Goal: Task Accomplishment & Management: Manage account settings

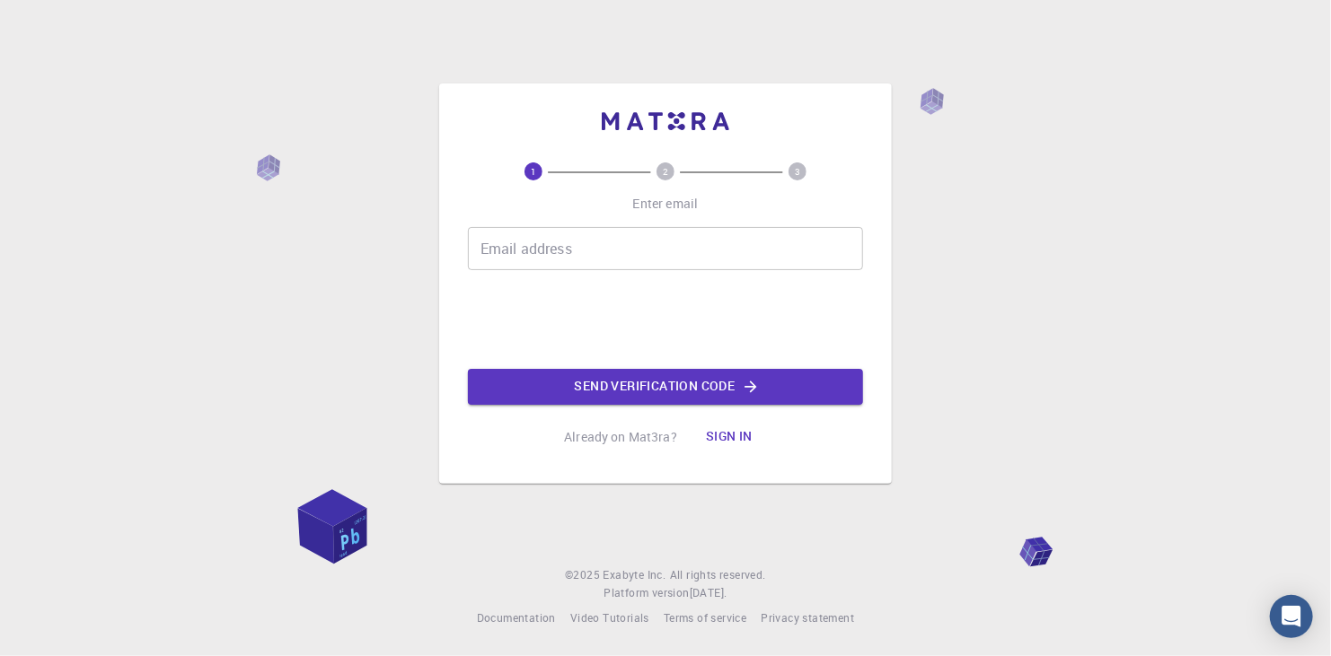
drag, startPoint x: 0, startPoint y: 0, endPoint x: 538, endPoint y: 258, distance: 596.4
click at [538, 258] on input "Email address" at bounding box center [665, 248] width 395 height 43
click at [531, 231] on div "Email address Email address" at bounding box center [665, 248] width 395 height 43
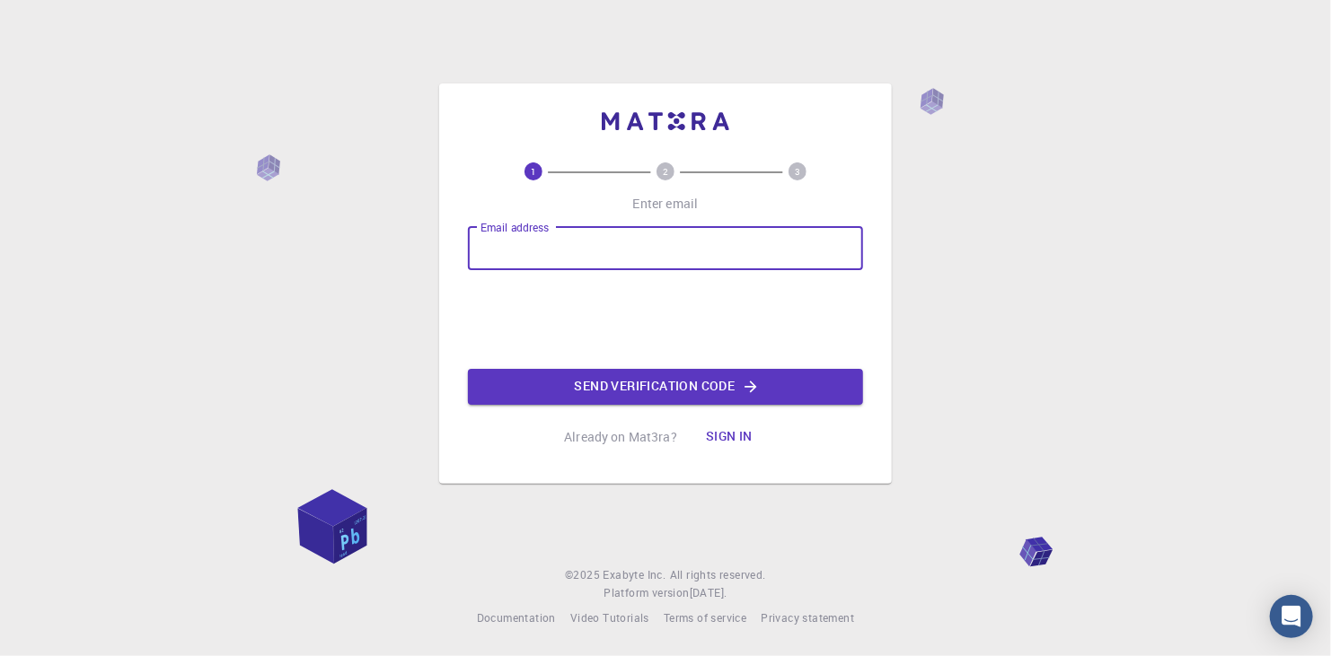
click at [525, 257] on input "Email address" at bounding box center [665, 248] width 395 height 43
click at [525, 257] on input "0missjj0@" at bounding box center [665, 248] width 395 height 43
click at [550, 255] on input "0missjj0@" at bounding box center [665, 248] width 395 height 43
type input "0missjj0@gmail.com"
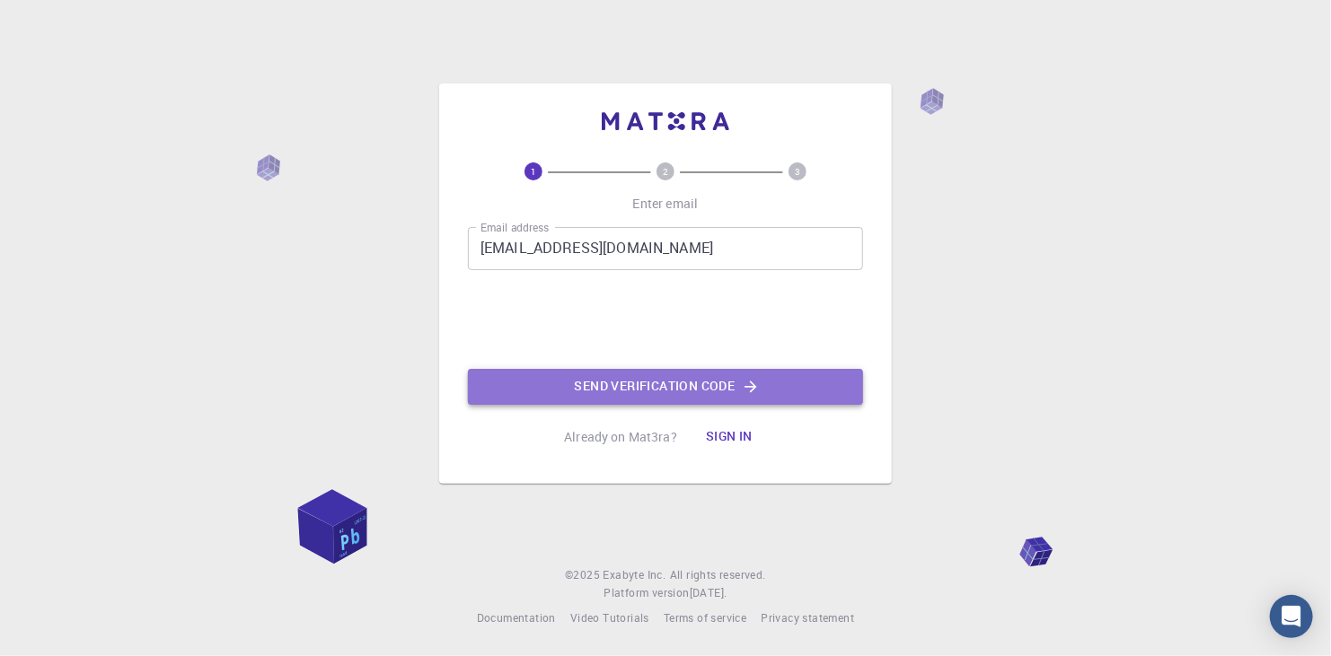
click at [551, 373] on button "Send verification code" at bounding box center [665, 387] width 395 height 36
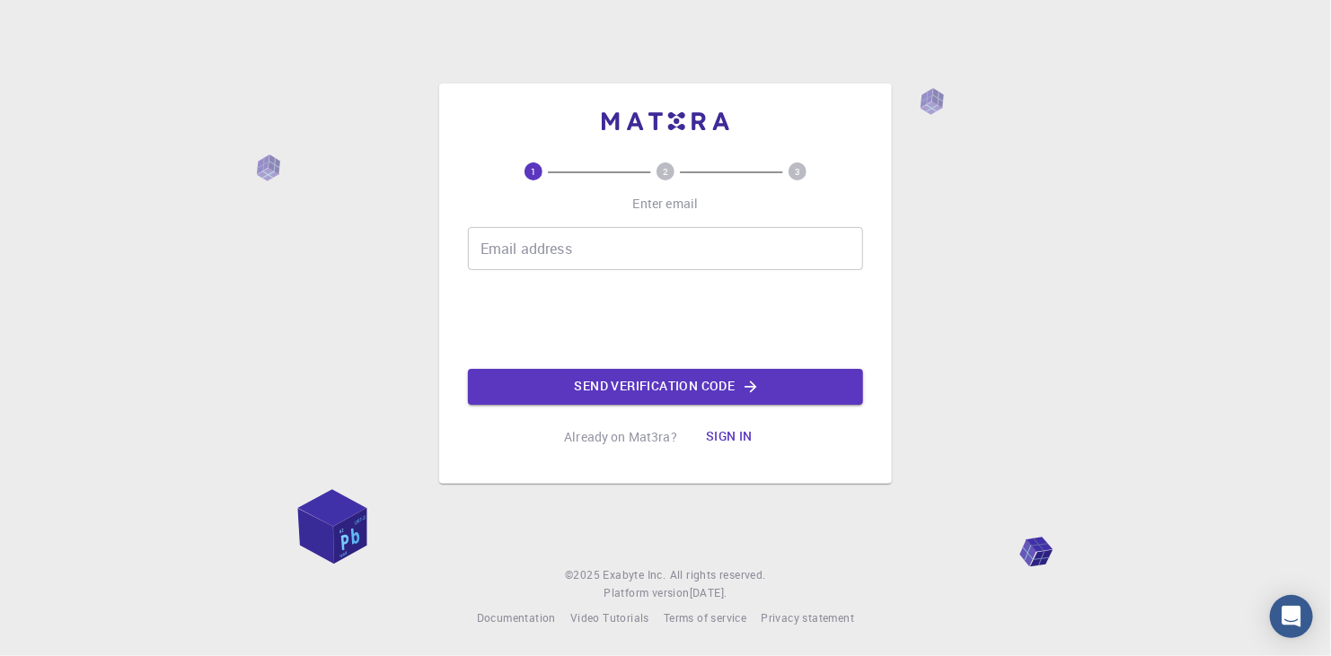
click at [577, 246] on input "Email address" at bounding box center [665, 248] width 395 height 43
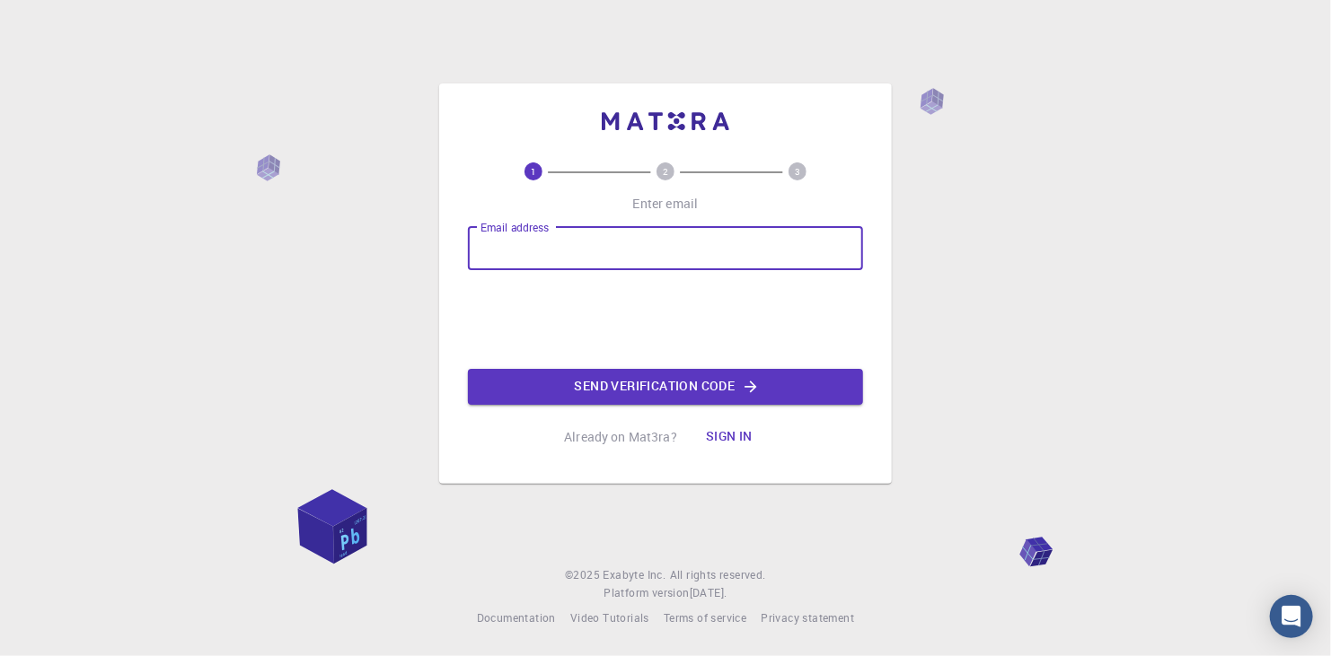
type input "[EMAIL_ADDRESS][DOMAIN_NAME]"
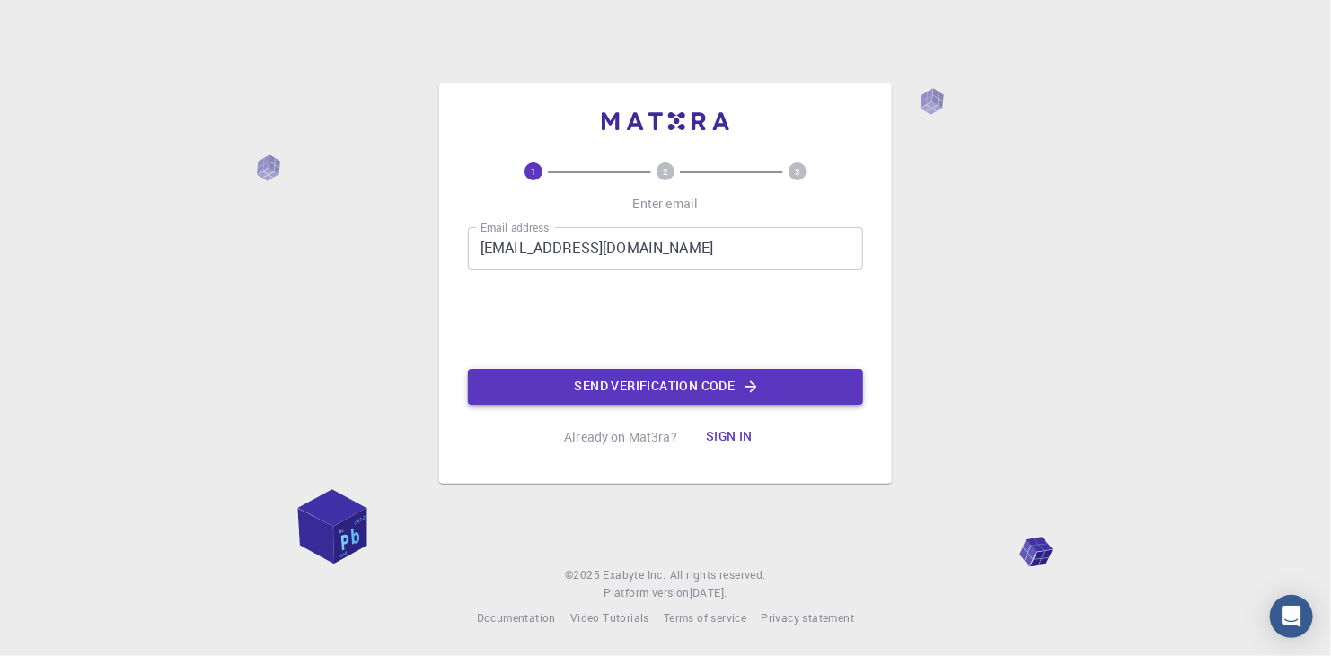
click at [574, 379] on button "Send verification code" at bounding box center [665, 387] width 395 height 36
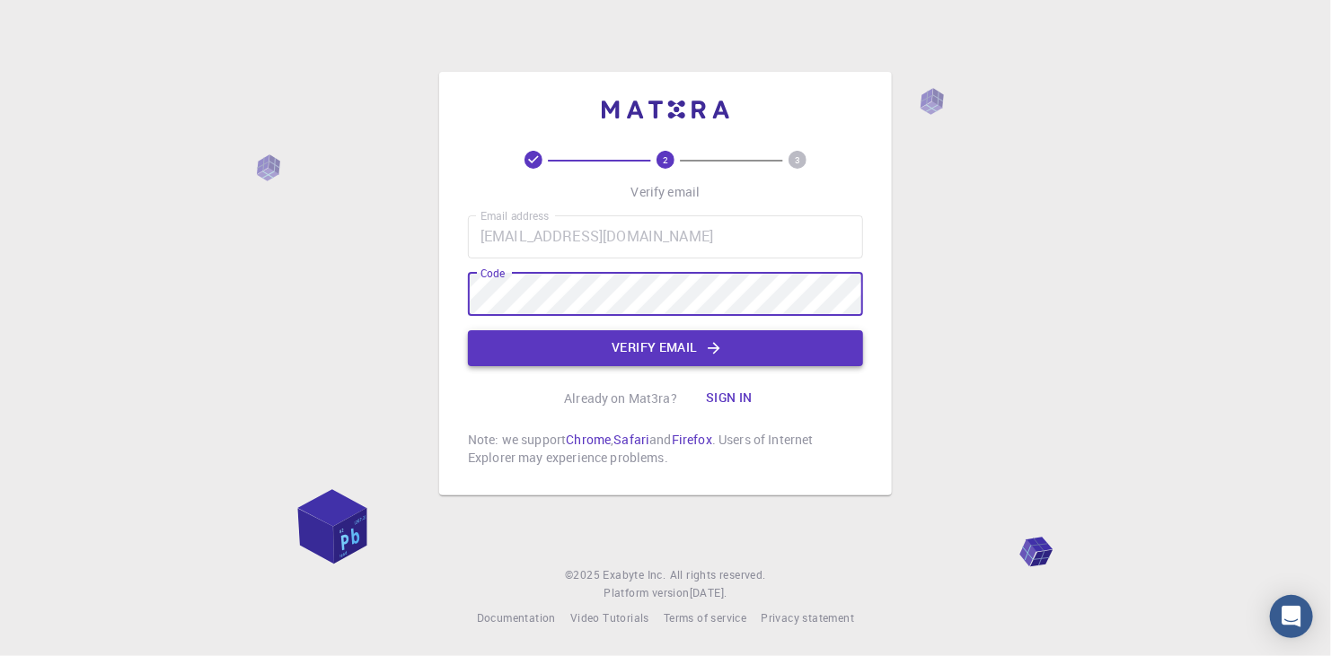
click at [609, 356] on button "Verify email" at bounding box center [665, 348] width 395 height 36
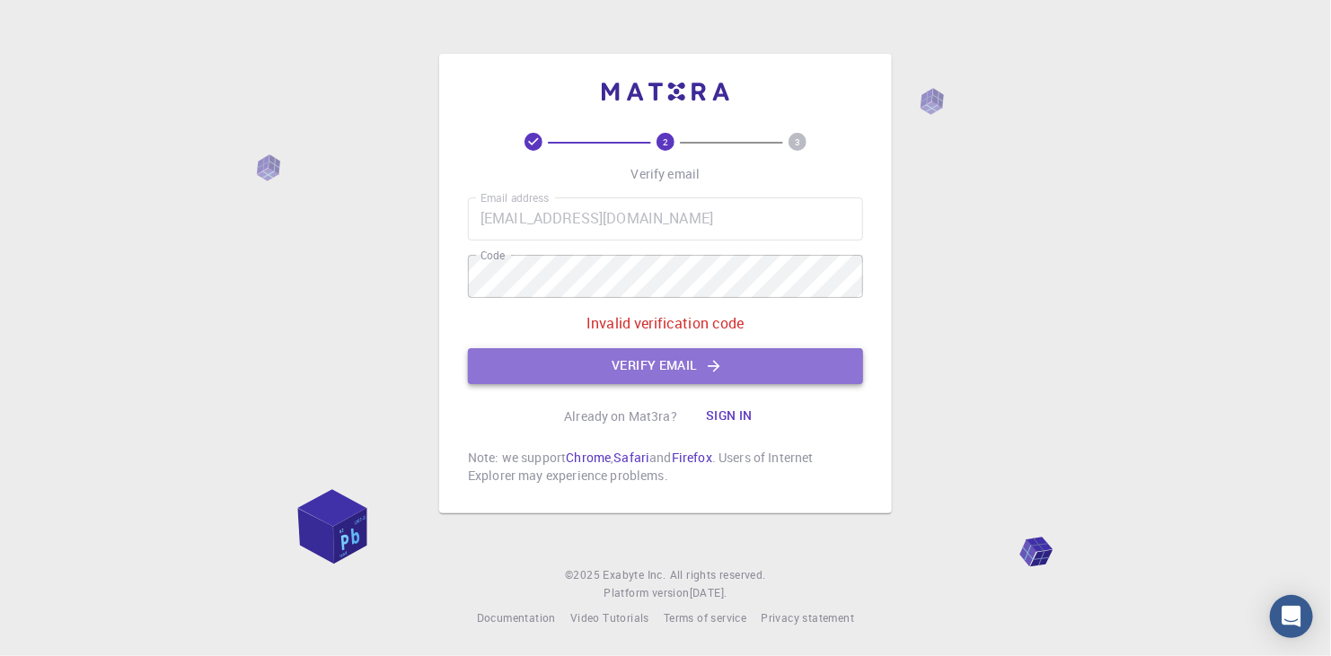
click at [563, 354] on button "Verify email" at bounding box center [665, 366] width 395 height 36
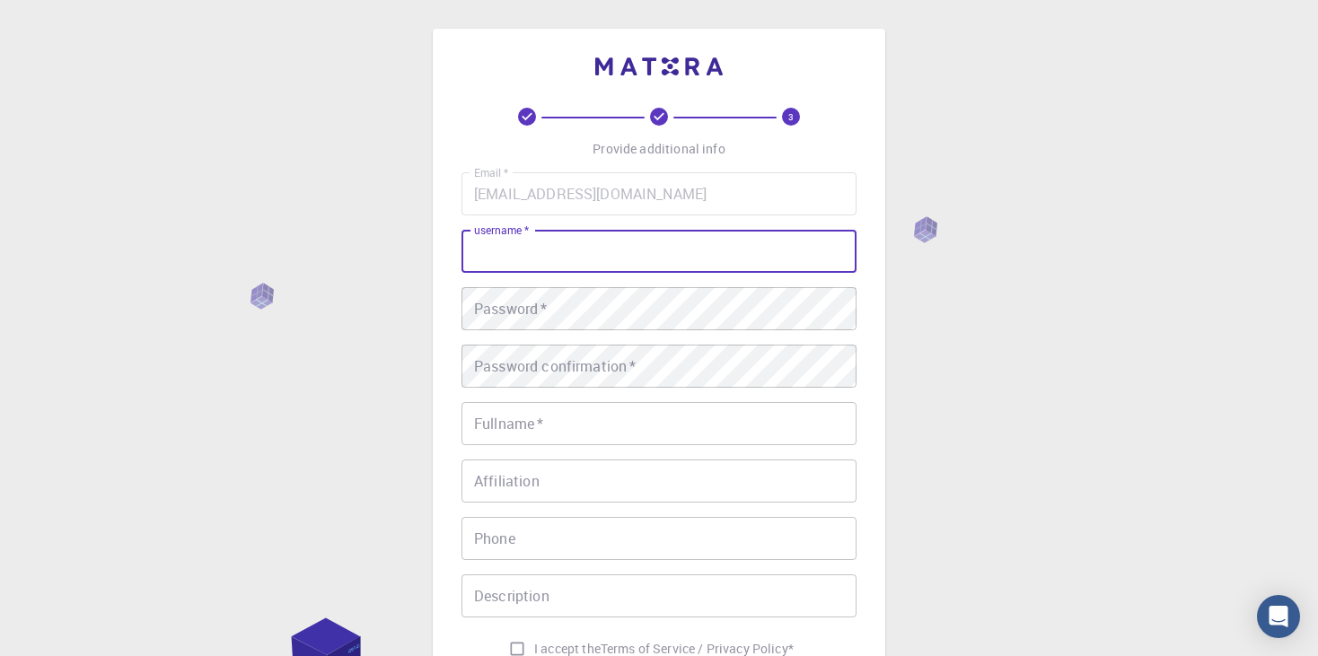
click at [585, 266] on input "username   *" at bounding box center [659, 251] width 395 height 43
type input "0missjj0"
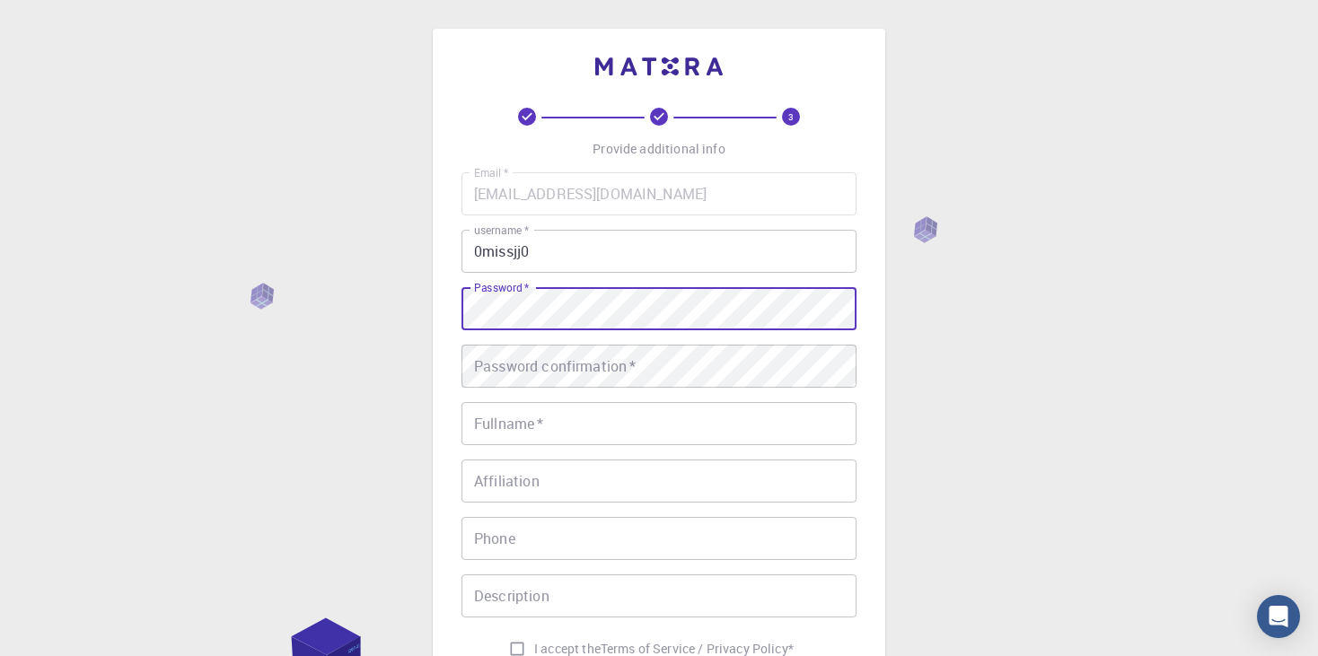
click at [558, 352] on div "Password confirmation   * Password confirmation   *" at bounding box center [659, 366] width 395 height 43
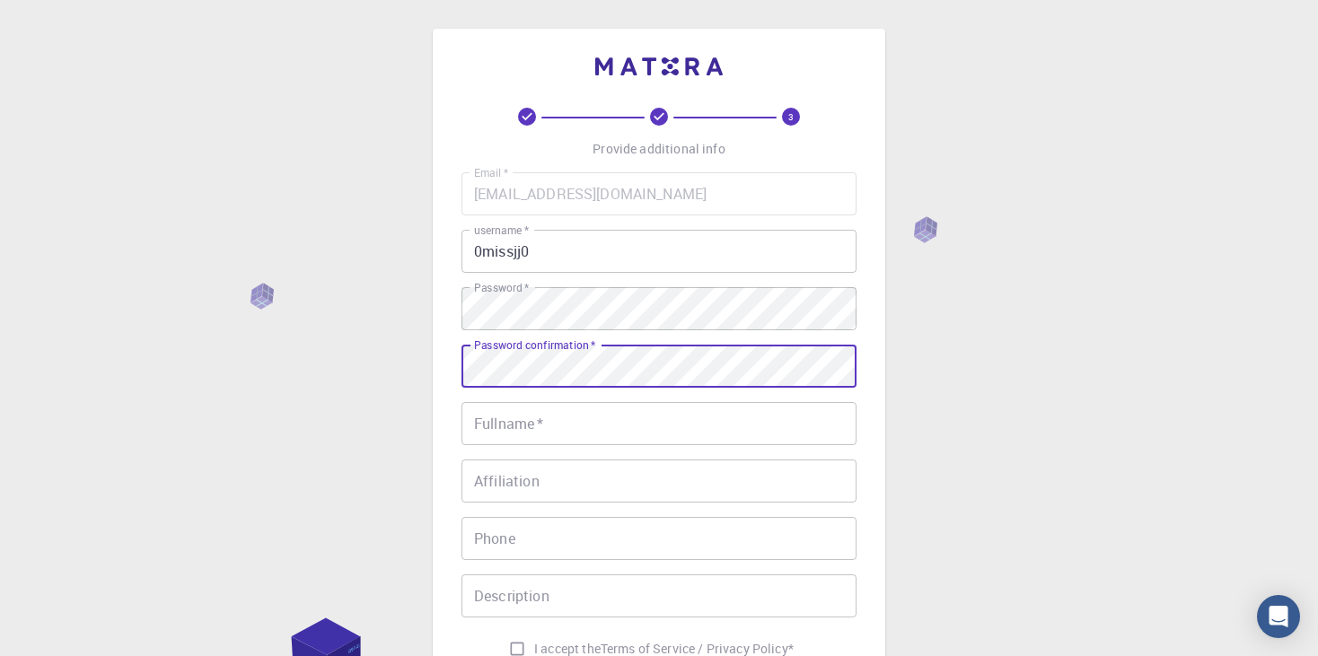
click at [533, 427] on input "Fullname   *" at bounding box center [659, 423] width 395 height 43
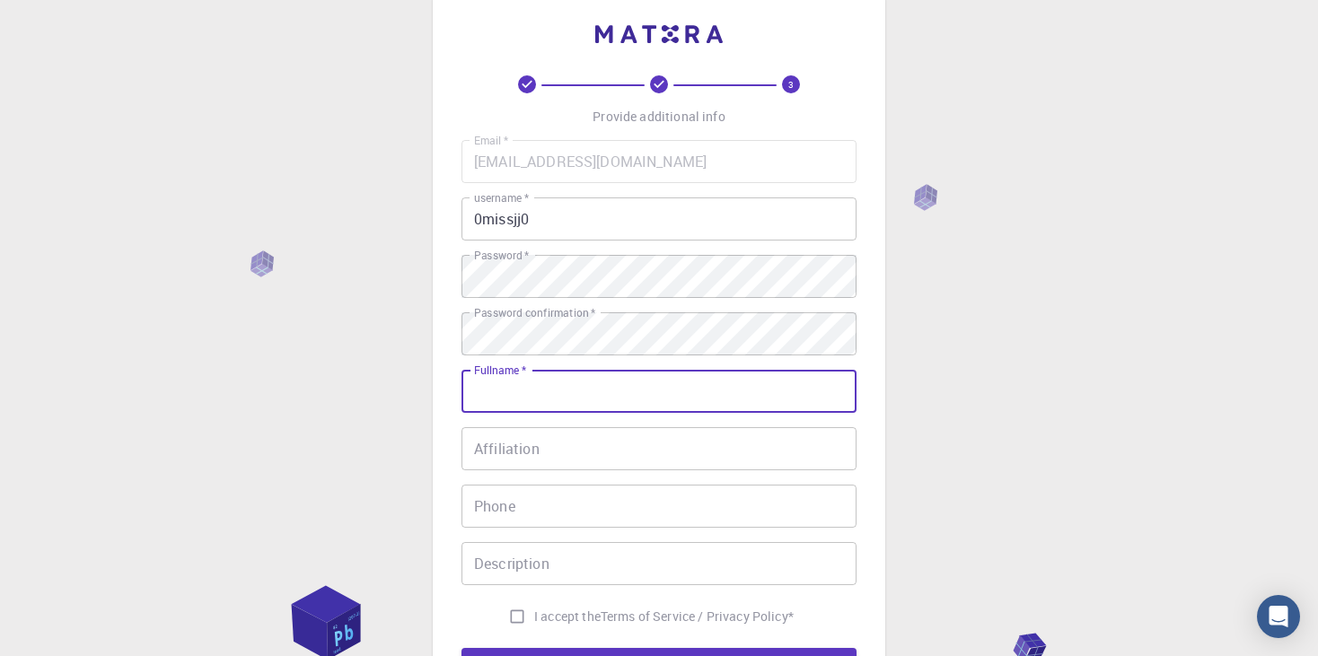
scroll to position [90, 0]
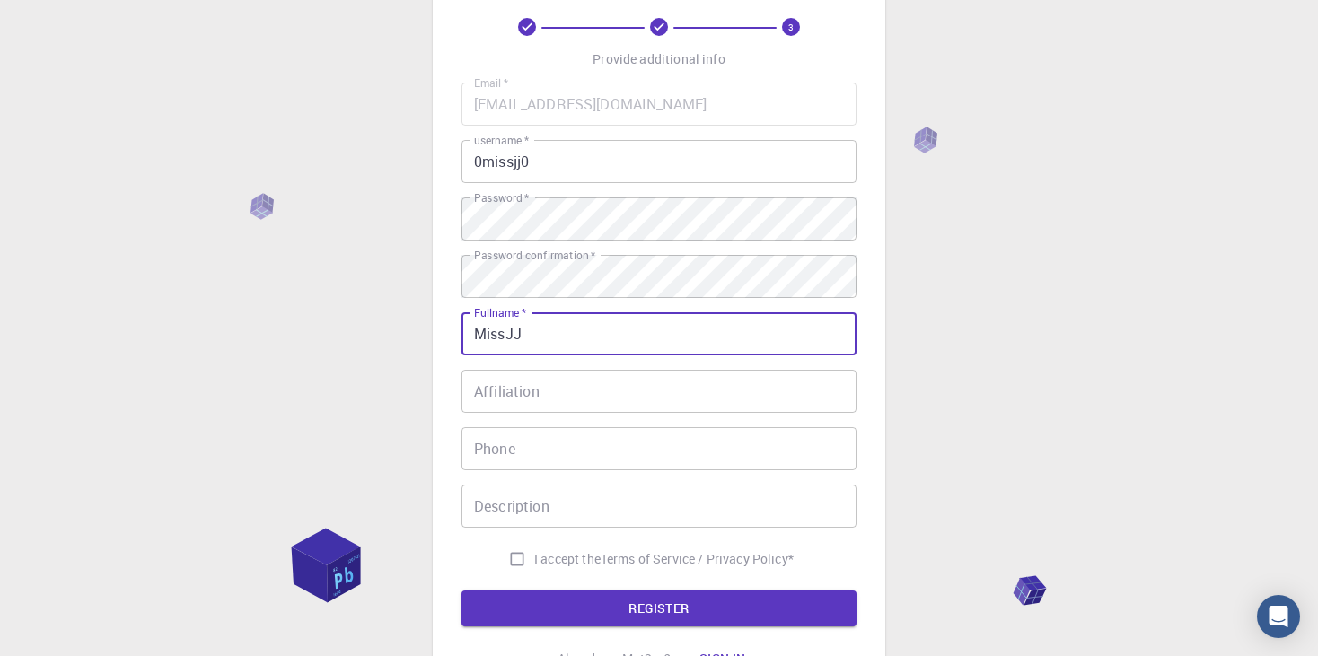
type input "MissJJ"
click at [531, 402] on input "Affiliation" at bounding box center [659, 391] width 395 height 43
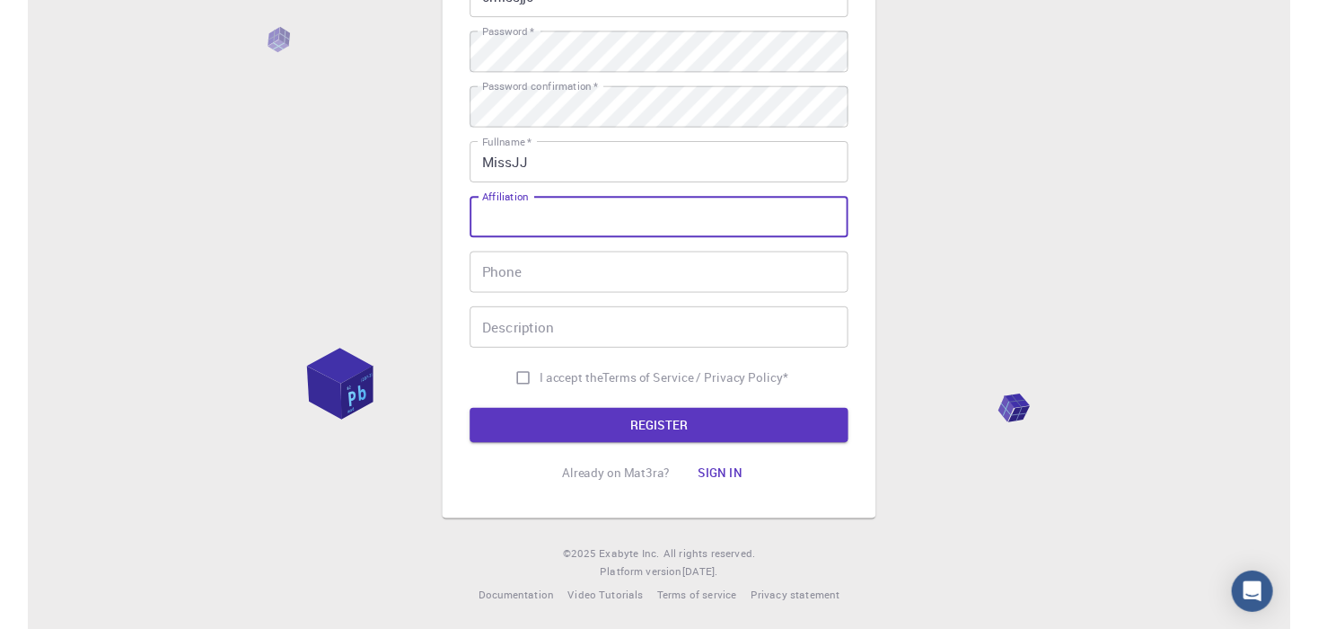
scroll to position [257, 0]
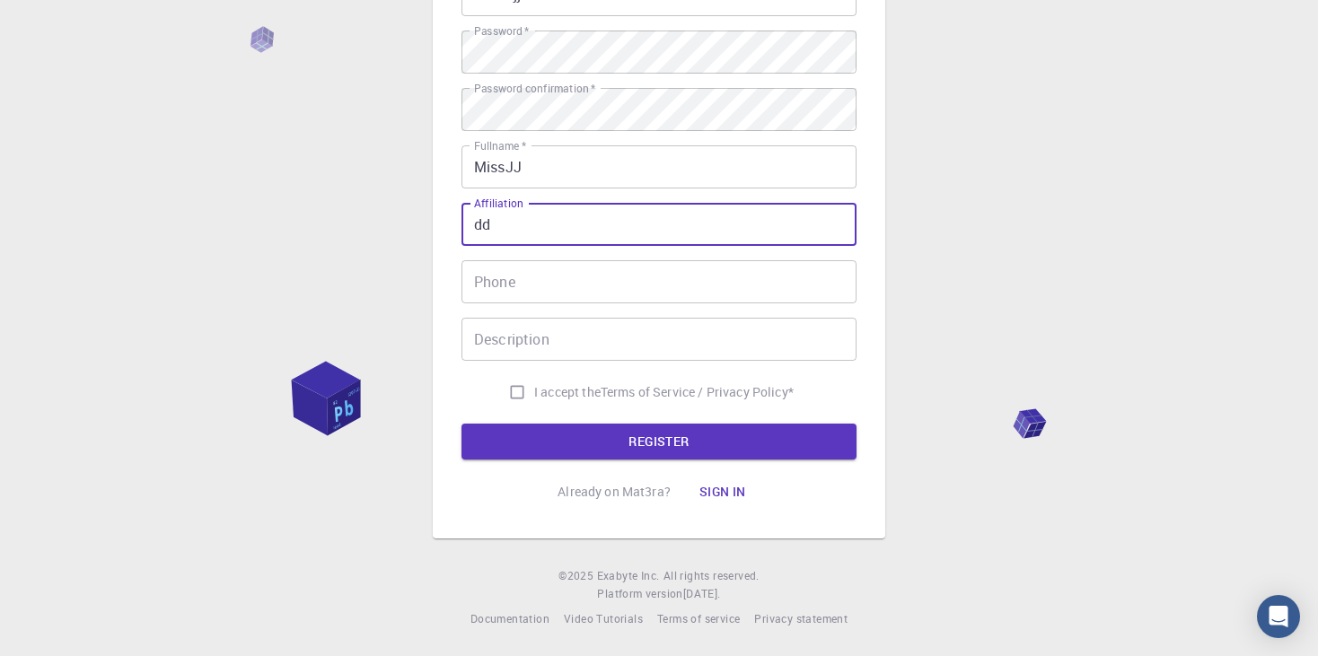
type input "d"
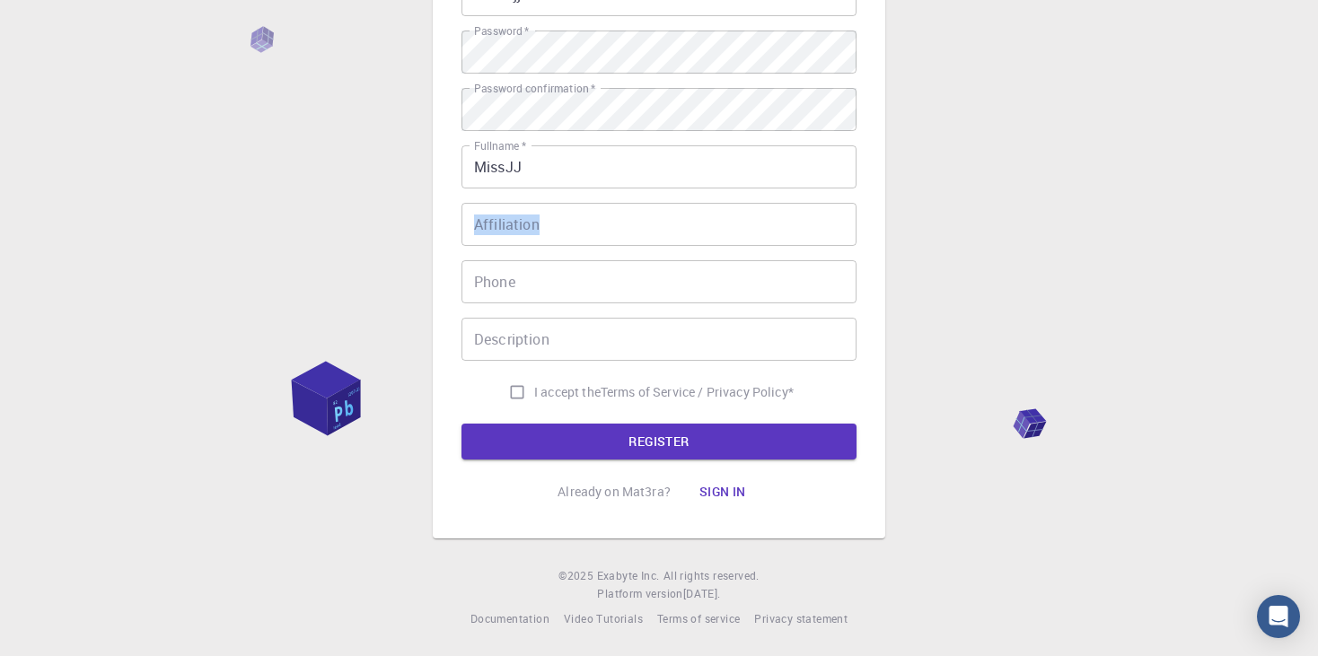
drag, startPoint x: 520, startPoint y: 201, endPoint x: 496, endPoint y: 202, distance: 24.3
click at [496, 203] on div "Affiliation Affiliation" at bounding box center [659, 224] width 395 height 43
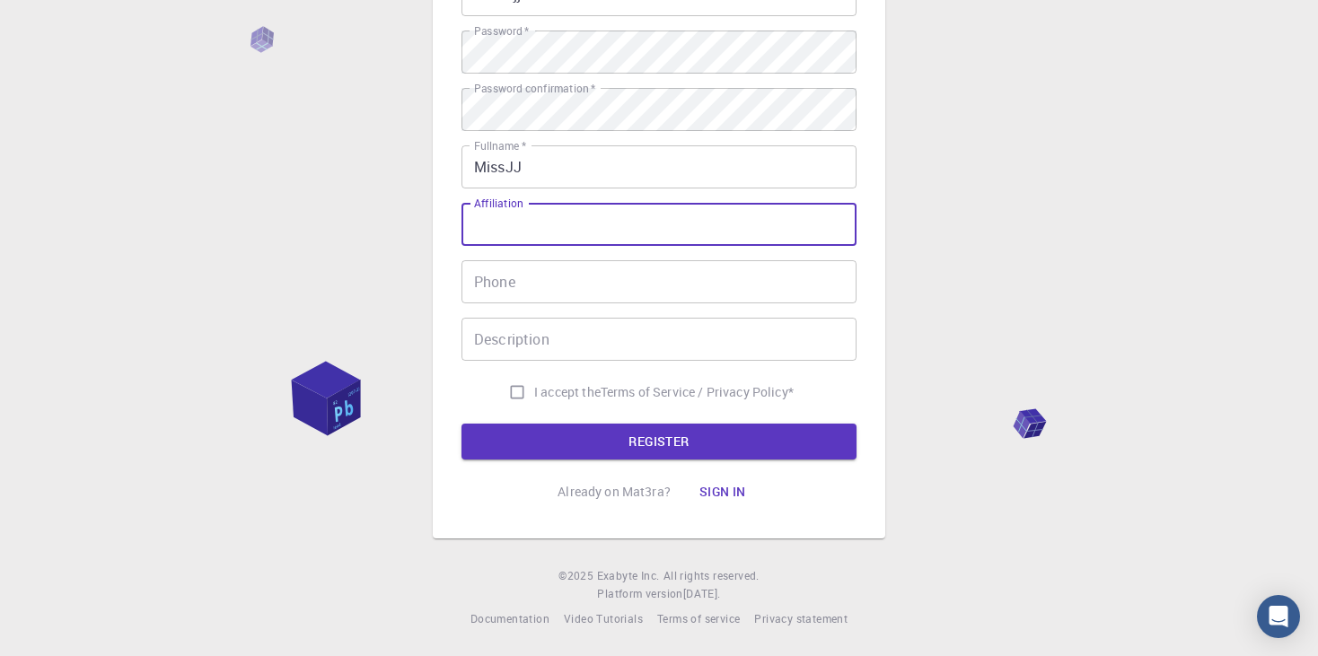
drag, startPoint x: 522, startPoint y: 230, endPoint x: 484, endPoint y: 209, distance: 43.0
click at [484, 209] on label "Affiliation" at bounding box center [498, 203] width 48 height 15
click at [484, 209] on input "Affiliation" at bounding box center [659, 224] width 395 height 43
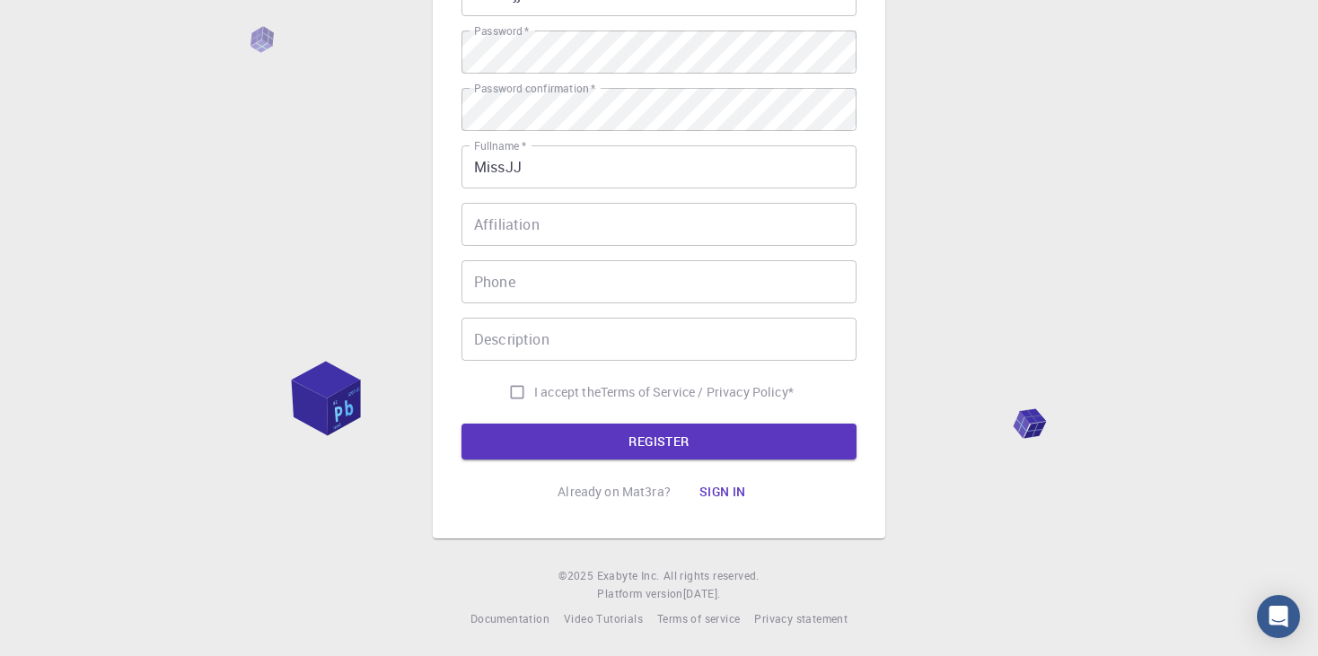
drag, startPoint x: 473, startPoint y: 198, endPoint x: 506, endPoint y: 200, distance: 32.4
click at [506, 200] on div "Email   * livianelalalinska@gmail.com Email   * username   * 0missjj0 username …" at bounding box center [659, 163] width 395 height 494
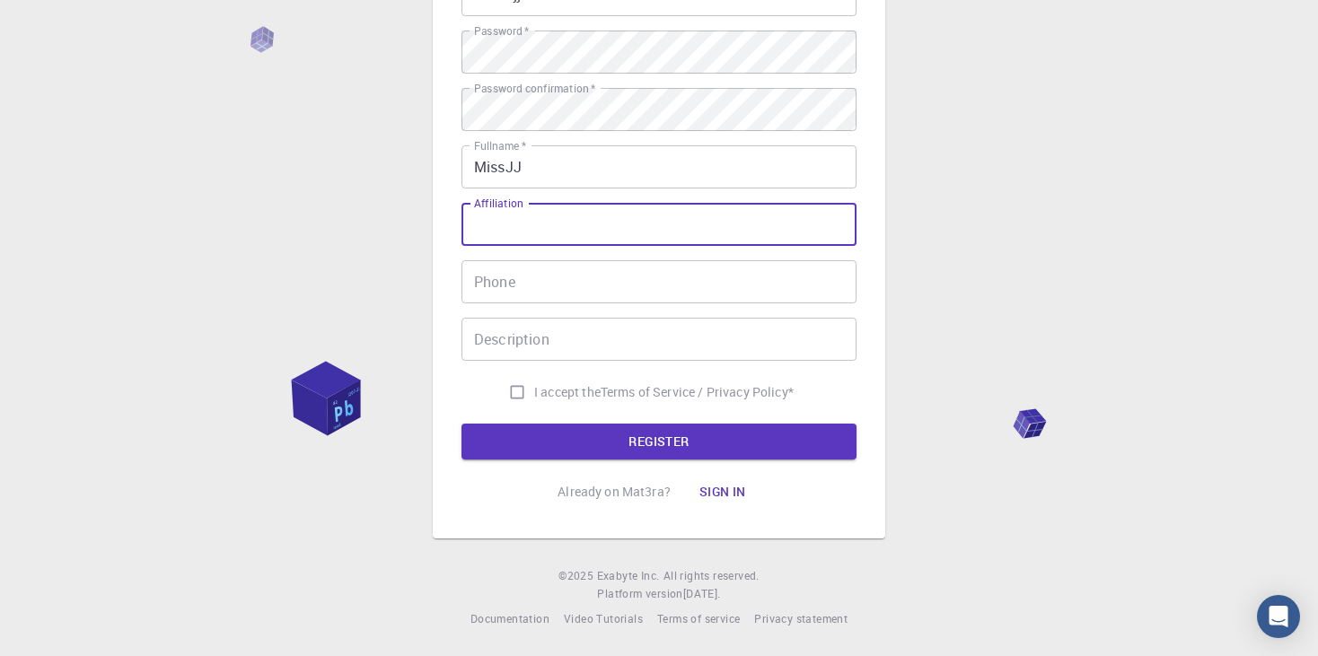
click at [500, 215] on input "Affiliation" at bounding box center [659, 224] width 395 height 43
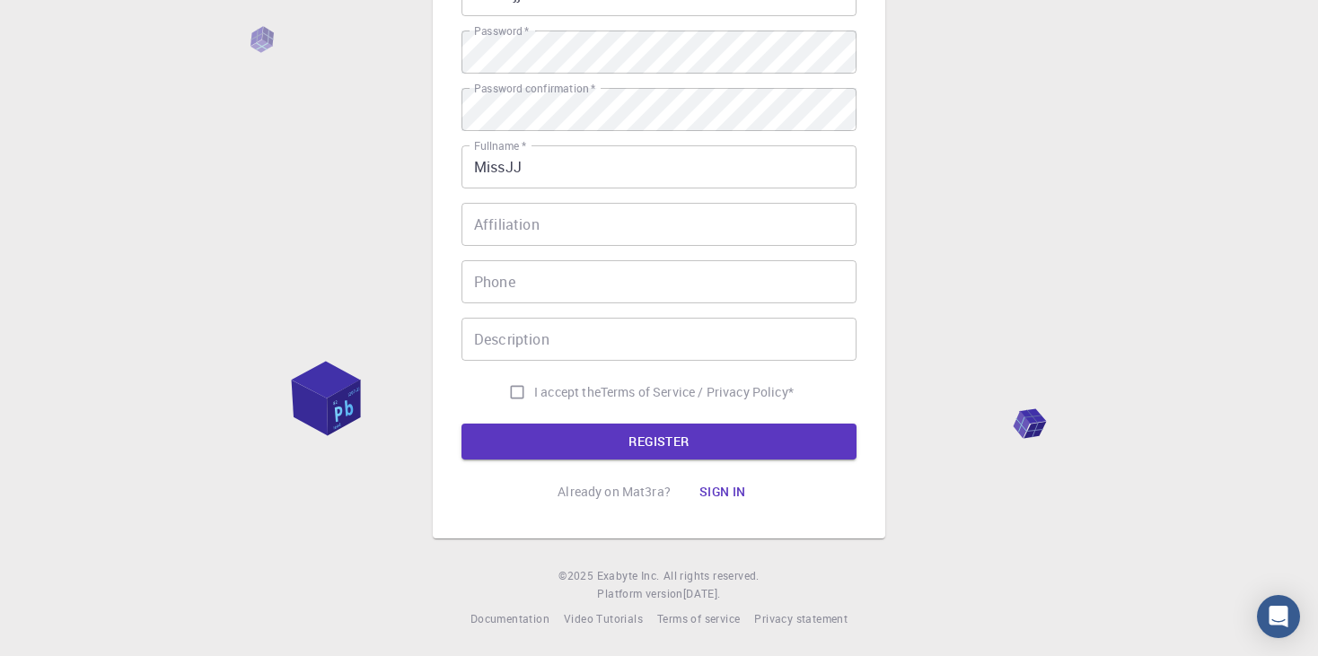
drag, startPoint x: 517, startPoint y: 201, endPoint x: 488, endPoint y: 201, distance: 29.6
click at [488, 201] on div "Email   * livianelalalinska@gmail.com Email   * username   * 0missjj0 username …" at bounding box center [659, 163] width 395 height 494
click at [485, 215] on div "Affiliation Affiliation" at bounding box center [659, 224] width 395 height 43
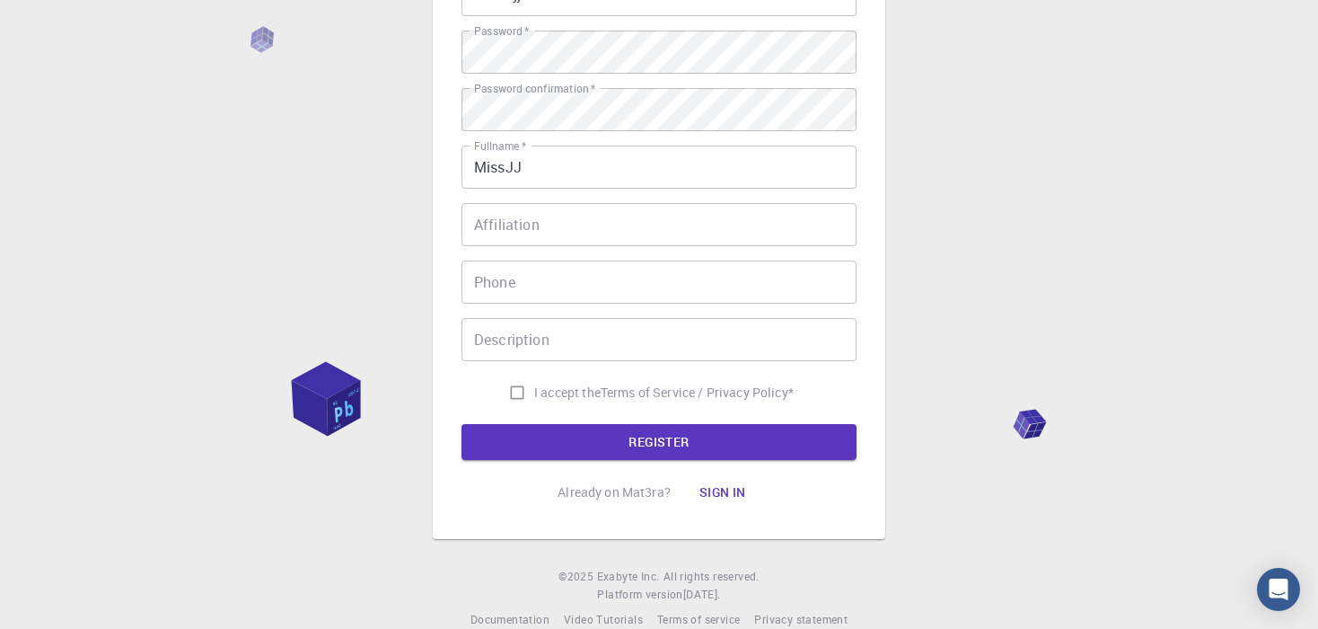
click at [494, 189] on div "Email   * livianelalalinska@gmail.com Email   * username   * 0missjj0 username …" at bounding box center [659, 163] width 395 height 494
click at [525, 245] on div "Email   * livianelalalinska@gmail.com Email   * username   * 0missjj0 username …" at bounding box center [659, 163] width 395 height 494
click at [525, 224] on input "Affiliation" at bounding box center [659, 224] width 395 height 43
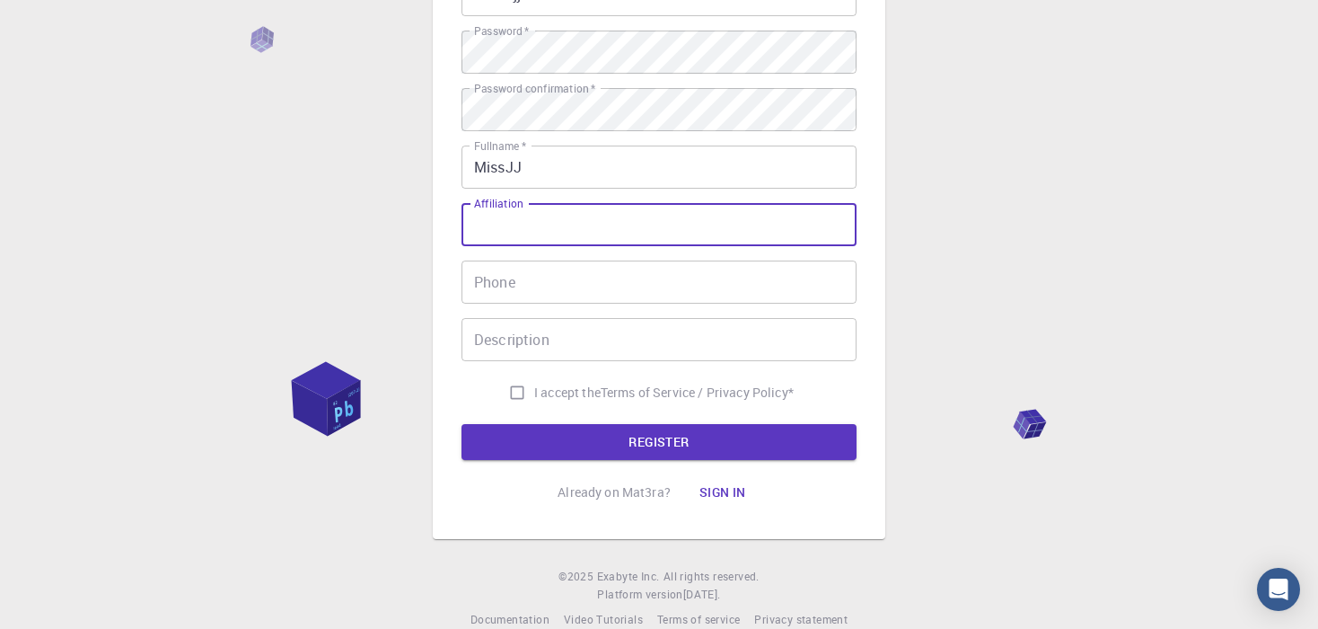
drag, startPoint x: 523, startPoint y: 203, endPoint x: 477, endPoint y: 198, distance: 46.9
click at [477, 203] on div "Affiliation Affiliation" at bounding box center [659, 224] width 395 height 43
drag, startPoint x: 523, startPoint y: 203, endPoint x: 506, endPoint y: 206, distance: 16.4
click at [506, 206] on div "Affiliation Affiliation" at bounding box center [659, 224] width 395 height 43
click at [506, 205] on div "Affiliation Affiliation" at bounding box center [659, 224] width 395 height 43
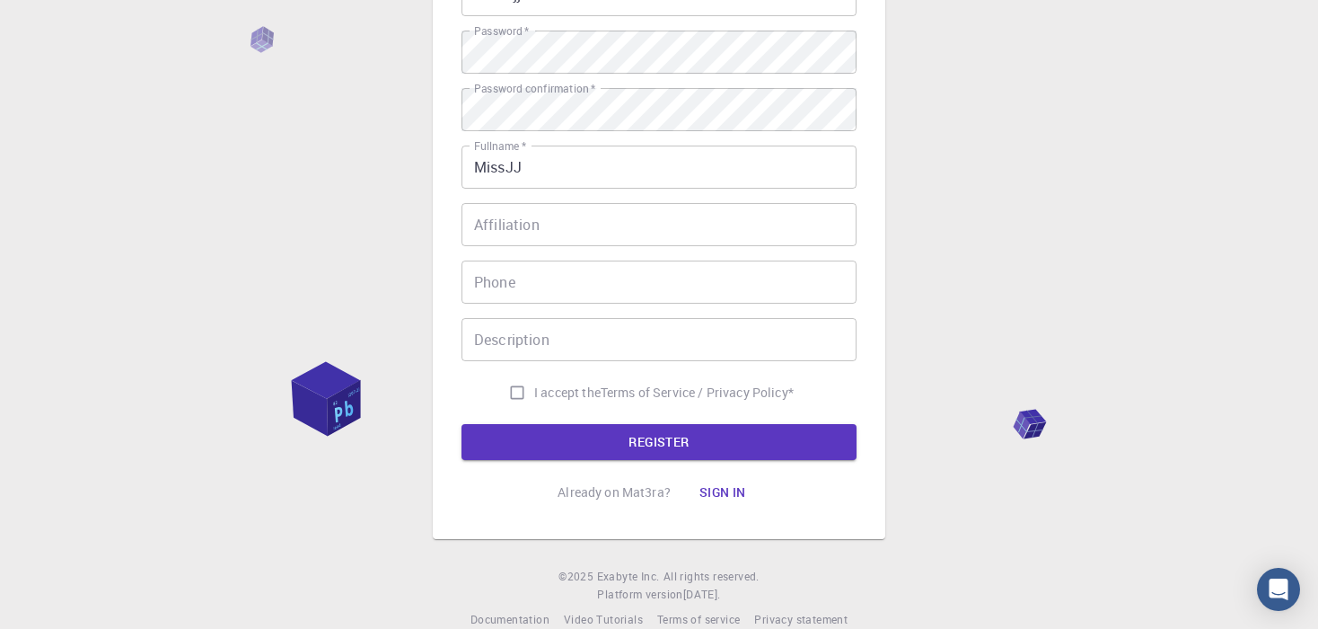
click at [509, 219] on input "Affiliation" at bounding box center [659, 224] width 395 height 43
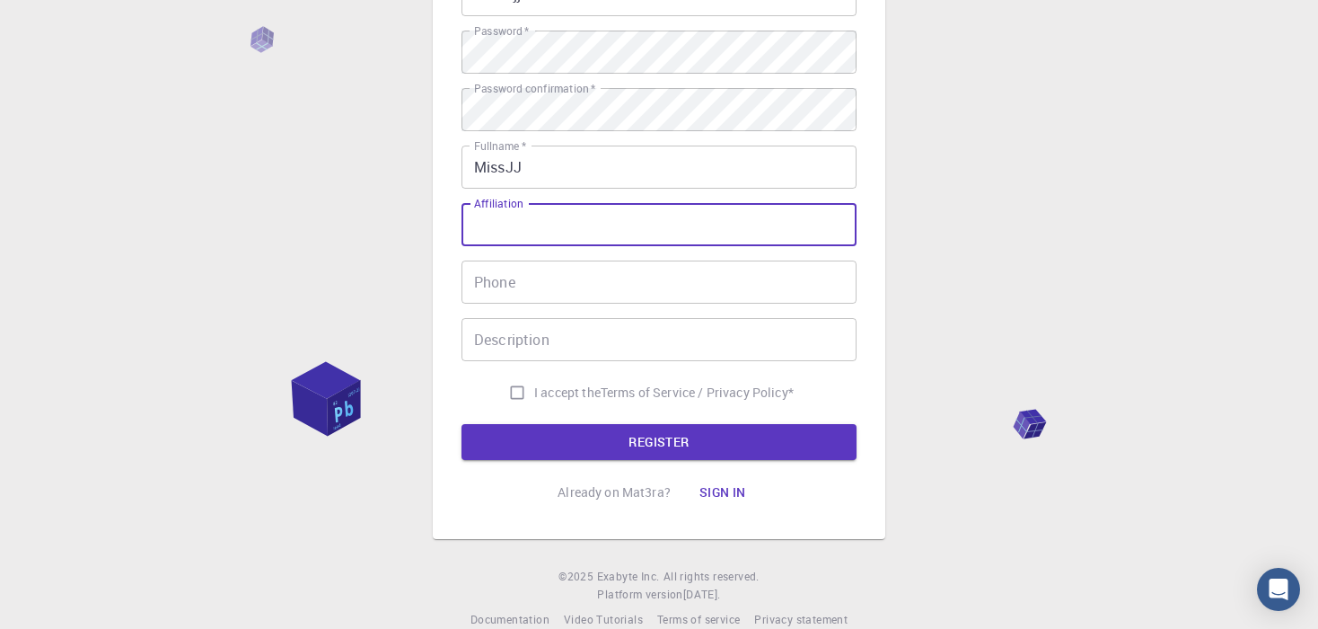
click at [509, 219] on input "Affiliation" at bounding box center [659, 224] width 395 height 43
click at [509, 218] on input "Affiliation" at bounding box center [659, 224] width 395 height 43
click at [509, 215] on input "Affiliation" at bounding box center [659, 224] width 395 height 43
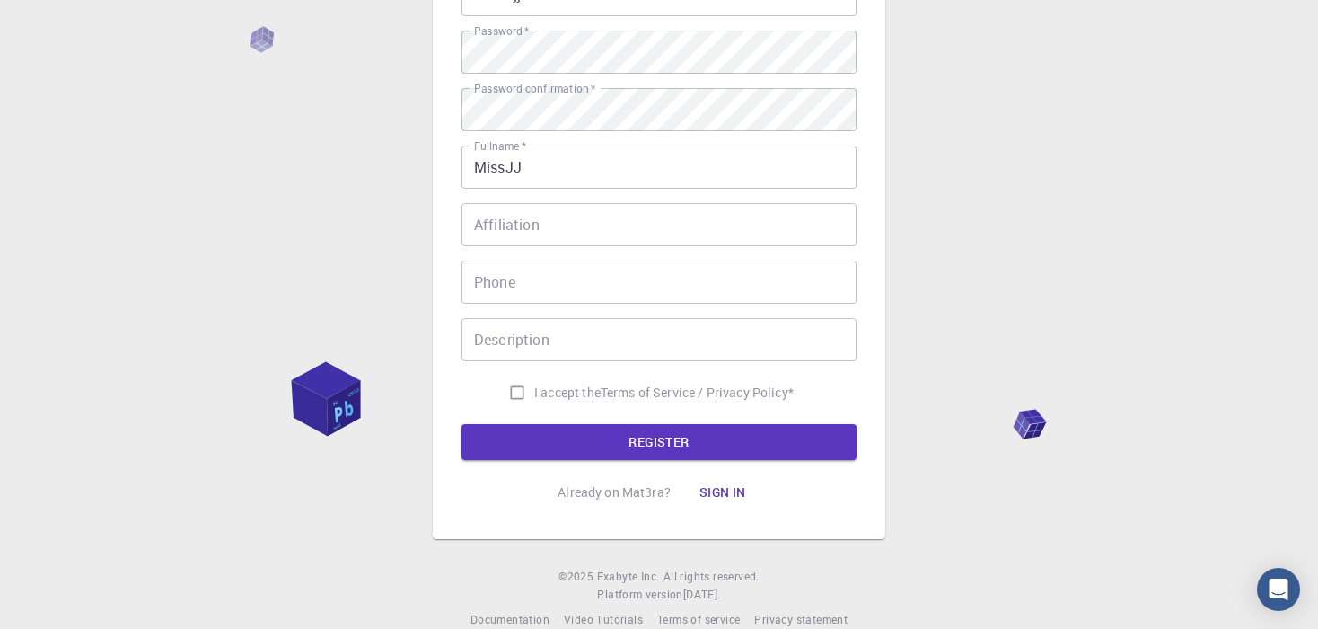
click at [509, 209] on div "Affiliation Affiliation" at bounding box center [659, 224] width 395 height 43
click at [509, 206] on div "Affiliation Affiliation" at bounding box center [659, 224] width 395 height 43
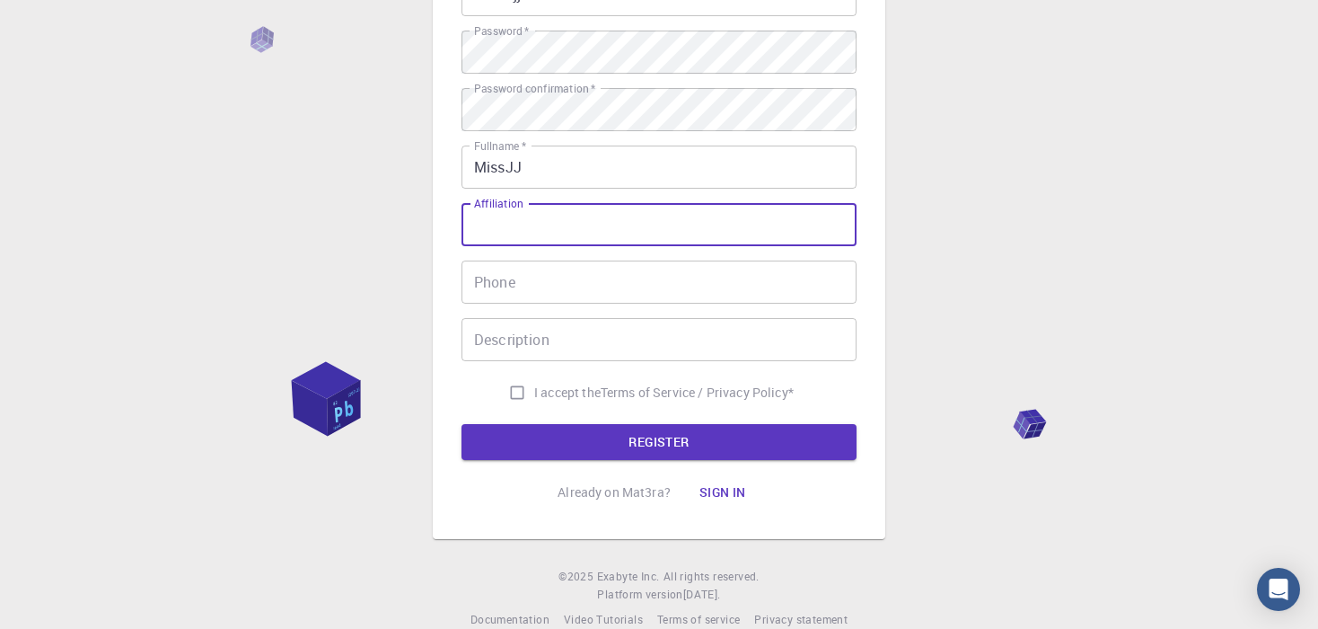
click at [509, 206] on div "Affiliation Affiliation" at bounding box center [659, 224] width 395 height 43
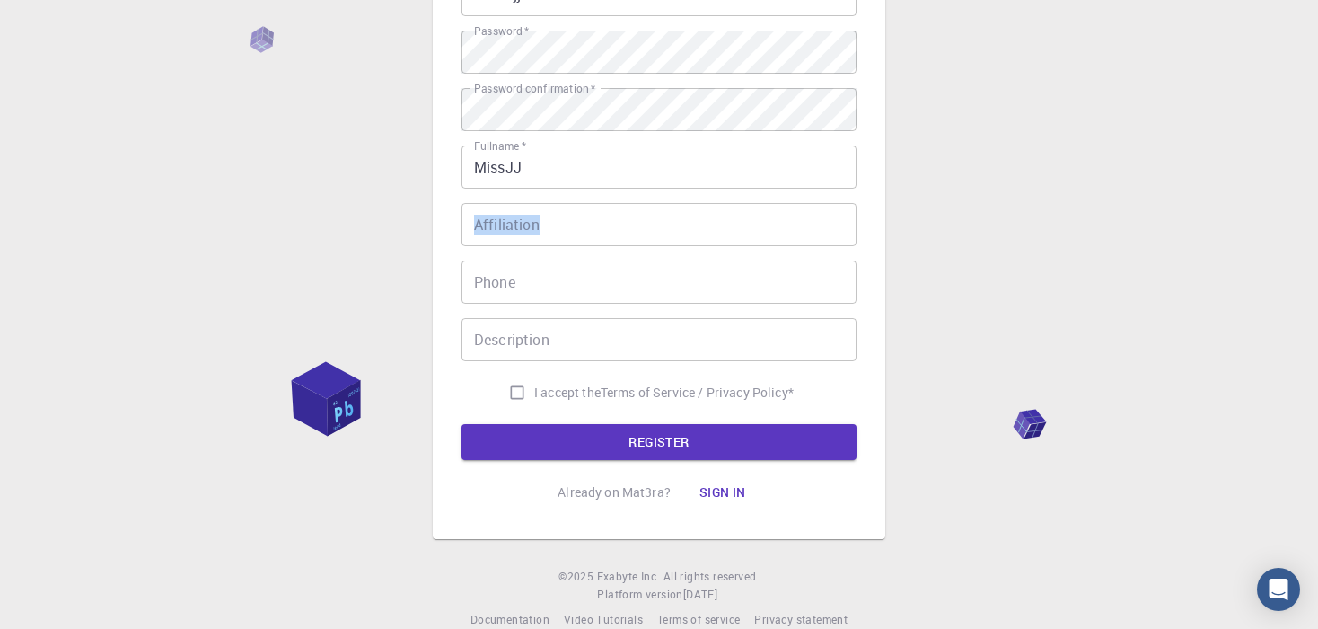
click at [509, 206] on div "Affiliation Affiliation" at bounding box center [659, 224] width 395 height 43
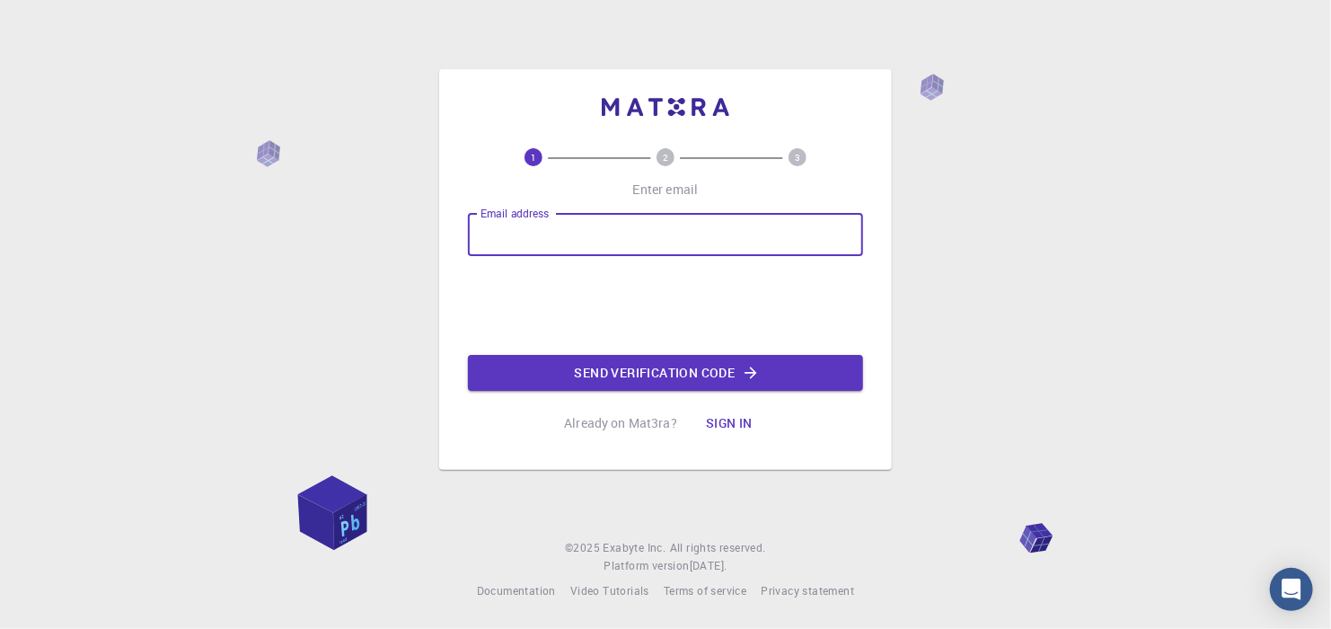
type input "[EMAIL_ADDRESS][DOMAIN_NAME]"
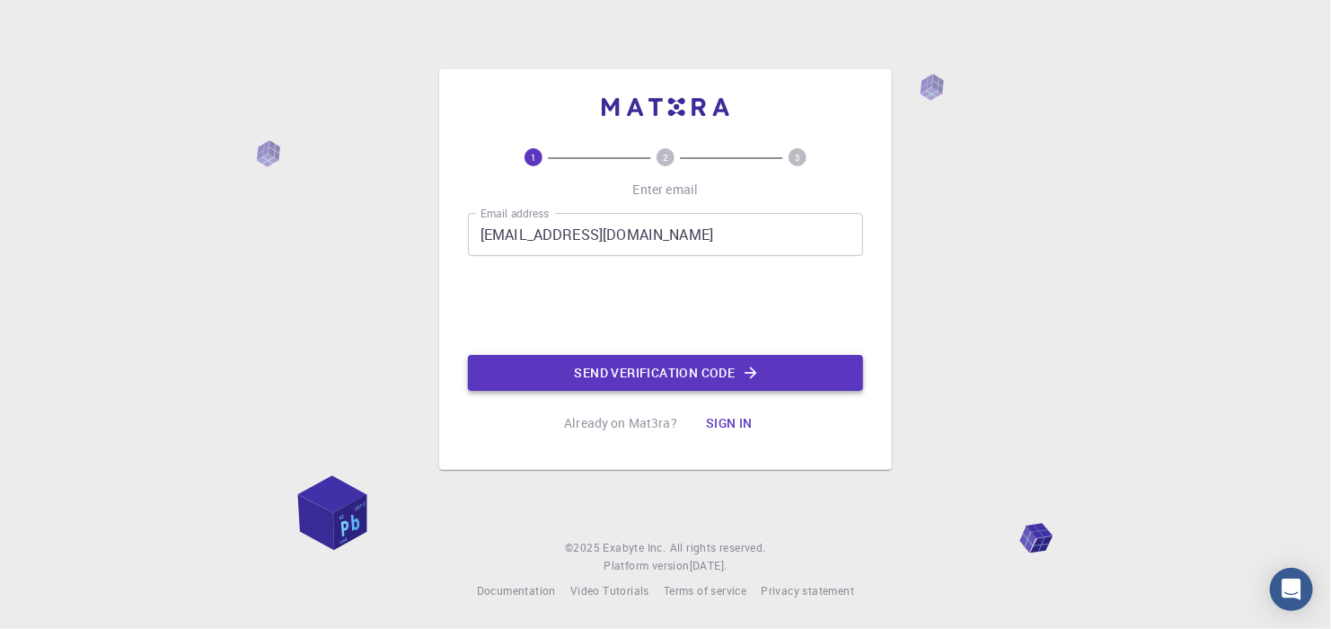
click at [538, 372] on button "Send verification code" at bounding box center [665, 373] width 395 height 36
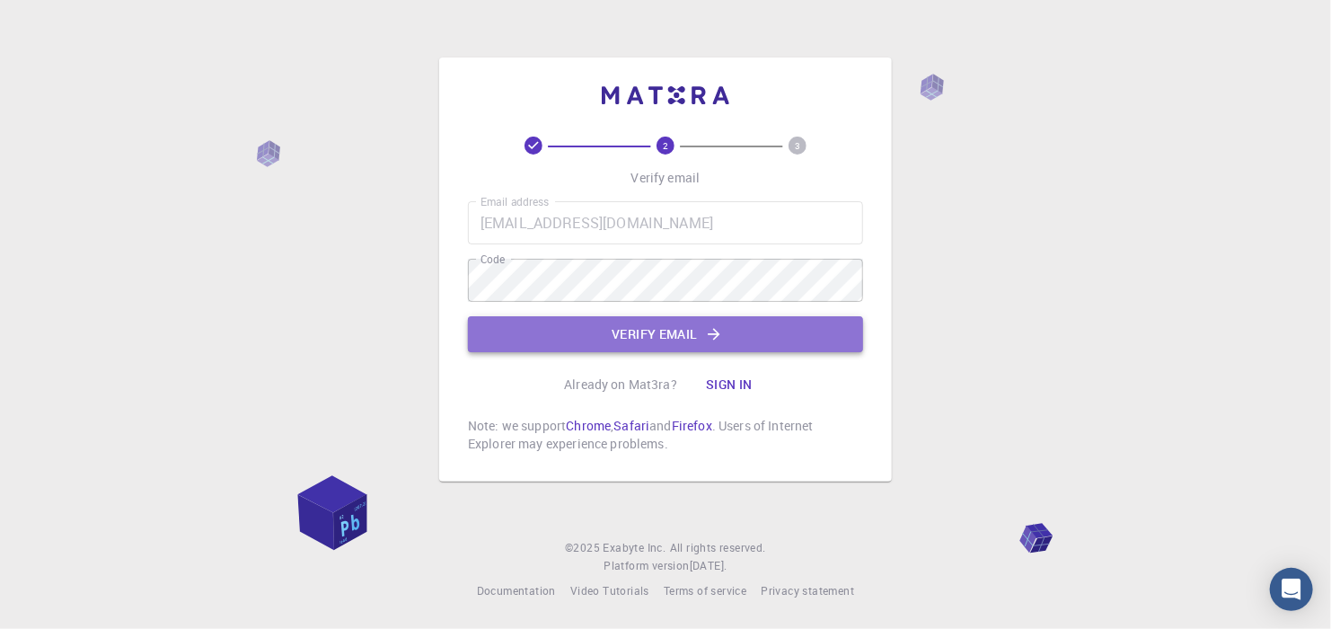
click at [582, 331] on button "Verify email" at bounding box center [665, 334] width 395 height 36
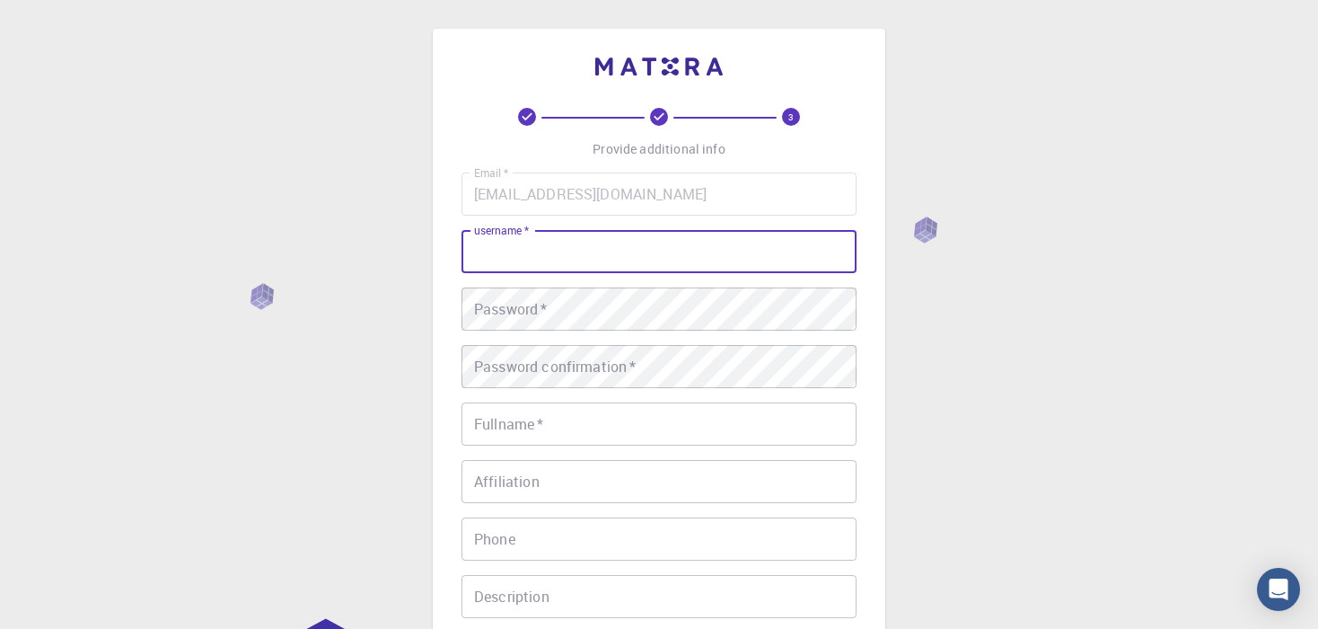
click at [610, 254] on input "username   *" at bounding box center [659, 251] width 395 height 43
type input "0missjj0"
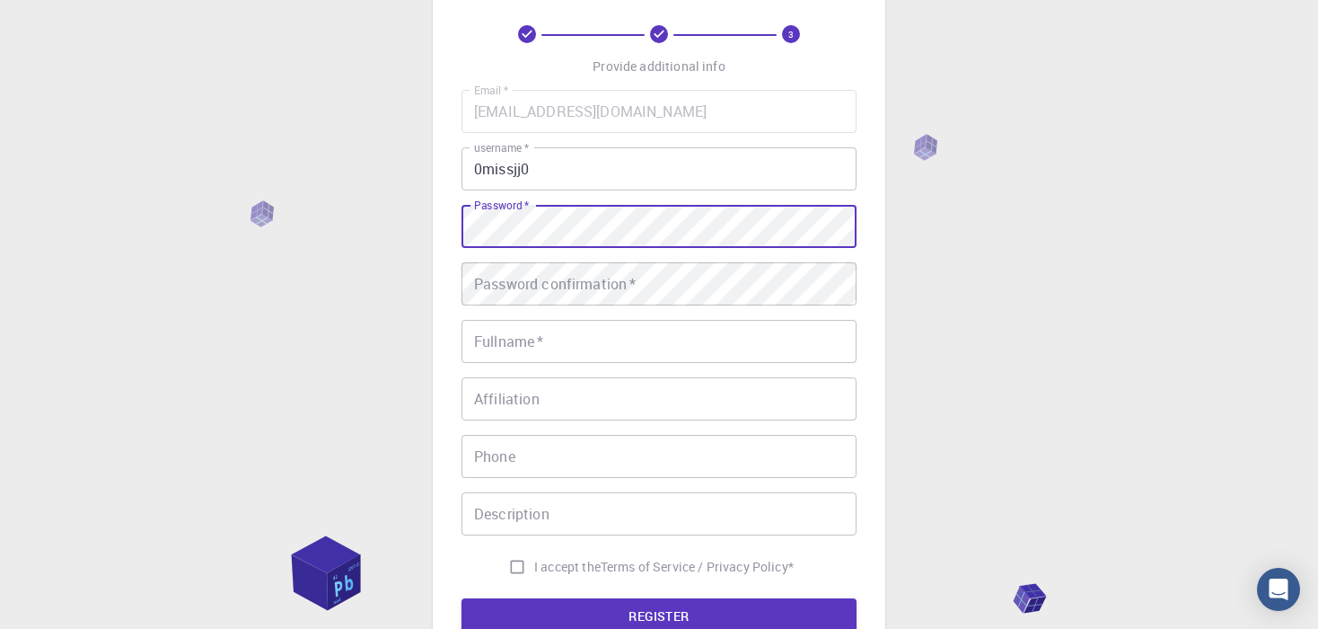
scroll to position [90, 0]
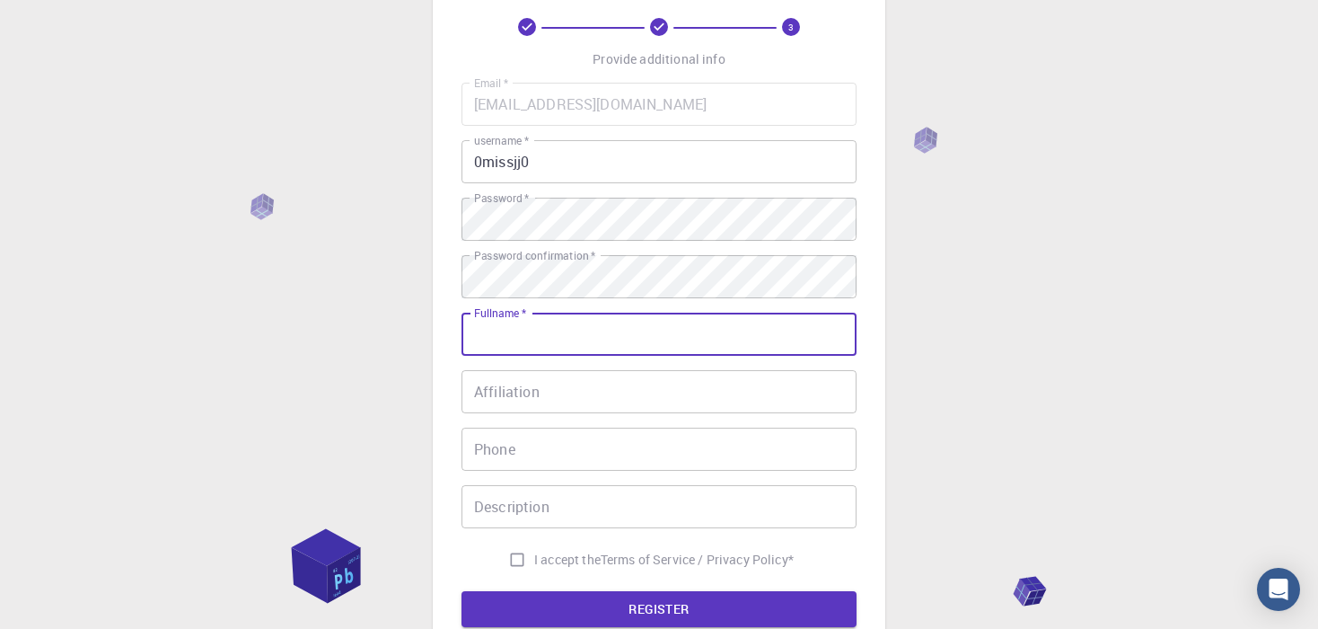
click at [482, 328] on input "Fullname   *" at bounding box center [659, 333] width 395 height 43
type input "MissJJ"
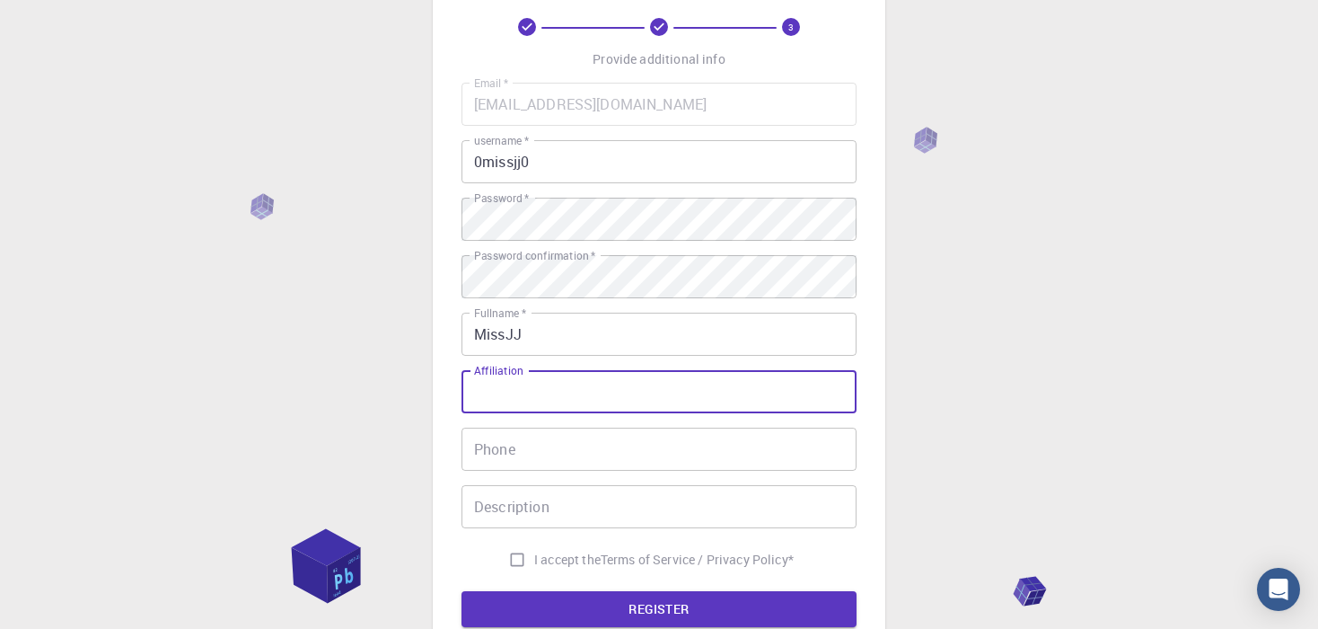
click at [620, 394] on input "Affiliation" at bounding box center [659, 391] width 395 height 43
type input "garageband"
click at [524, 451] on input "Phone" at bounding box center [659, 448] width 395 height 43
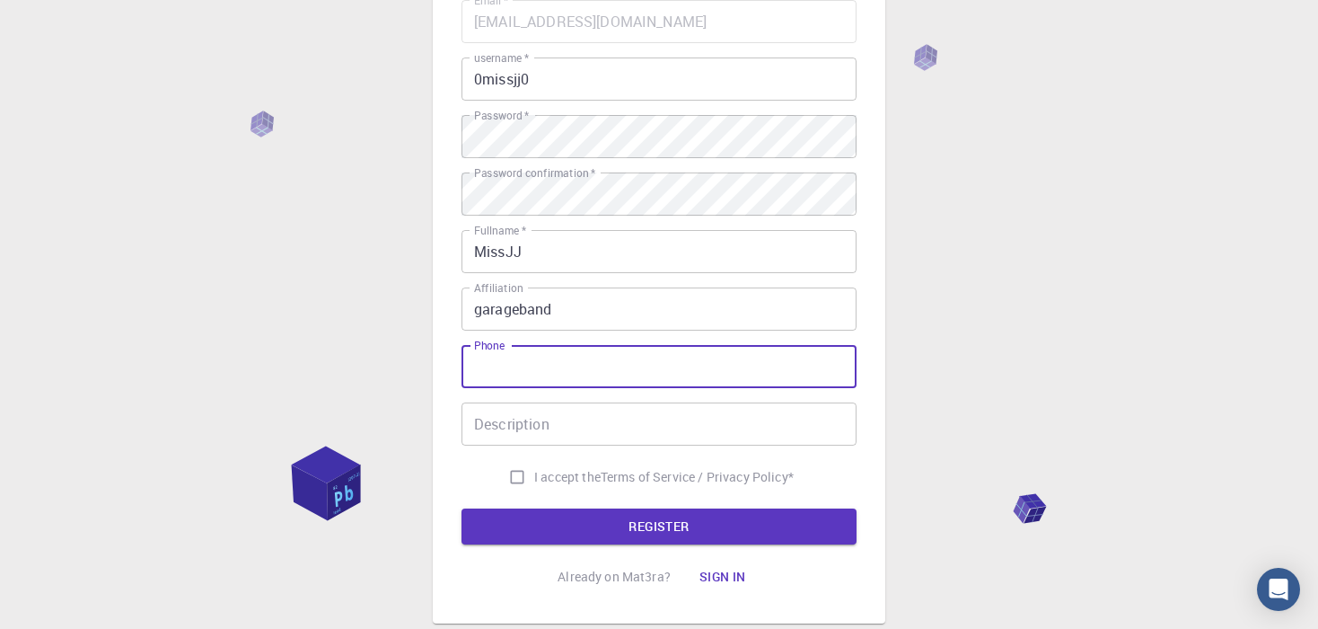
scroll to position [180, 0]
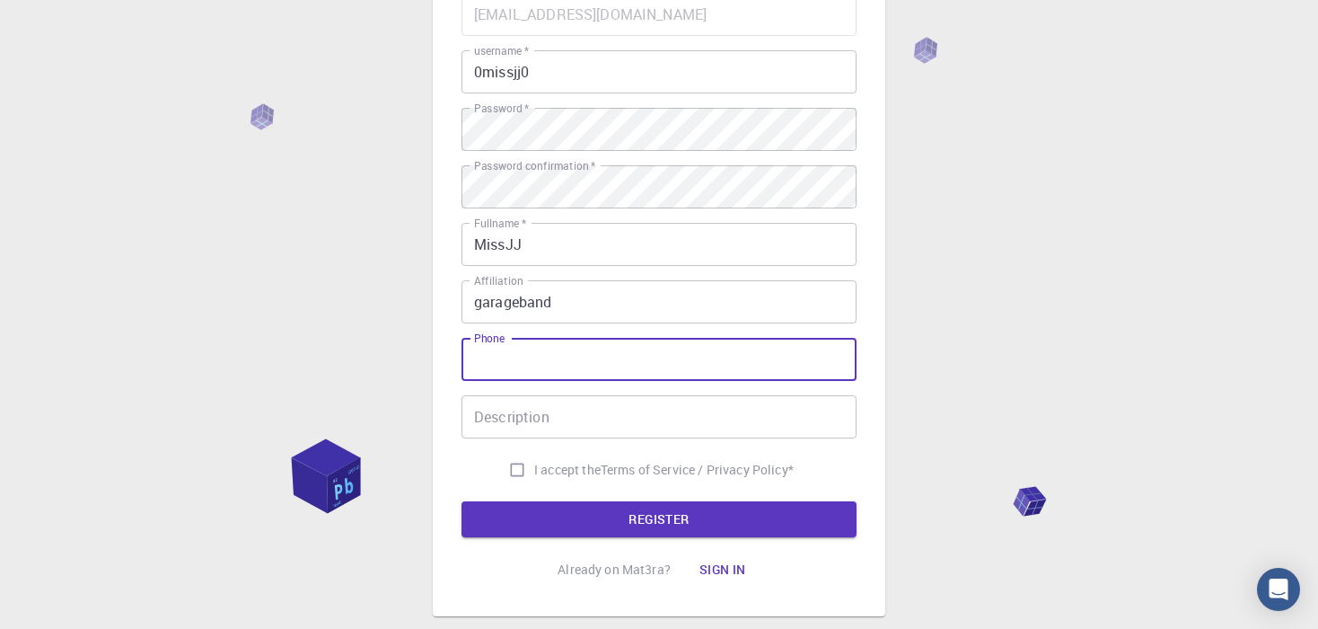
click at [528, 426] on input "Description" at bounding box center [659, 416] width 395 height 43
click at [539, 380] on input "Phone" at bounding box center [659, 359] width 395 height 43
type input "0"
type input "421908795699"
click at [531, 410] on input "Description" at bounding box center [659, 416] width 395 height 43
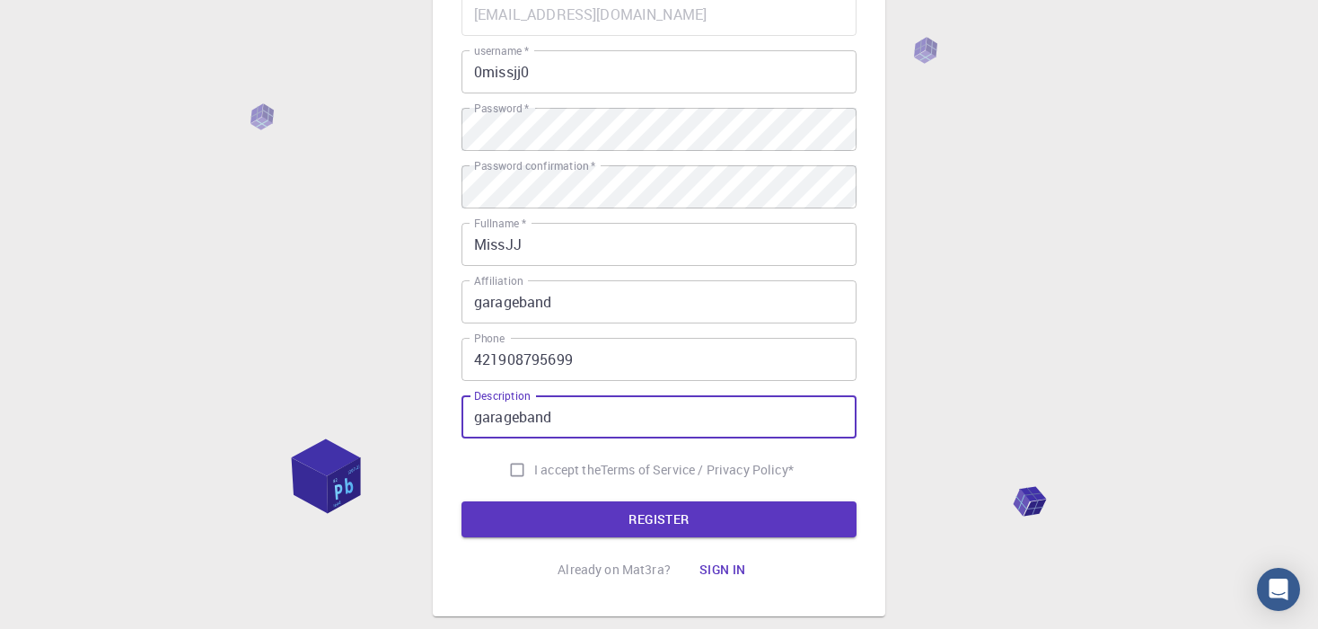
type input "garageband"
click at [500, 464] on input "I accept the Terms of Service / Privacy Policy *" at bounding box center [517, 470] width 34 height 34
checkbox input "true"
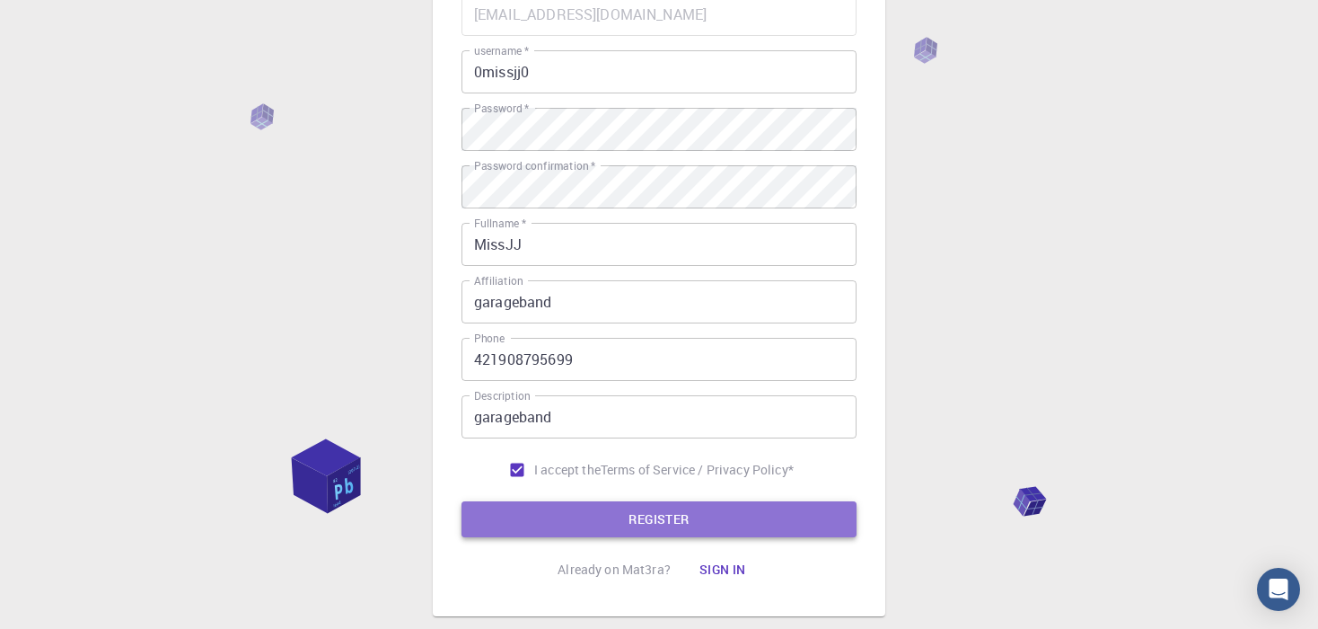
click at [496, 521] on button "REGISTER" at bounding box center [659, 519] width 395 height 36
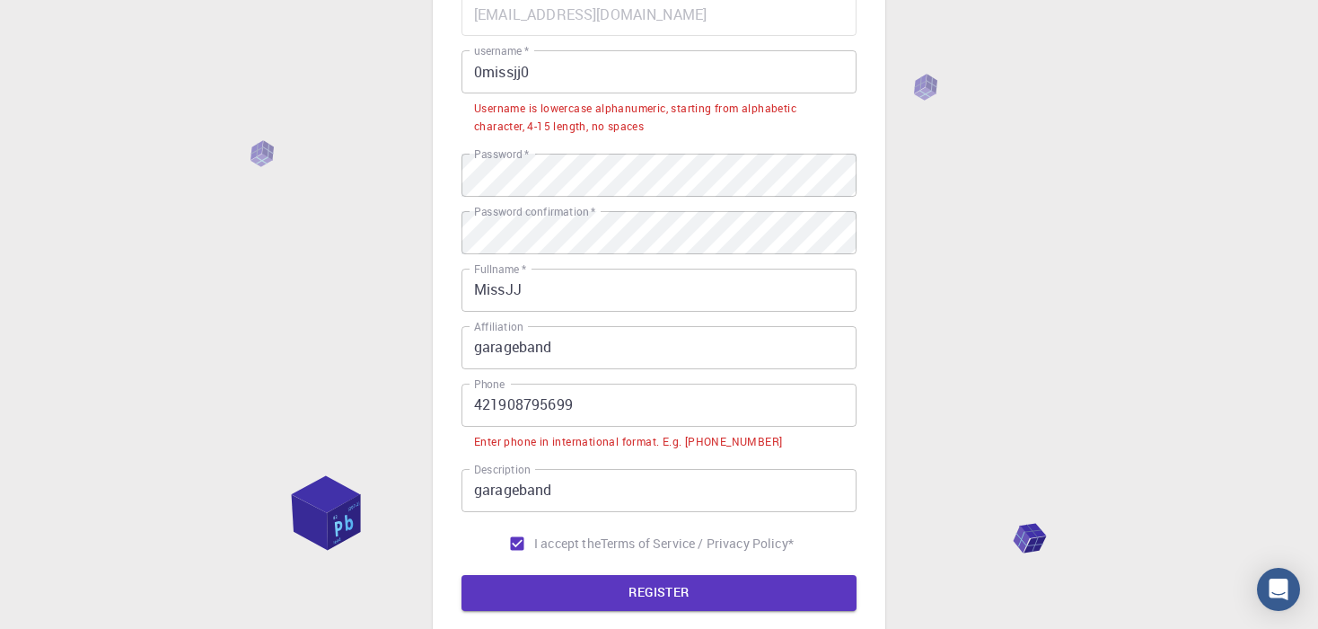
click at [466, 410] on input "421908795699" at bounding box center [659, 404] width 395 height 43
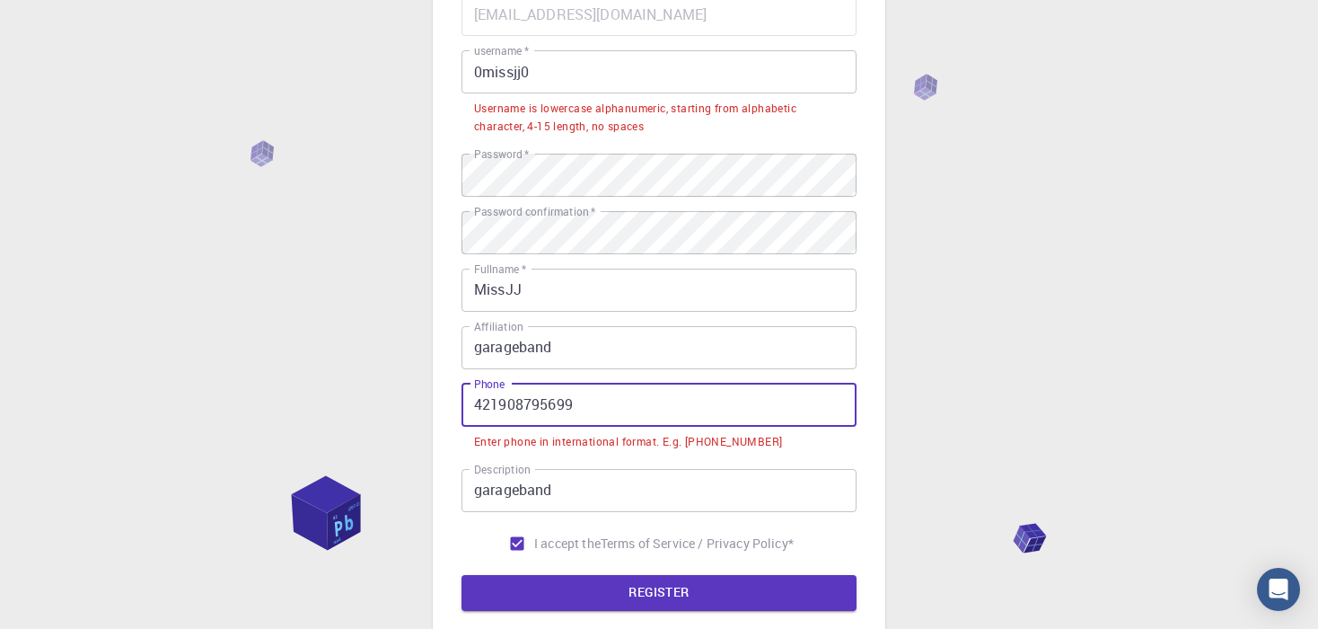
click at [523, 74] on input "0missjj0" at bounding box center [659, 71] width 395 height 43
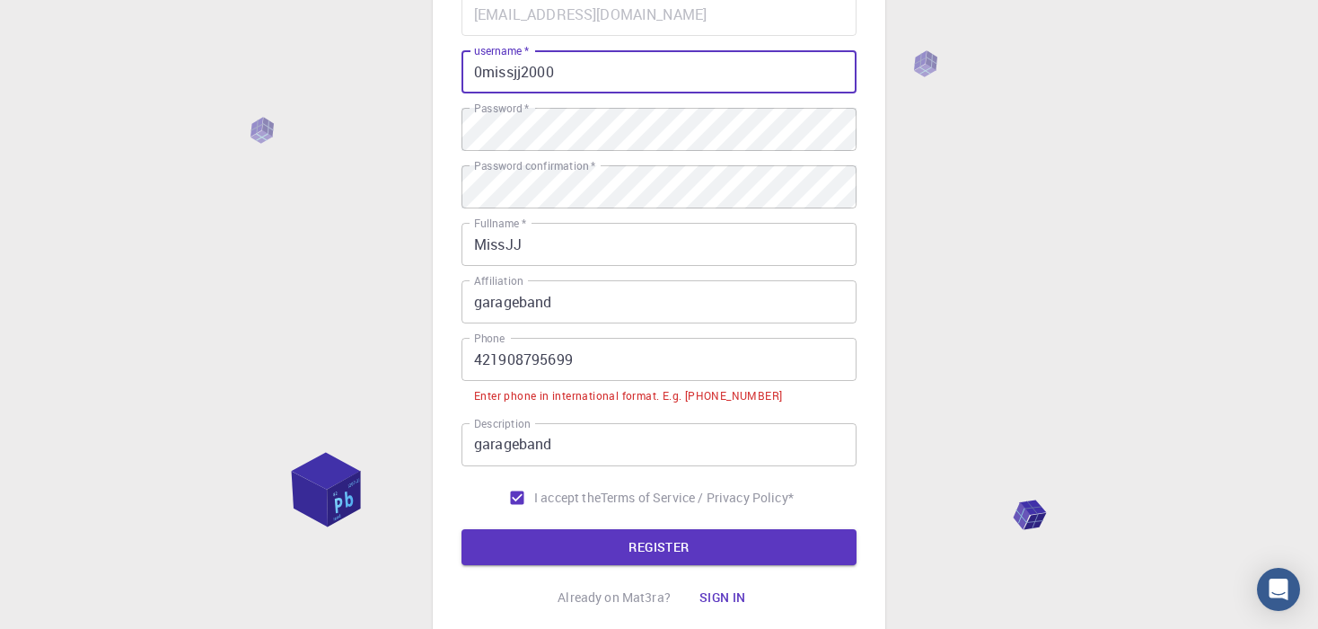
type input "0missjj2000"
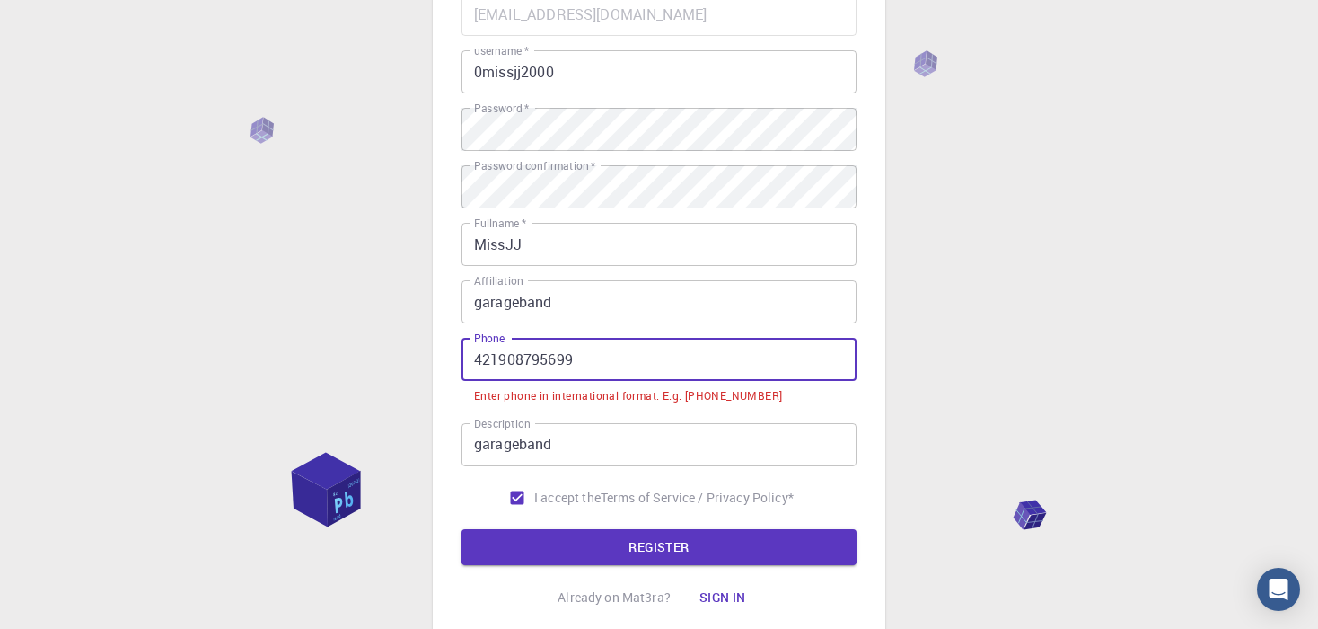
click at [574, 352] on input "421908795699" at bounding box center [659, 359] width 395 height 43
click at [468, 361] on input "421908795699" at bounding box center [659, 359] width 395 height 43
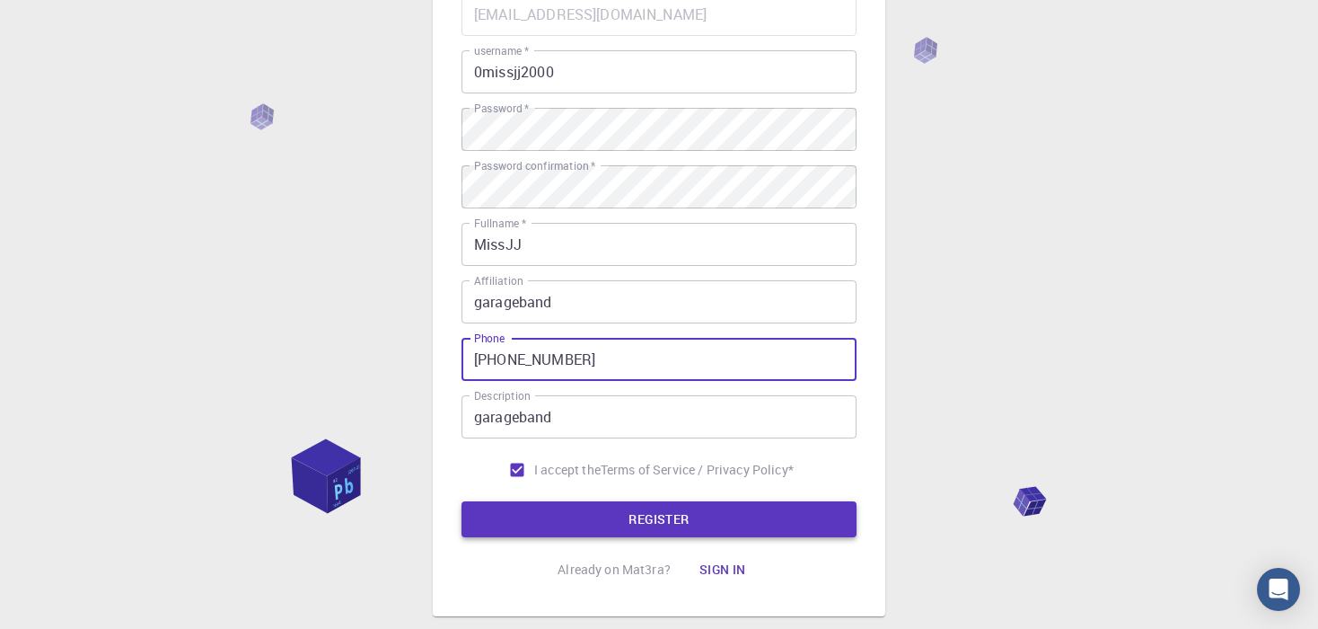
type input "+421908795699"
click at [664, 523] on button "REGISTER" at bounding box center [659, 519] width 395 height 36
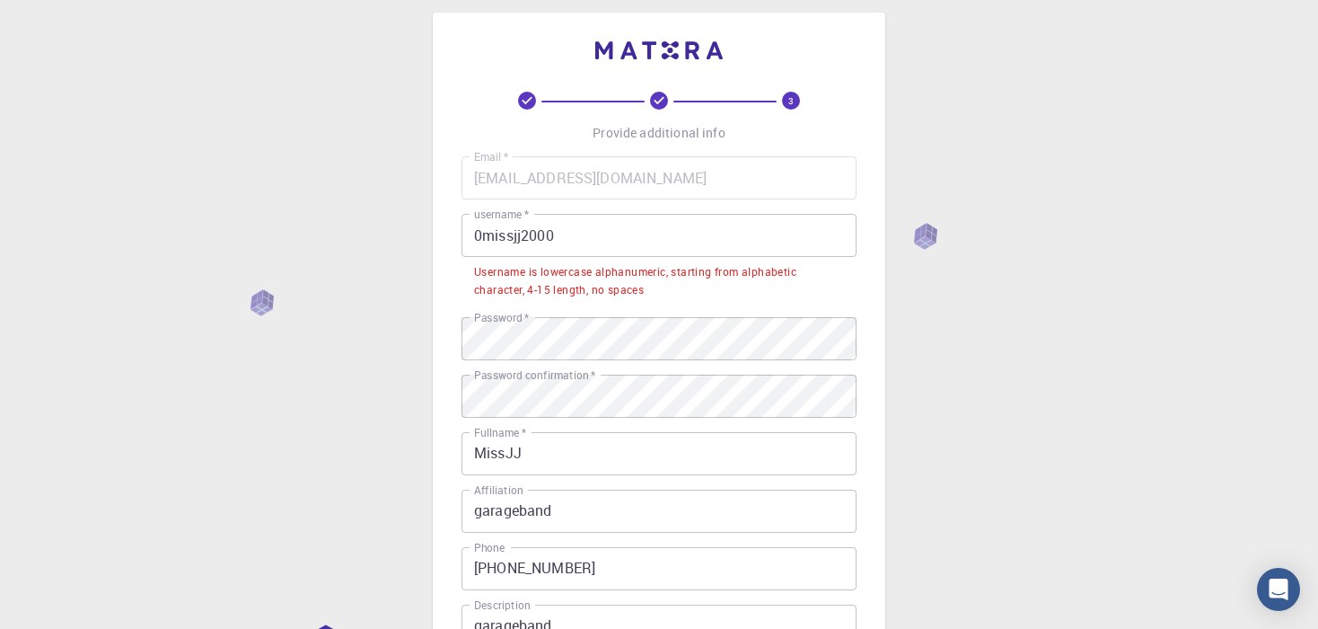
scroll to position [0, 0]
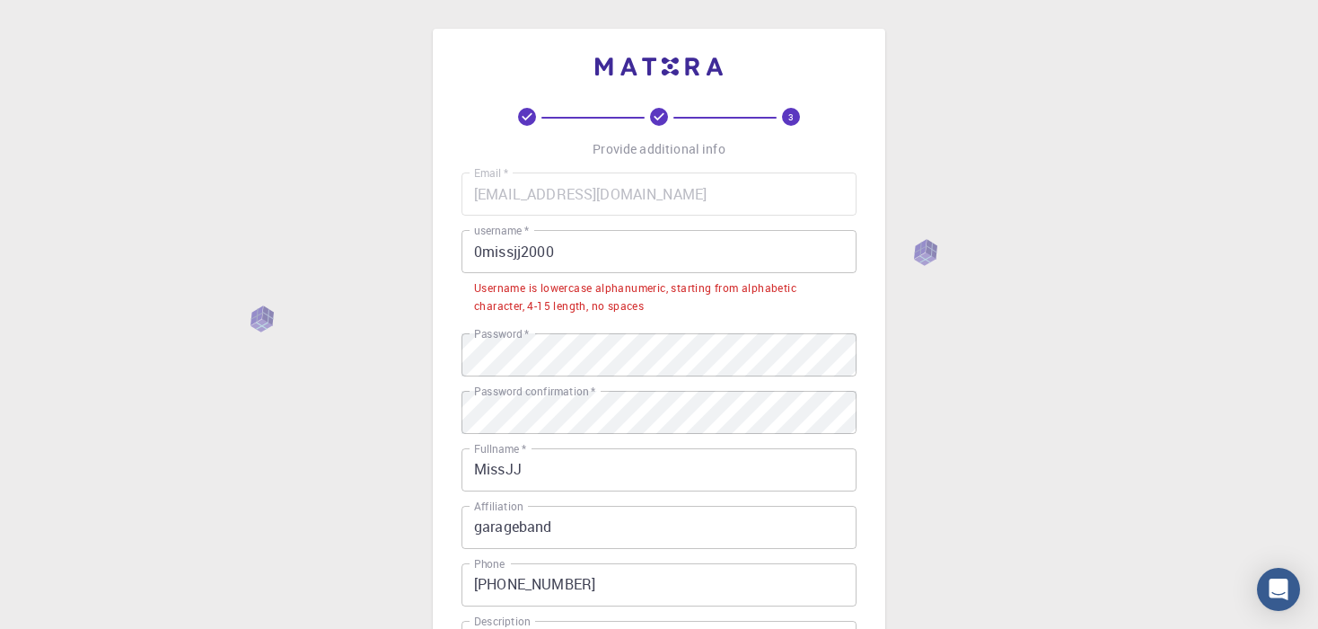
click at [553, 255] on input "0missjj2000" at bounding box center [659, 251] width 395 height 43
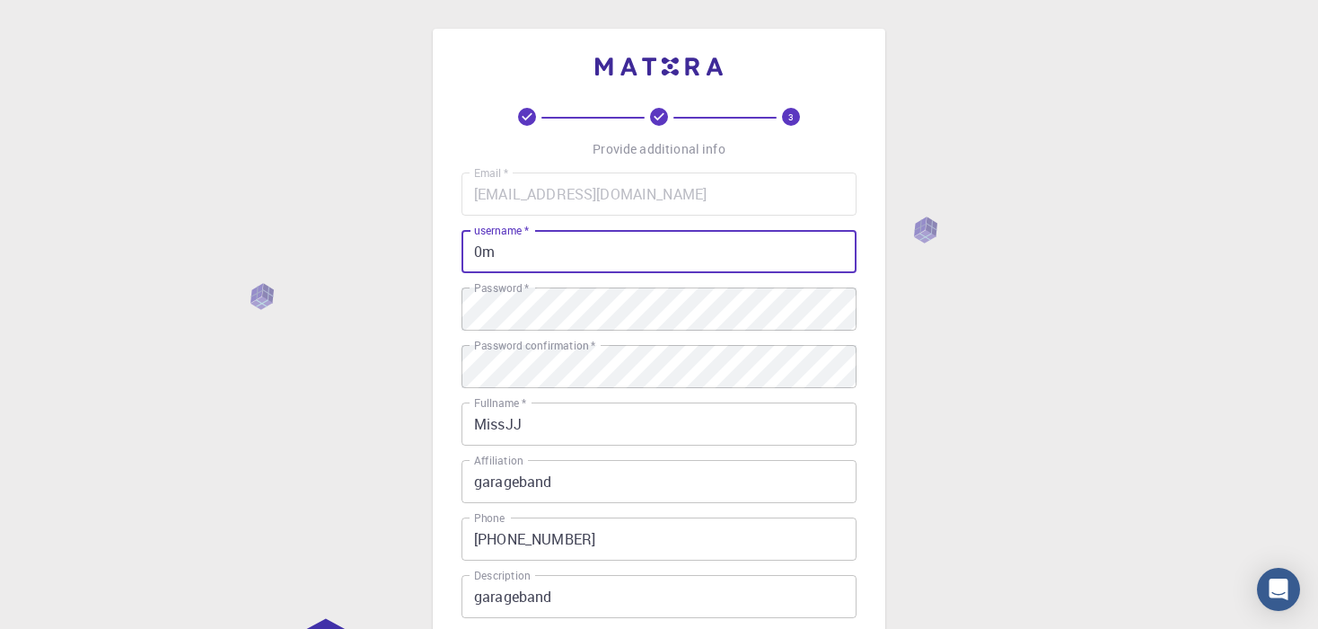
type input "0"
type input "m"
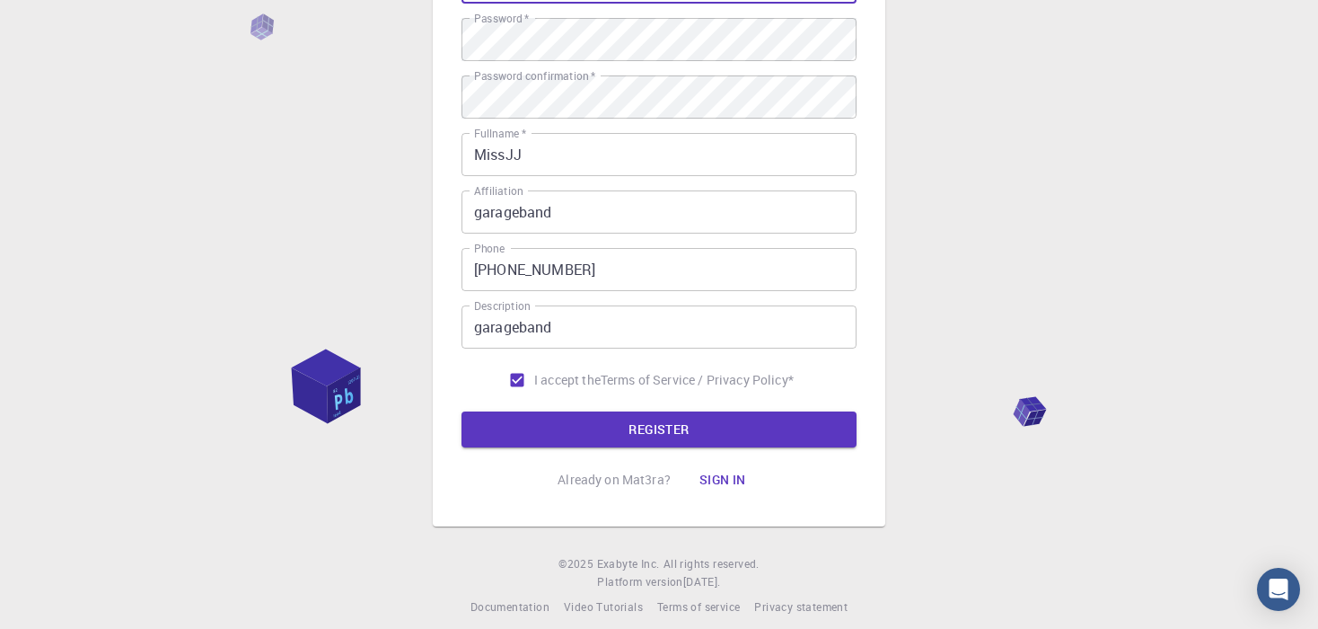
scroll to position [285, 0]
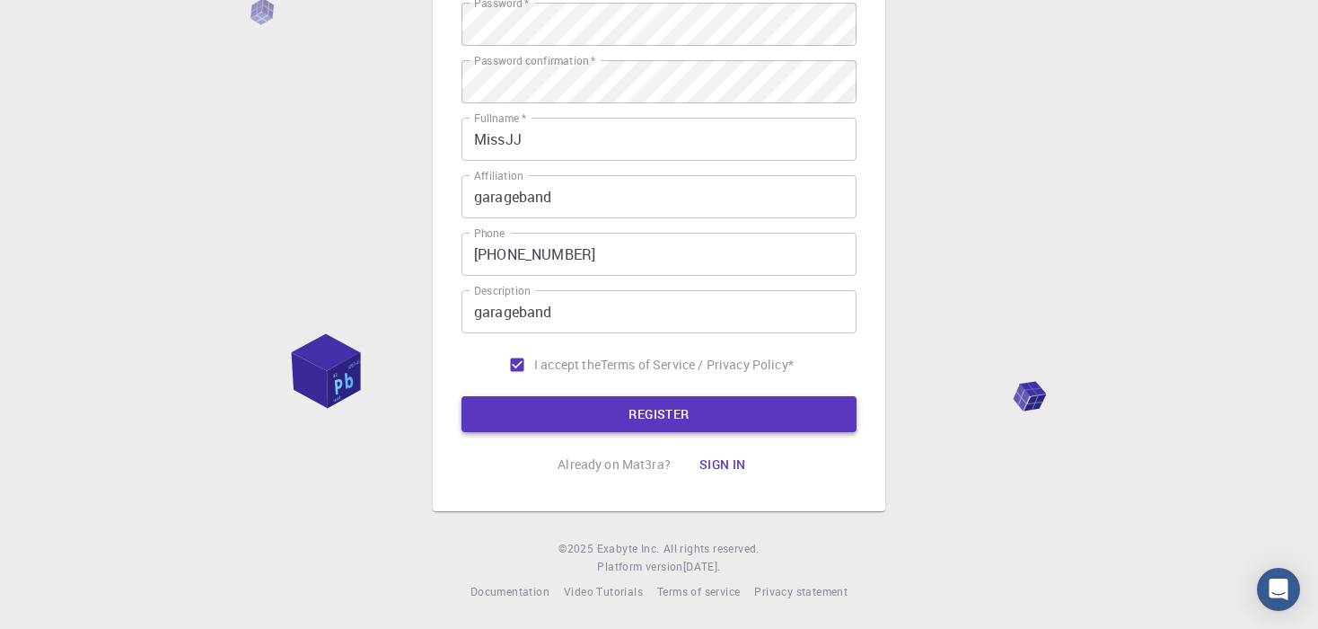
type input "wataheccajj"
click at [558, 405] on button "REGISTER" at bounding box center [659, 414] width 395 height 36
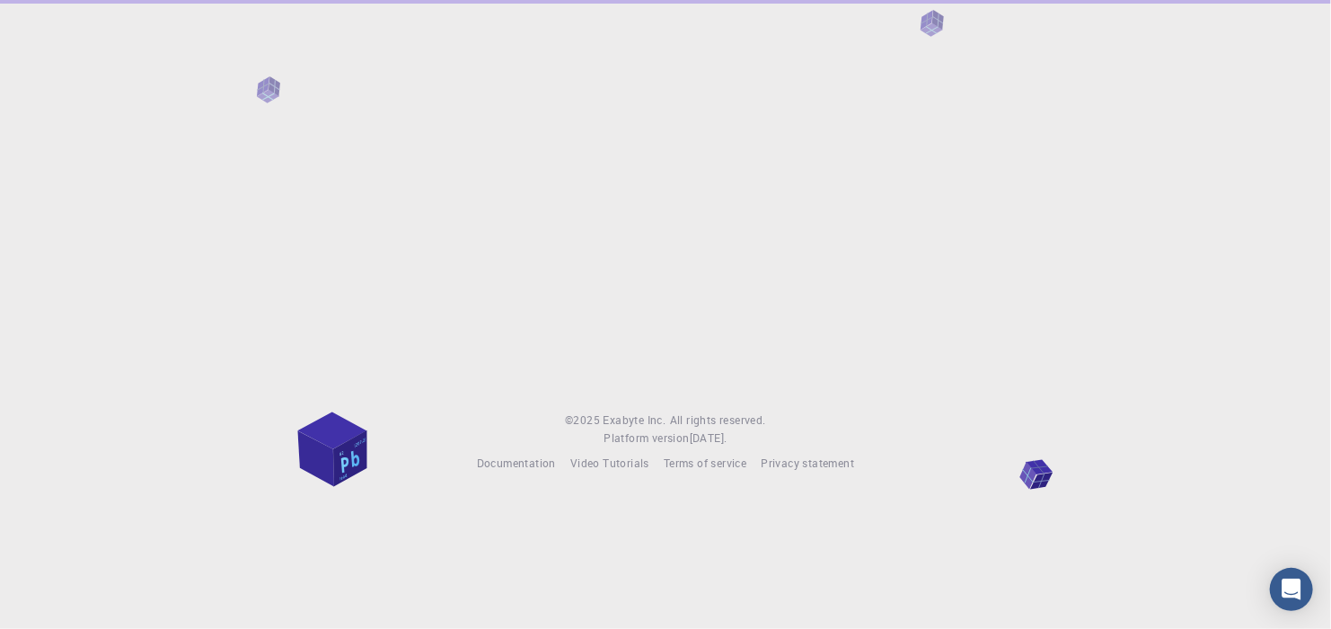
drag, startPoint x: 739, startPoint y: 392, endPoint x: 732, endPoint y: 409, distance: 17.7
click at [732, 409] on div "© 2025 Exabyte Inc. All rights reserved. Platform version 2025.7.24 . Documenta…" at bounding box center [665, 250] width 1331 height 501
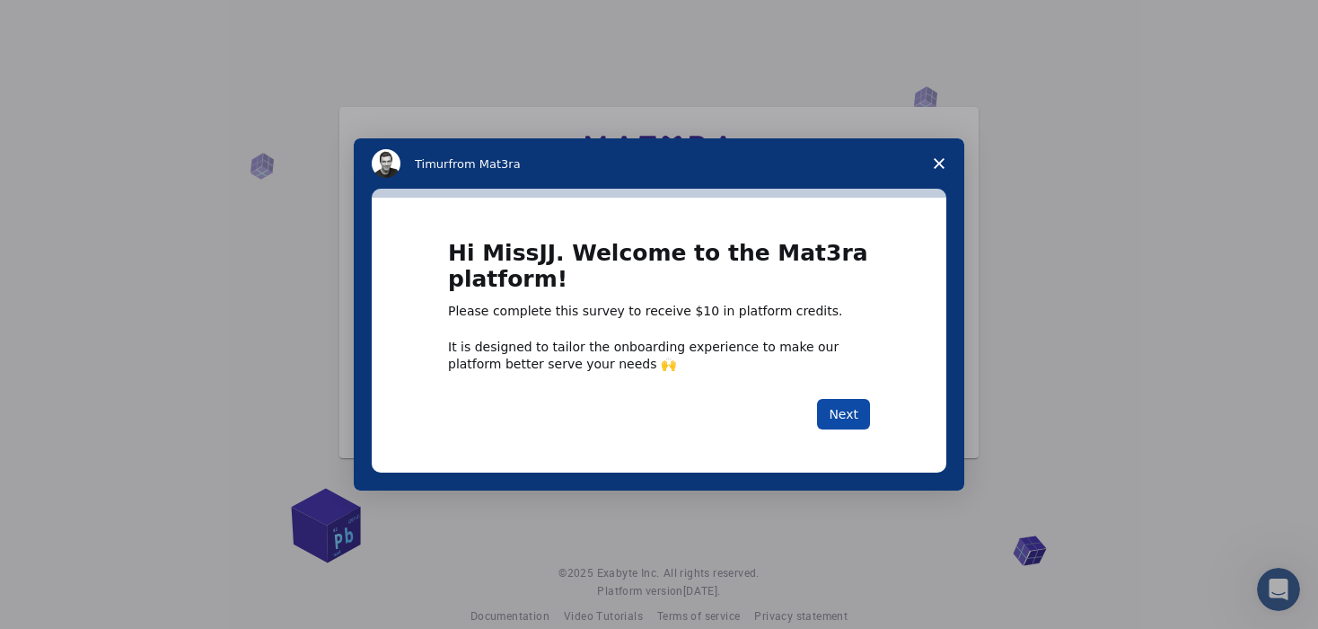
click at [831, 410] on button "Next" at bounding box center [843, 414] width 53 height 31
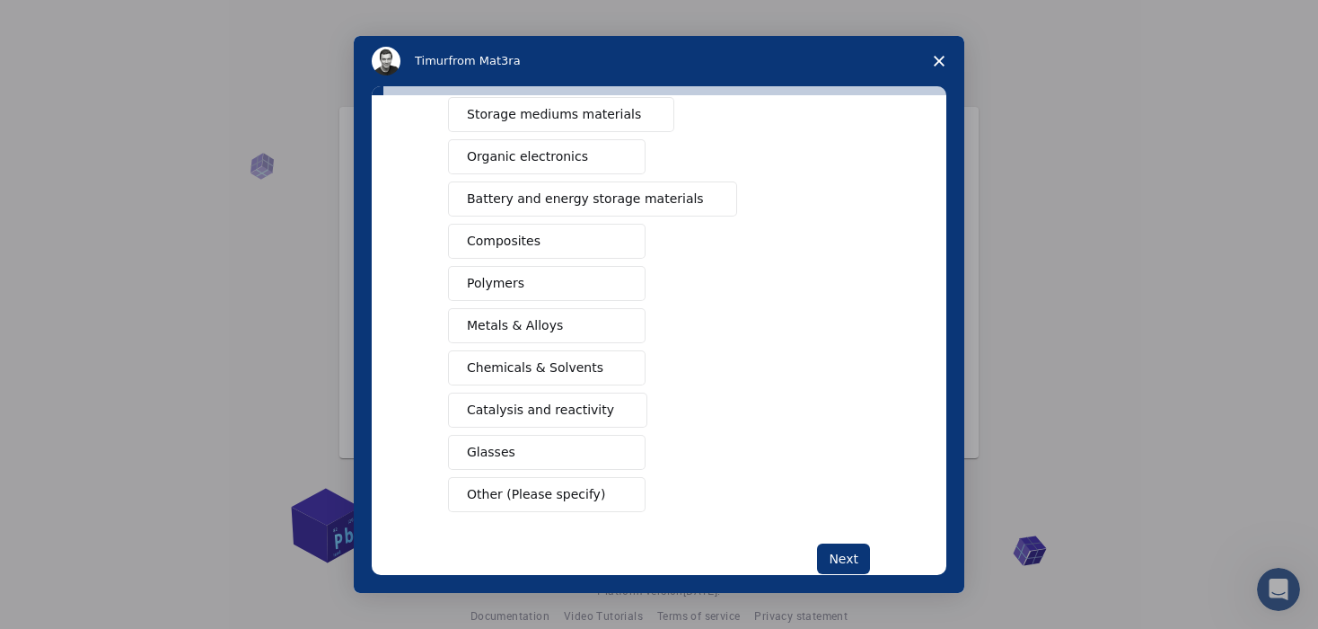
scroll to position [233, 0]
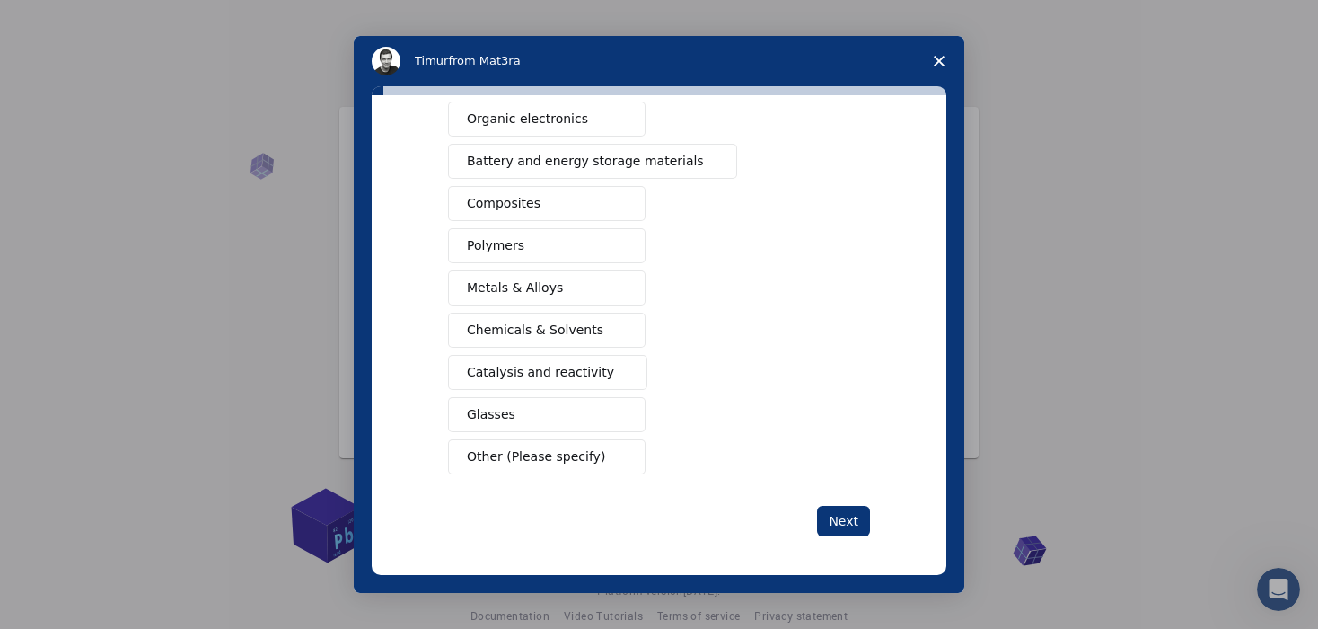
click at [934, 66] on icon "Close survey" at bounding box center [939, 61] width 11 height 11
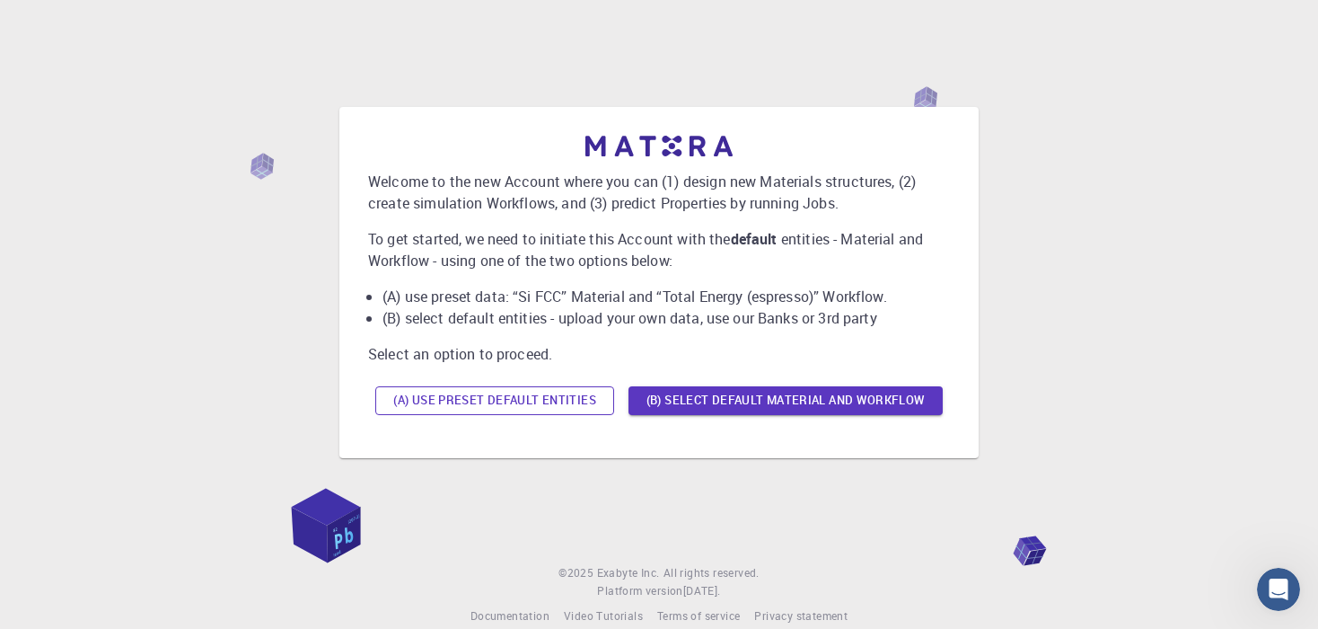
click at [550, 401] on button "(A) Use preset default entities" at bounding box center [494, 400] width 239 height 29
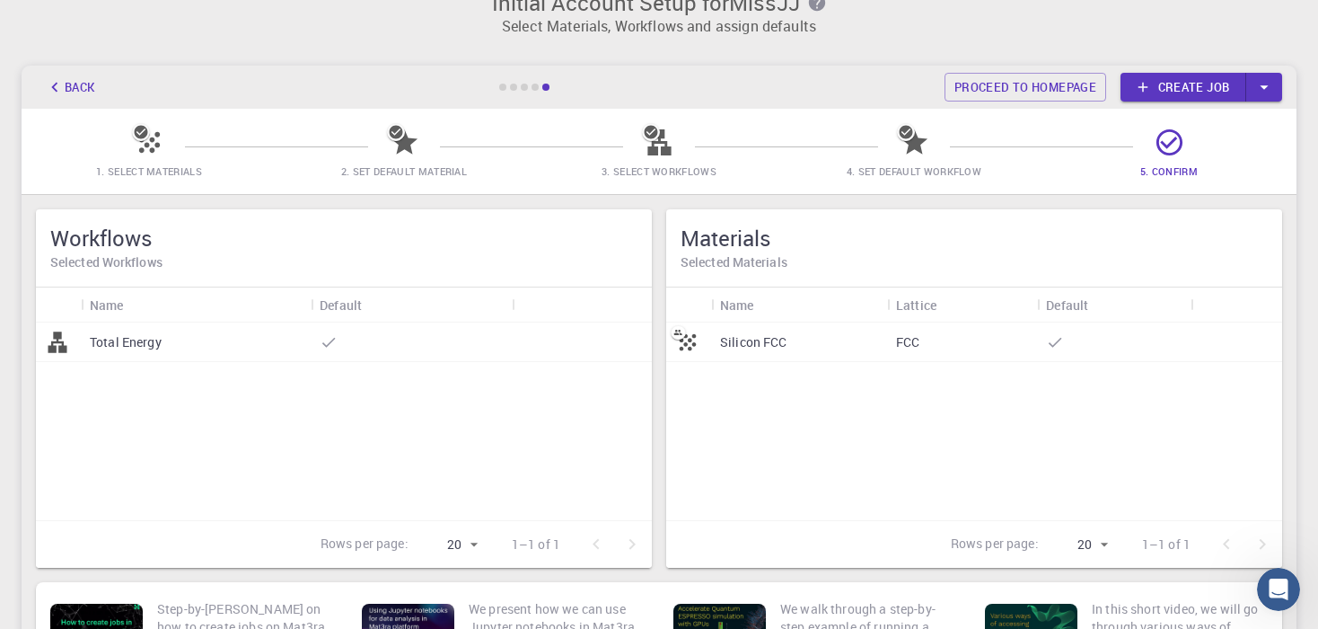
scroll to position [0, 0]
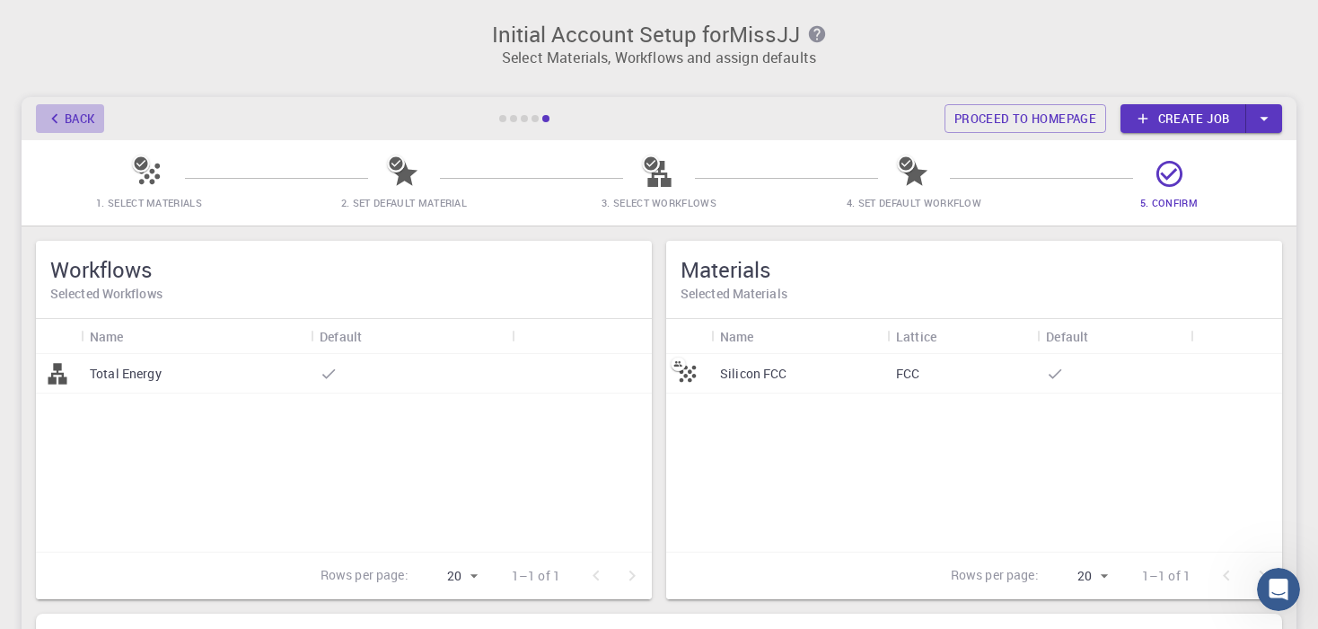
click at [88, 116] on button "Back" at bounding box center [70, 118] width 68 height 29
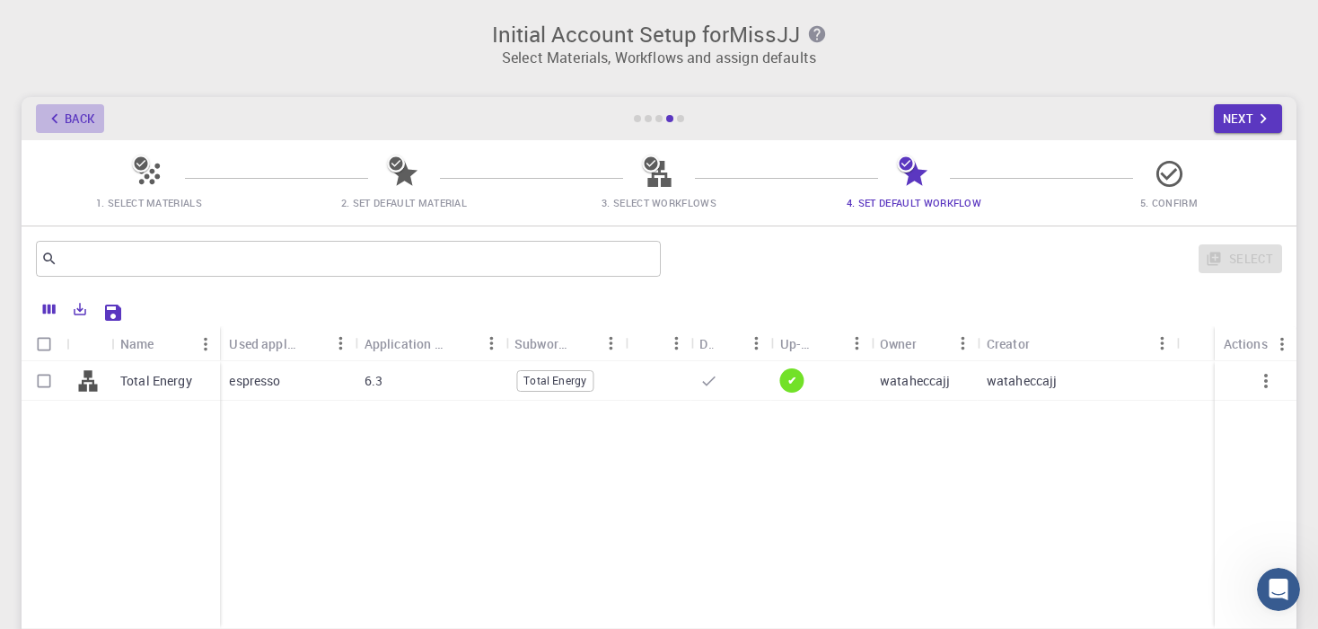
click at [88, 116] on button "Back" at bounding box center [70, 118] width 68 height 29
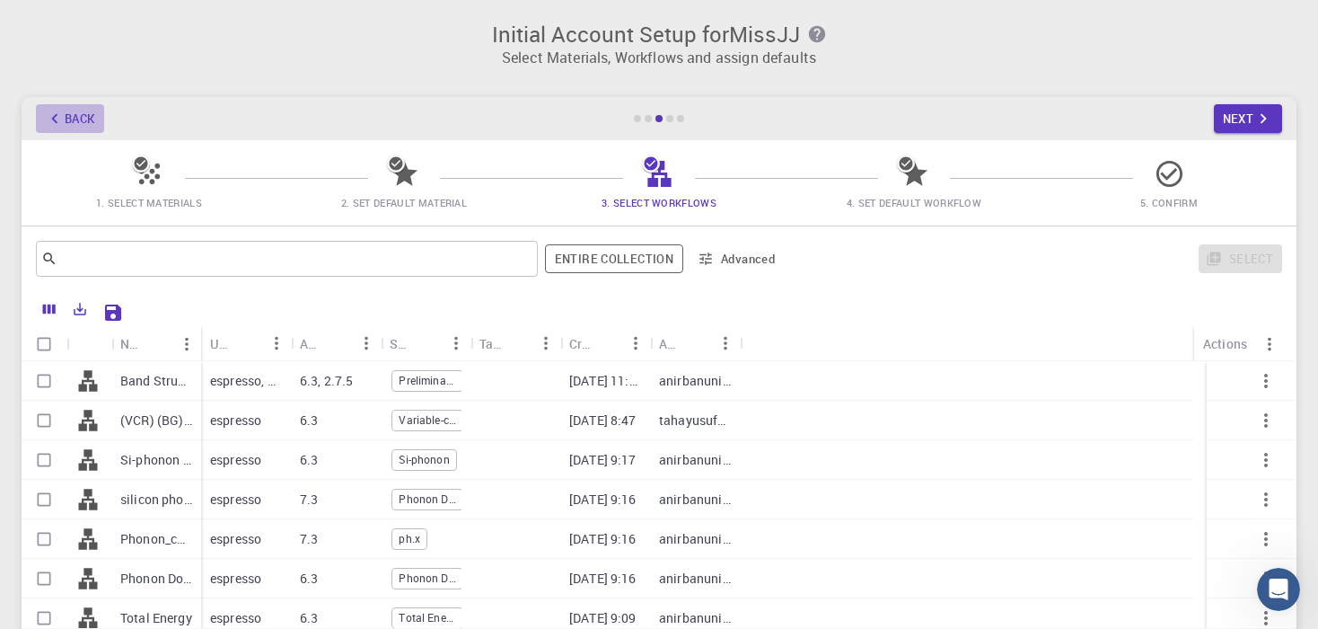
click at [88, 116] on button "Back" at bounding box center [70, 118] width 68 height 29
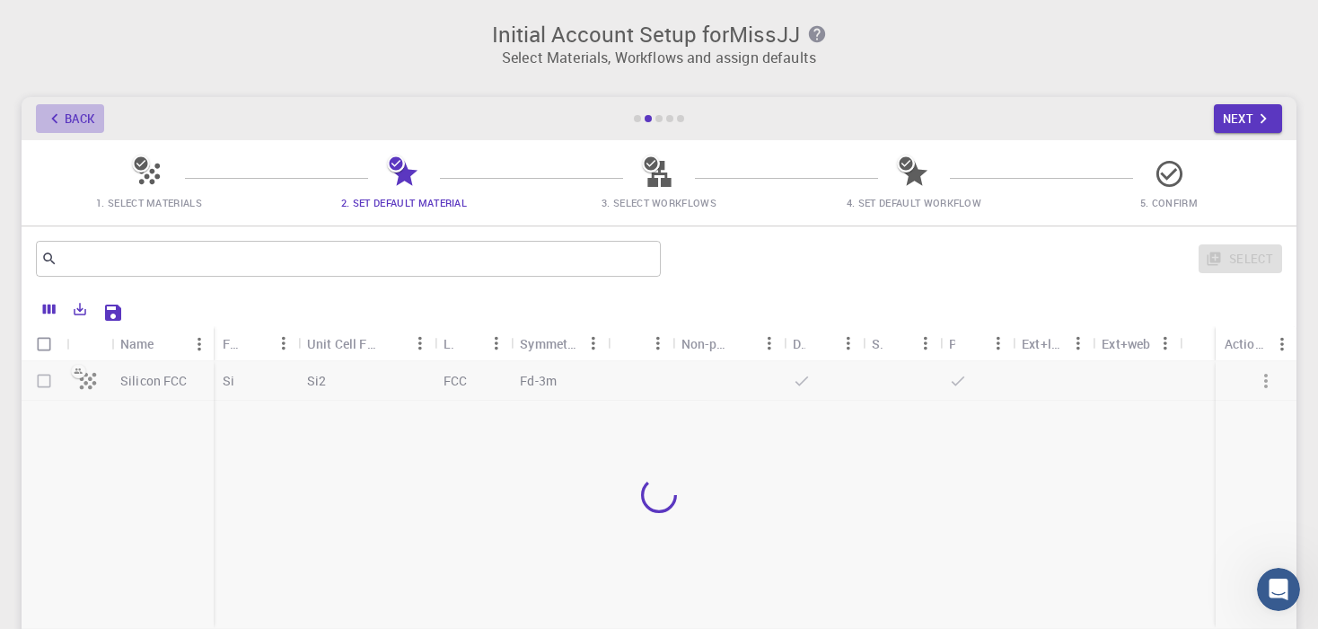
click at [88, 116] on button "Back" at bounding box center [70, 118] width 68 height 29
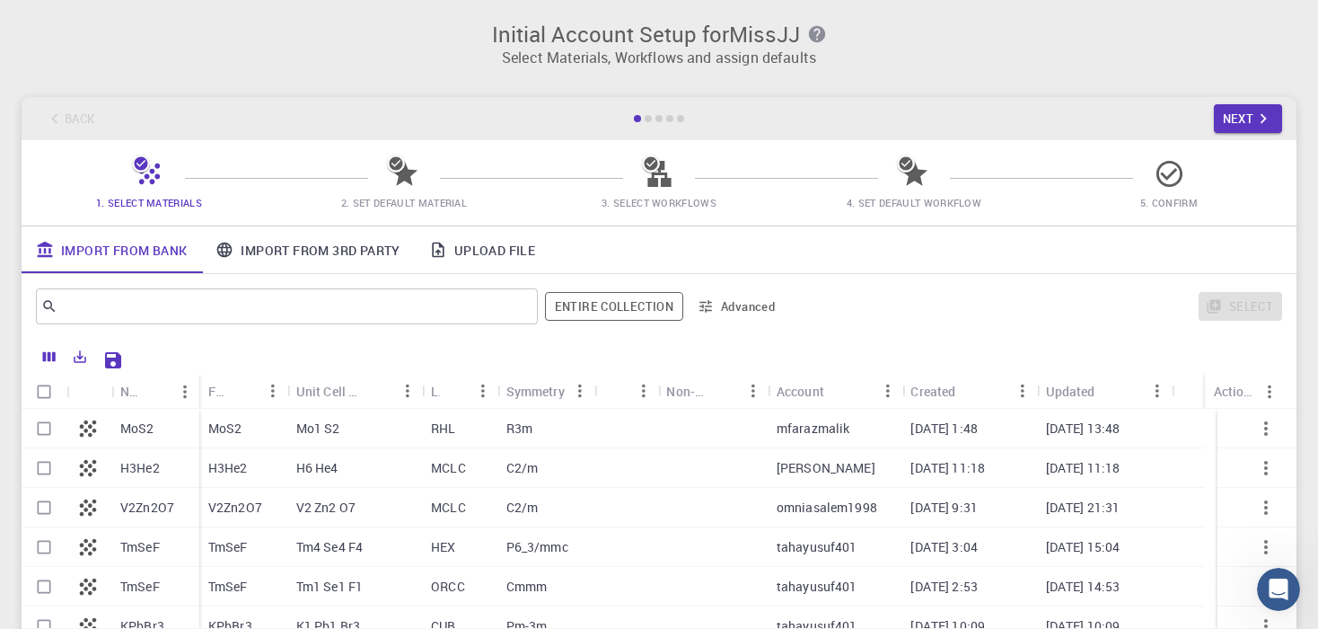
click at [729, 304] on button "Advanced" at bounding box center [736, 306] width 93 height 29
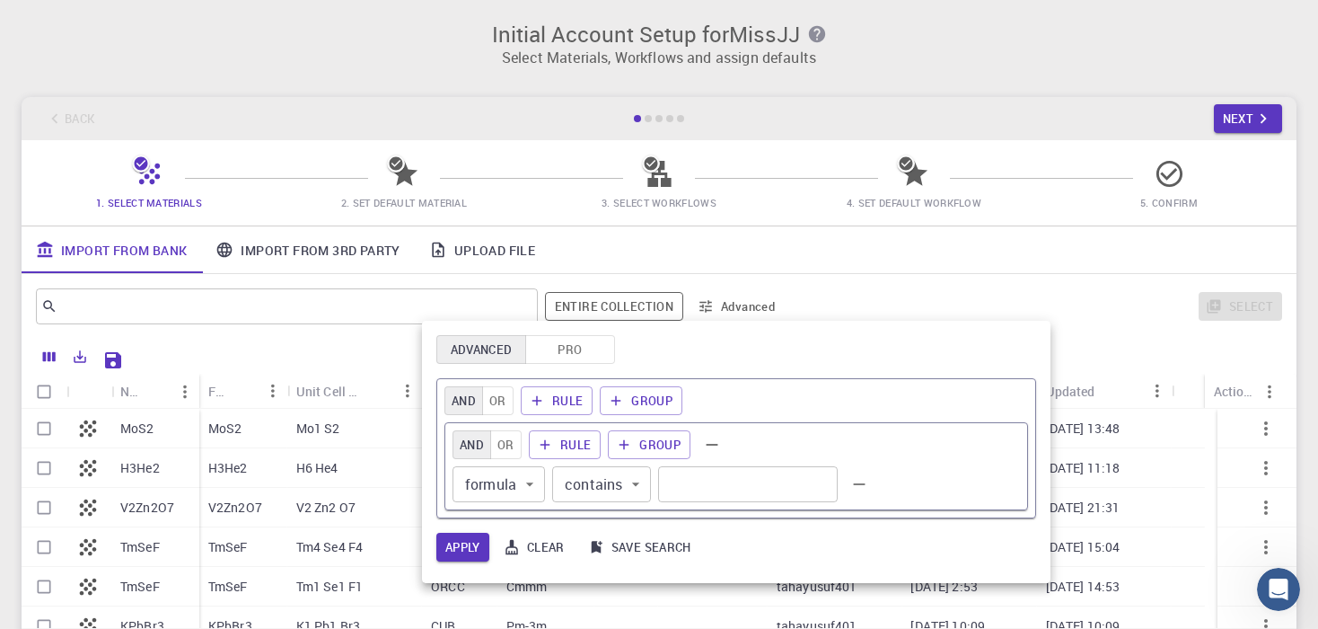
click at [729, 304] on div at bounding box center [659, 314] width 1318 height 629
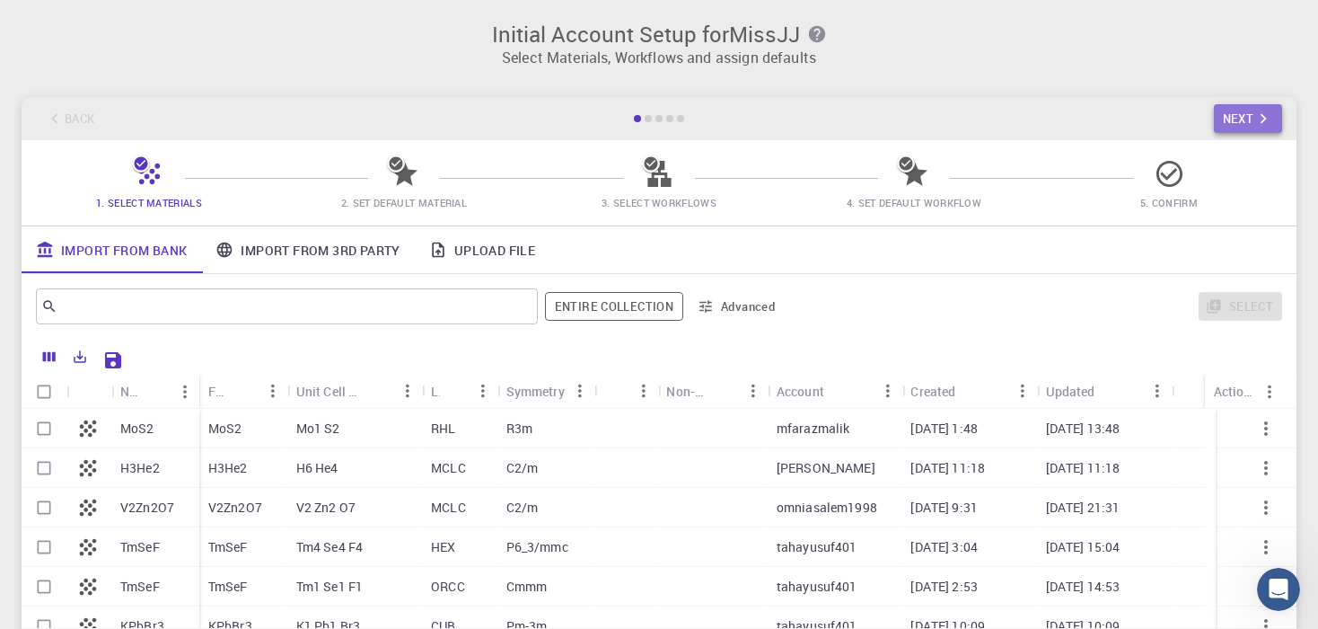
click at [1236, 111] on button "Next" at bounding box center [1248, 118] width 69 height 29
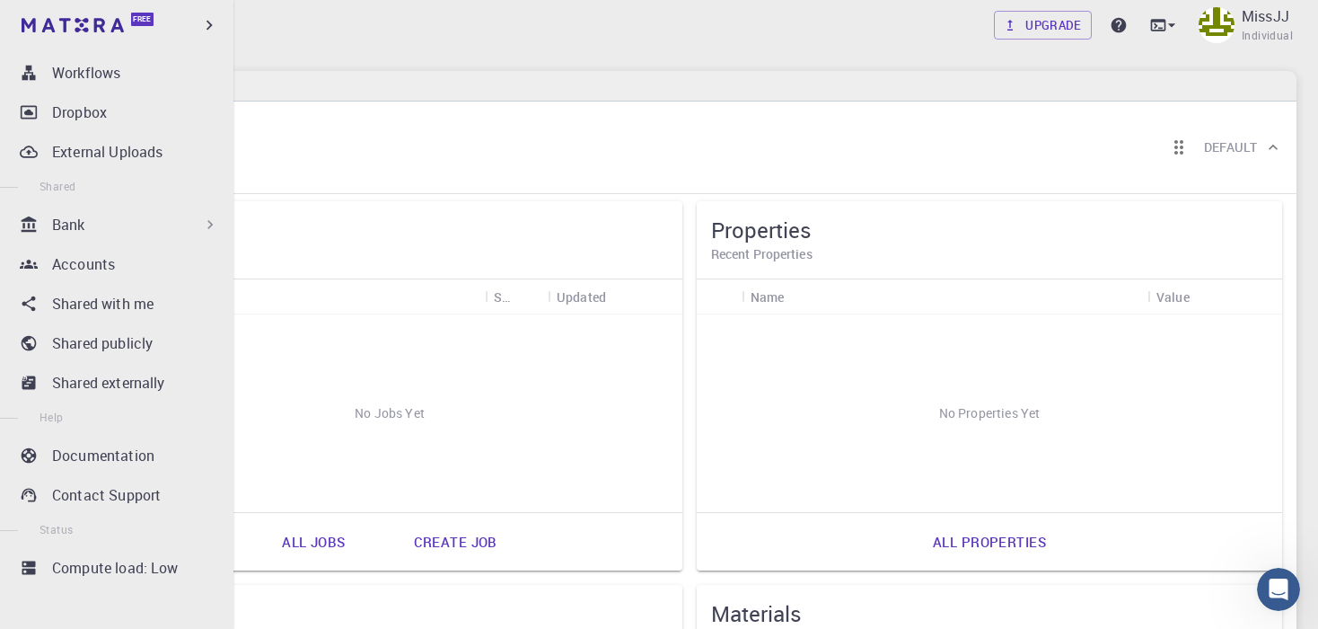
scroll to position [265, 0]
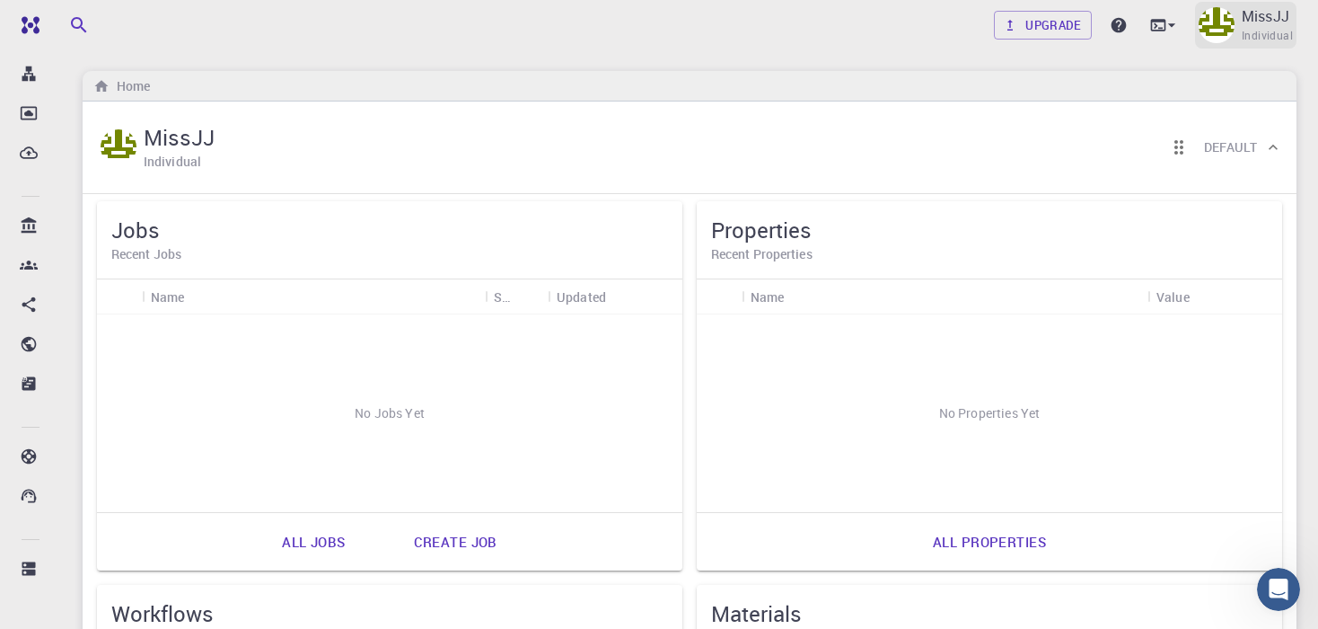
click at [1209, 39] on img at bounding box center [1217, 25] width 36 height 36
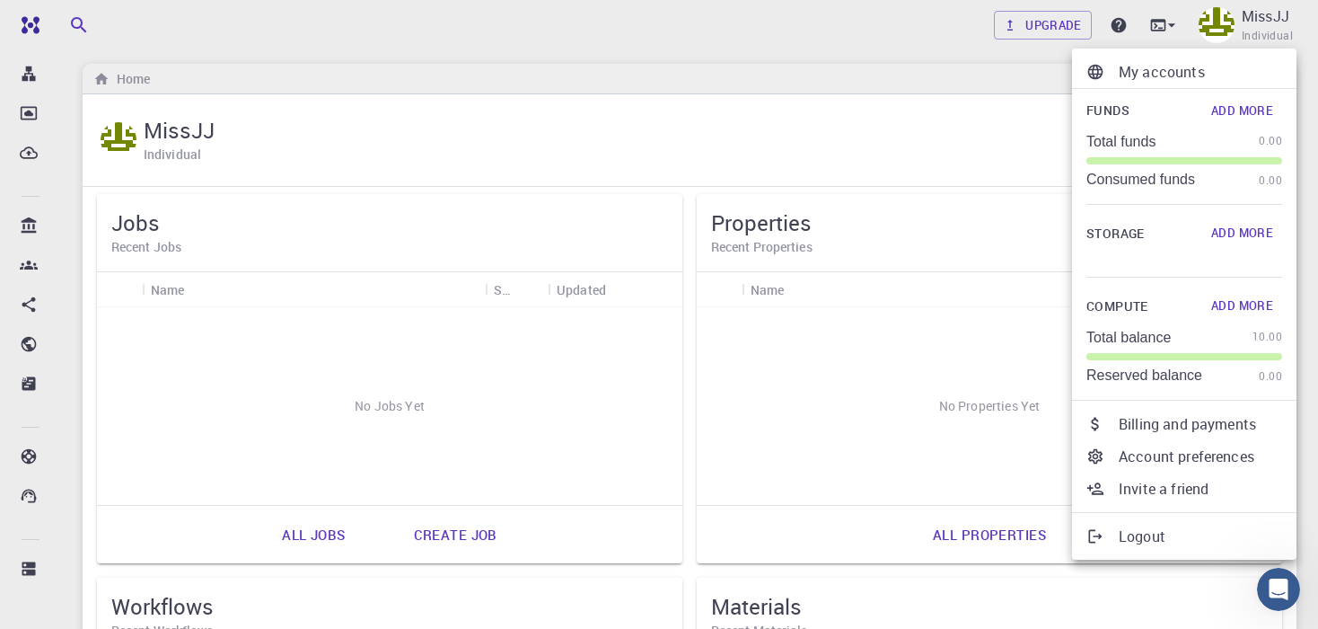
scroll to position [0, 0]
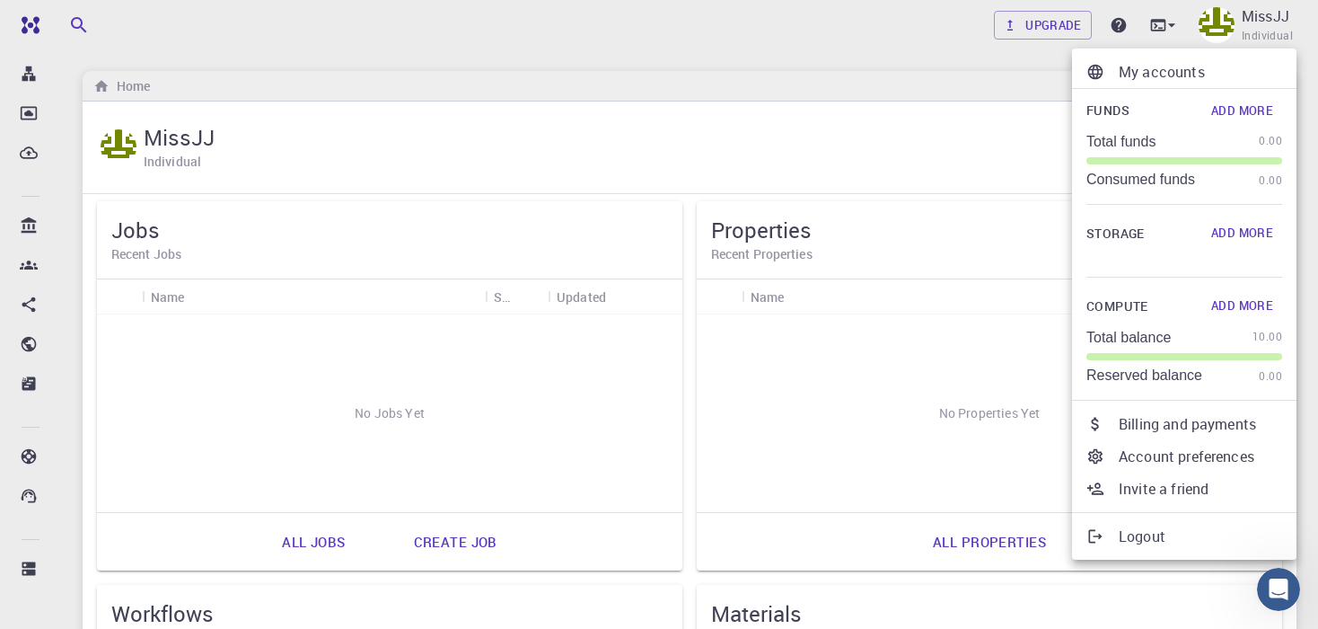
click at [1230, 32] on div at bounding box center [659, 314] width 1318 height 629
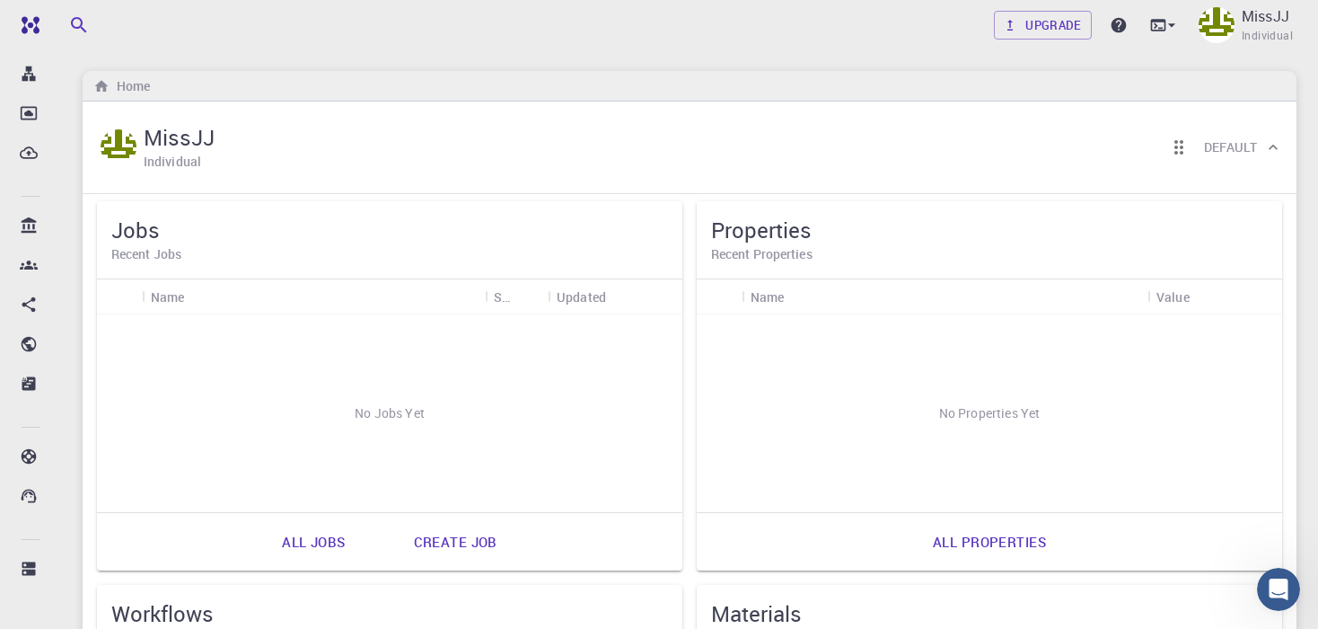
click at [1213, 30] on img at bounding box center [1217, 25] width 36 height 36
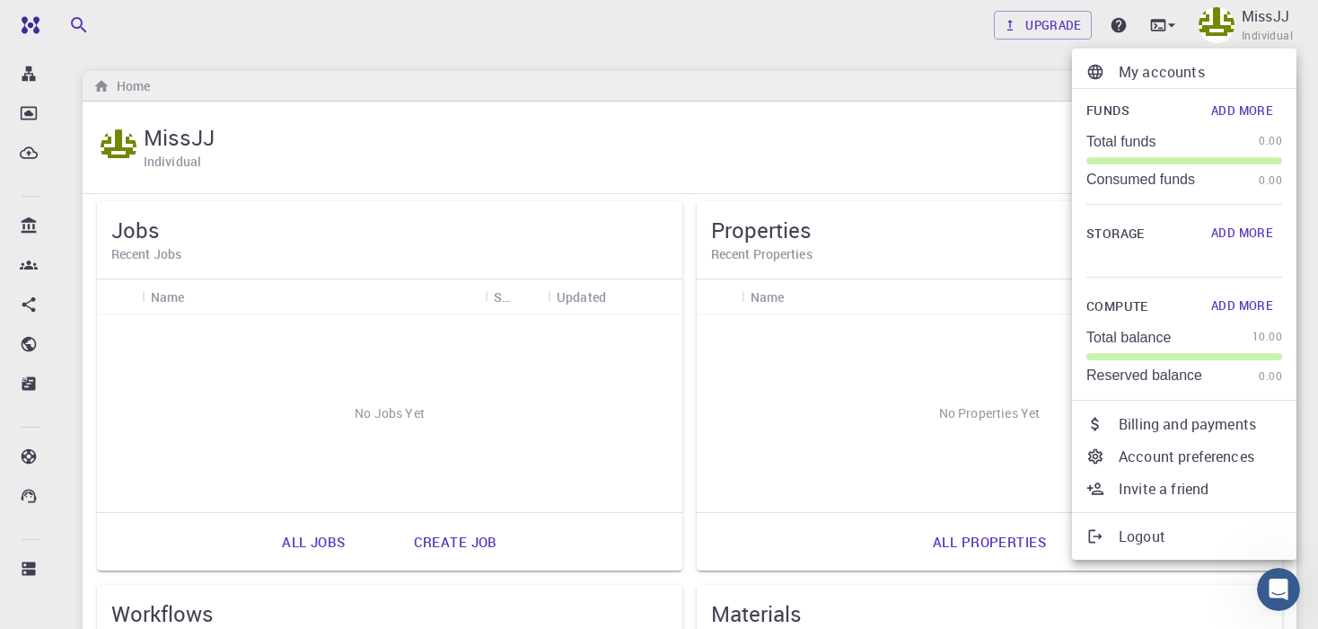
click at [1164, 66] on p "My accounts" at bounding box center [1200, 72] width 163 height 22
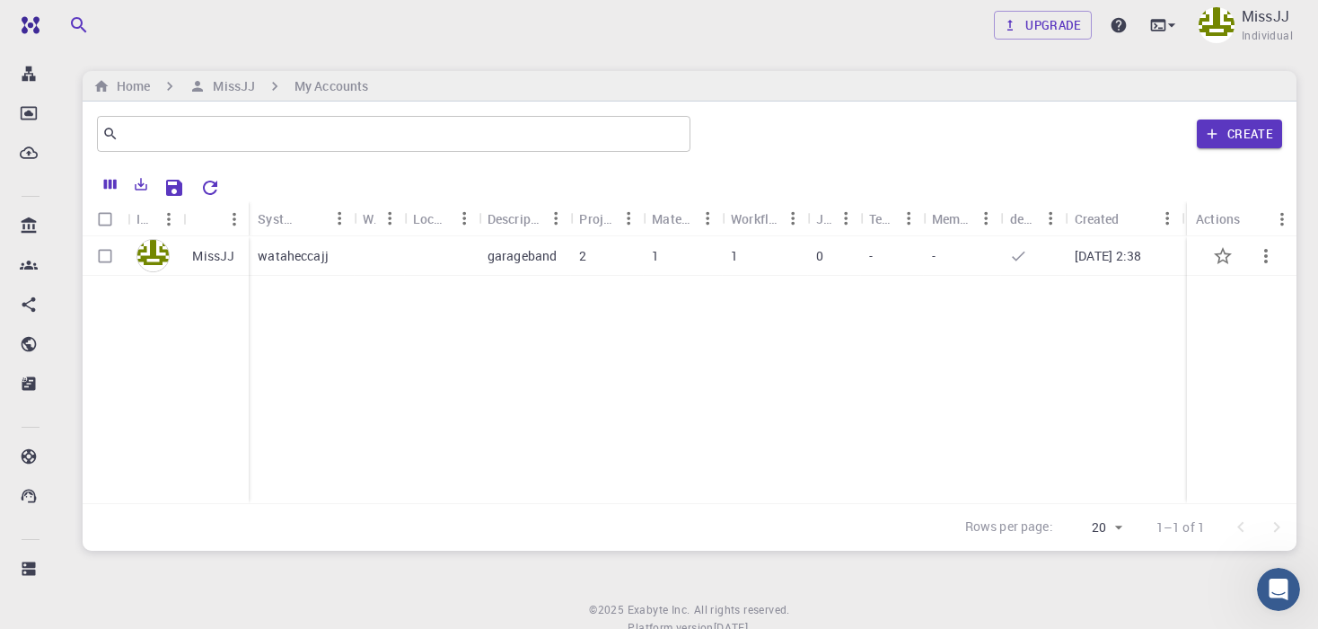
click at [1269, 252] on icon "button" at bounding box center [1266, 256] width 22 height 22
click at [1244, 271] on li "Open" at bounding box center [1257, 270] width 115 height 29
click at [177, 258] on div at bounding box center [659, 314] width 1318 height 629
click at [1255, 16] on p "MissJJ" at bounding box center [1266, 16] width 48 height 22
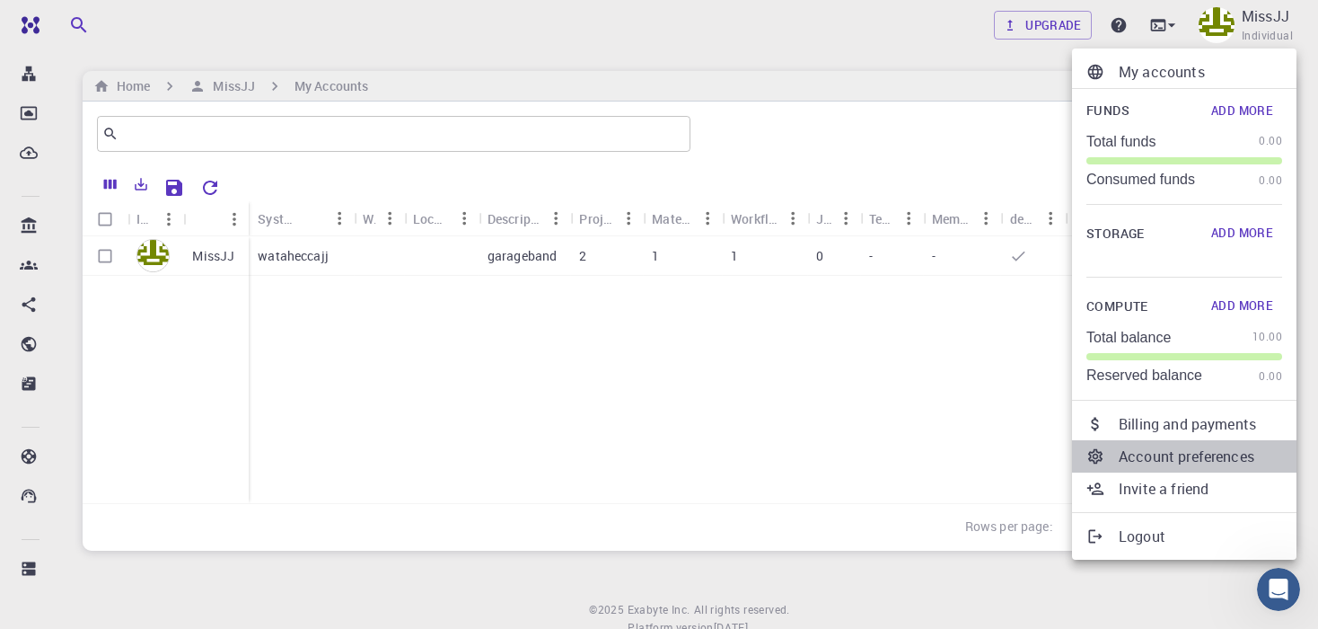
click at [1174, 463] on p "Account preferences" at bounding box center [1200, 456] width 163 height 22
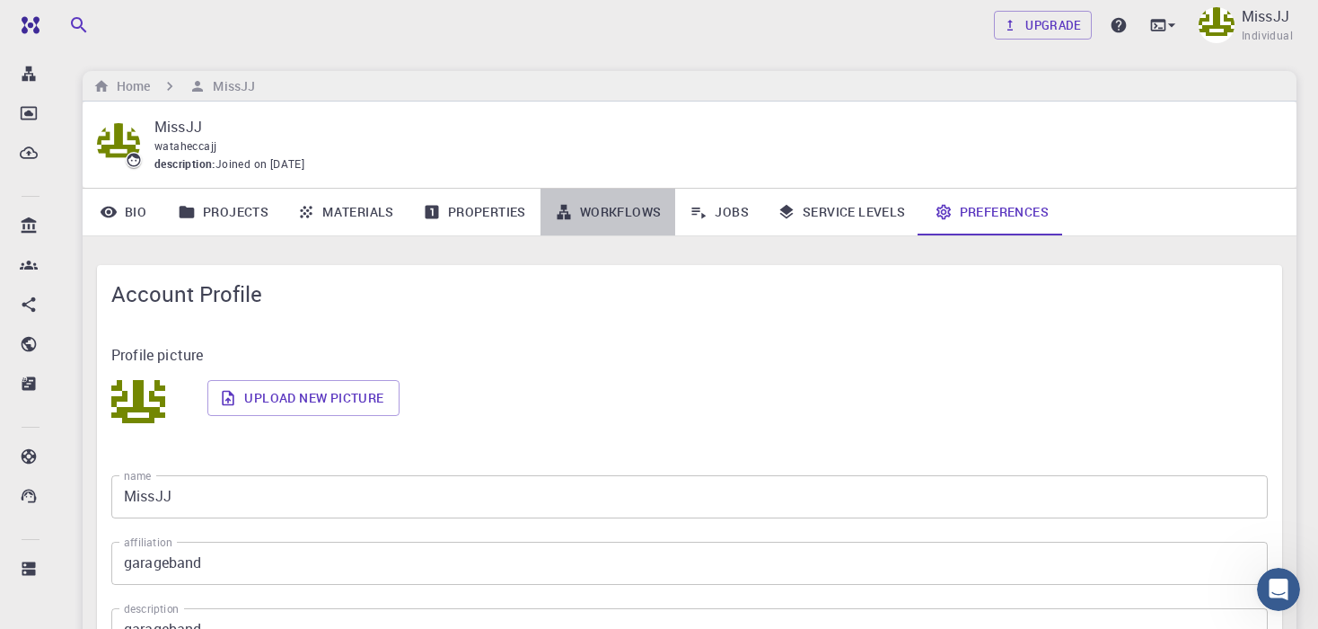
click at [592, 200] on link "Workflows" at bounding box center [609, 212] width 136 height 47
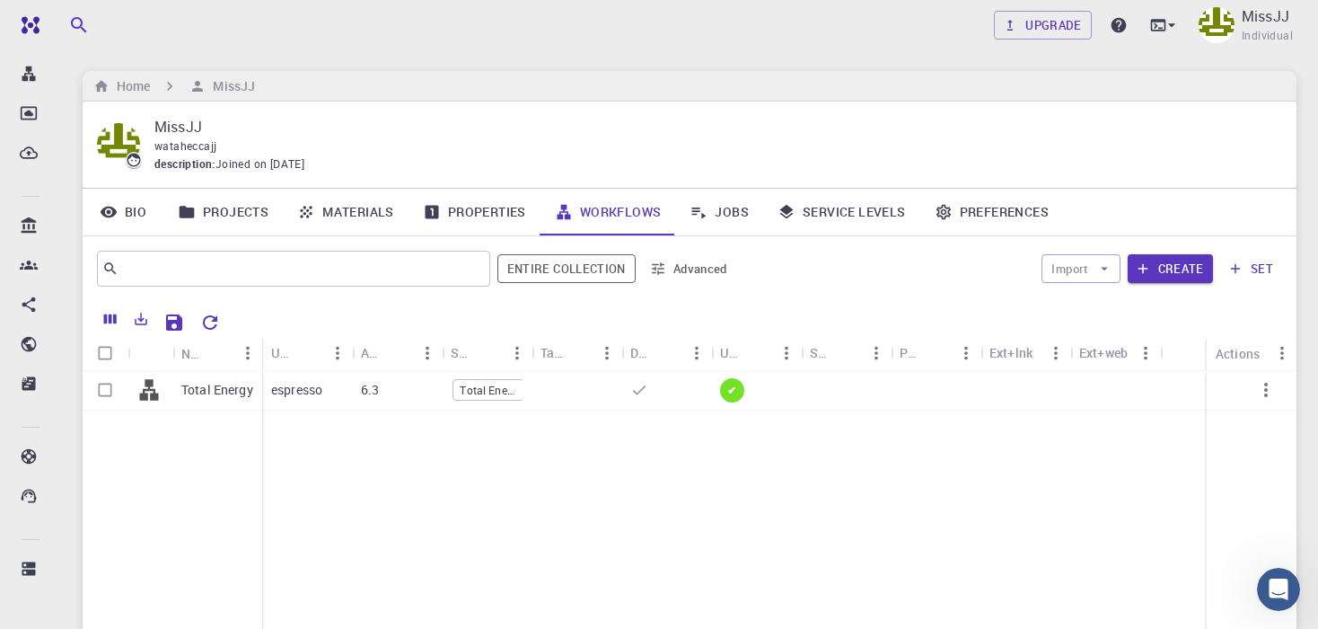
click at [939, 198] on link "Preferences" at bounding box center [991, 212] width 143 height 47
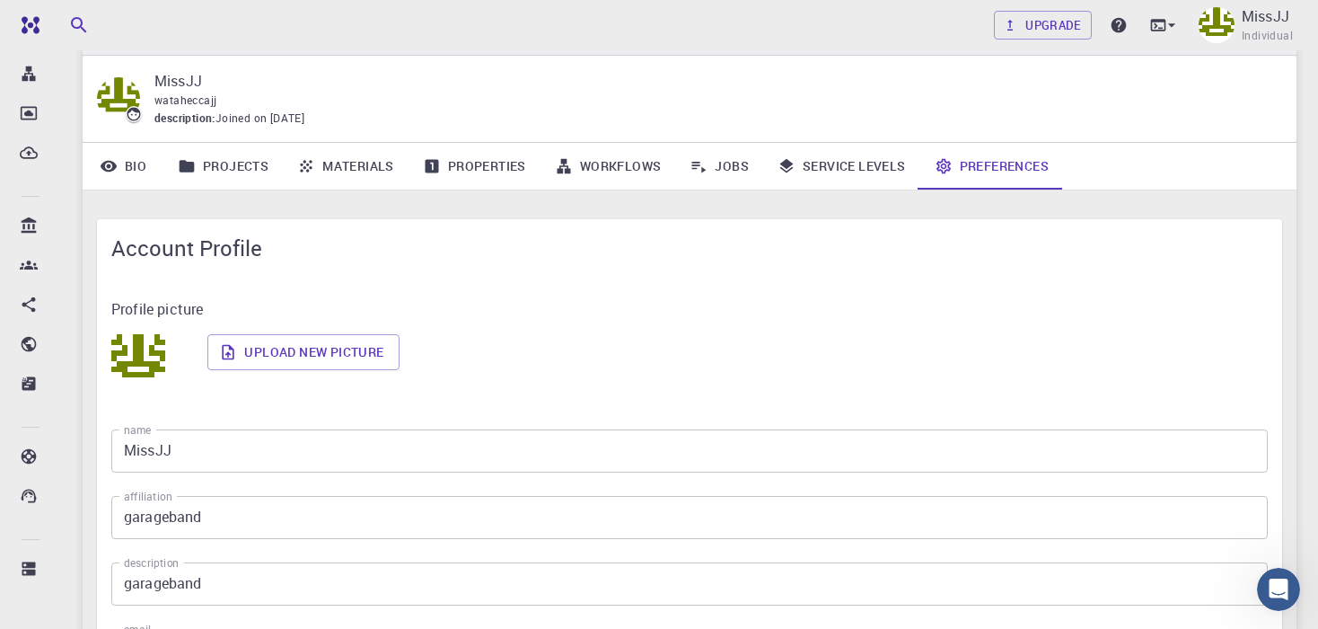
scroll to position [30, 0]
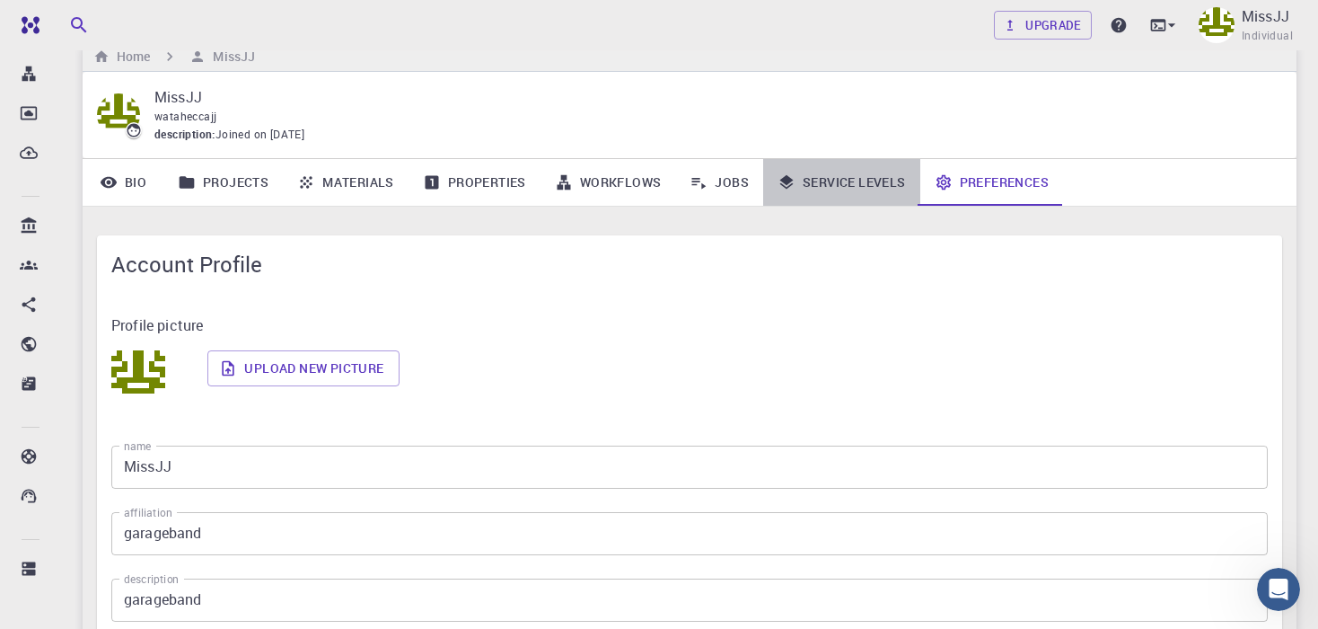
click at [792, 186] on icon at bounding box center [787, 182] width 18 height 18
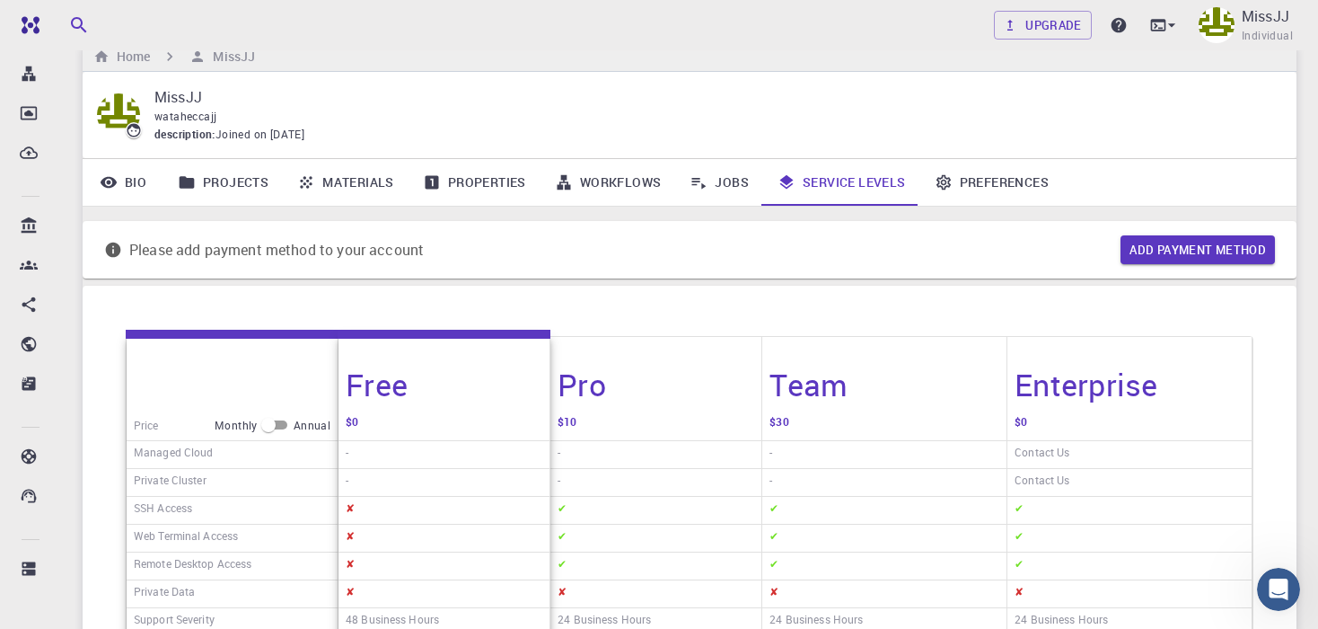
click at [967, 188] on link "Preferences" at bounding box center [991, 182] width 143 height 47
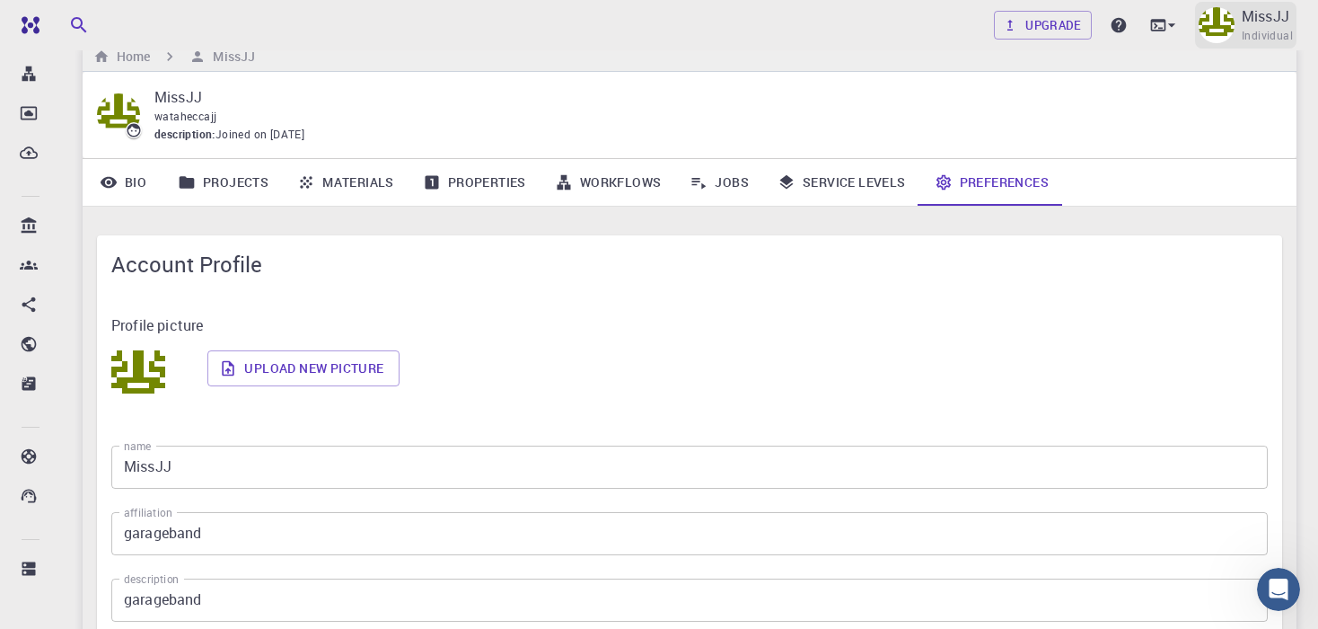
click at [1253, 18] on p "MissJJ" at bounding box center [1266, 16] width 48 height 22
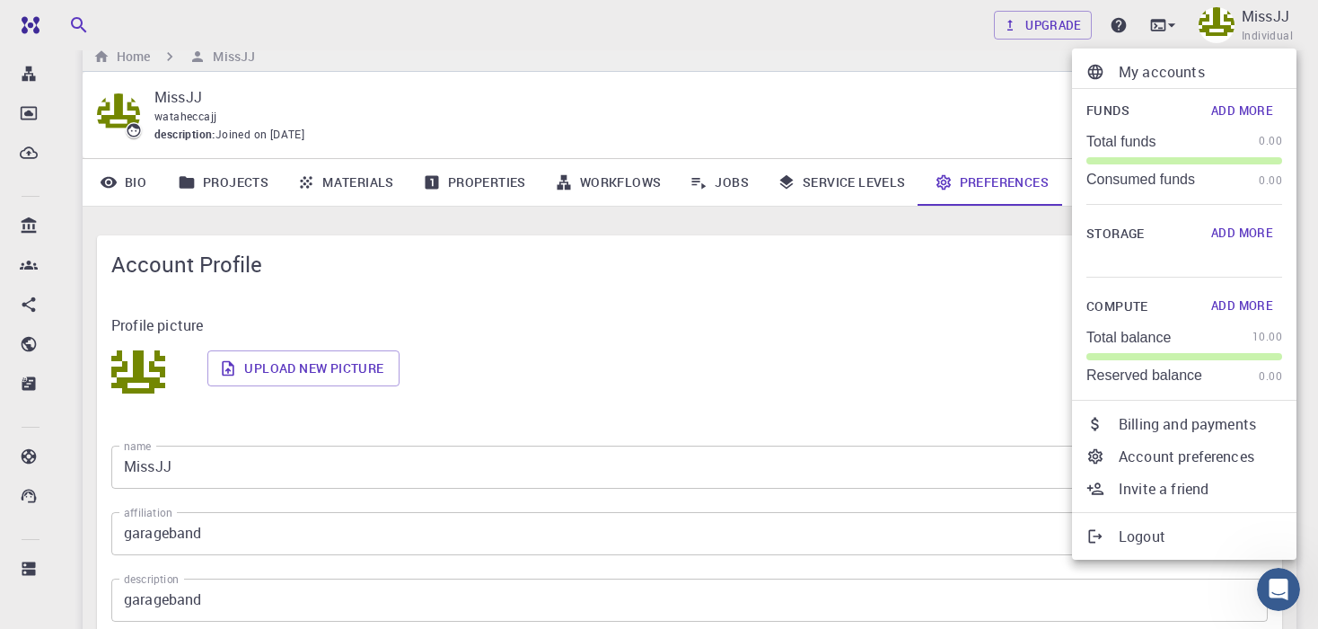
click at [1214, 453] on p "Account preferences" at bounding box center [1200, 456] width 163 height 22
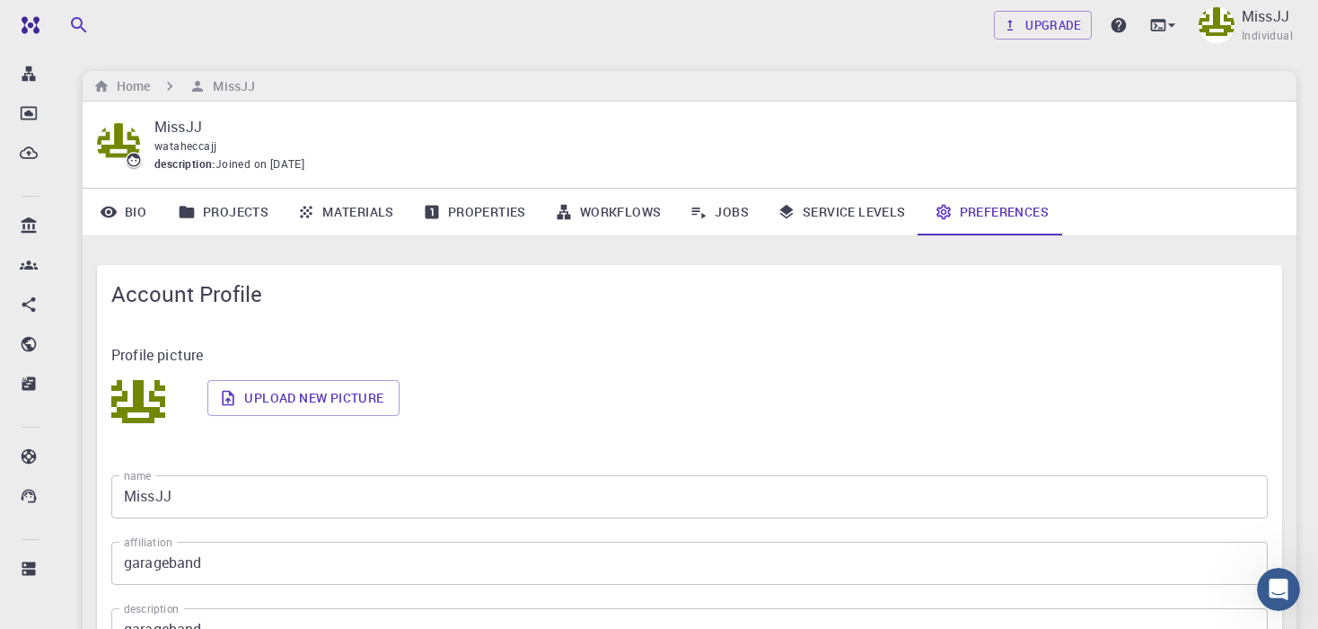
click at [180, 124] on p "MissJJ" at bounding box center [710, 127] width 1113 height 22
click at [215, 154] on div "wataheccajj" at bounding box center [710, 146] width 1113 height 18
click at [219, 94] on h6 "MissJJ" at bounding box center [230, 86] width 49 height 20
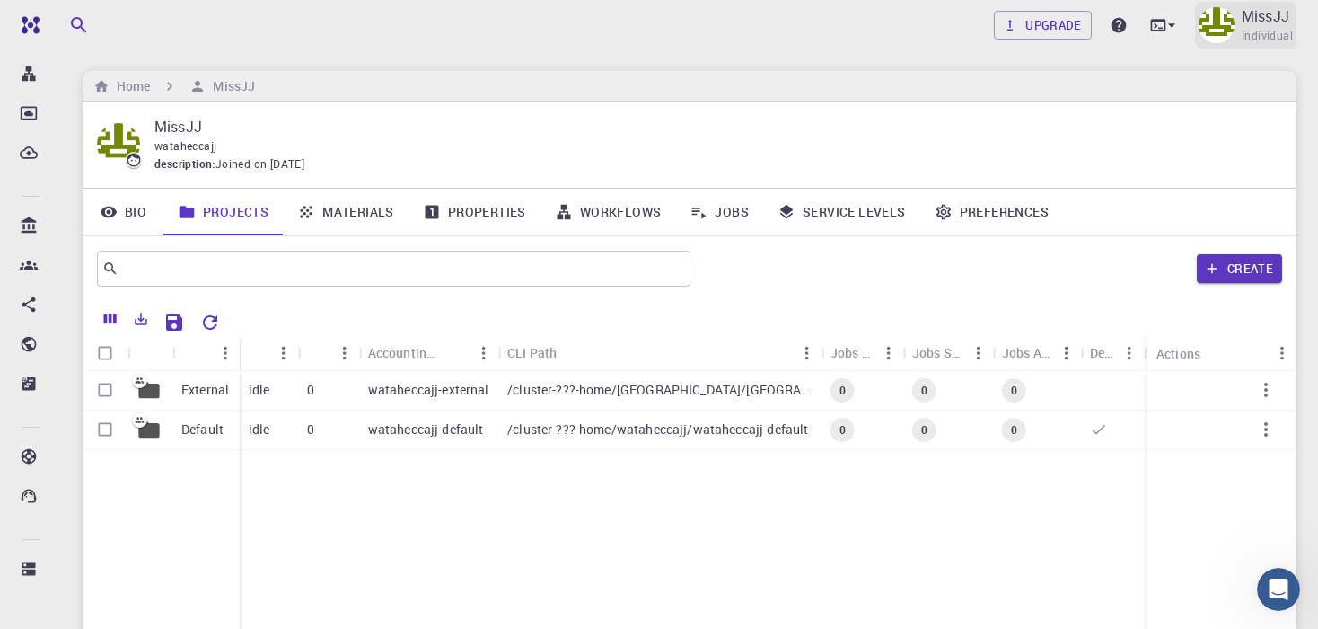
click at [1207, 29] on img at bounding box center [1217, 25] width 36 height 36
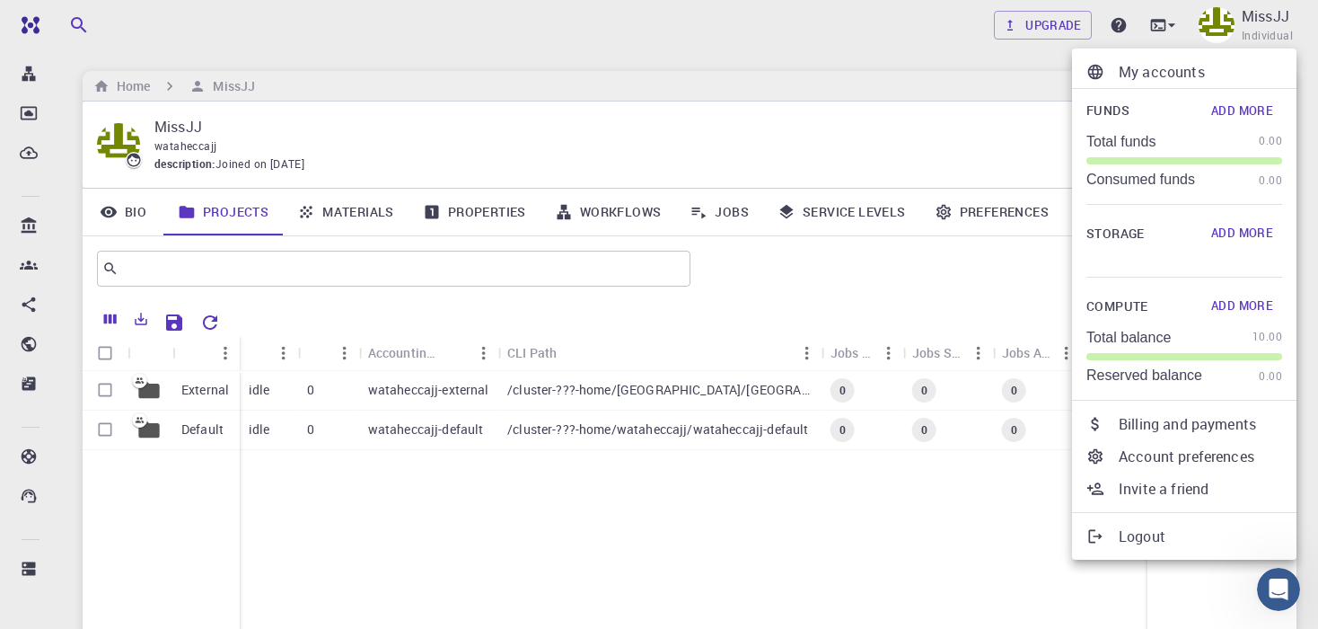
click at [1199, 450] on p "Account preferences" at bounding box center [1200, 456] width 163 height 22
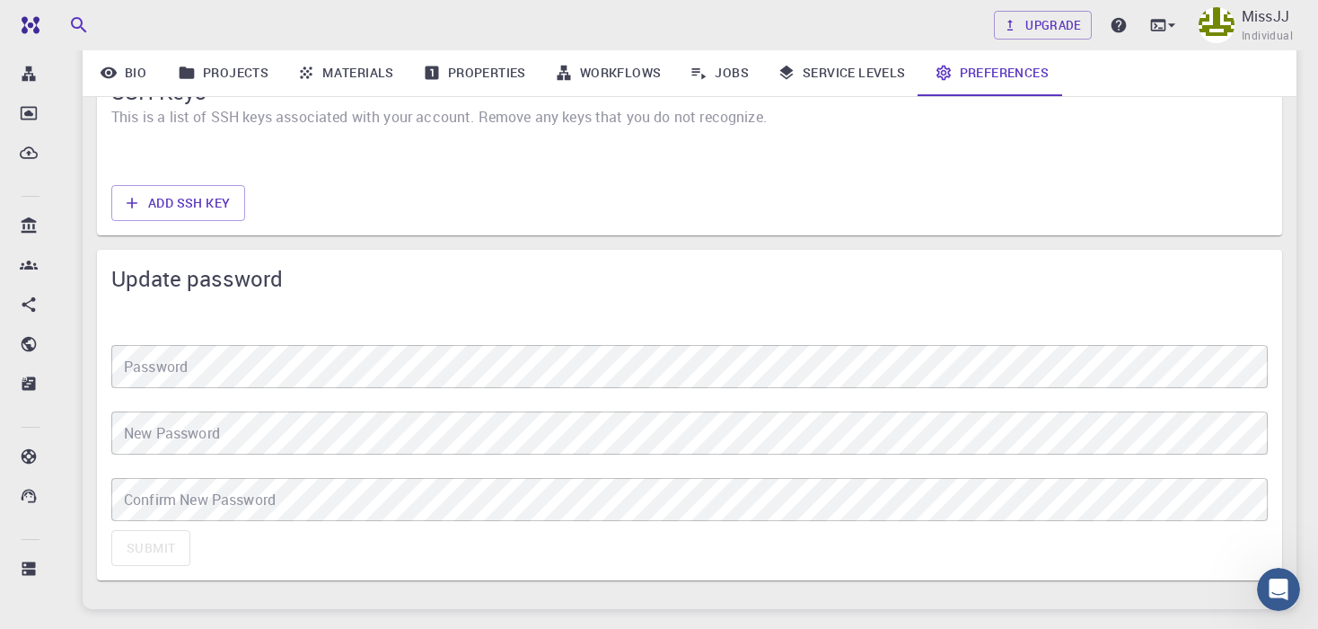
scroll to position [1556, 0]
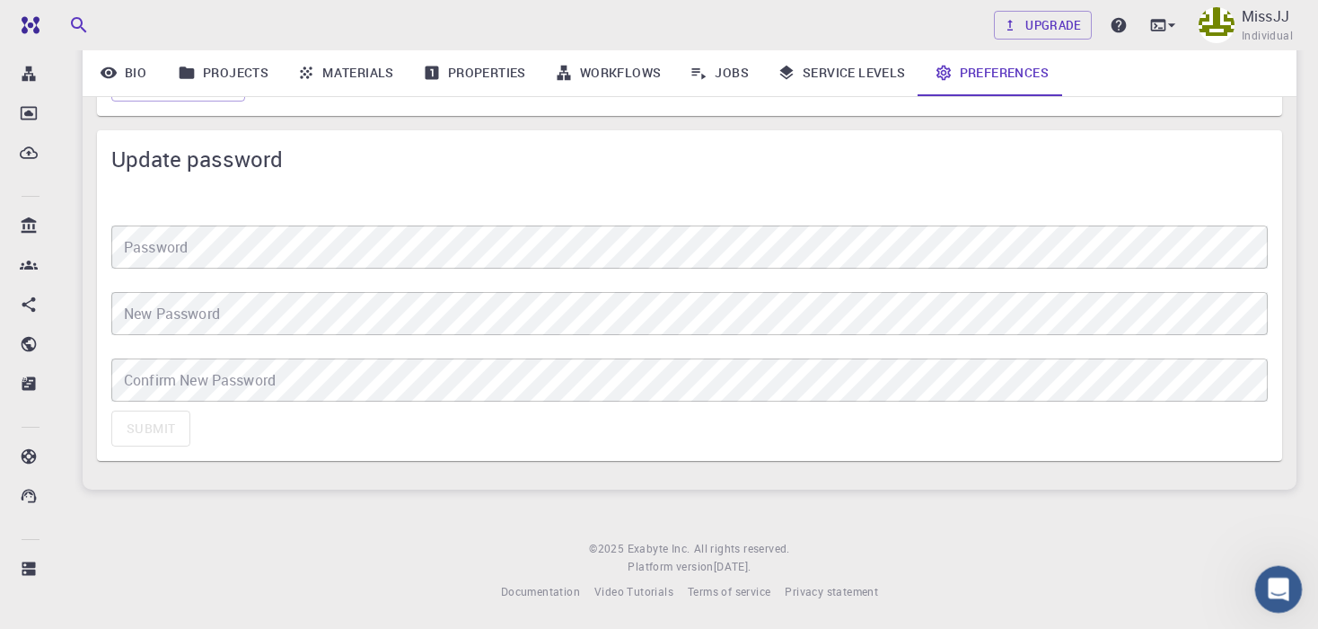
click at [1258, 595] on div "Open Intercom Messenger" at bounding box center [1275, 586] width 59 height 59
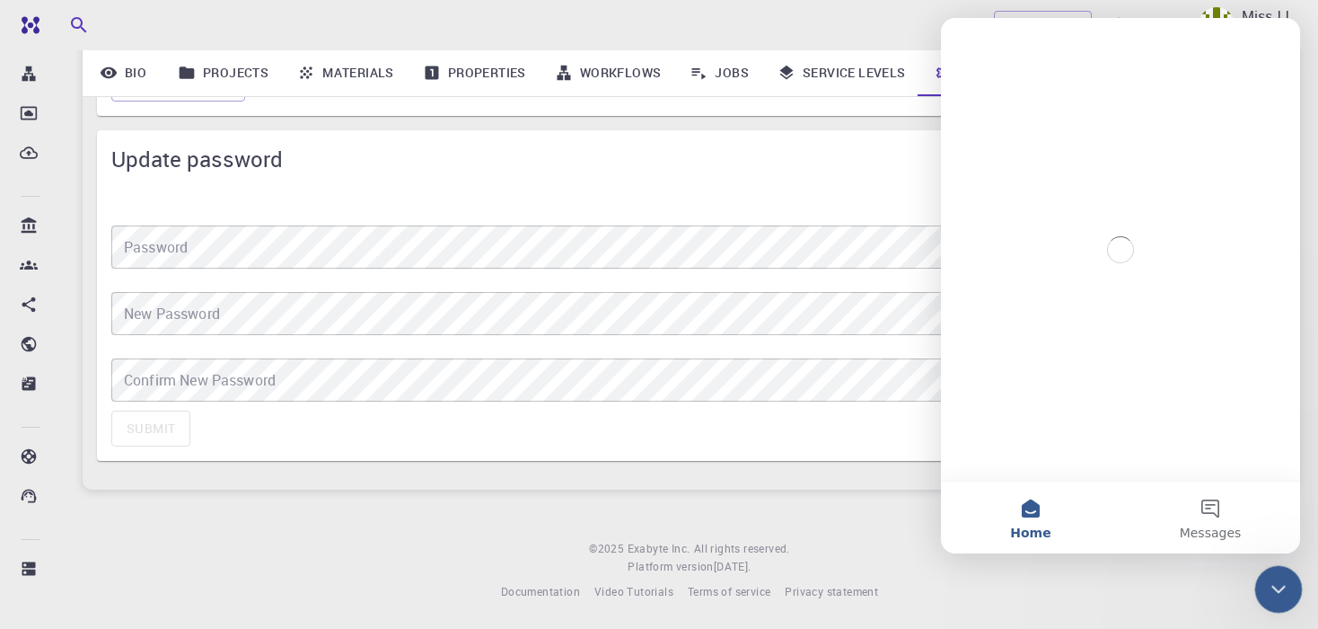
scroll to position [0, 0]
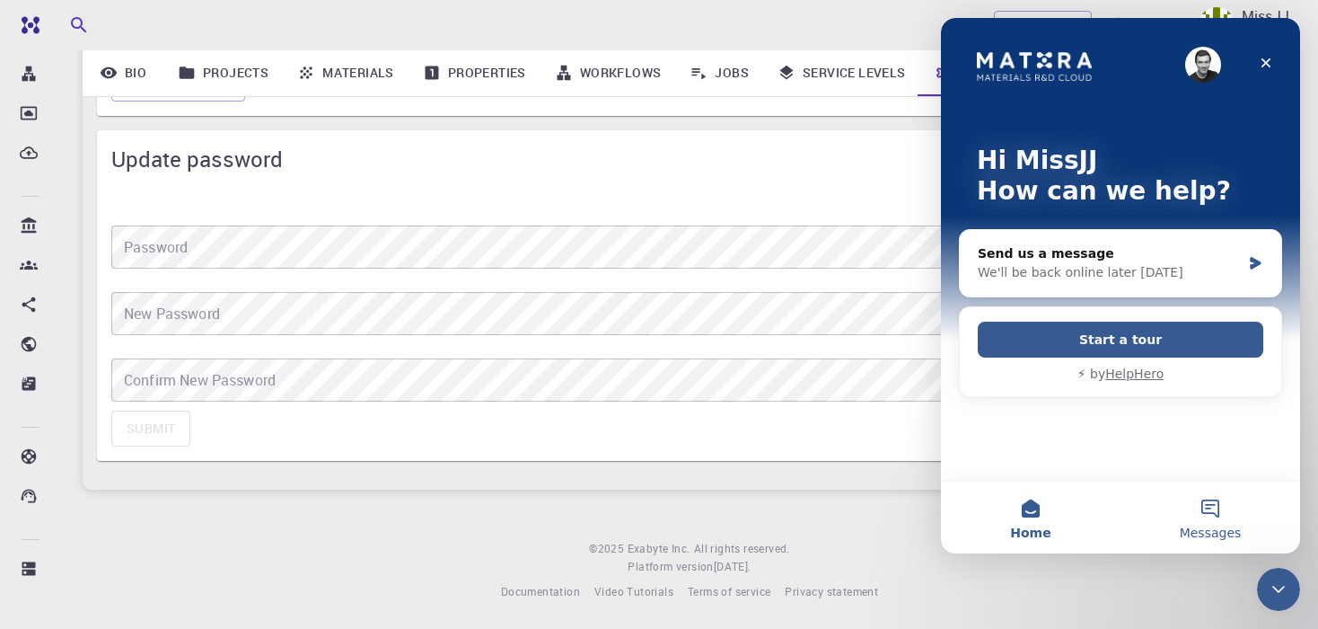
click at [1220, 514] on button "Messages" at bounding box center [1211, 517] width 180 height 72
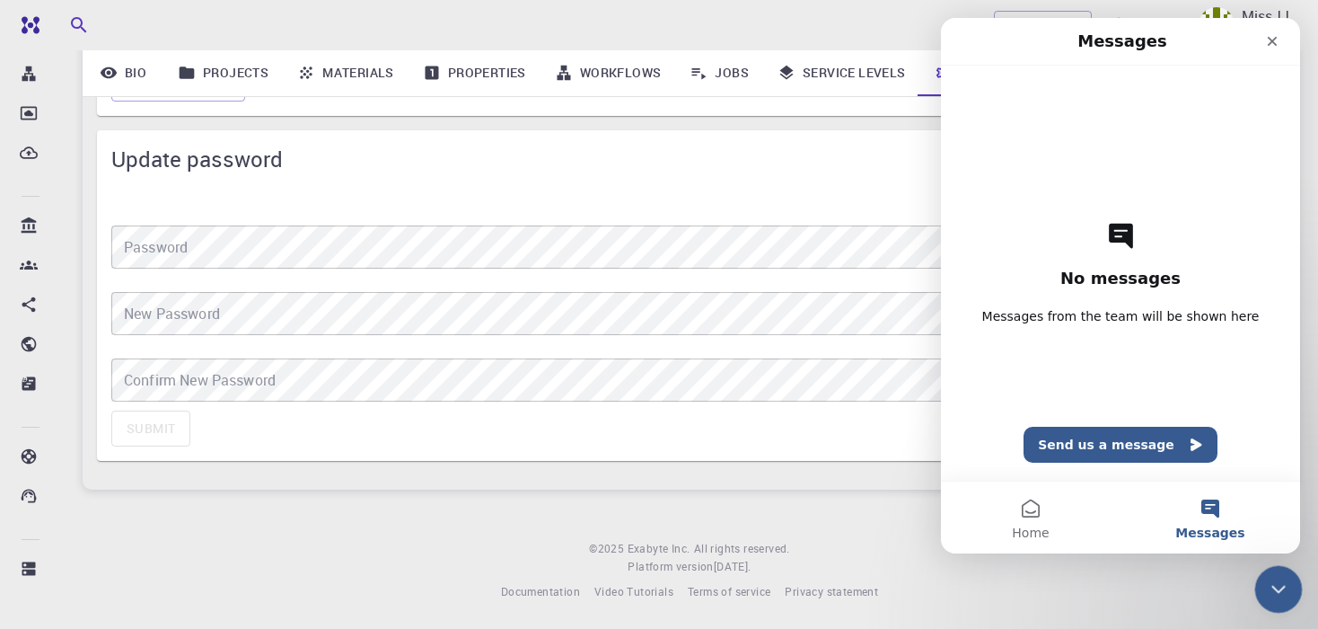
click at [1294, 580] on div "Close Intercom Messenger" at bounding box center [1275, 586] width 43 height 43
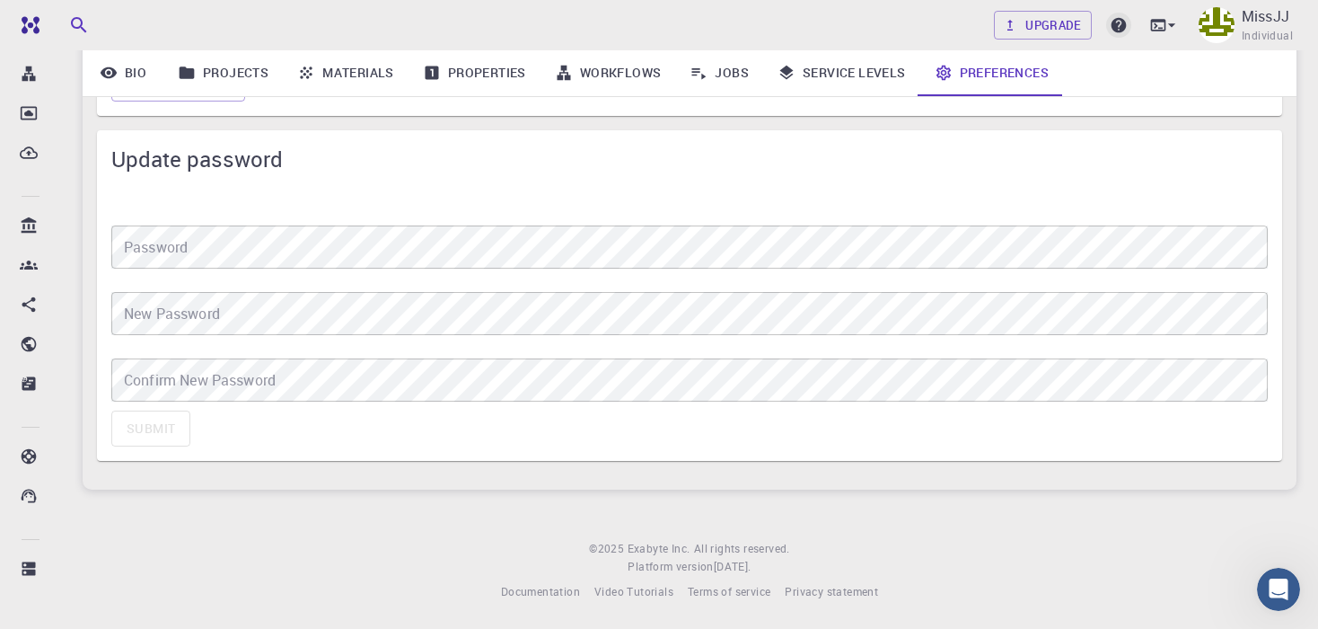
click at [1121, 24] on icon at bounding box center [1119, 25] width 18 height 18
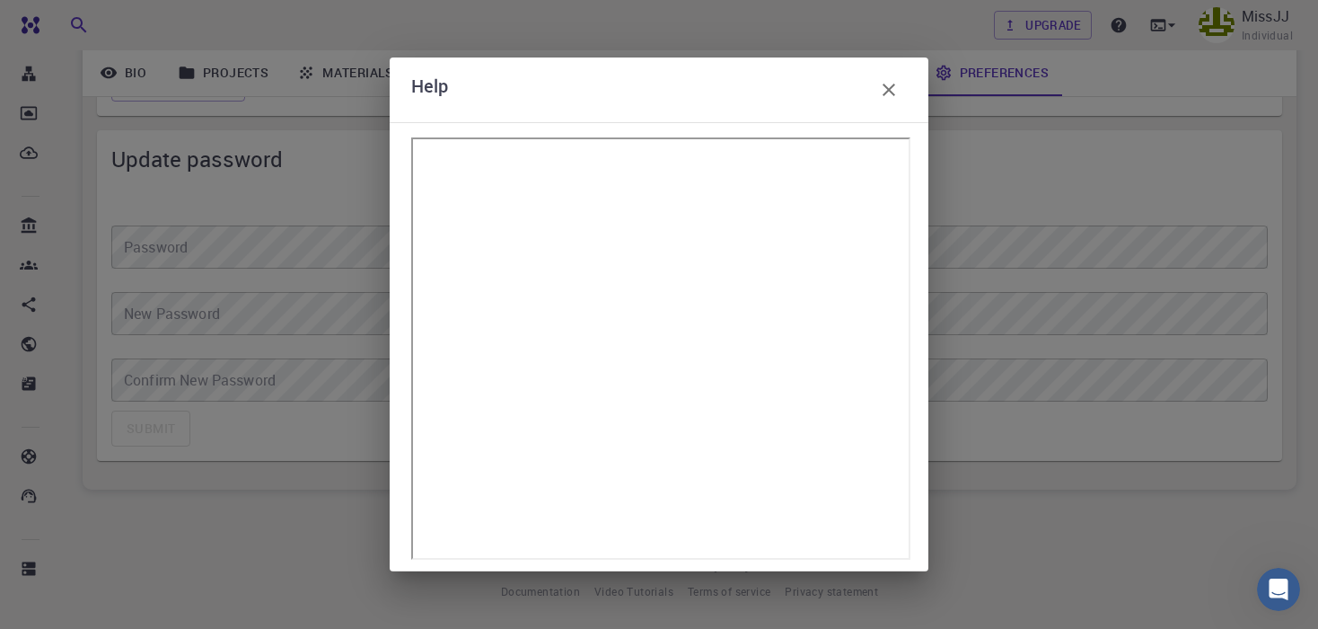
click at [878, 99] on icon "button" at bounding box center [889, 90] width 22 height 22
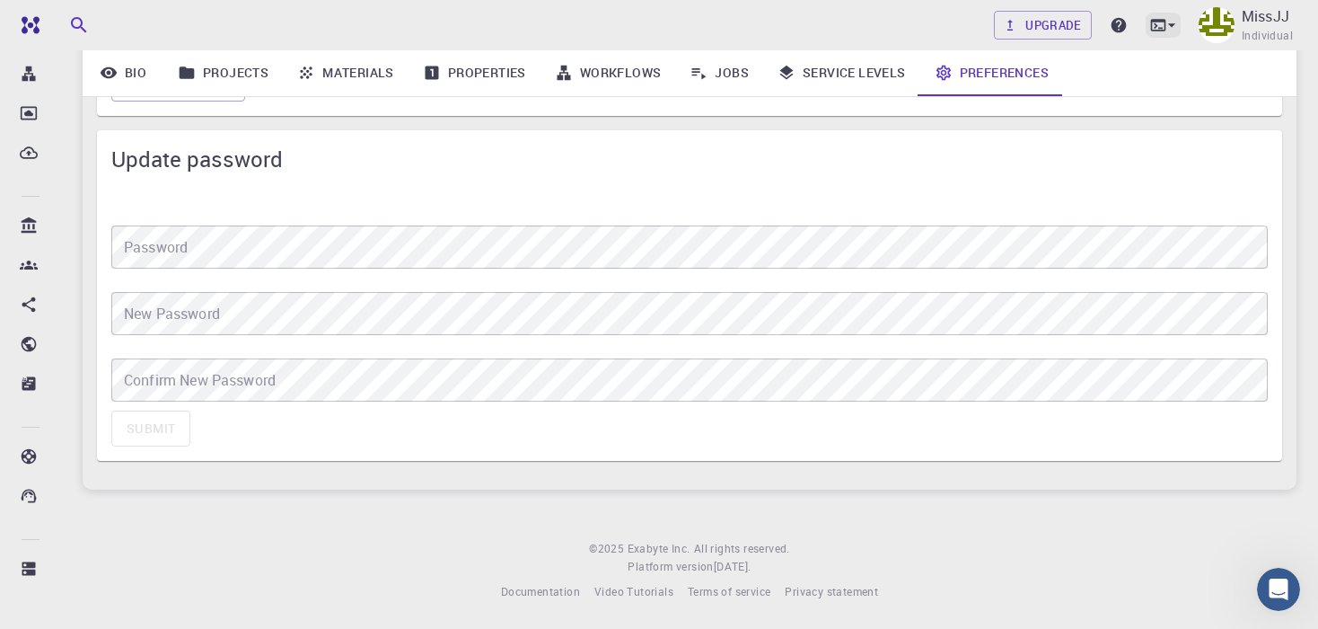
click at [1173, 24] on icon at bounding box center [1171, 25] width 7 height 4
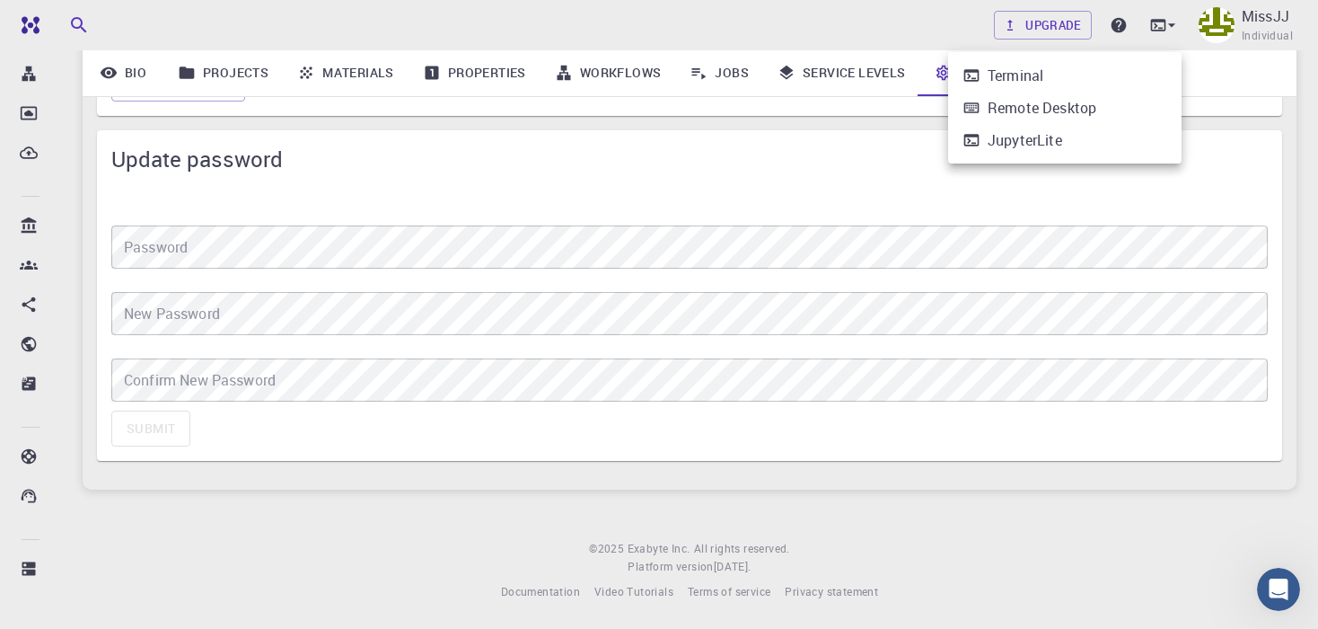
drag, startPoint x: 1274, startPoint y: 44, endPoint x: 1240, endPoint y: 19, distance: 42.4
click at [1263, 37] on div at bounding box center [659, 314] width 1318 height 629
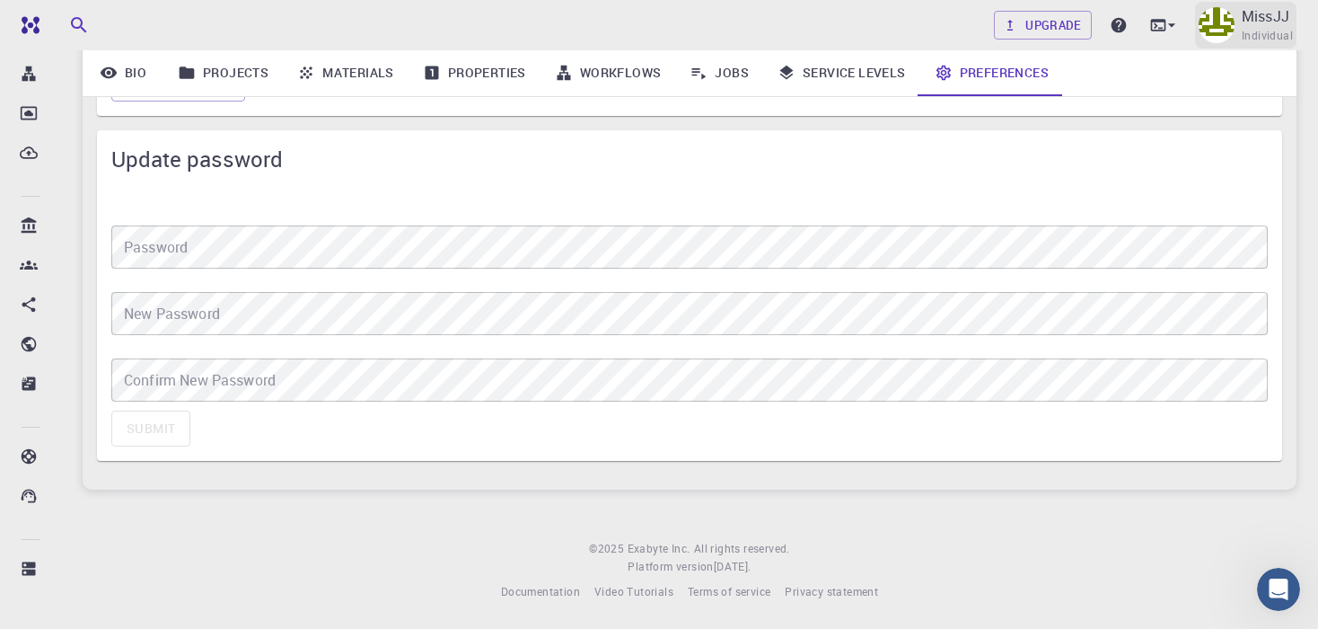
click at [1221, 22] on img at bounding box center [1217, 25] width 36 height 36
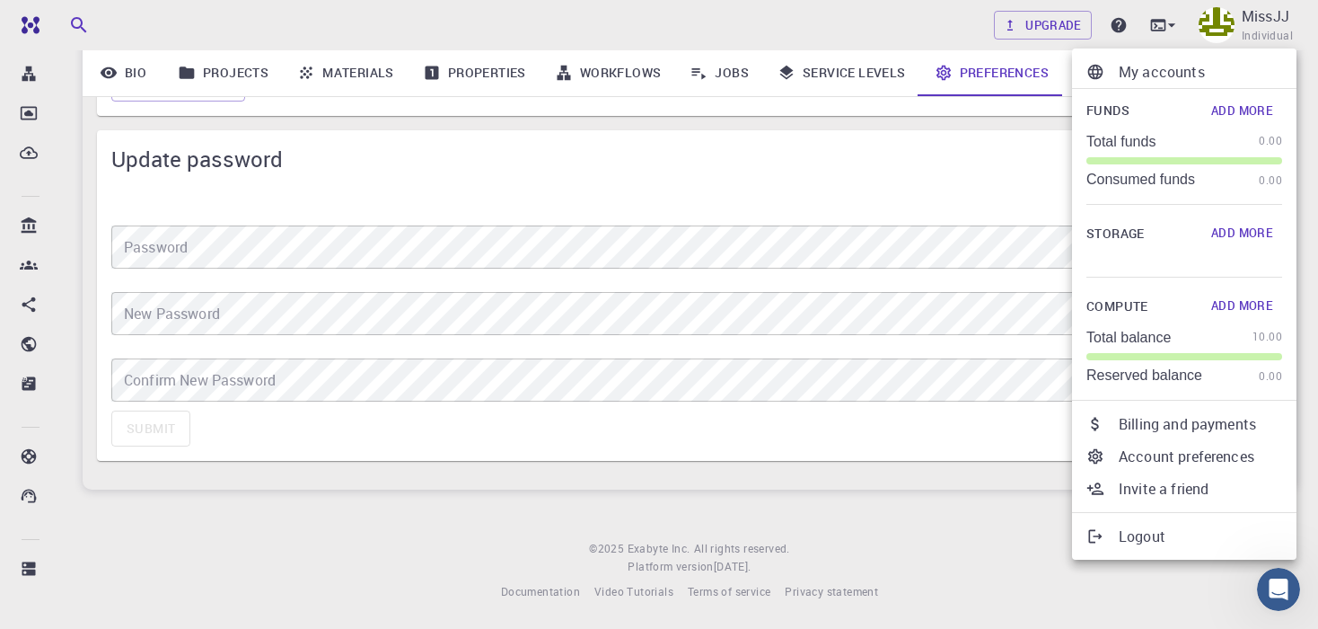
click at [1152, 464] on p "Account preferences" at bounding box center [1200, 456] width 163 height 22
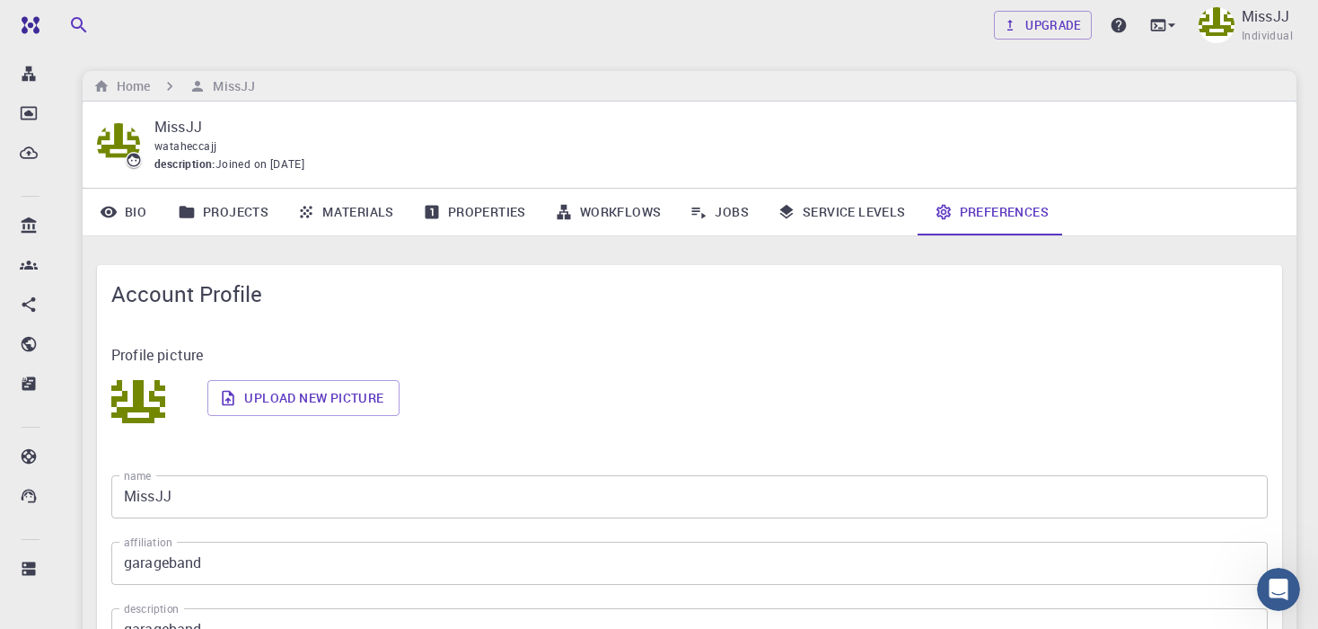
click at [119, 371] on div "Profile picture" at bounding box center [689, 362] width 1156 height 36
click at [506, 221] on link "Properties" at bounding box center [475, 212] width 132 height 47
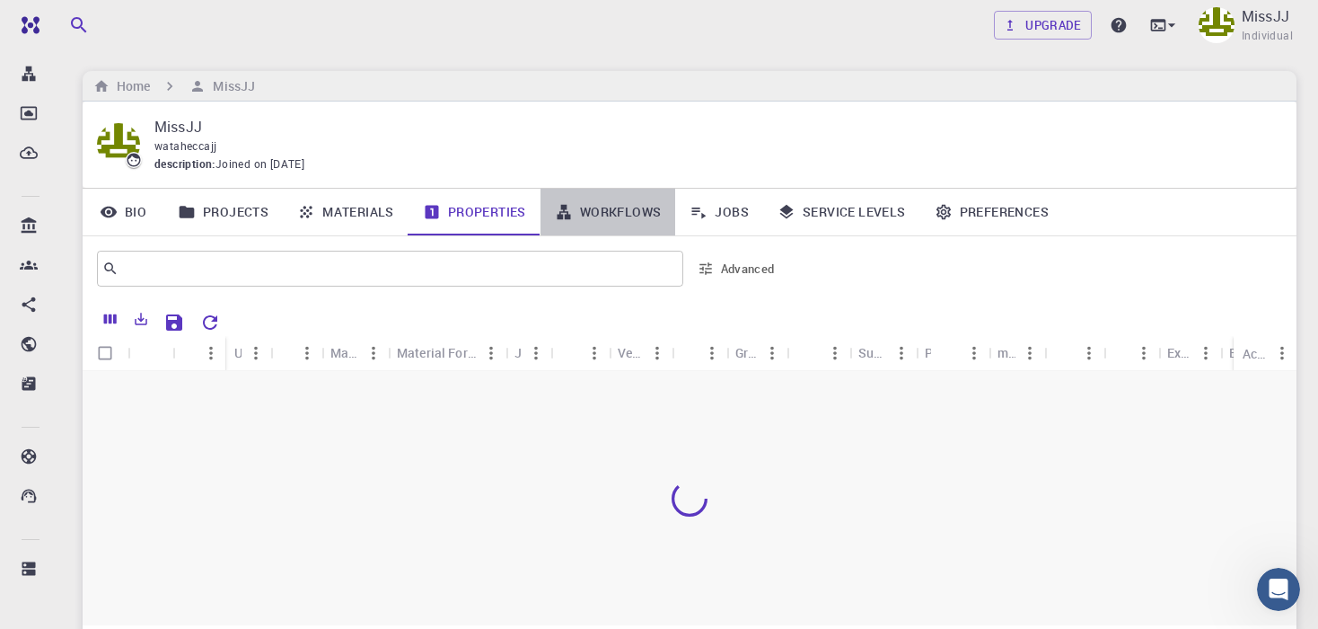
click at [636, 215] on link "Workflows" at bounding box center [609, 212] width 136 height 47
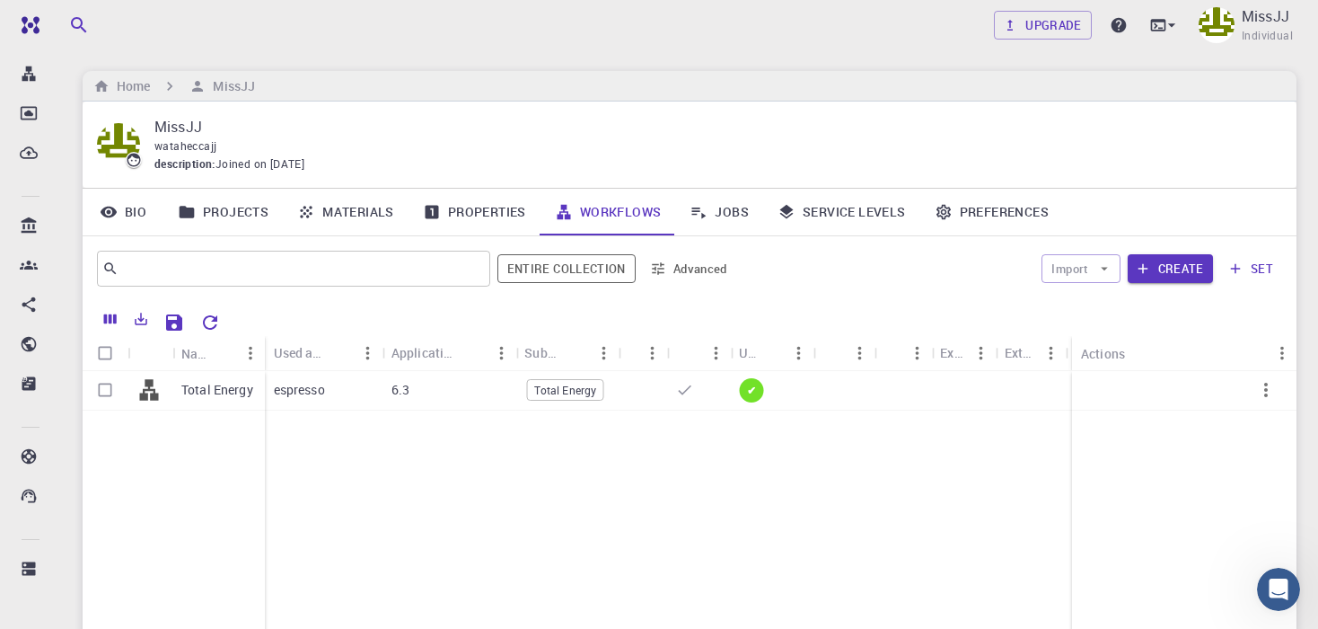
click at [716, 219] on link "Jobs" at bounding box center [719, 212] width 88 height 47
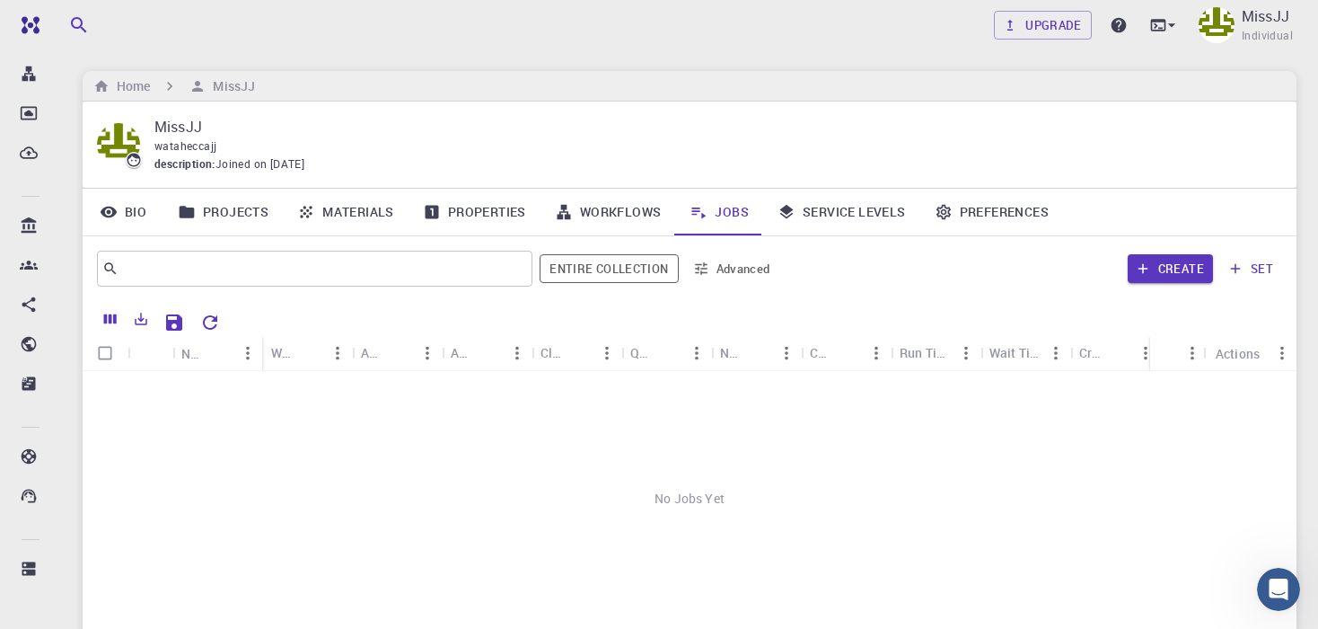
click at [818, 218] on link "Service Levels" at bounding box center [841, 212] width 157 height 47
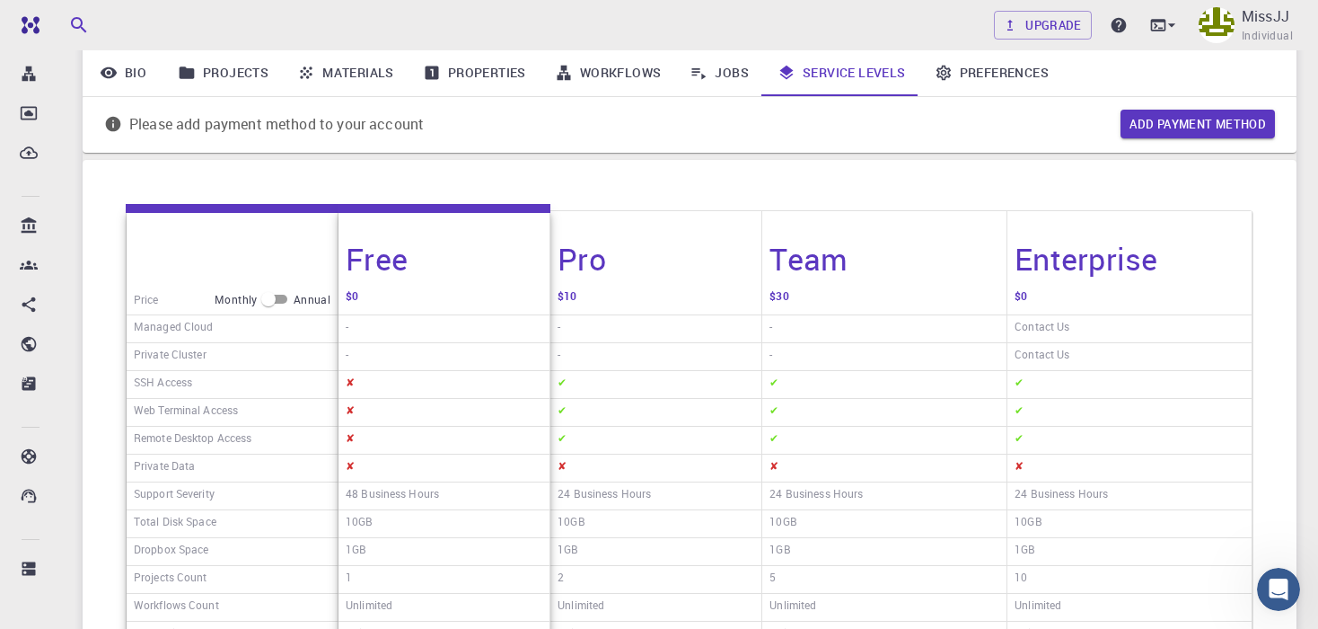
scroll to position [145, 0]
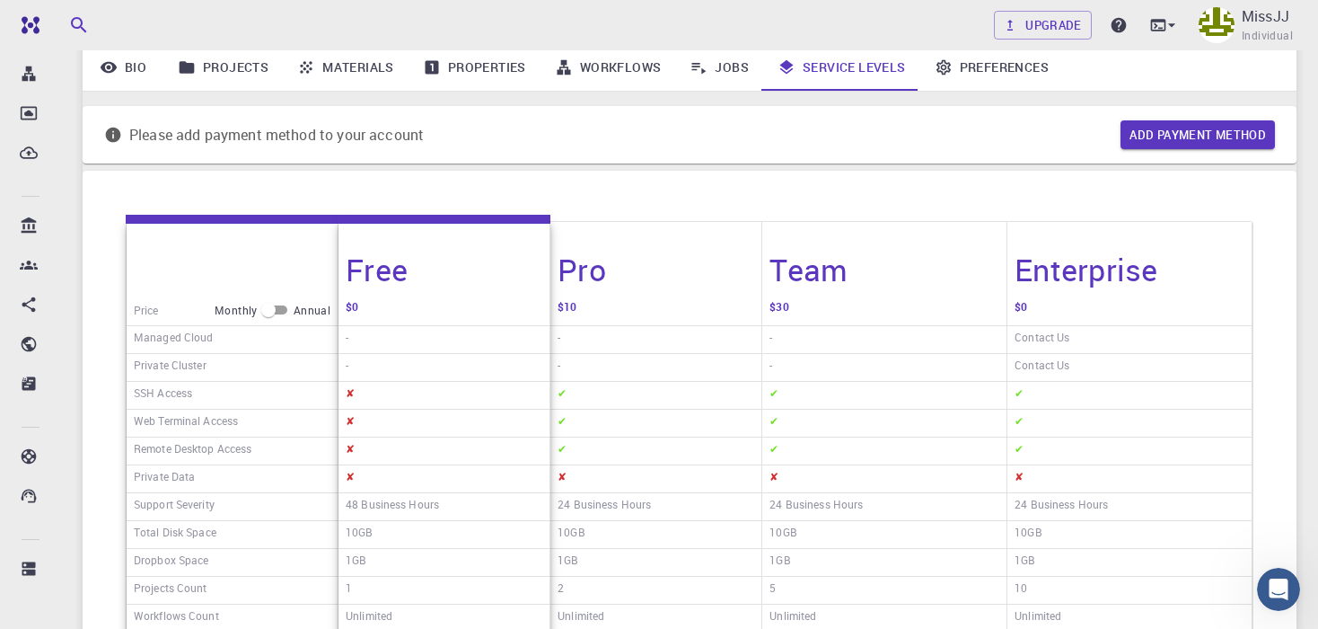
click at [963, 79] on link "Preferences" at bounding box center [991, 67] width 143 height 47
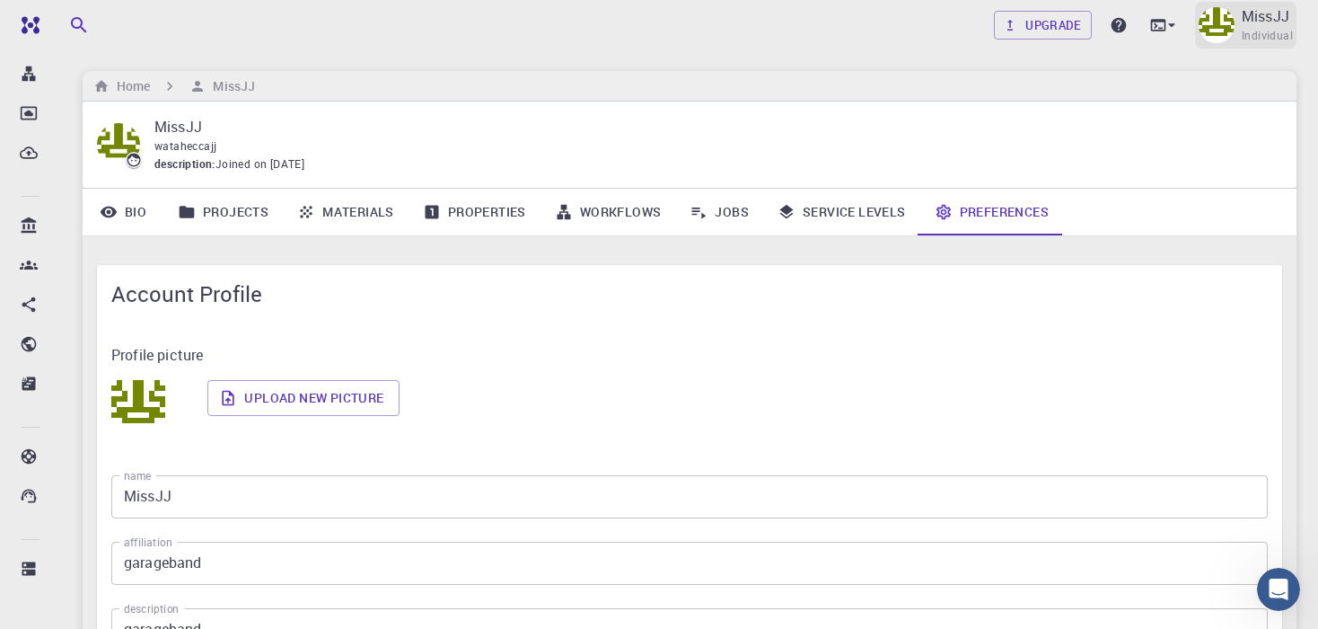
click at [1288, 25] on p "MissJJ" at bounding box center [1266, 16] width 48 height 22
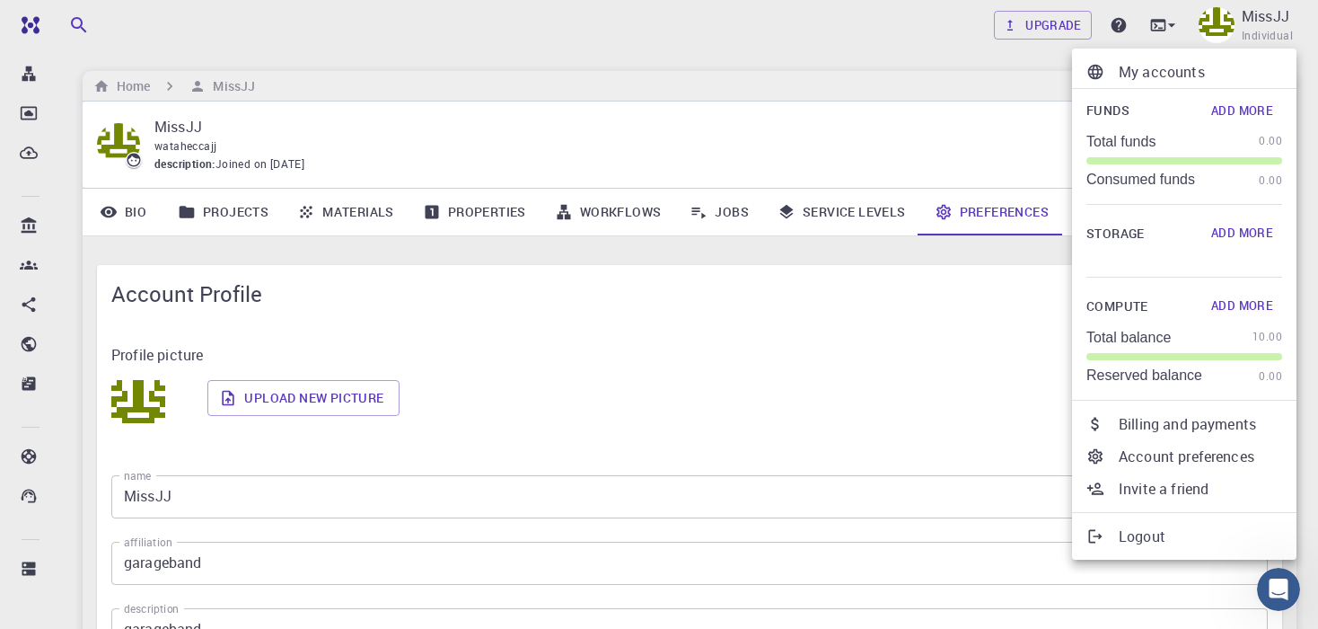
click at [1178, 76] on p "My accounts" at bounding box center [1200, 72] width 163 height 22
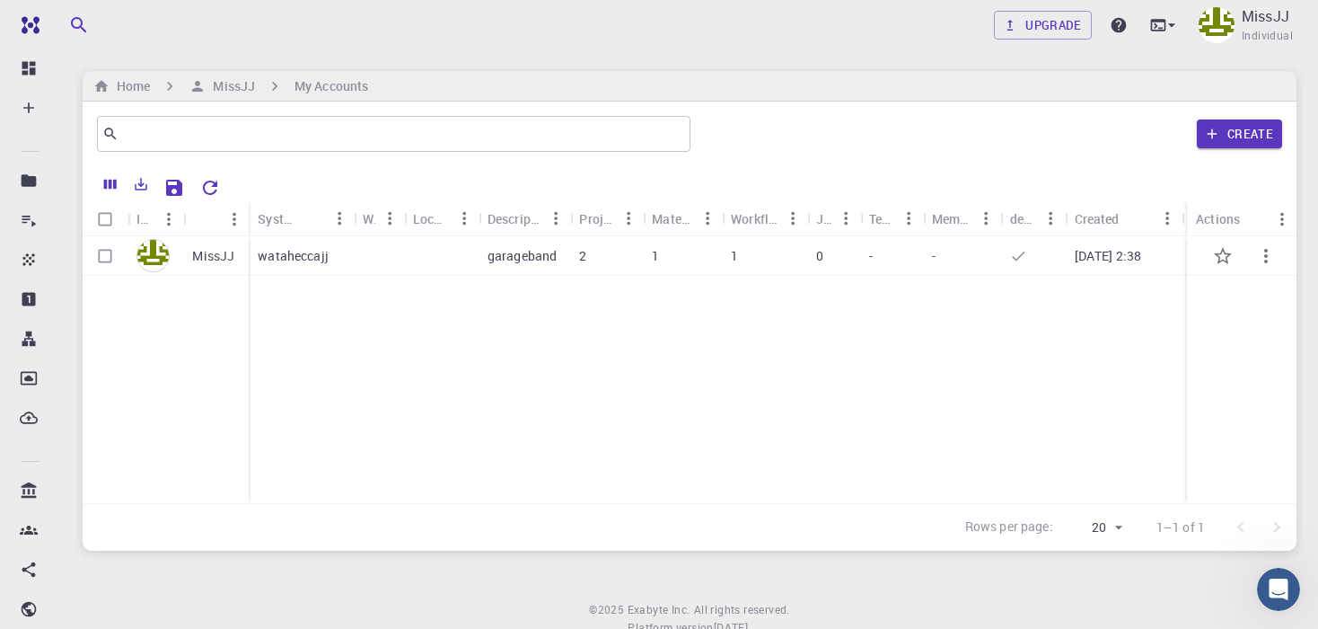
click at [113, 262] on input "Select row" at bounding box center [105, 256] width 34 height 34
checkbox input "true"
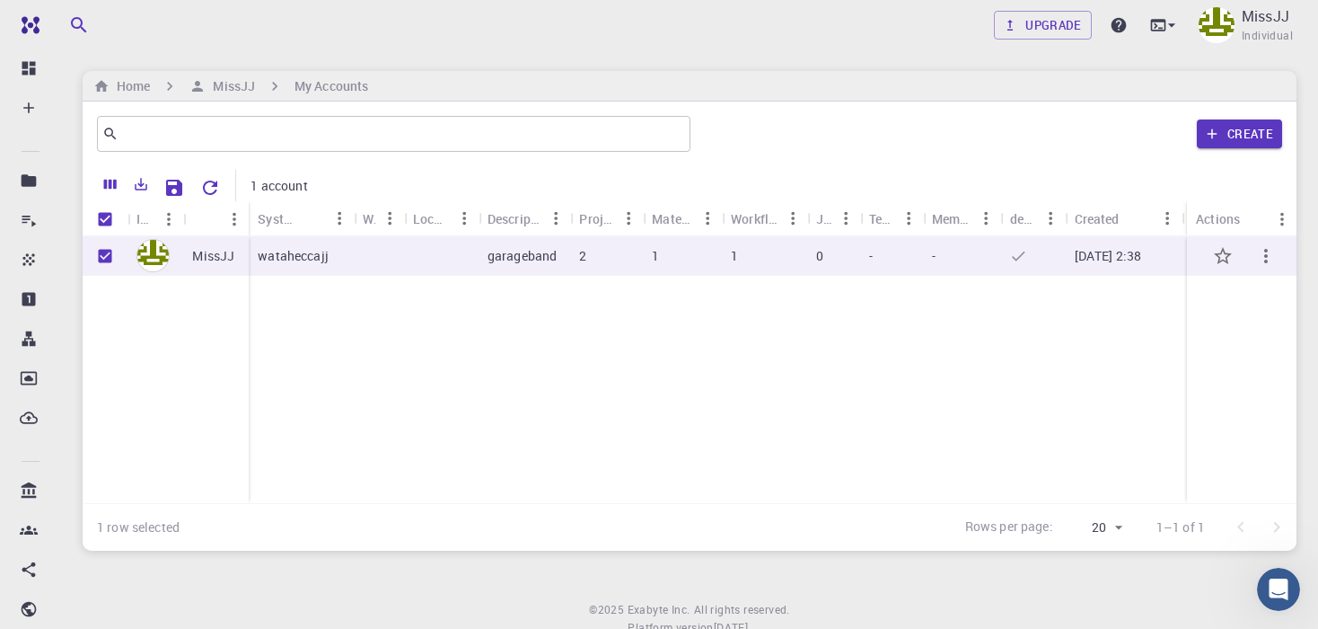
click at [1279, 257] on button "button" at bounding box center [1265, 255] width 43 height 43
click at [1113, 220] on div at bounding box center [659, 314] width 1318 height 629
click at [1109, 220] on div "Created" at bounding box center [1097, 218] width 45 height 35
click at [450, 253] on div at bounding box center [659, 314] width 1318 height 629
click at [1281, 260] on button "button" at bounding box center [1265, 255] width 43 height 43
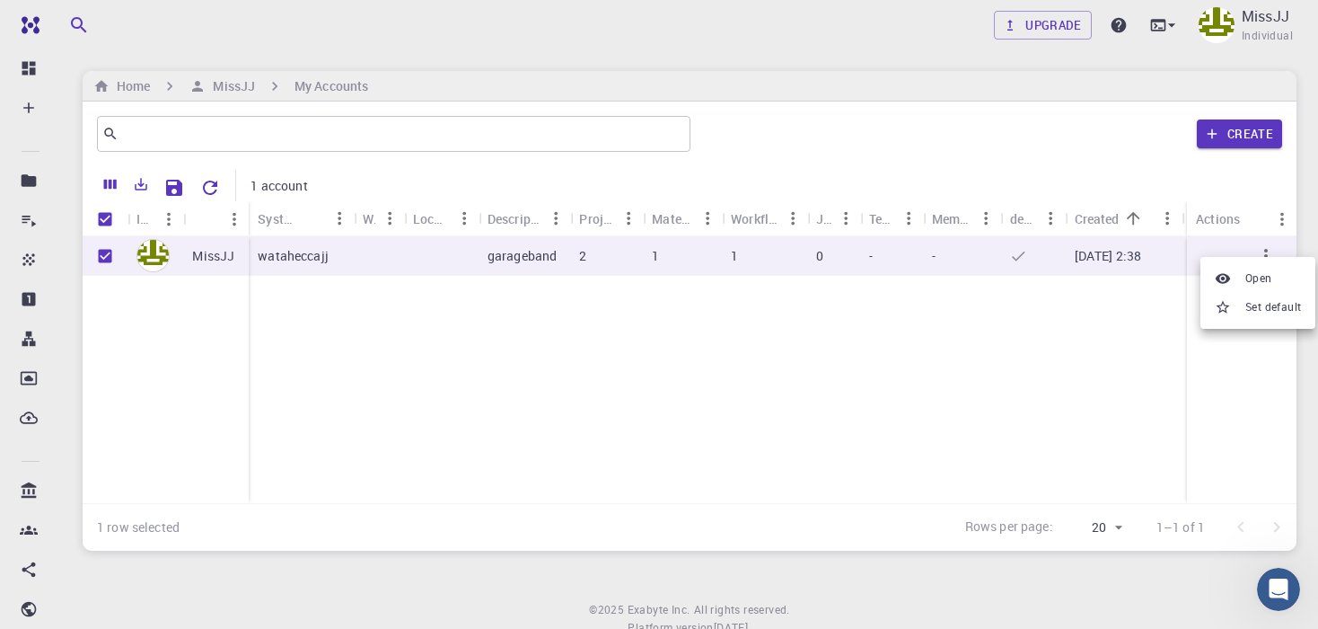
click at [167, 259] on div at bounding box center [659, 314] width 1318 height 629
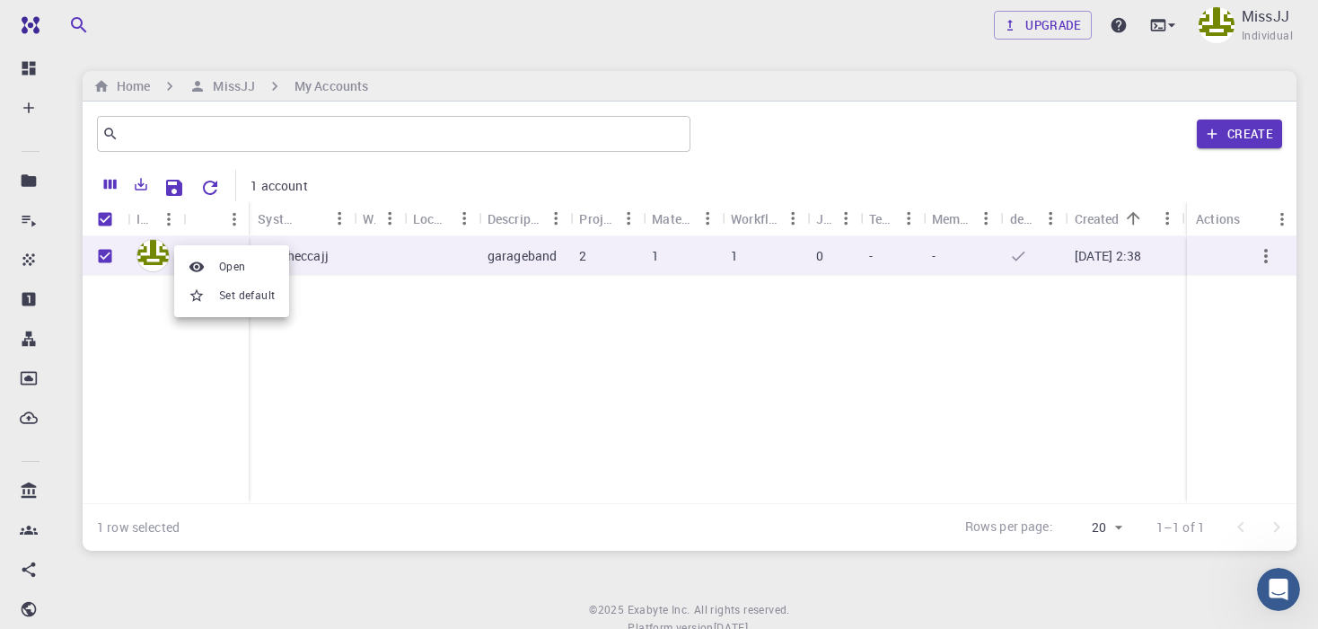
click at [152, 250] on div at bounding box center [659, 314] width 1318 height 629
click at [152, 250] on img at bounding box center [152, 255] width 33 height 33
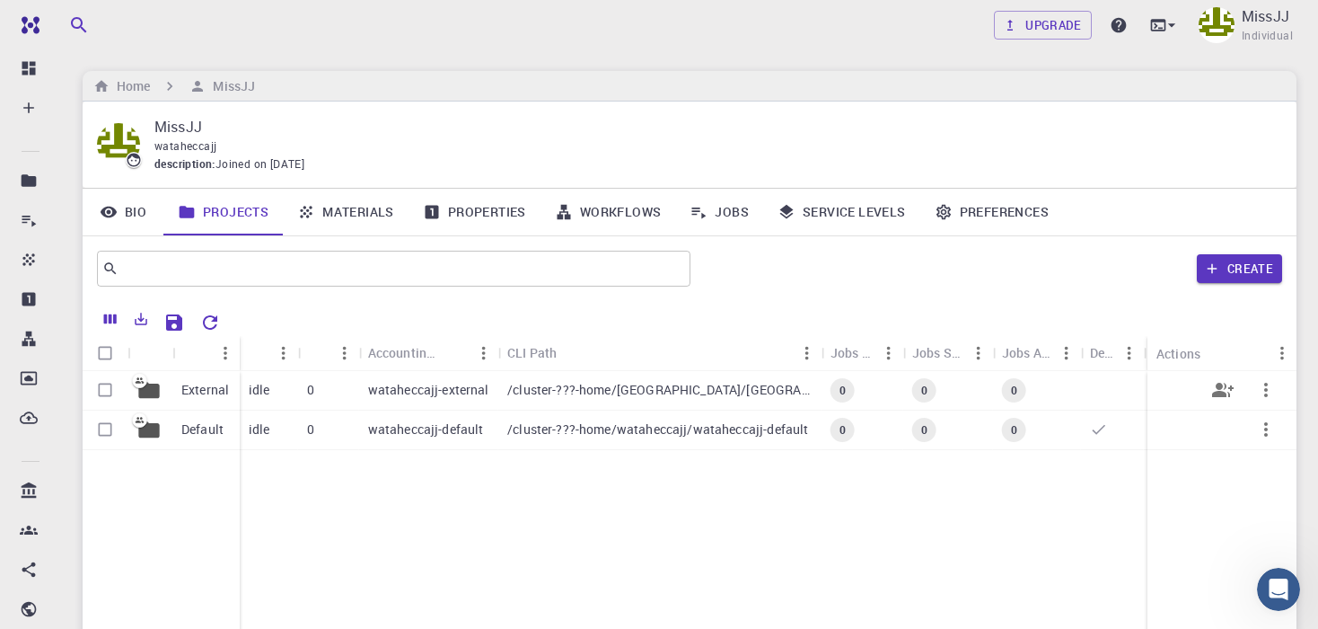
click at [1268, 390] on icon "button" at bounding box center [1266, 390] width 22 height 22
click at [1007, 493] on div at bounding box center [659, 314] width 1318 height 629
click at [622, 216] on link "Workflows" at bounding box center [609, 212] width 136 height 47
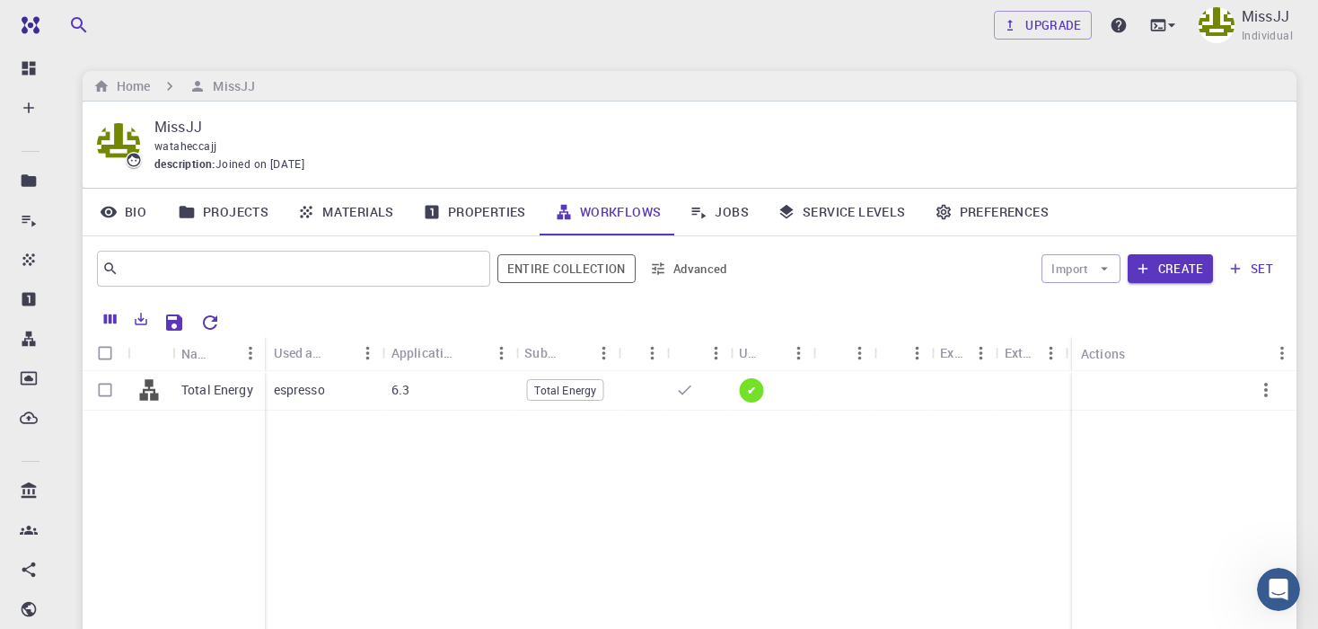
click at [871, 225] on link "Service Levels" at bounding box center [841, 212] width 157 height 47
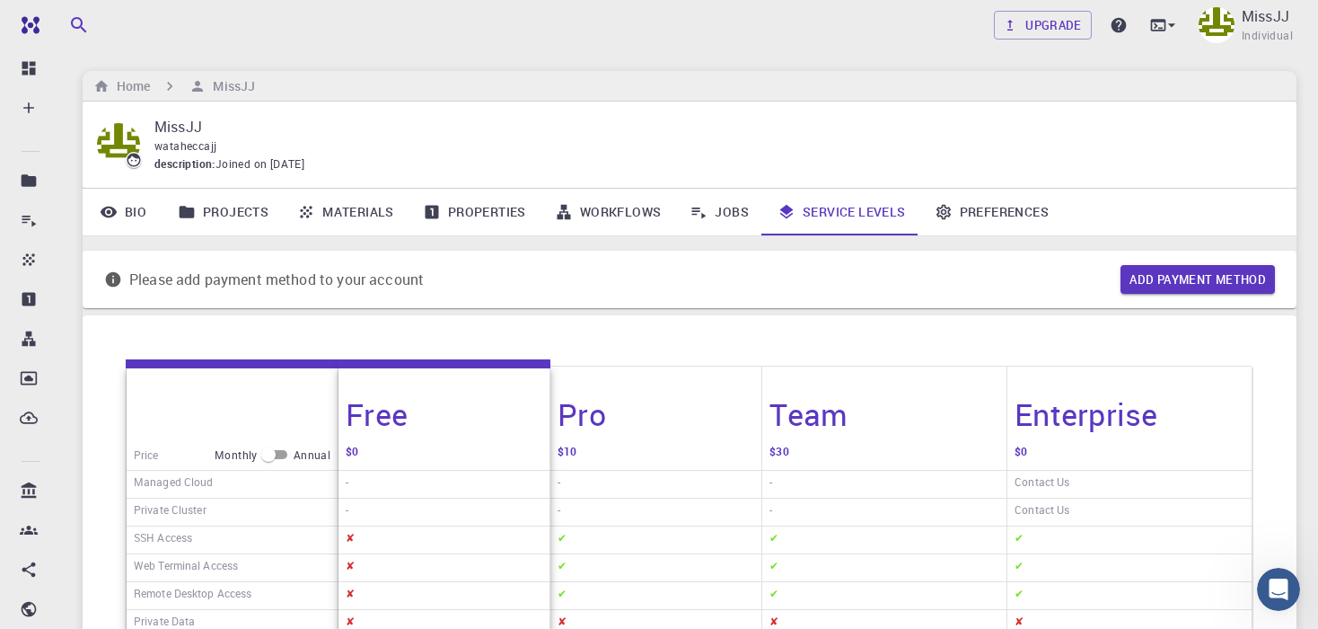
click at [981, 207] on link "Preferences" at bounding box center [991, 212] width 143 height 47
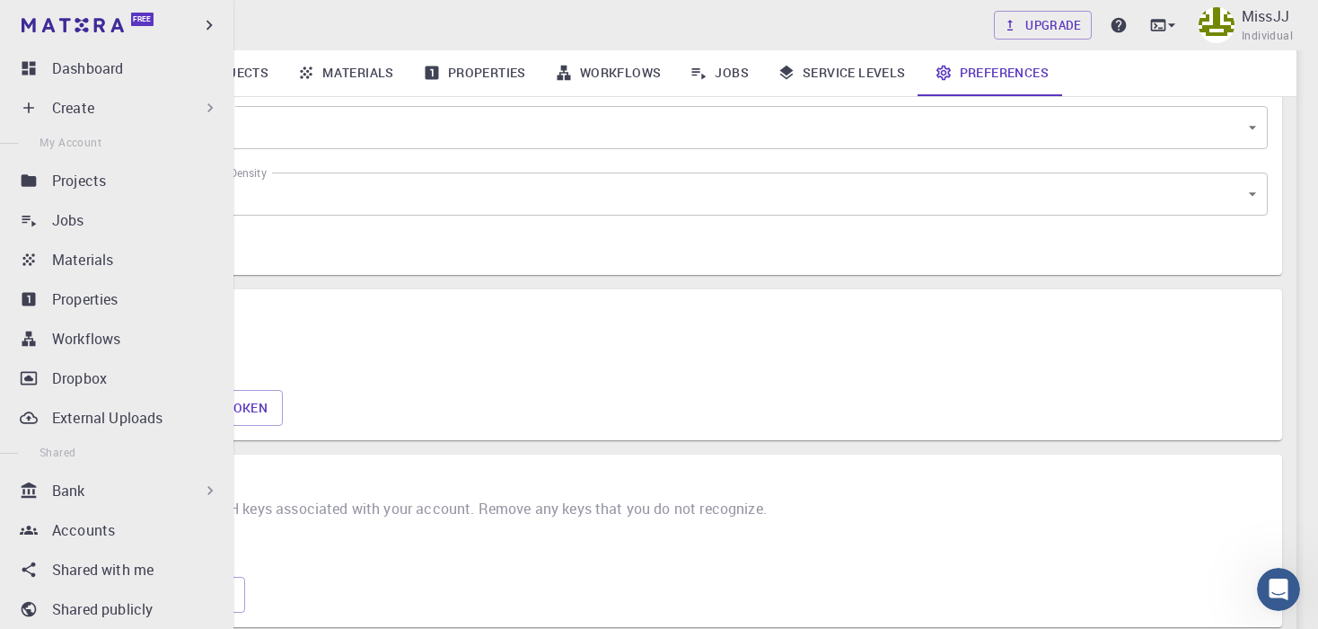
scroll to position [1017, 0]
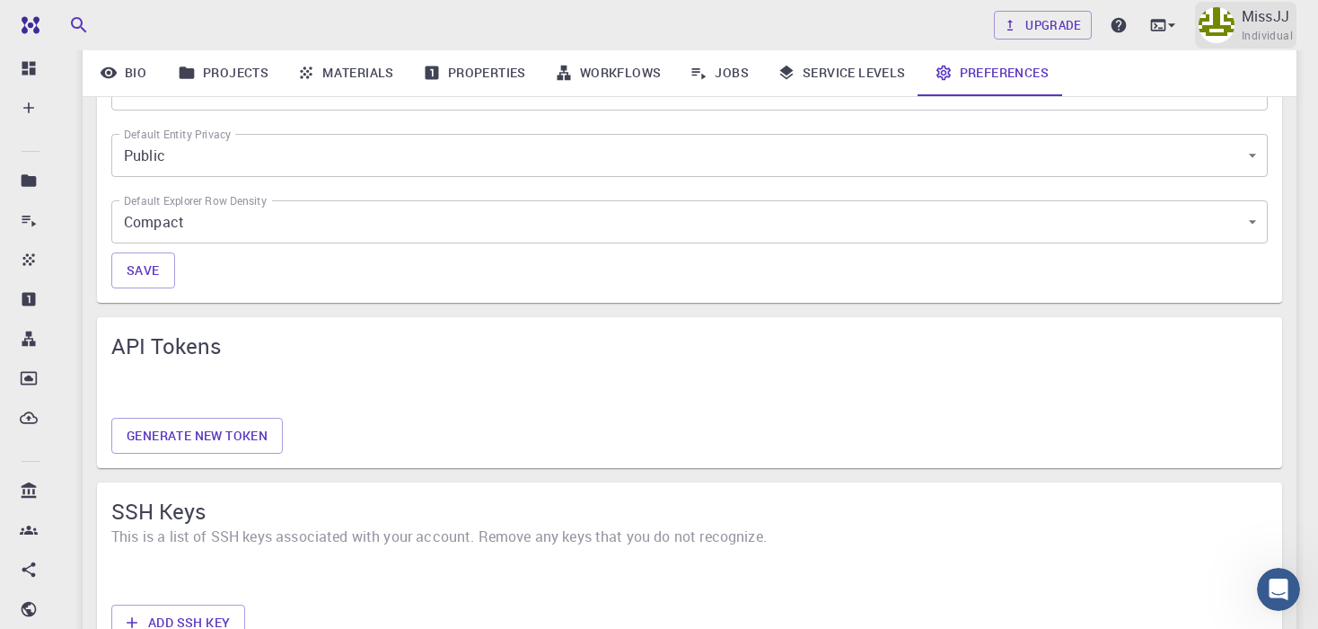
click at [1235, 4] on div "MissJJ Individual" at bounding box center [1245, 25] width 101 height 47
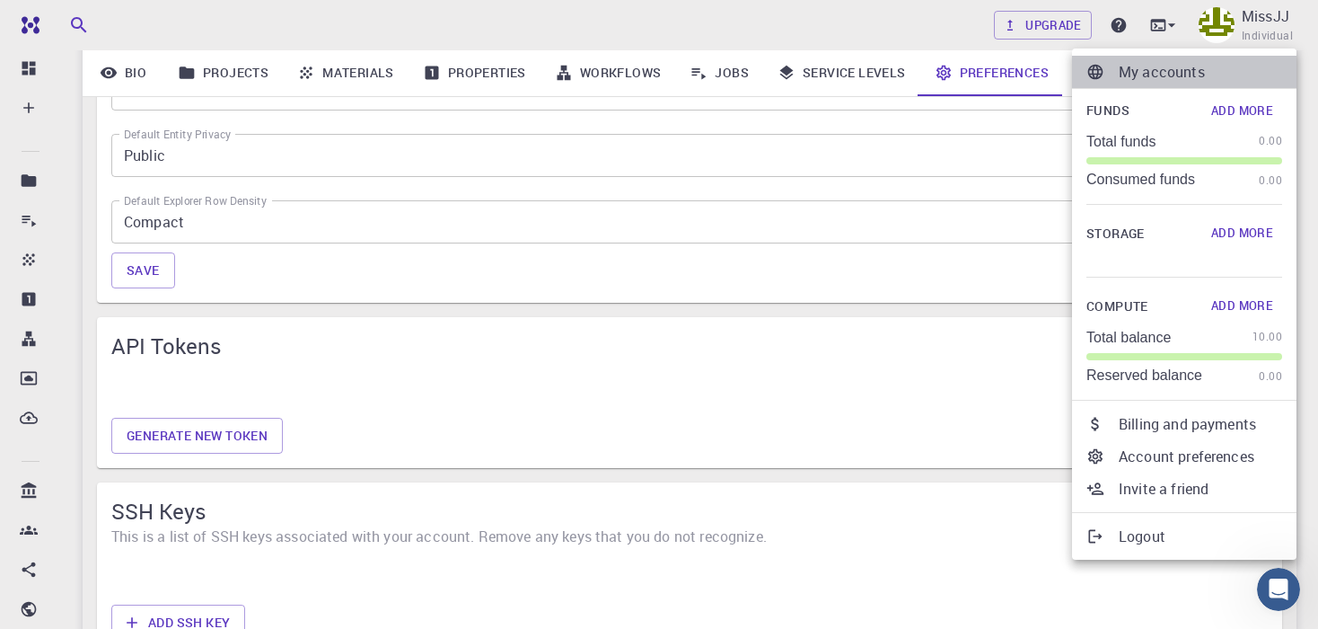
click at [1139, 73] on p "My accounts" at bounding box center [1200, 72] width 163 height 22
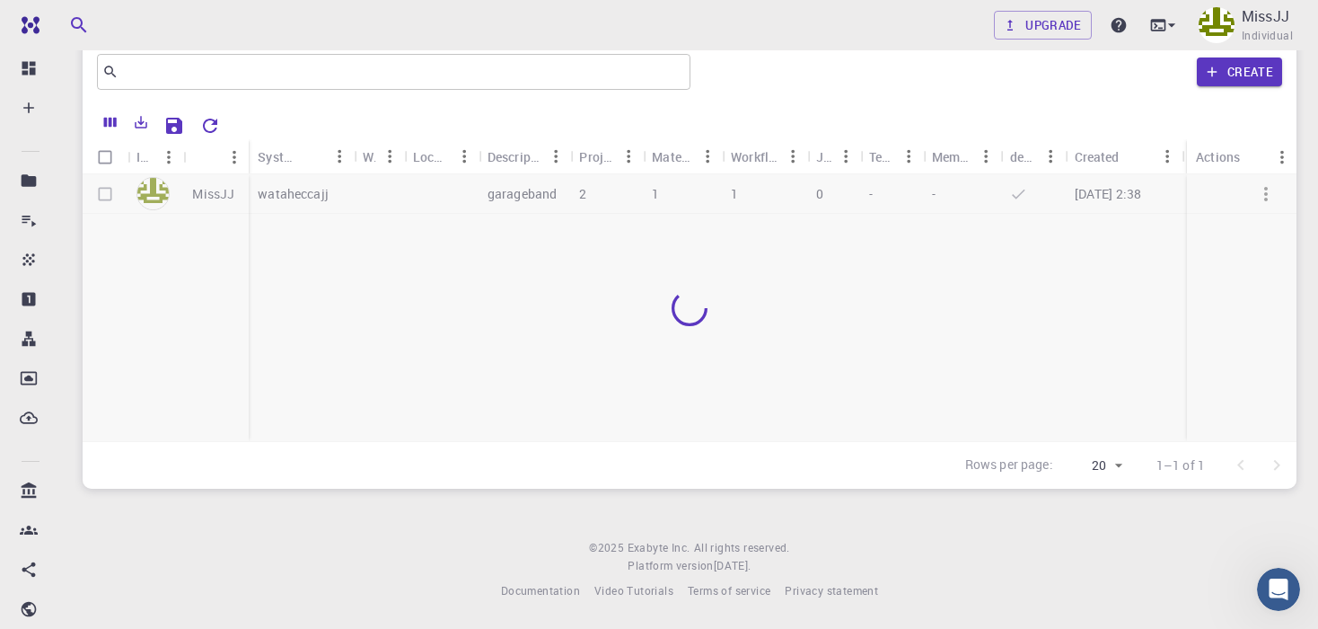
scroll to position [61, 0]
click at [1280, 22] on p "MissJJ" at bounding box center [1266, 16] width 48 height 22
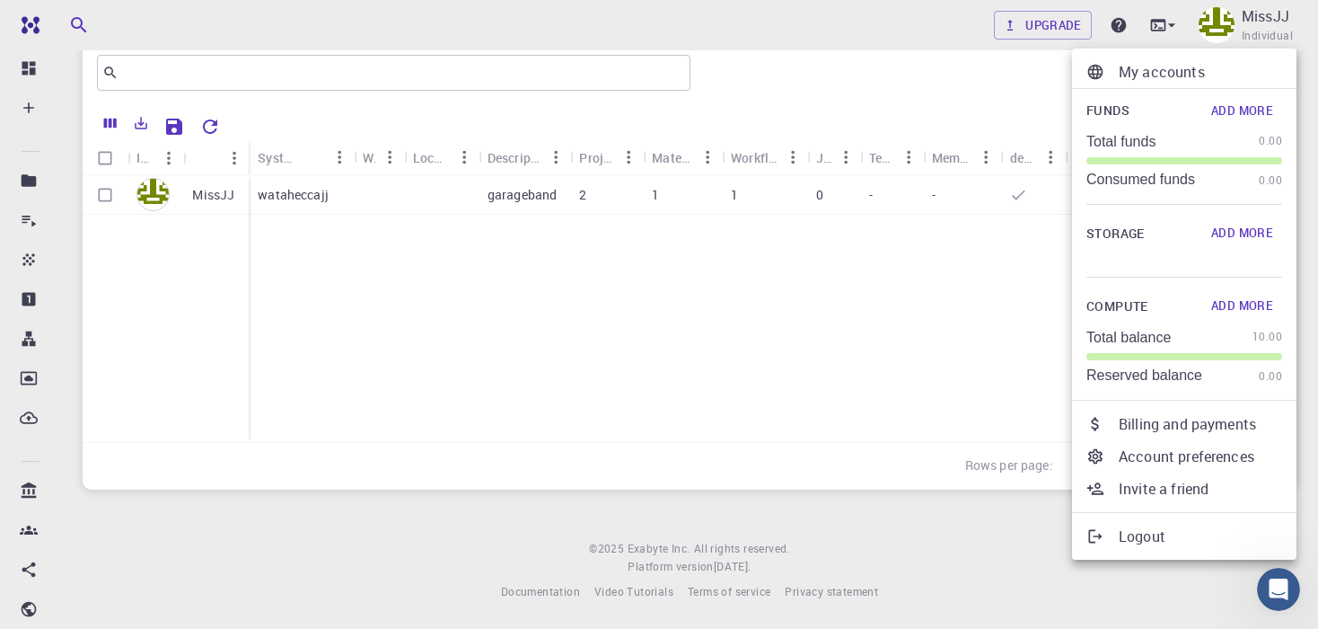
click at [686, 275] on div at bounding box center [659, 314] width 1318 height 629
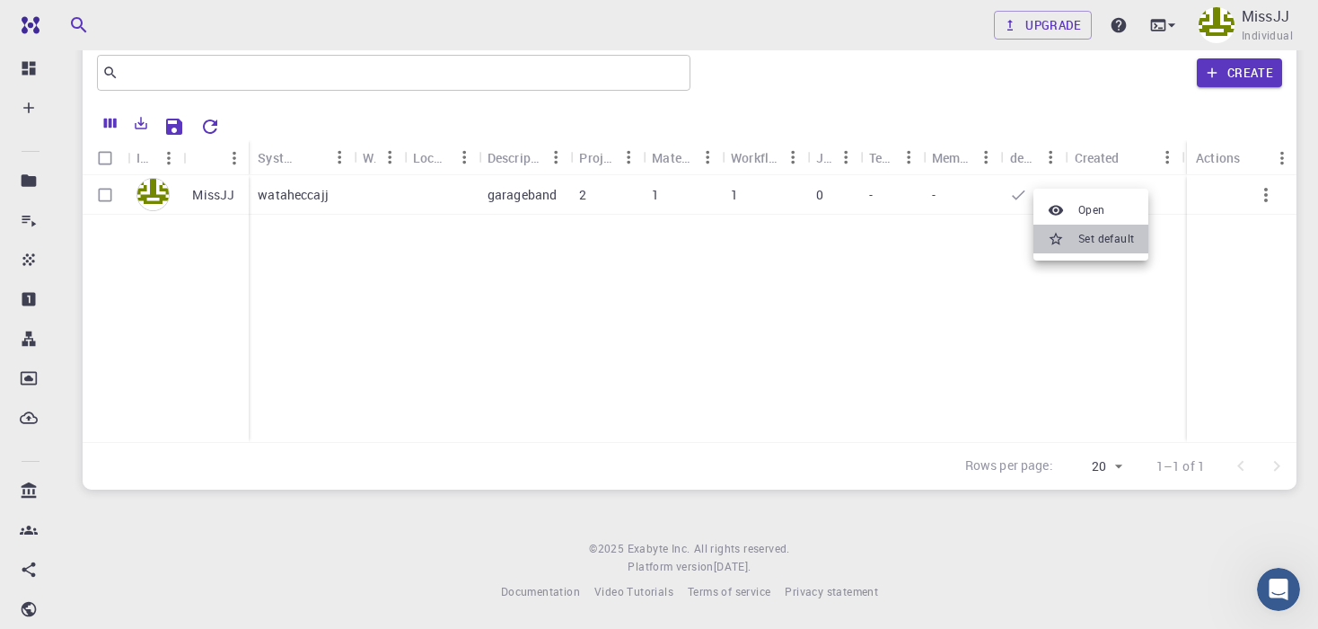
click at [1059, 234] on icon at bounding box center [1056, 239] width 16 height 16
click at [1077, 224] on span "Open" at bounding box center [1070, 224] width 27 height 18
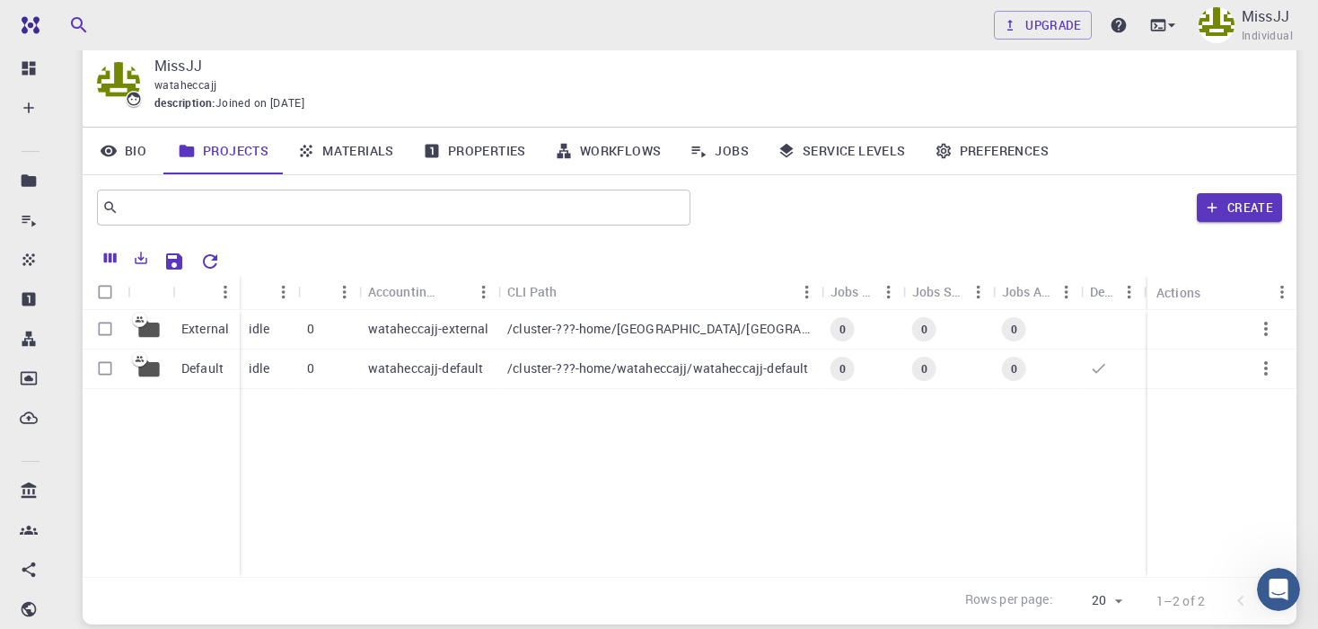
click at [119, 88] on img at bounding box center [118, 83] width 43 height 43
click at [136, 80] on img at bounding box center [118, 83] width 43 height 43
click at [1281, 29] on span "Individual" at bounding box center [1267, 36] width 51 height 18
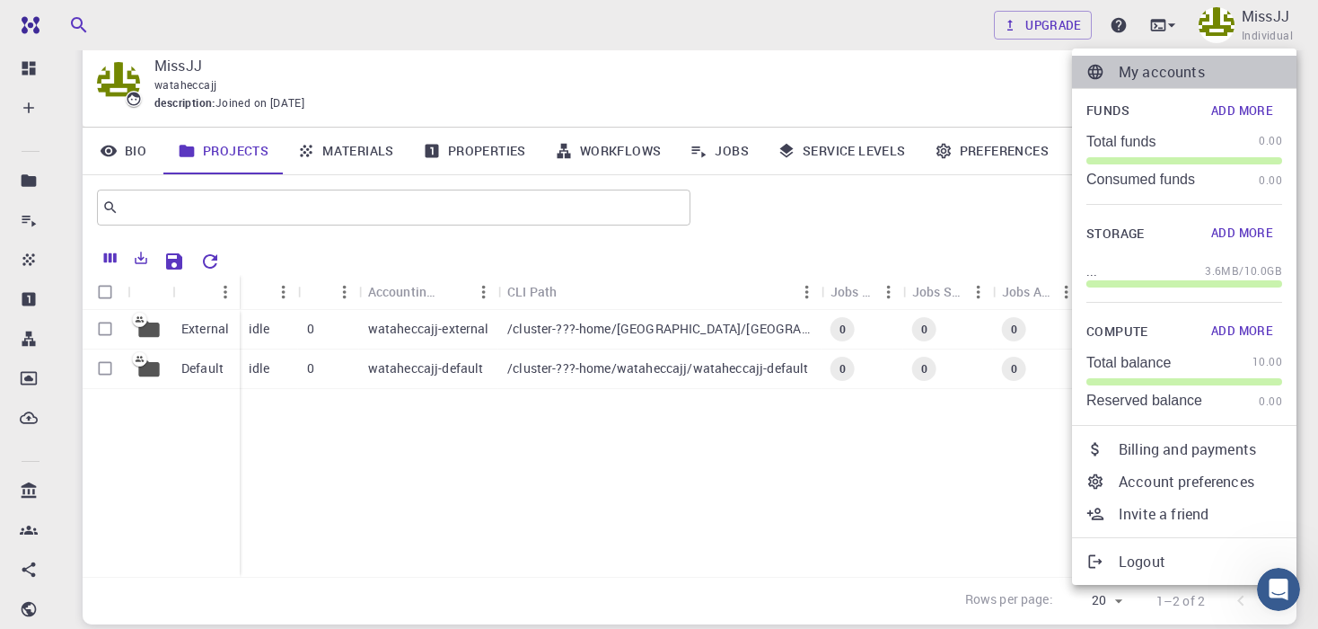
click at [1136, 73] on p "My accounts" at bounding box center [1200, 72] width 163 height 22
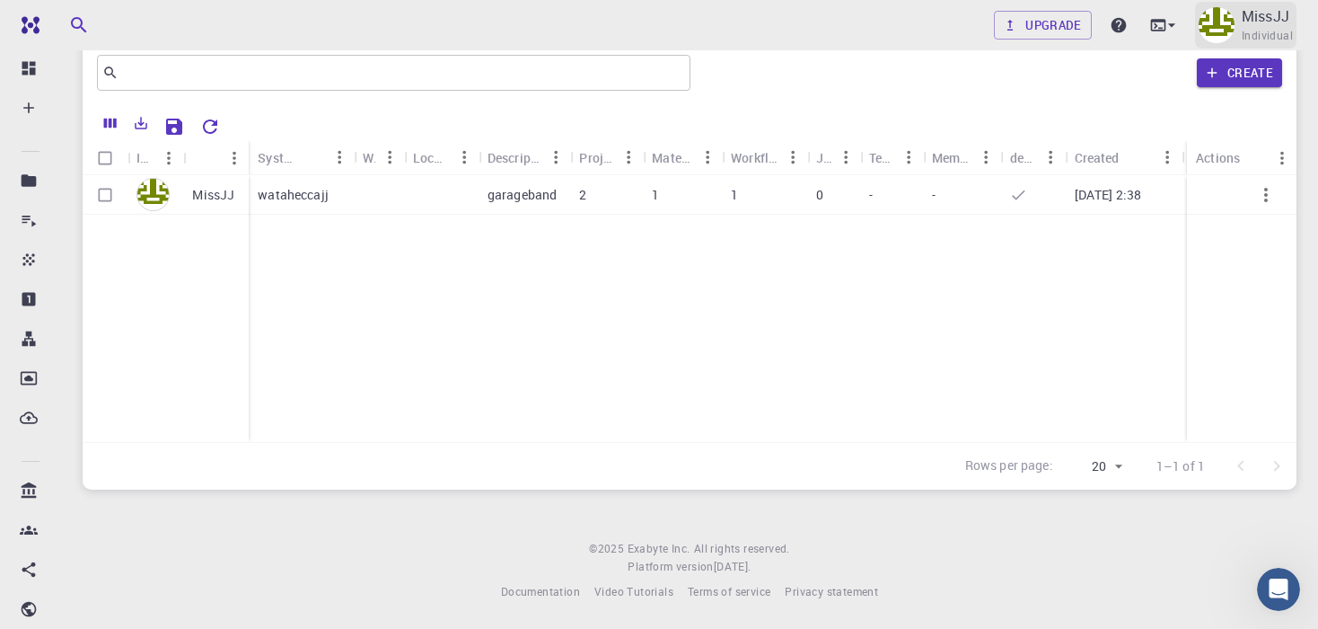
click at [1263, 31] on span "Individual" at bounding box center [1267, 36] width 51 height 18
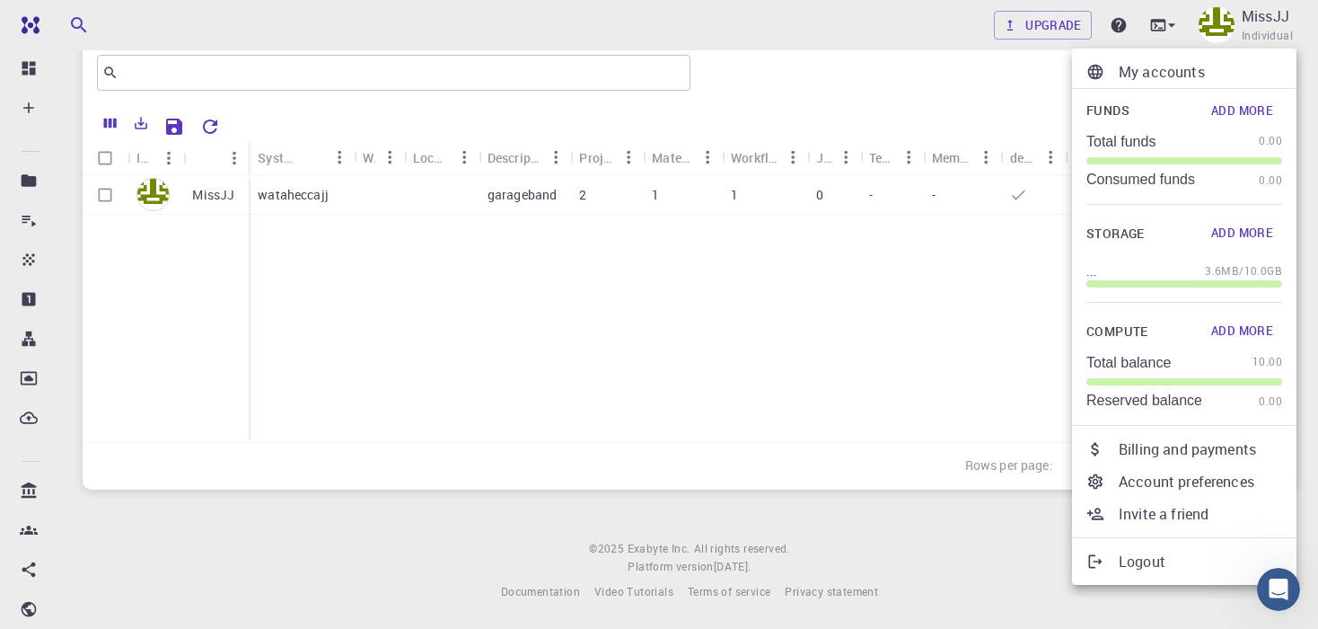
click at [1167, 472] on p "Account preferences" at bounding box center [1200, 481] width 163 height 22
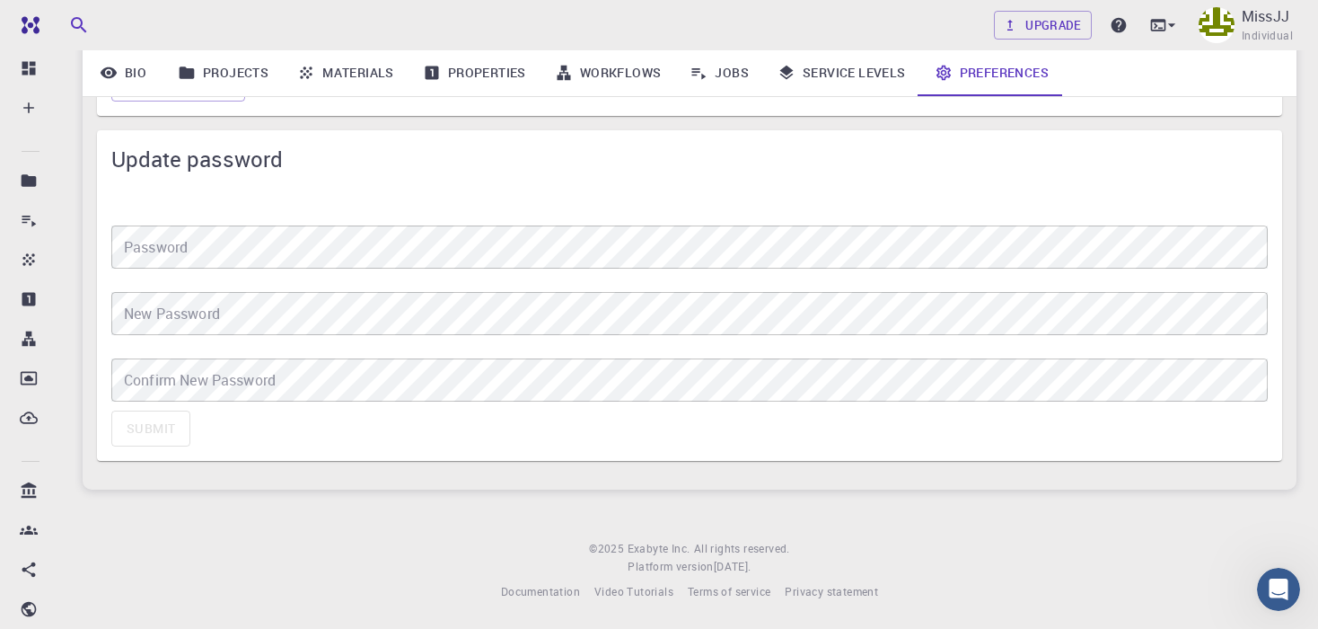
scroll to position [1197, 0]
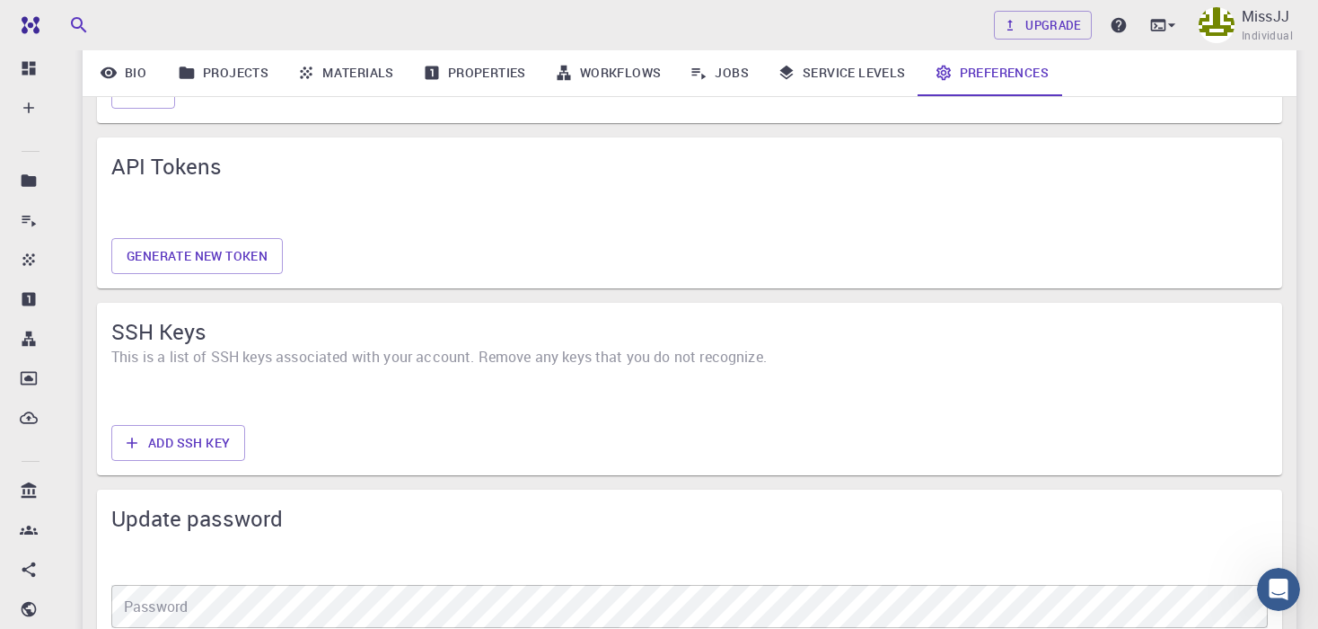
click at [261, 76] on link "Projects" at bounding box center [222, 72] width 119 height 47
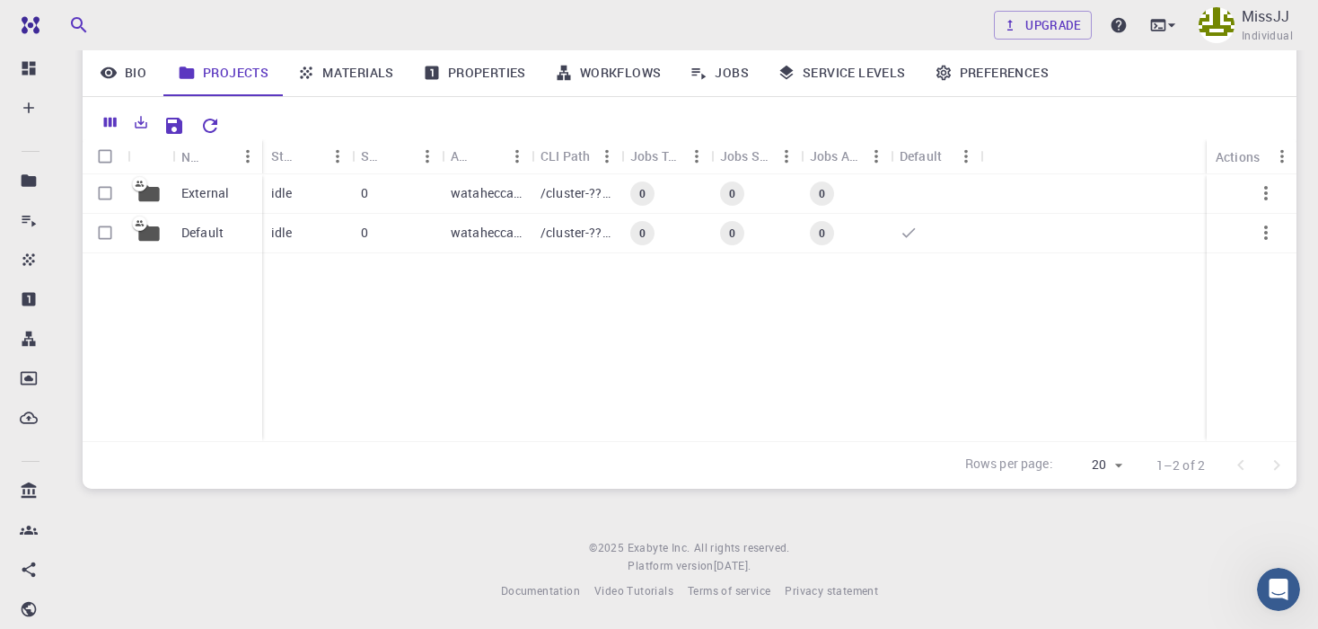
scroll to position [195, 0]
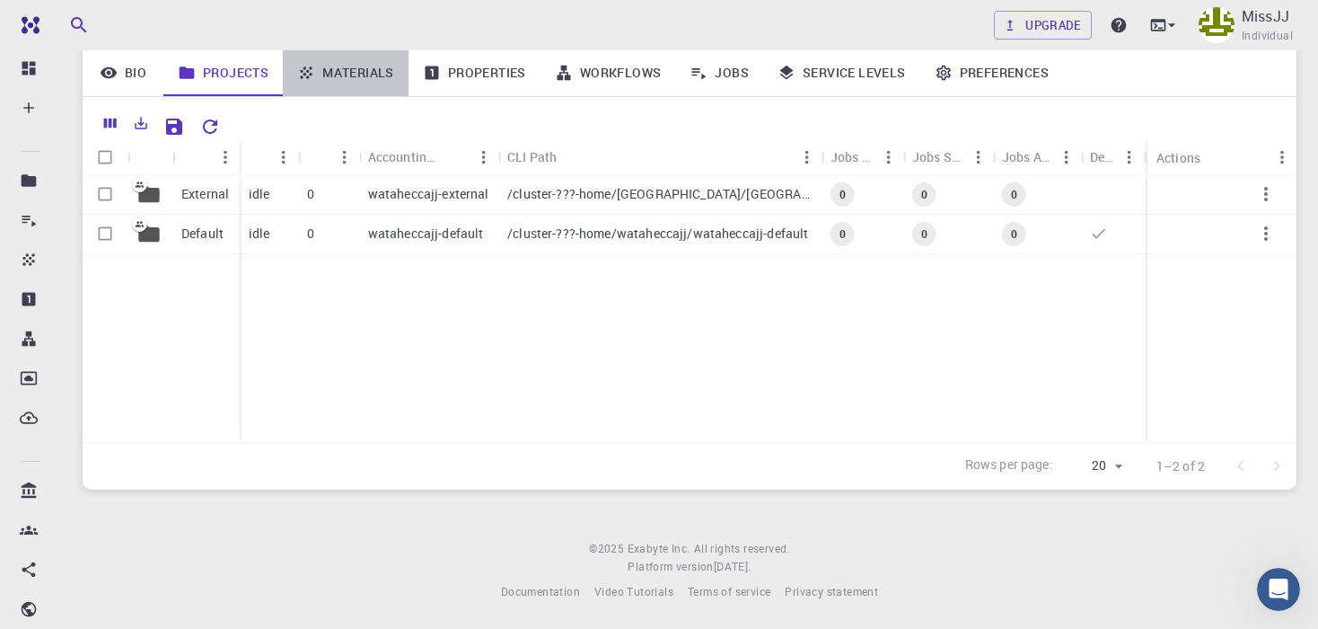
click at [327, 84] on link "Materials" at bounding box center [346, 72] width 126 height 47
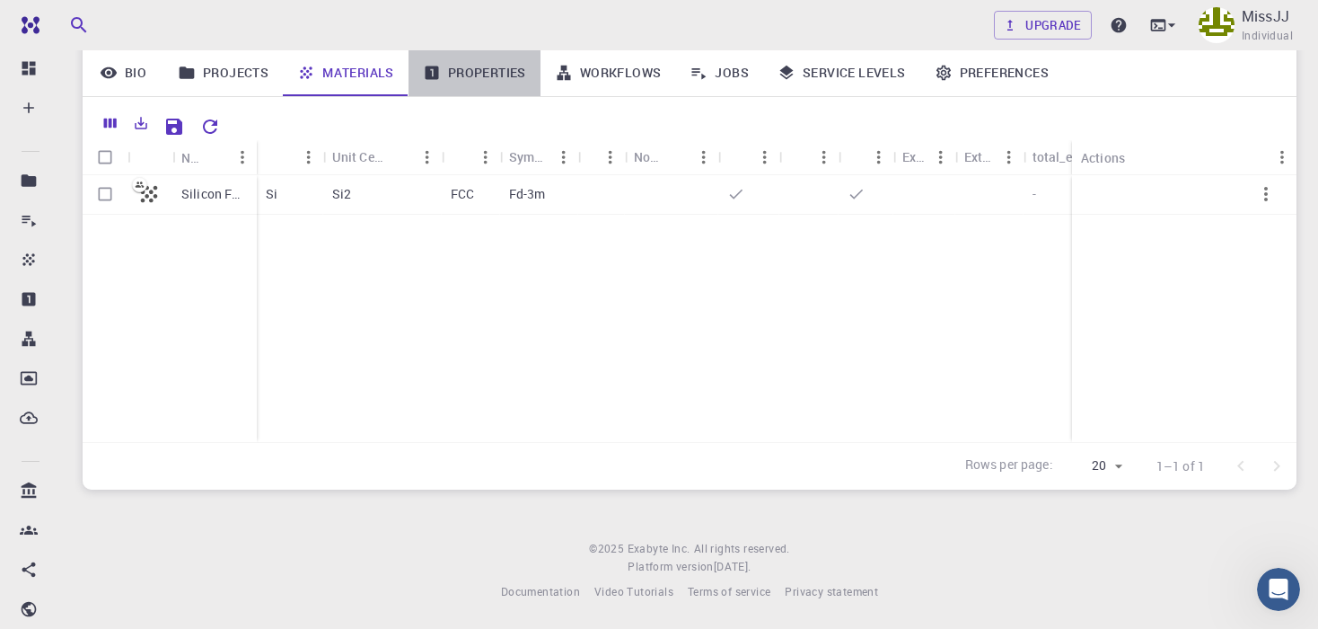
click at [448, 77] on link "Properties" at bounding box center [475, 72] width 132 height 47
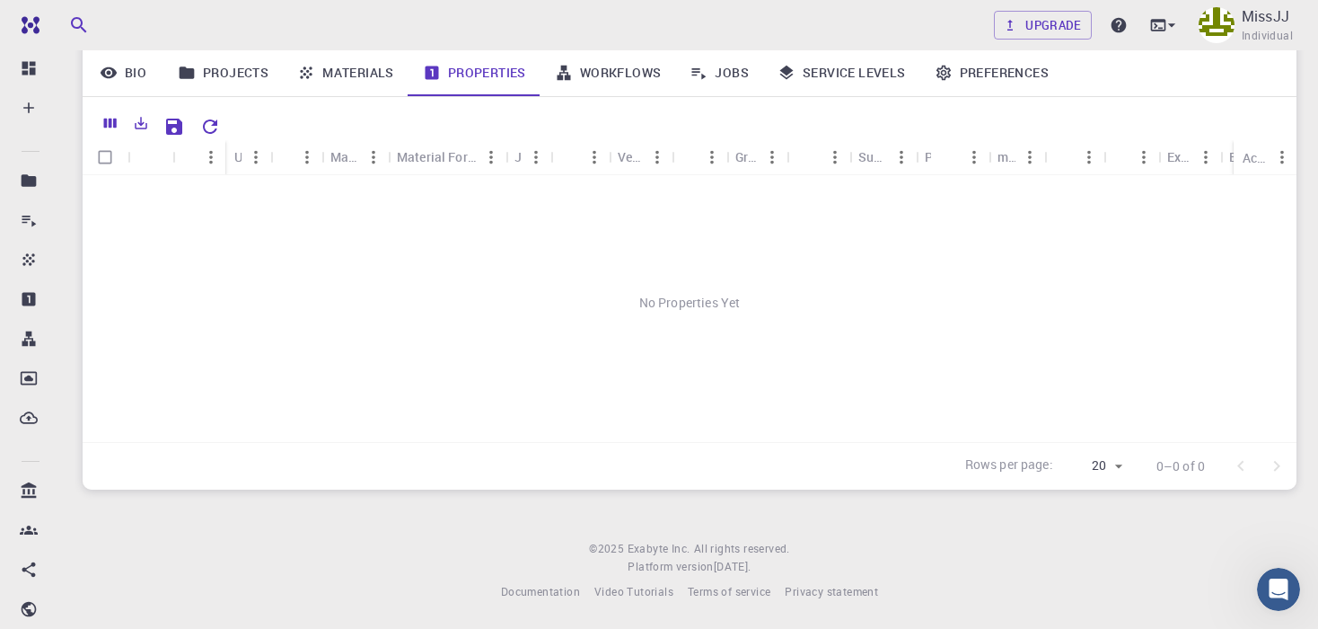
click at [641, 67] on link "Workflows" at bounding box center [609, 72] width 136 height 47
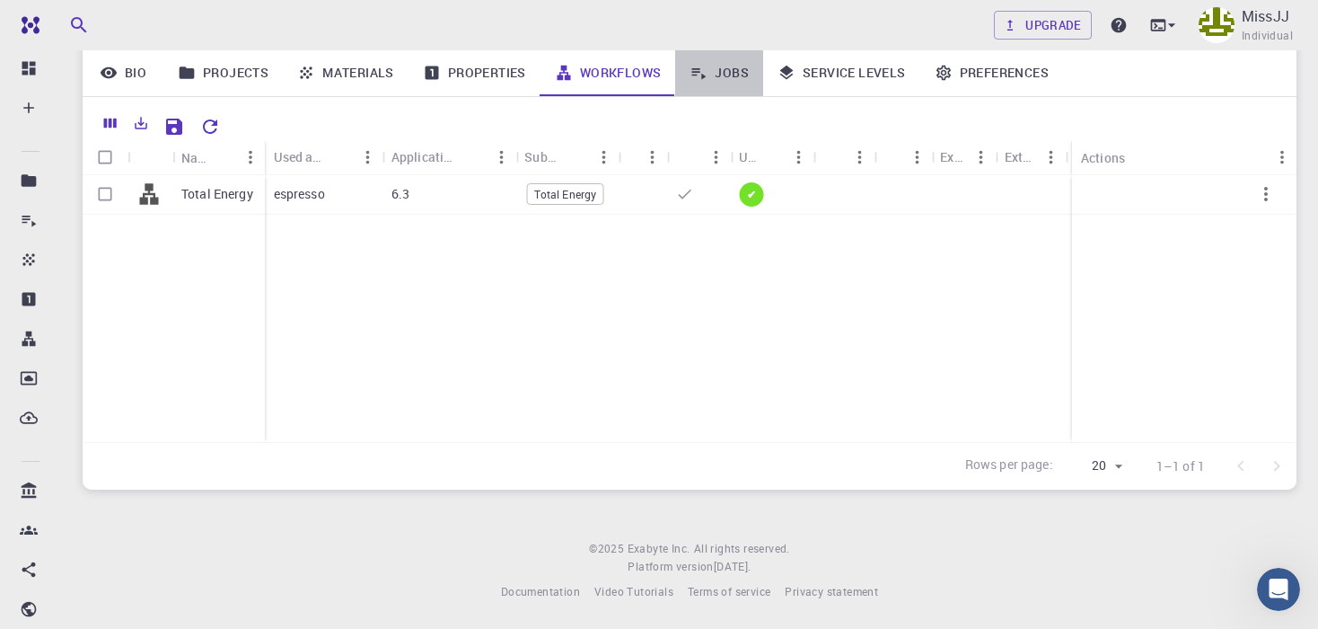
click at [732, 92] on link "Jobs" at bounding box center [719, 72] width 88 height 47
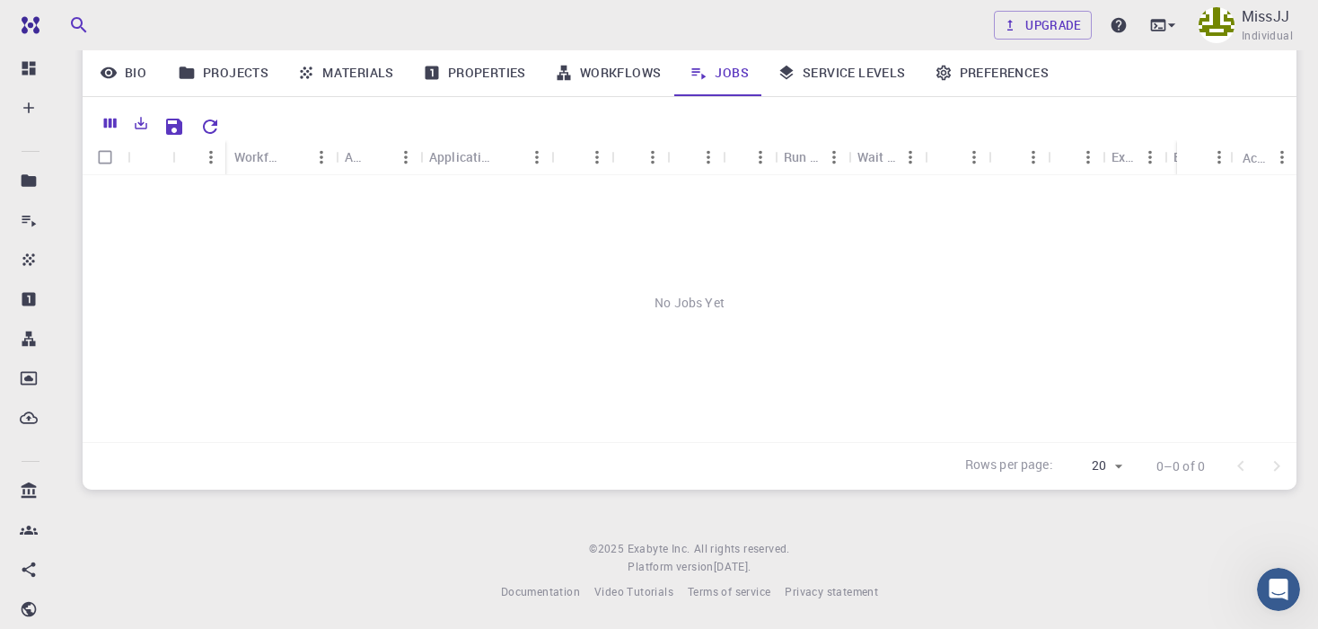
click at [815, 85] on link "Service Levels" at bounding box center [841, 72] width 157 height 47
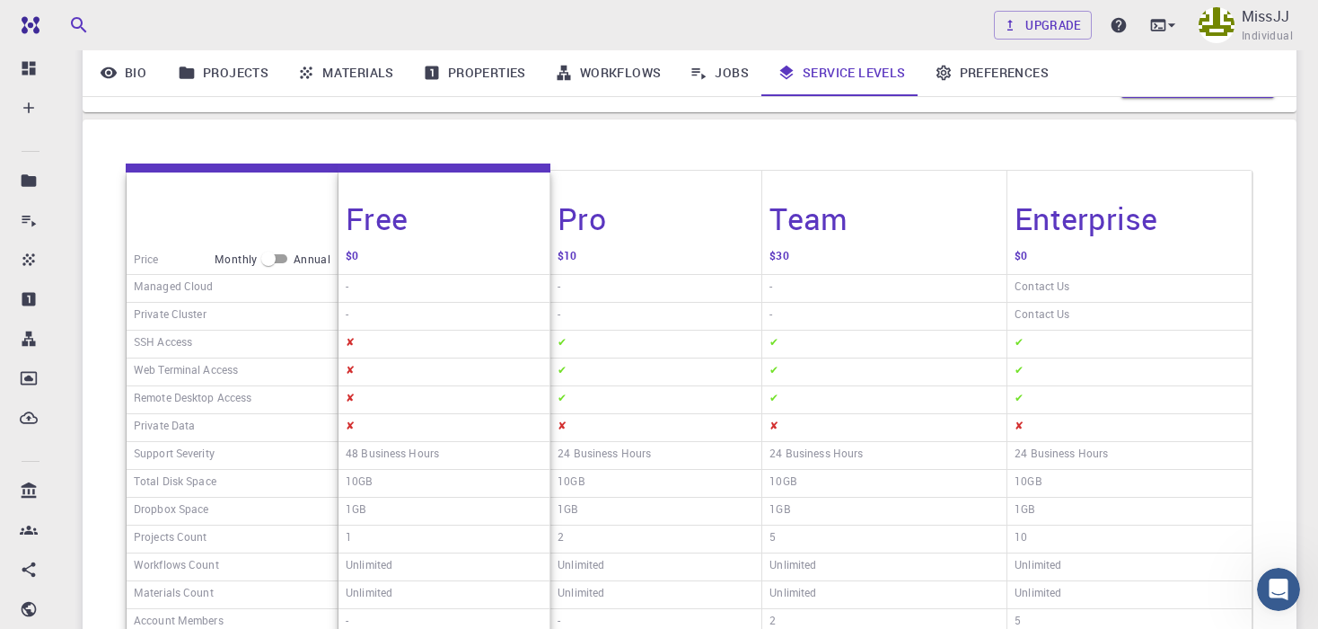
click at [1017, 93] on link "Preferences" at bounding box center [991, 72] width 143 height 47
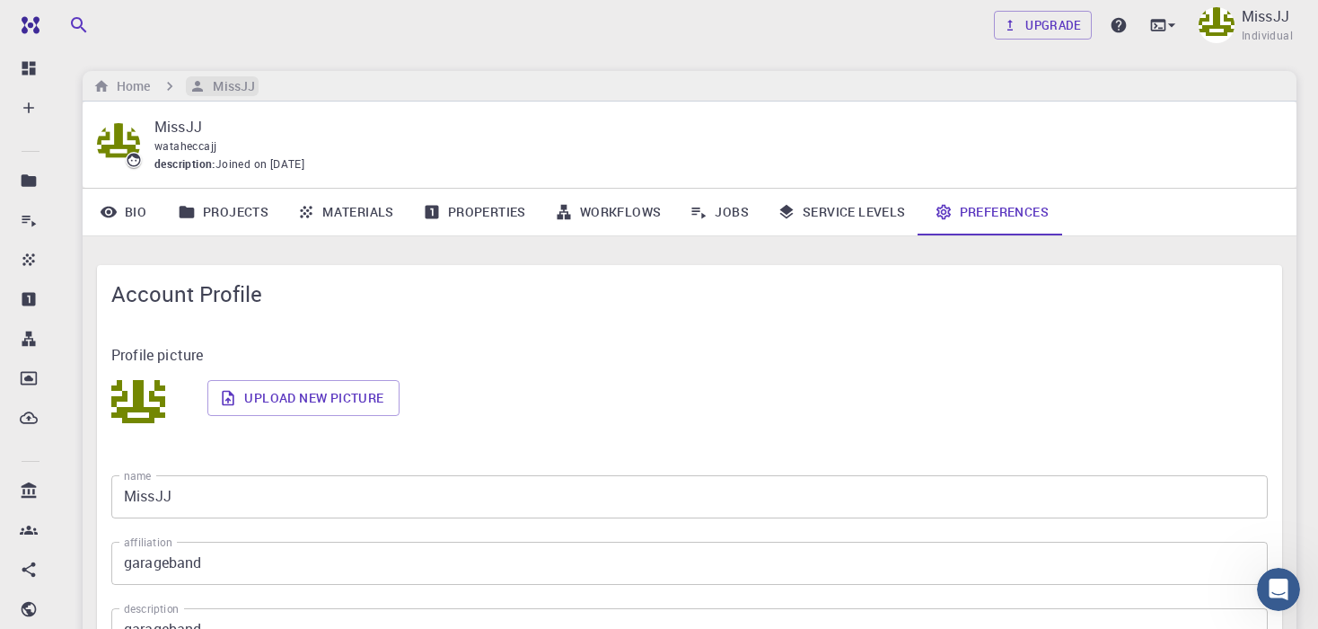
click at [218, 89] on h6 "MissJJ" at bounding box center [230, 86] width 49 height 20
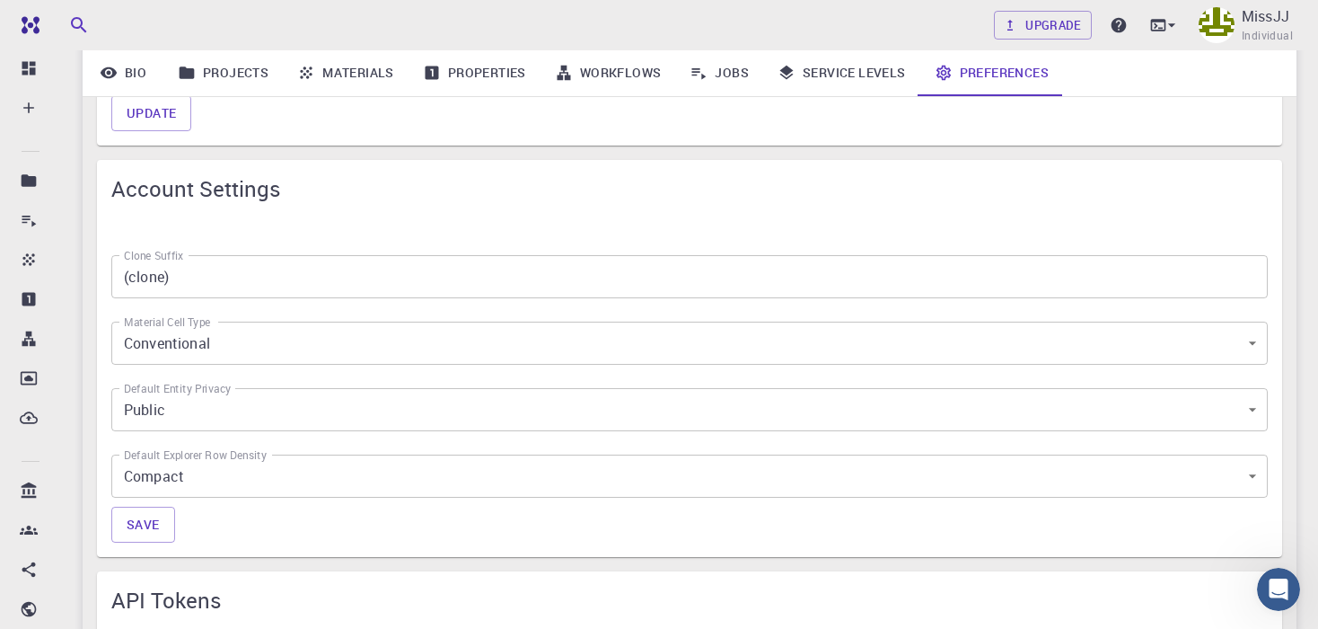
scroll to position [774, 0]
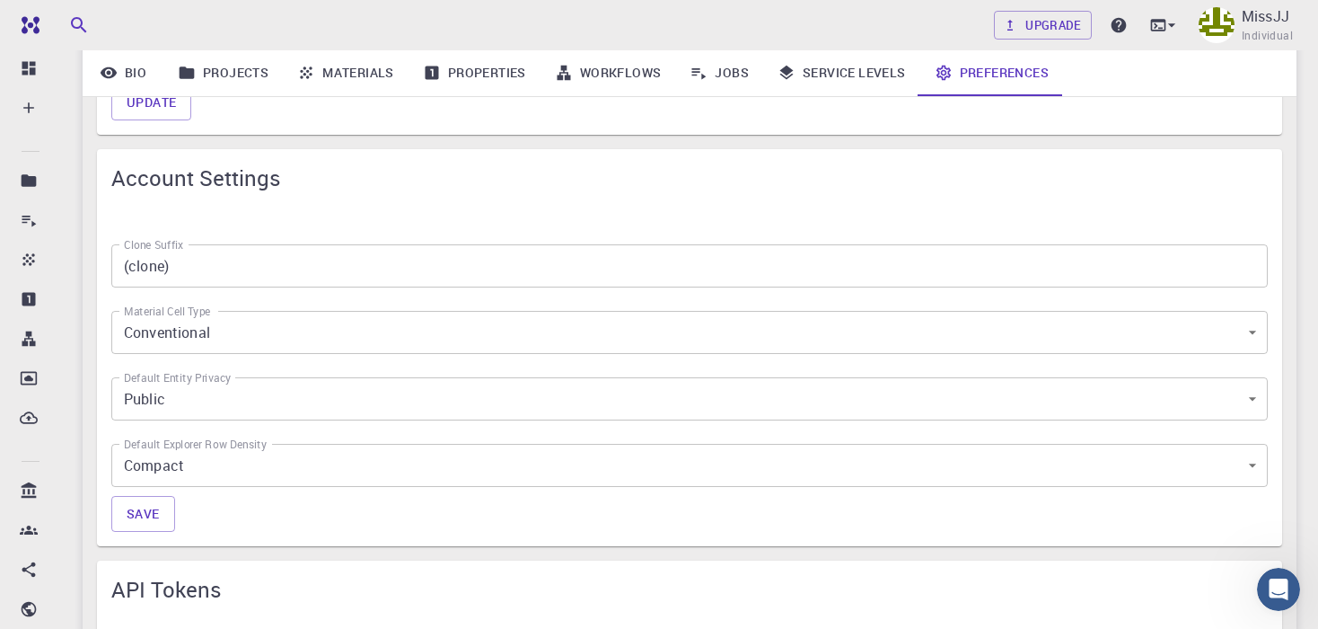
click at [230, 454] on body "Free Dashboard Create New Job New Material Create Material Upload File Import f…" at bounding box center [659, 318] width 1318 height 2185
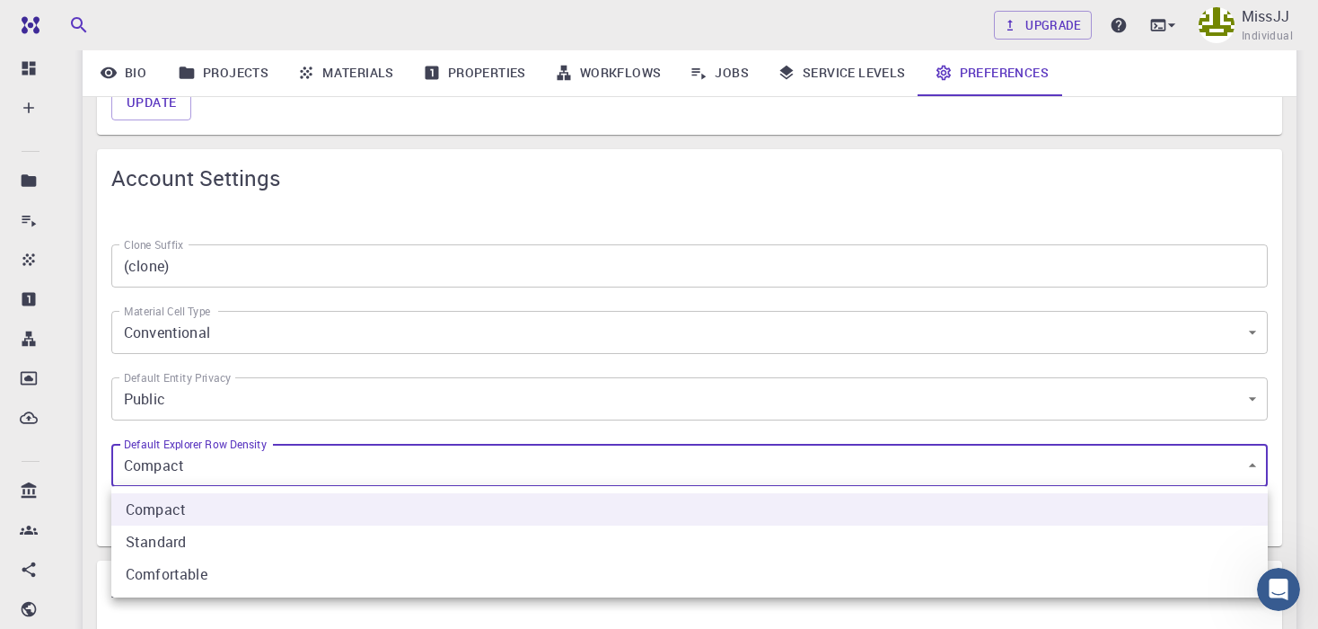
click at [251, 407] on div at bounding box center [659, 314] width 1318 height 629
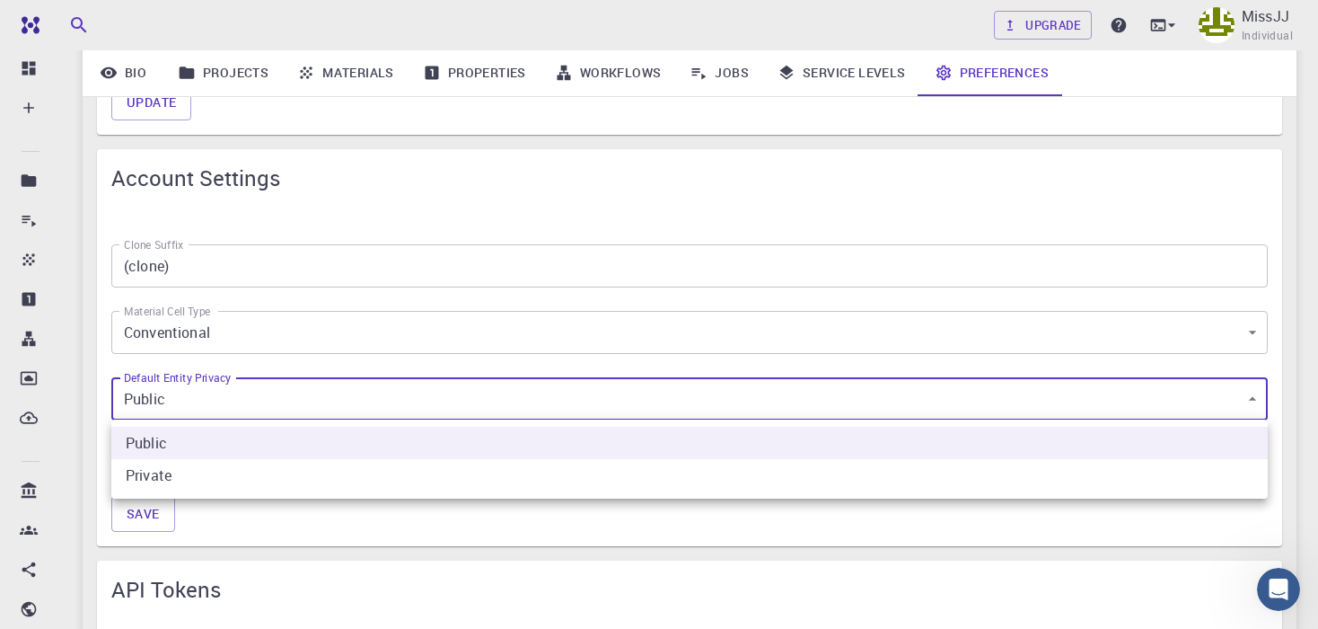
click at [307, 406] on body "Free Dashboard Create New Job New Material Create Material Upload File Import f…" at bounding box center [659, 318] width 1318 height 2185
click at [279, 479] on li "Private" at bounding box center [689, 475] width 1156 height 32
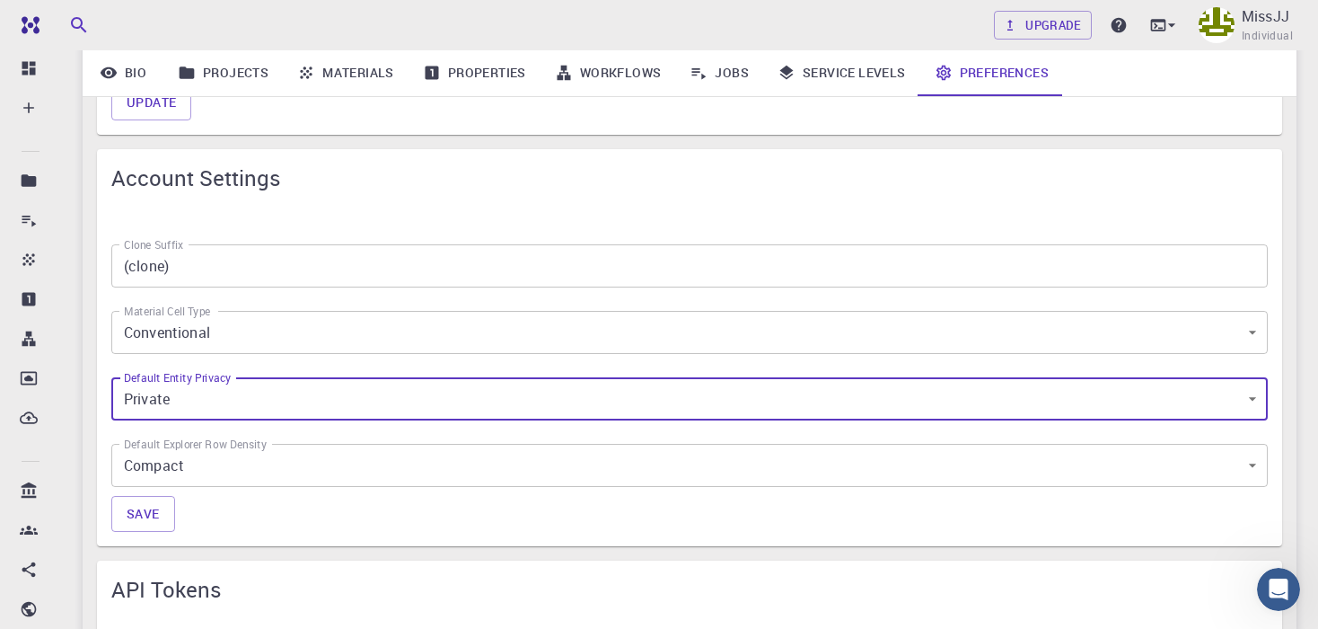
click at [225, 342] on body "Free Dashboard Create New Job New Material Create Material Upload File Import f…" at bounding box center [659, 318] width 1318 height 2185
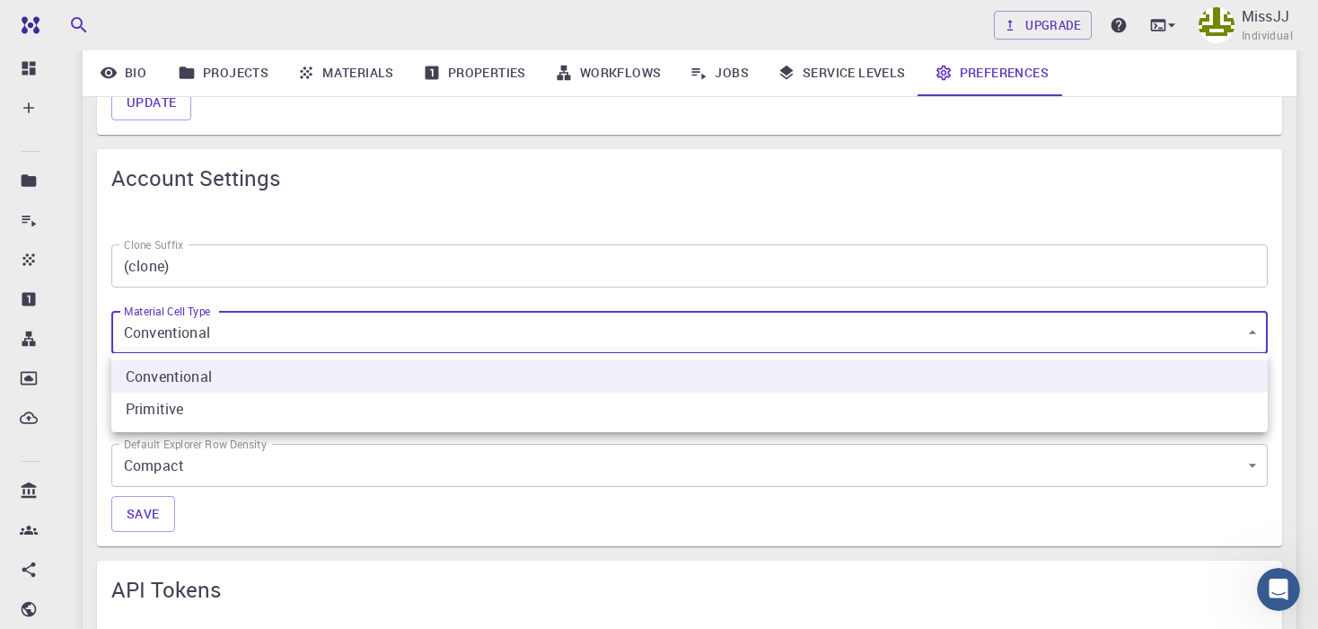
click at [225, 342] on div at bounding box center [659, 314] width 1318 height 629
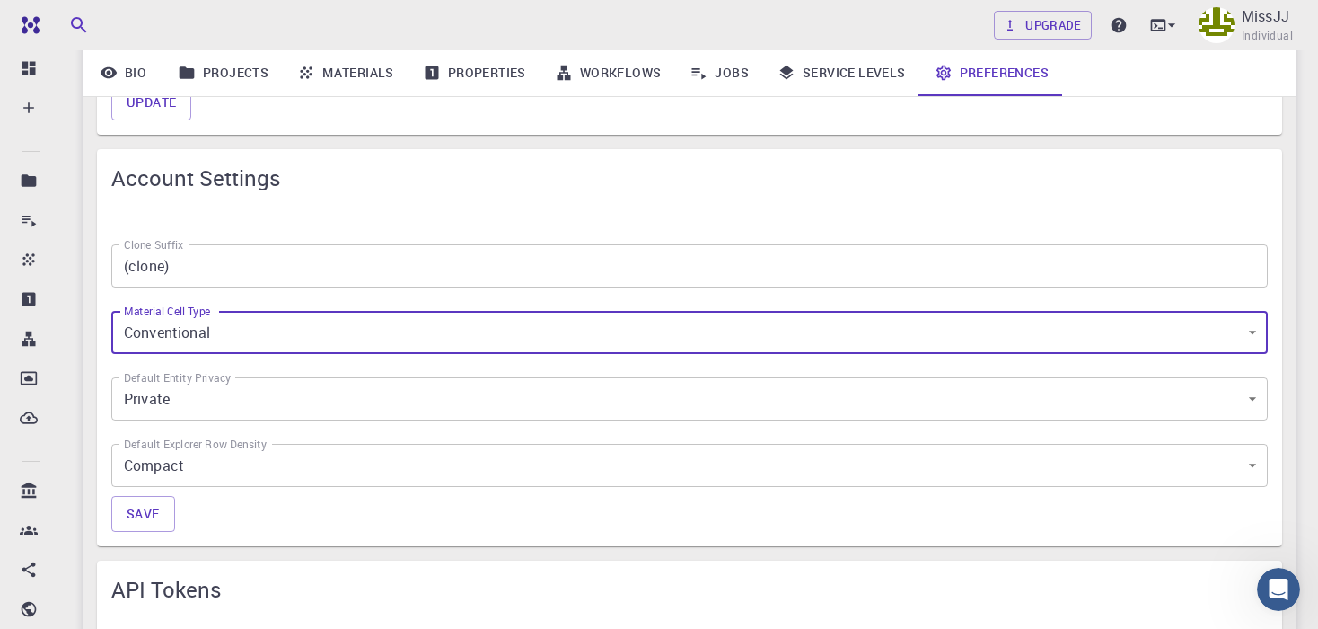
click at [310, 253] on input "(clone)" at bounding box center [689, 265] width 1156 height 43
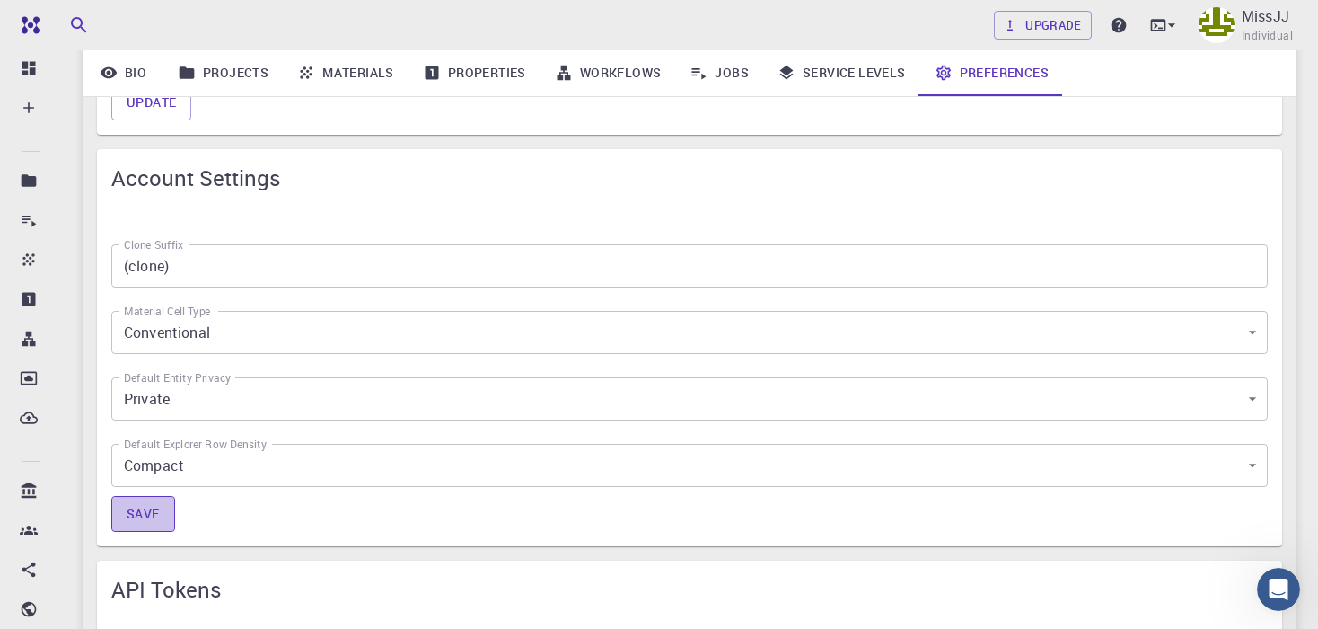
click at [146, 522] on button "Save" at bounding box center [143, 514] width 64 height 36
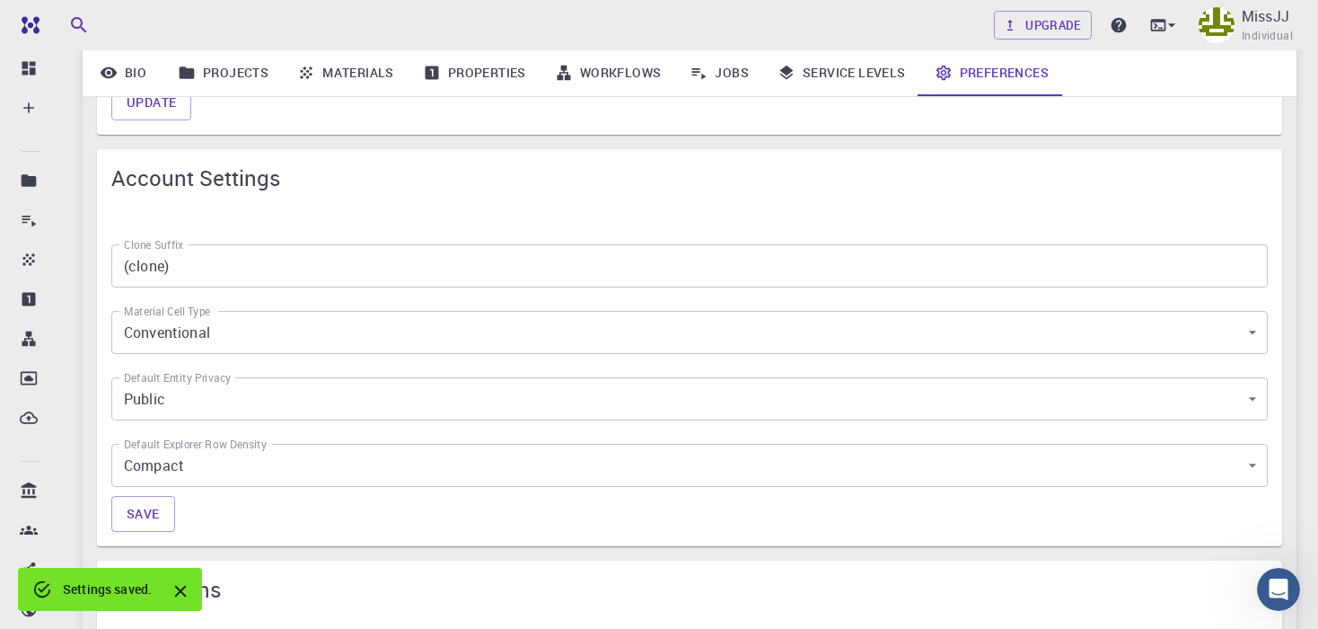
click at [188, 587] on icon "Close" at bounding box center [181, 591] width 20 height 20
click at [194, 411] on body "Free Dashboard Create New Job New Material Create Material Upload File Import f…" at bounding box center [659, 318] width 1318 height 2185
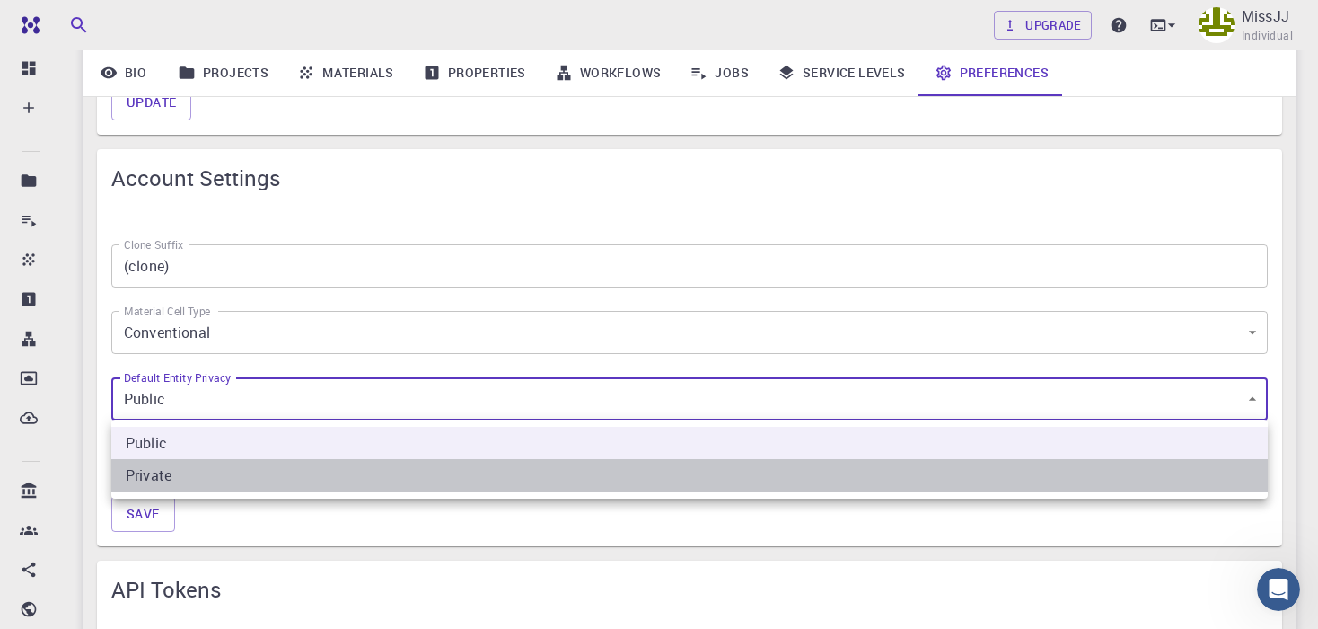
click at [187, 480] on li "Private" at bounding box center [689, 475] width 1156 height 32
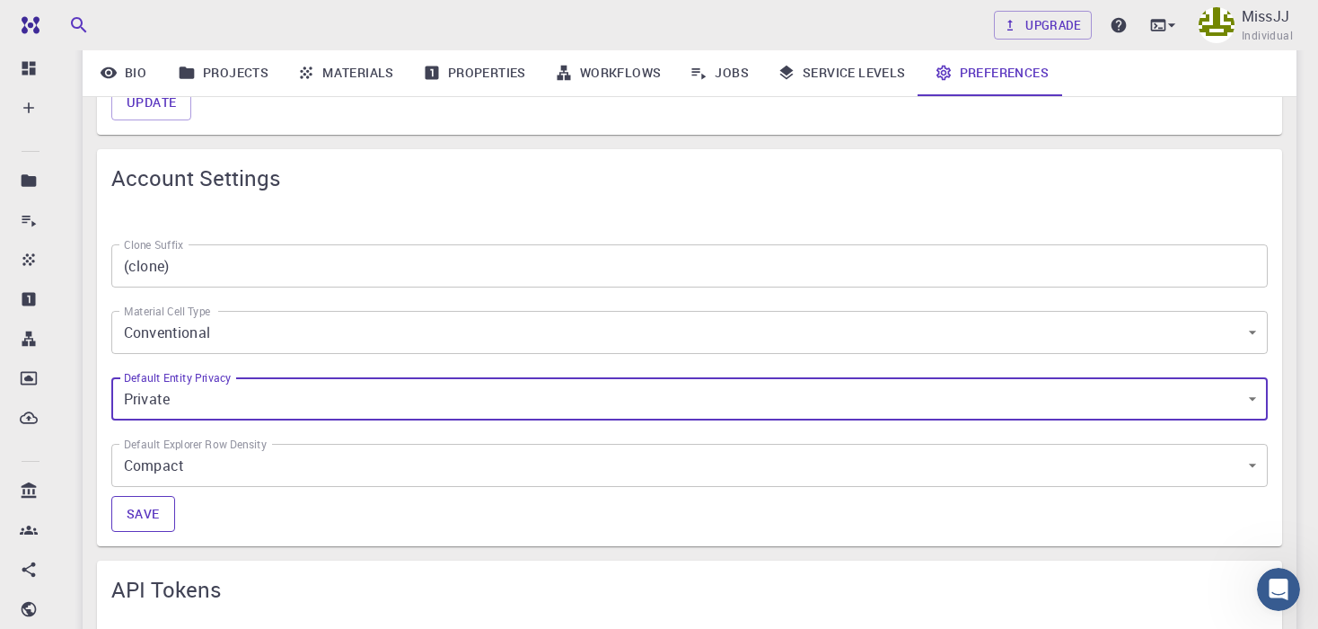
click at [150, 517] on button "Save" at bounding box center [143, 514] width 64 height 36
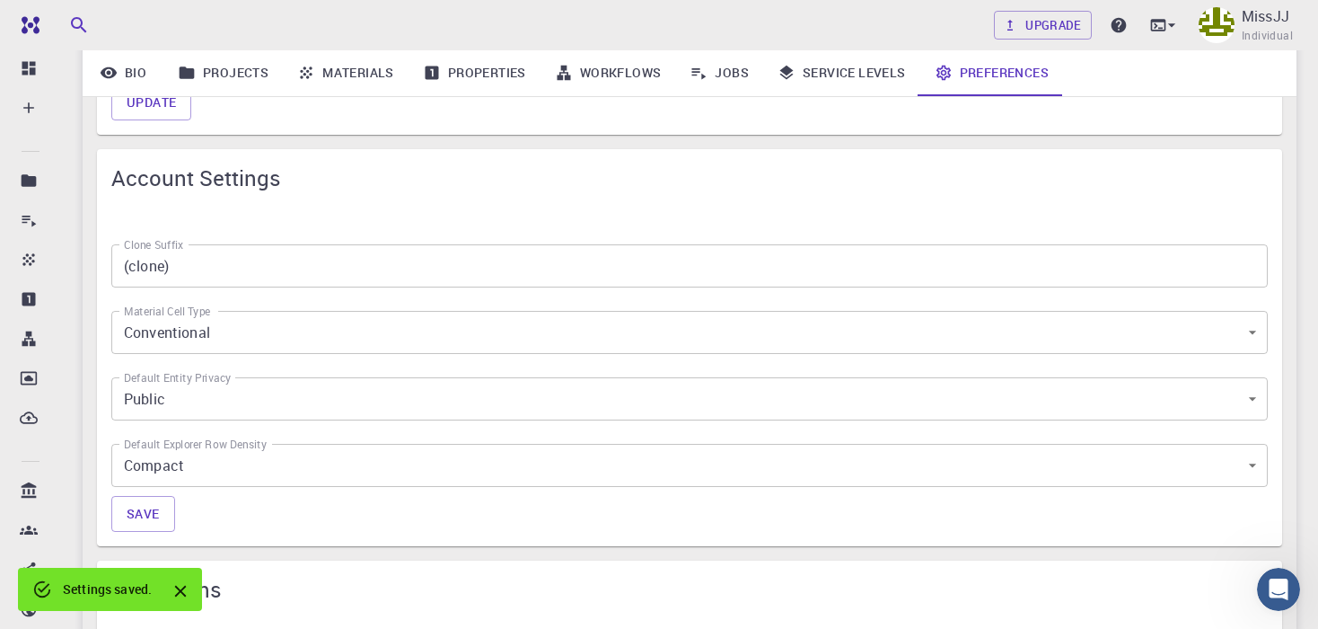
click at [187, 409] on body "Free Dashboard Create New Job New Material Create Material Upload File Import f…" at bounding box center [659, 318] width 1318 height 2185
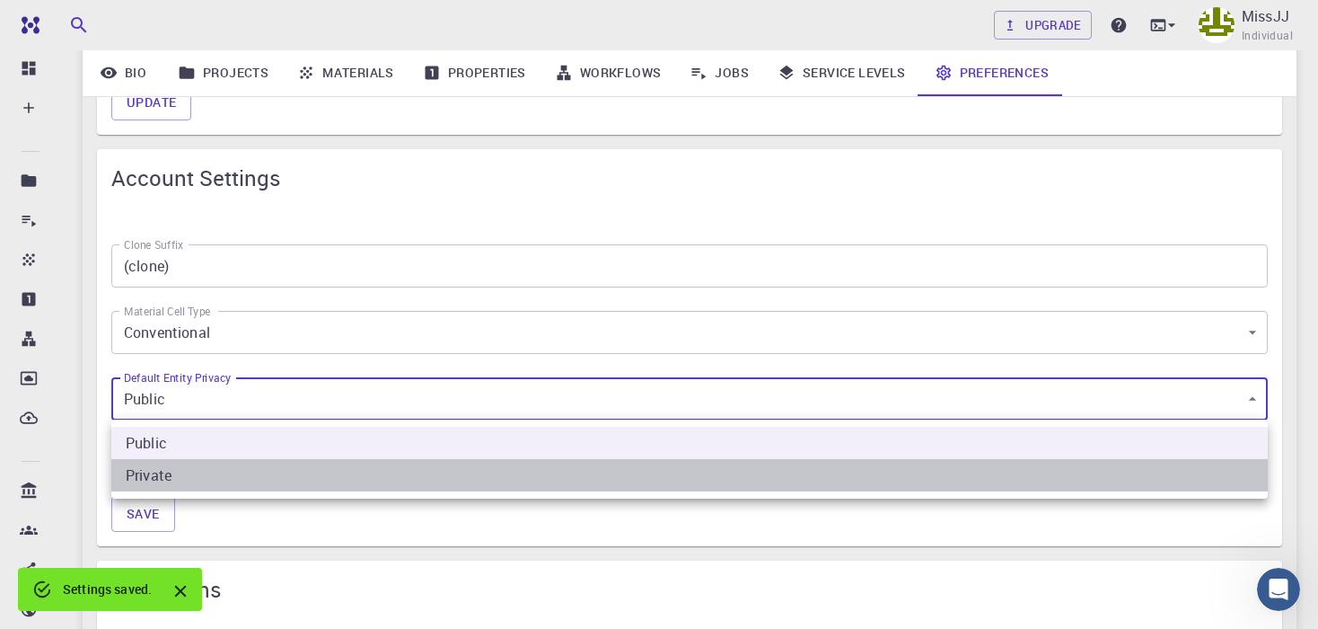
click at [191, 478] on li "Private" at bounding box center [689, 475] width 1156 height 32
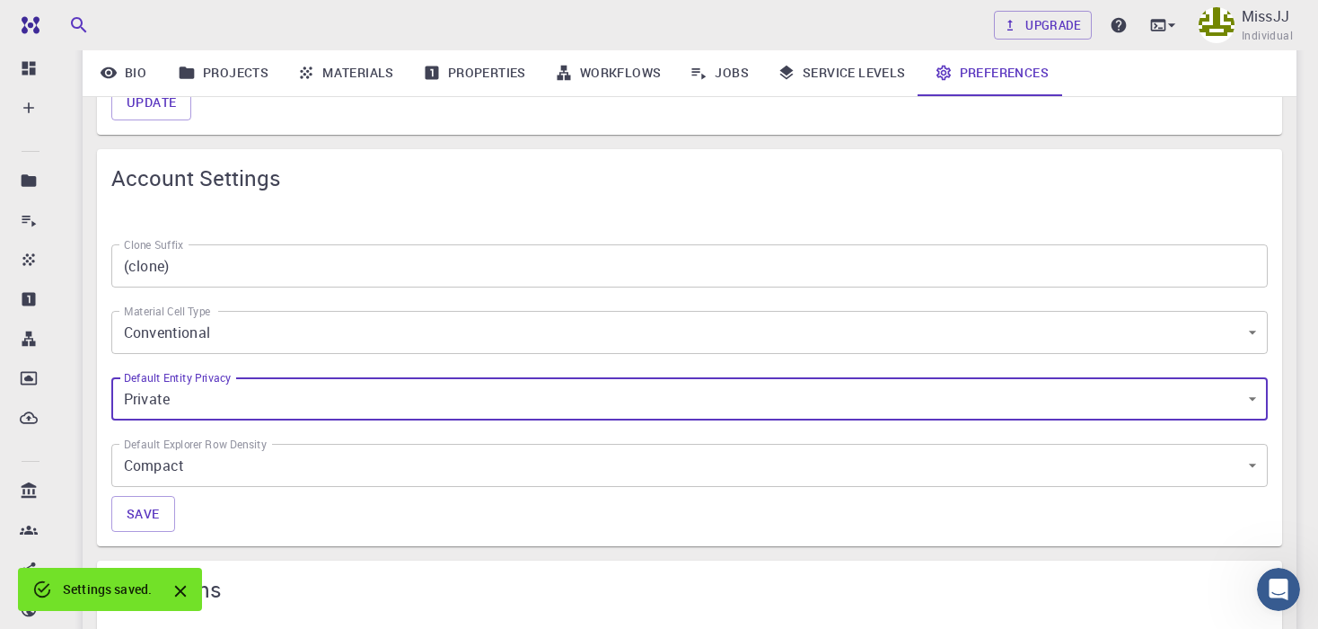
click at [189, 594] on icon "Close" at bounding box center [181, 591] width 20 height 20
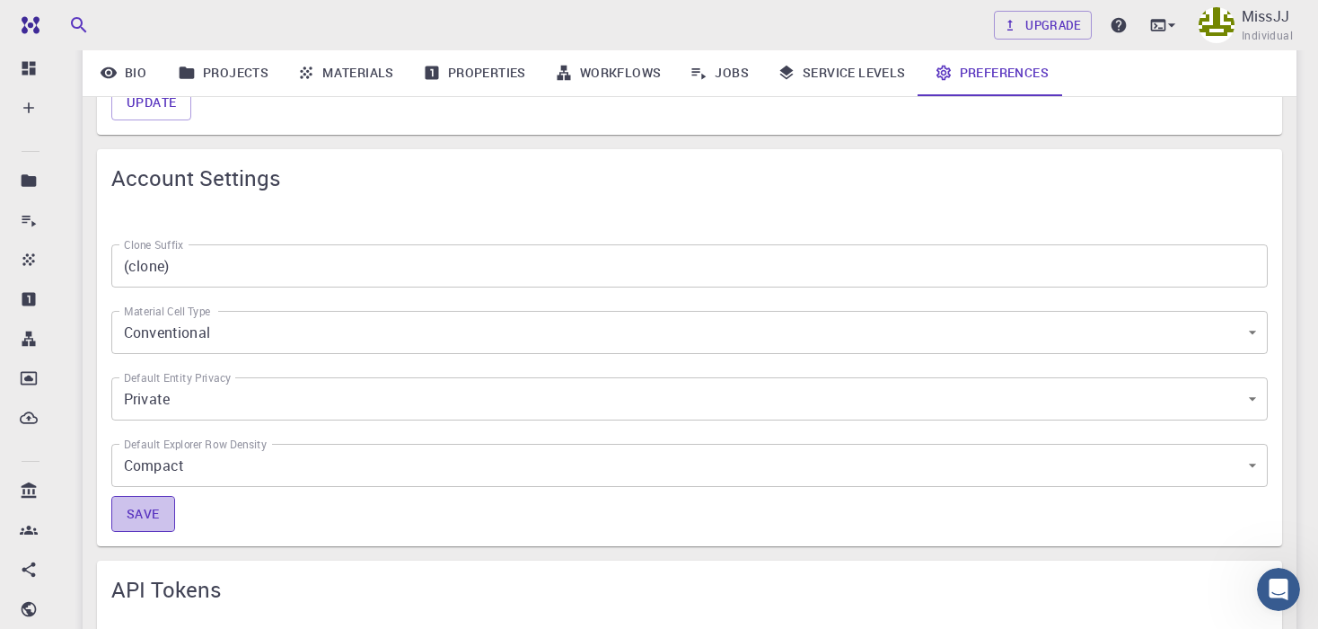
click at [154, 500] on button "Save" at bounding box center [143, 514] width 64 height 36
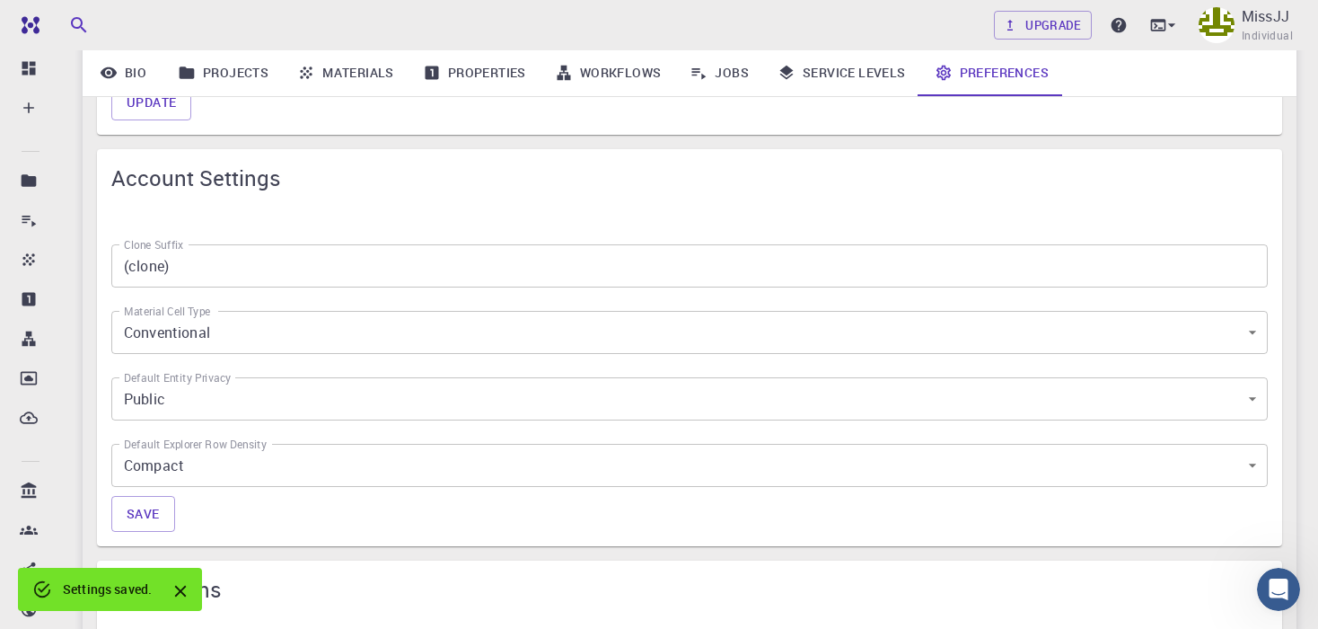
drag, startPoint x: 186, startPoint y: 585, endPoint x: 197, endPoint y: 569, distance: 19.4
click at [187, 585] on icon "Close" at bounding box center [181, 591] width 20 height 20
click at [247, 335] on body "Free Dashboard Create New Job New Material Create Material Upload File Import f…" at bounding box center [659, 318] width 1318 height 2185
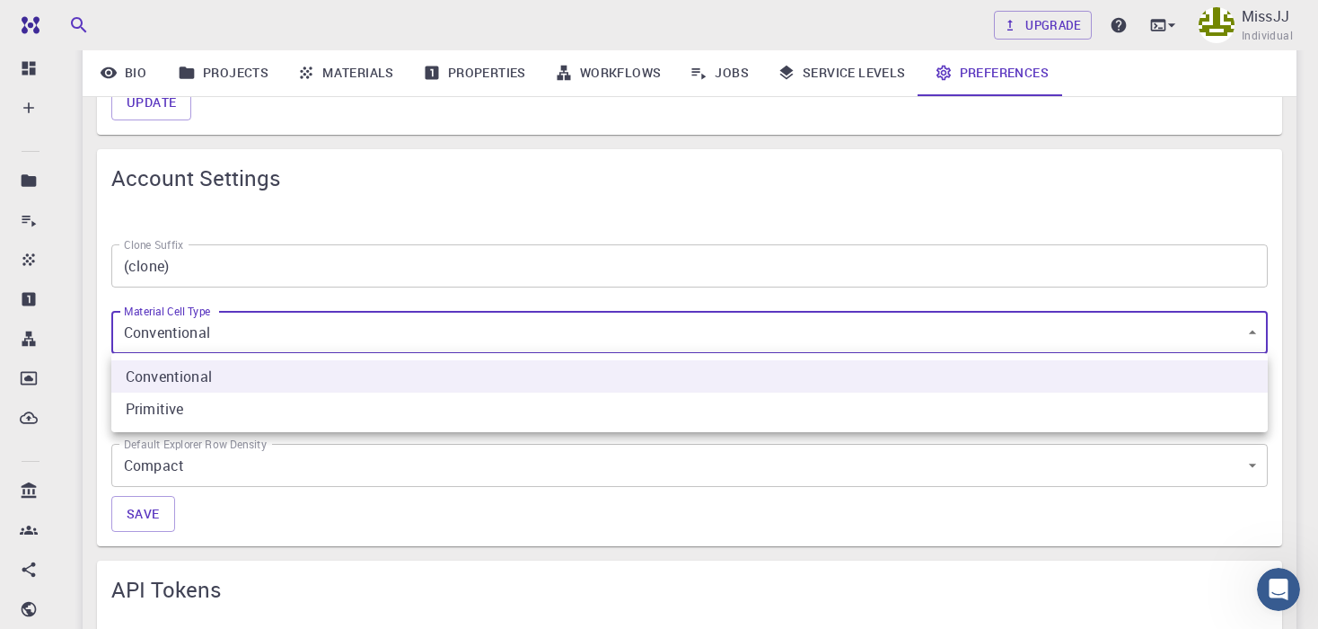
click at [247, 335] on div at bounding box center [659, 314] width 1318 height 629
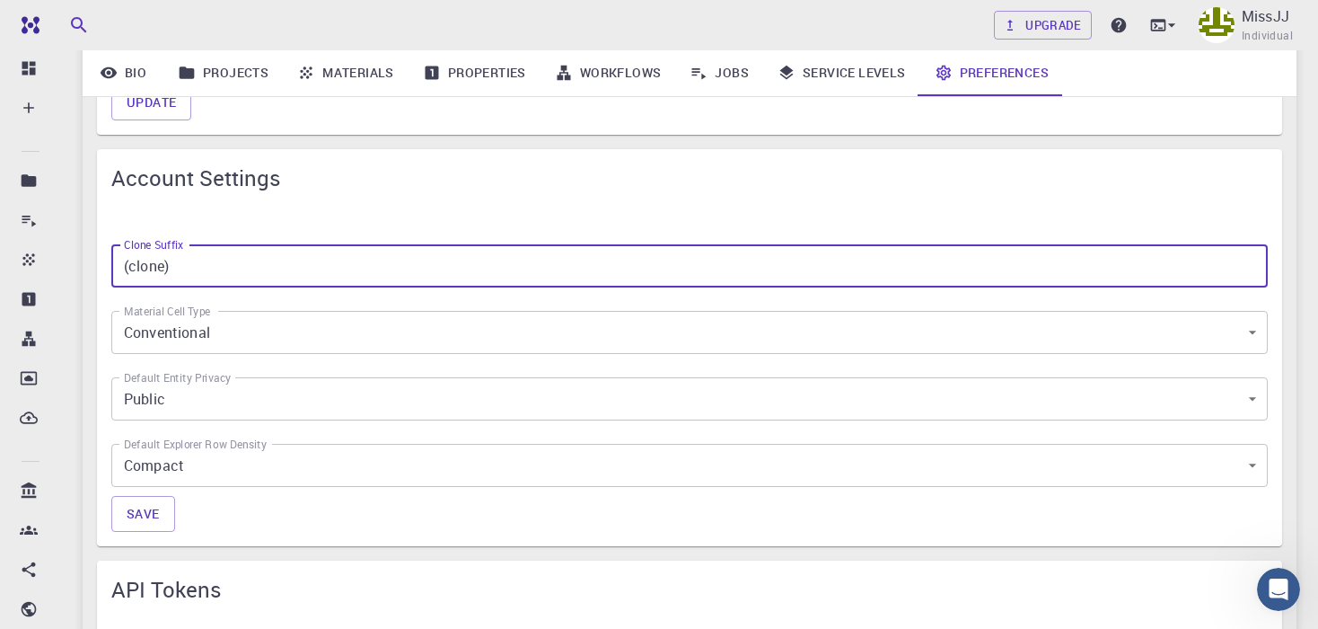
click at [251, 270] on input "(clone)" at bounding box center [689, 265] width 1156 height 43
click at [195, 395] on body "Free Dashboard Create New Job New Material Create Material Upload File Import f…" at bounding box center [659, 318] width 1318 height 2185
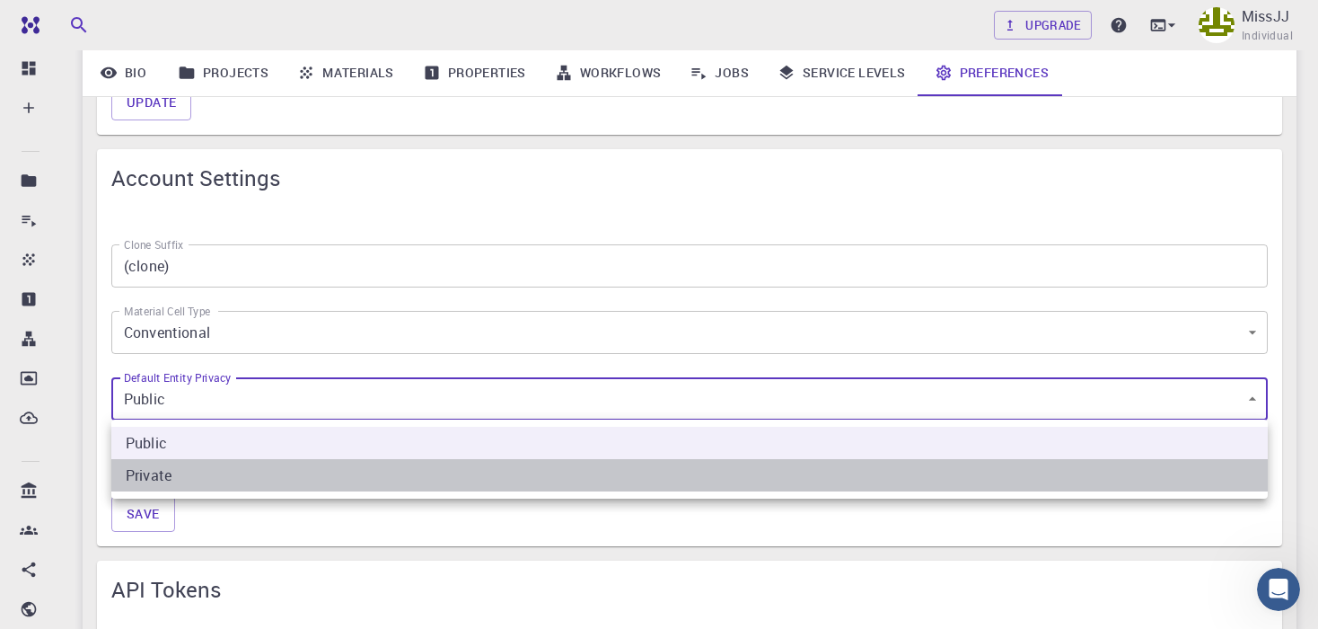
click at [172, 479] on li "Private" at bounding box center [689, 475] width 1156 height 32
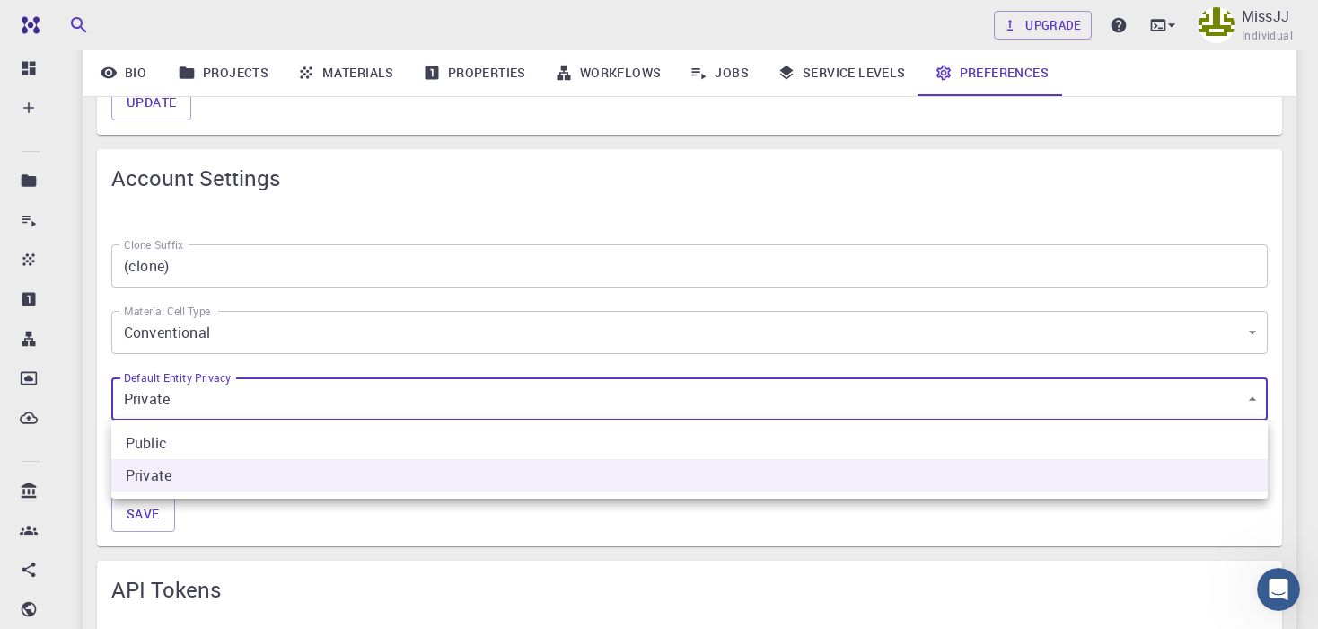
click at [184, 396] on body "Free Dashboard Create New Job New Material Create Material Upload File Import f…" at bounding box center [659, 318] width 1318 height 2185
click at [168, 481] on li "Private" at bounding box center [689, 475] width 1156 height 32
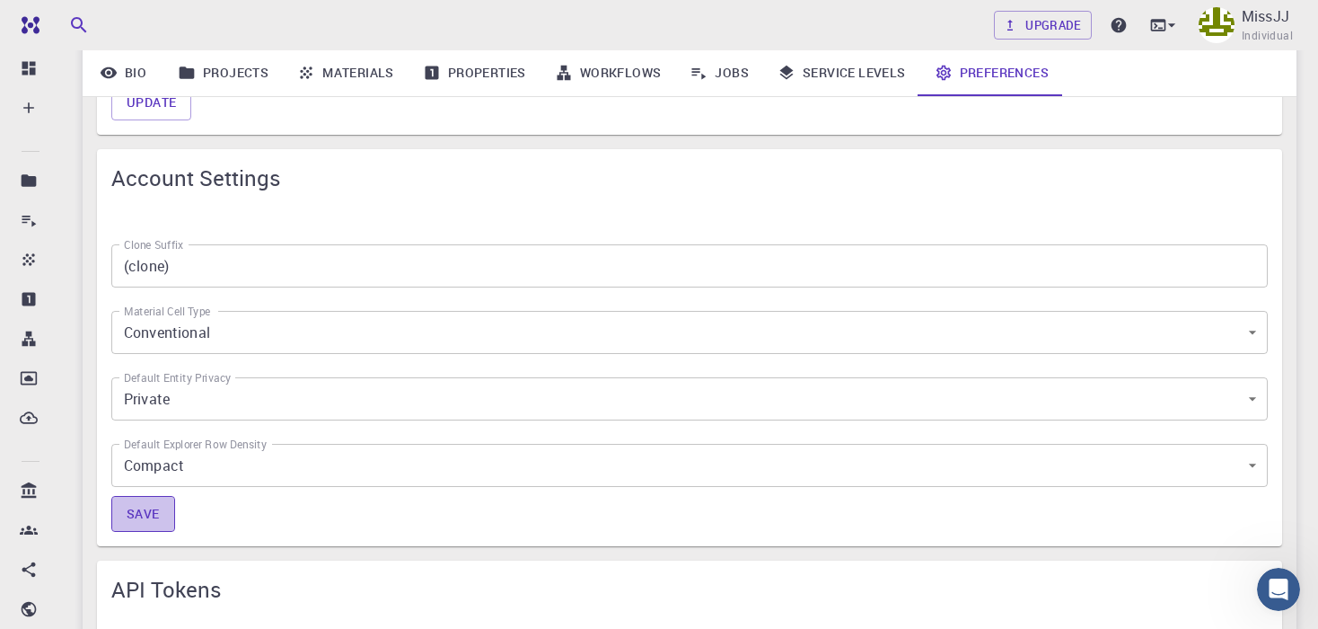
click at [142, 507] on button "Save" at bounding box center [143, 514] width 64 height 36
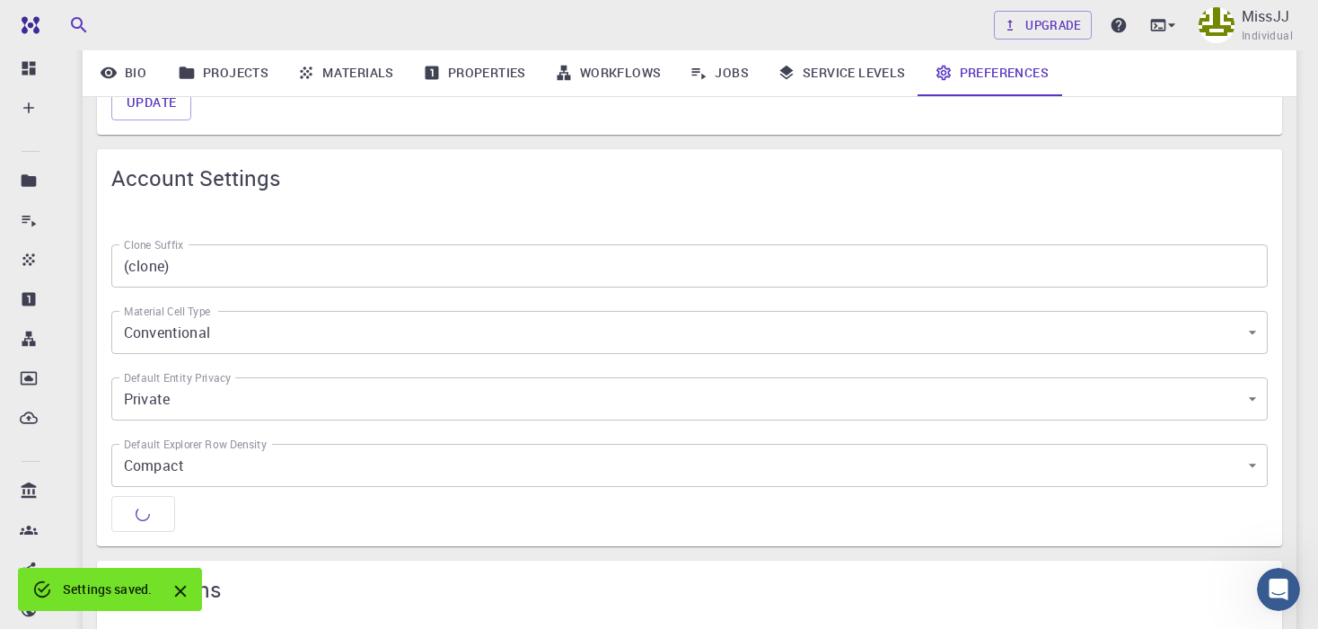
type input "0"
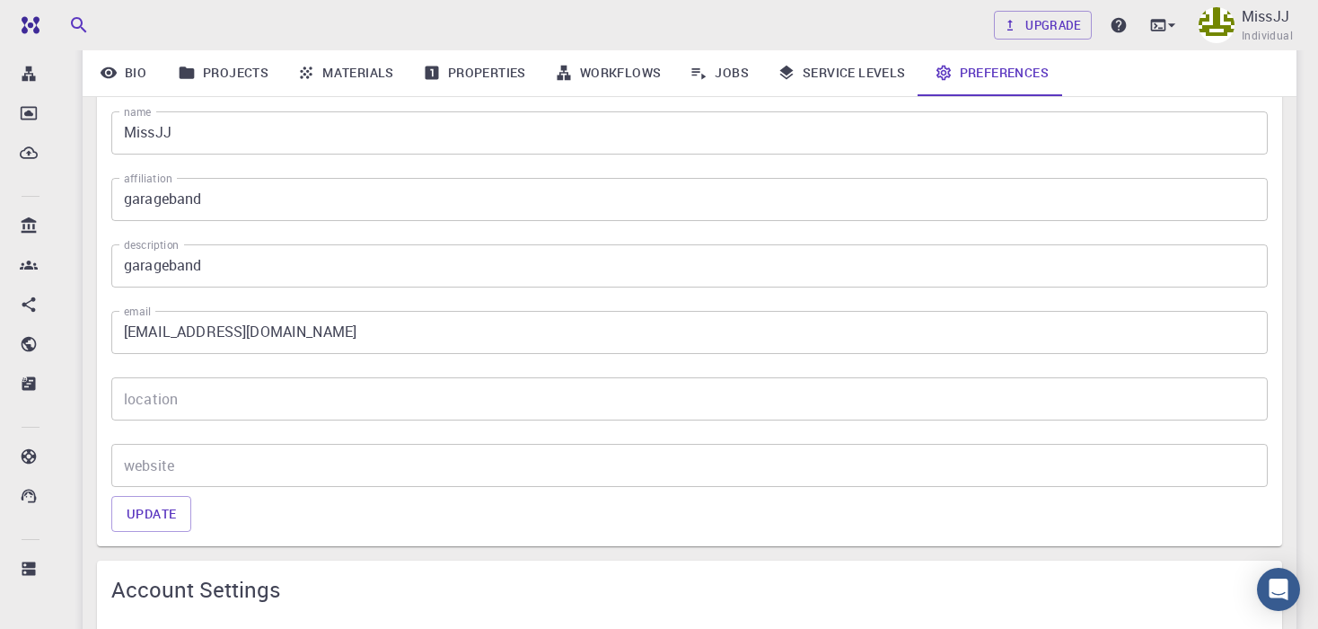
scroll to position [359, 0]
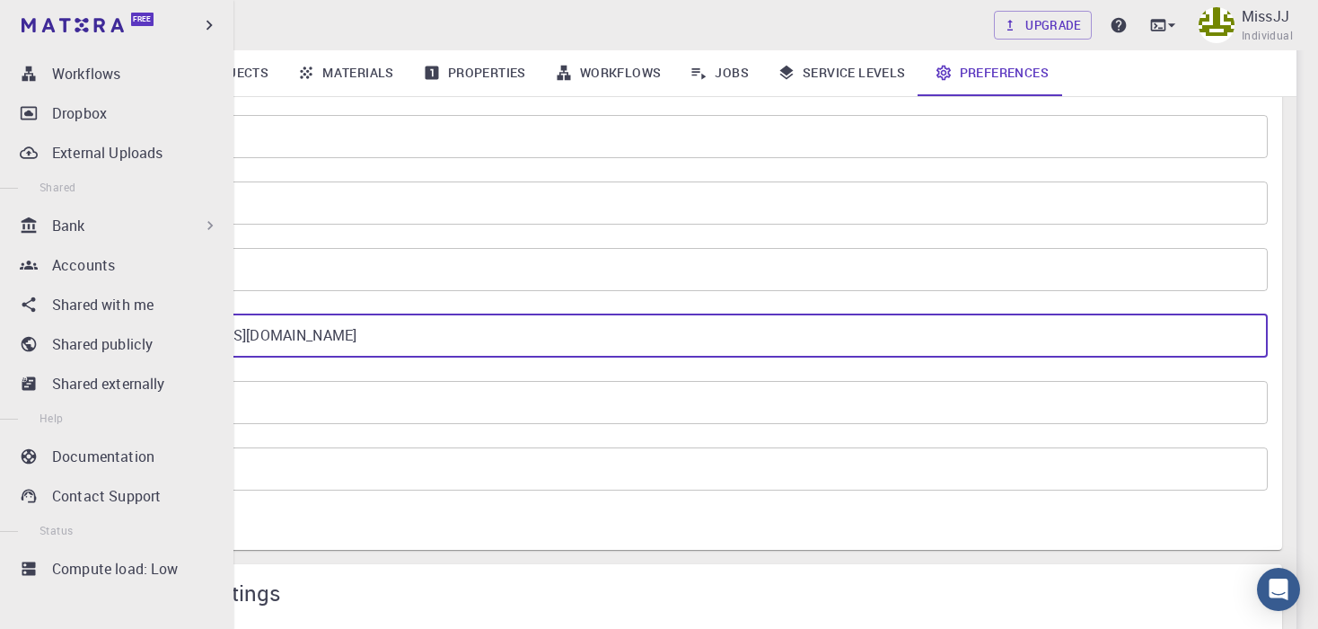
drag, startPoint x: 481, startPoint y: 328, endPoint x: -11, endPoint y: 313, distance: 492.3
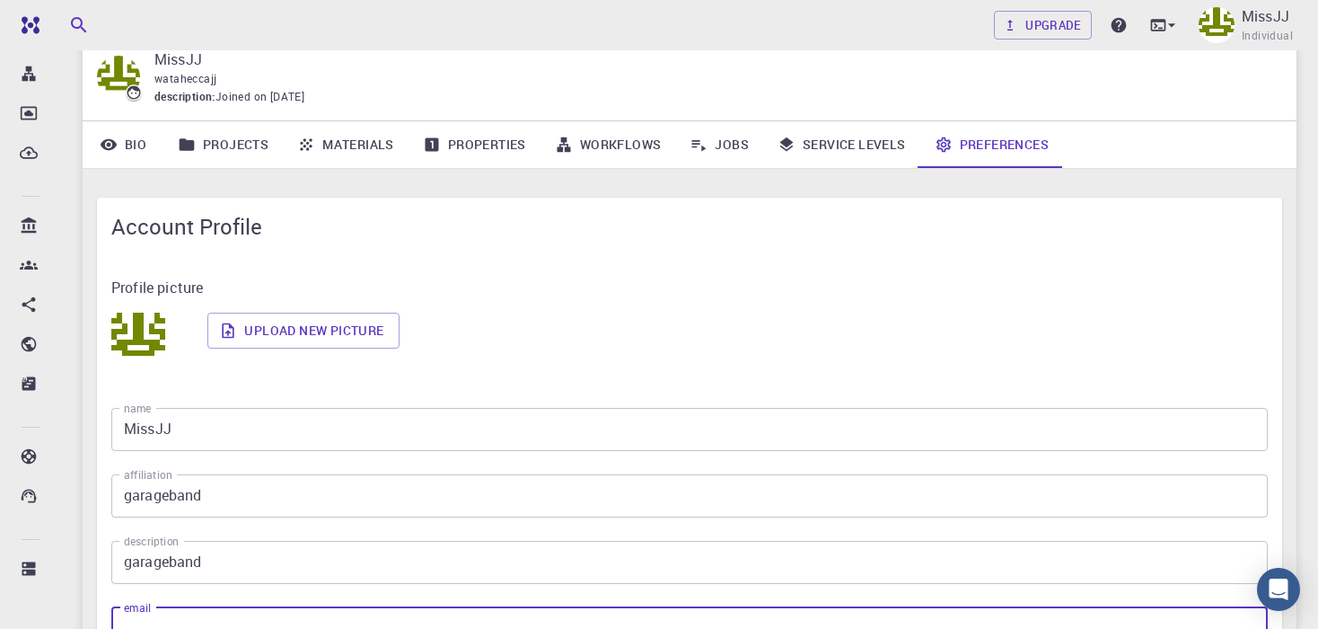
scroll to position [30, 0]
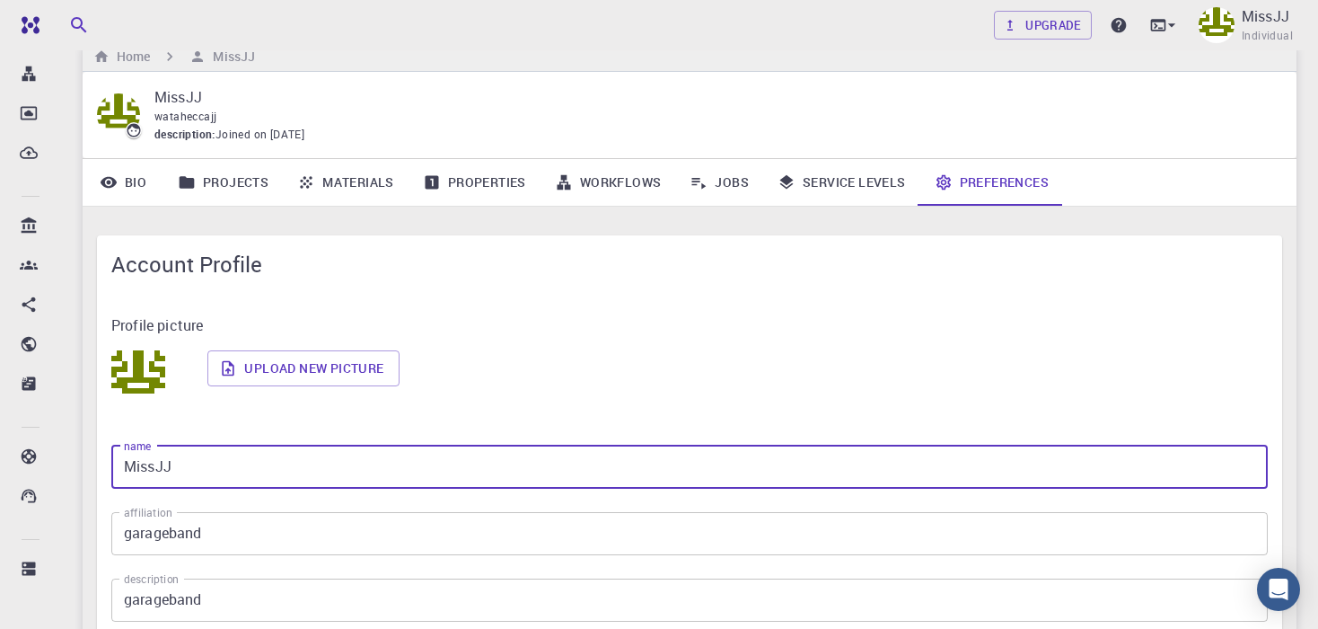
drag, startPoint x: 493, startPoint y: 458, endPoint x: 161, endPoint y: 453, distance: 332.3
click at [161, 453] on input "MissJJ" at bounding box center [689, 466] width 1156 height 43
click at [198, 461] on input "MissJJ" at bounding box center [689, 466] width 1156 height 43
type input "M"
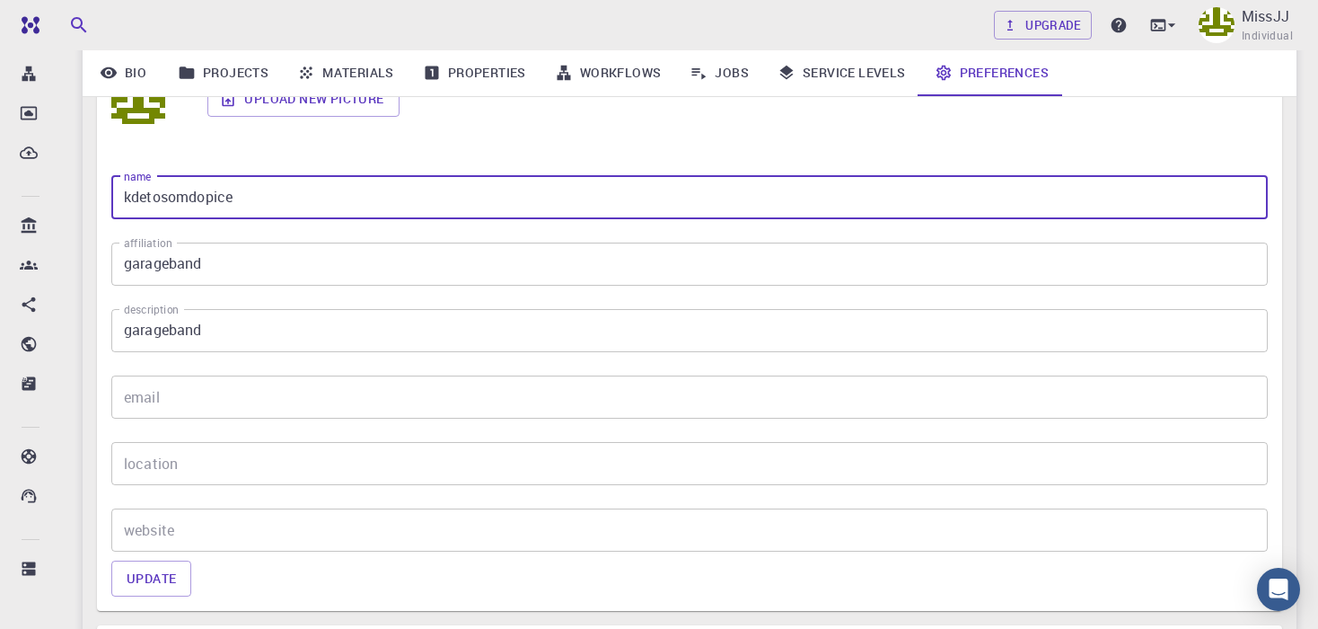
scroll to position [299, 0]
type input "kdetosomdopice"
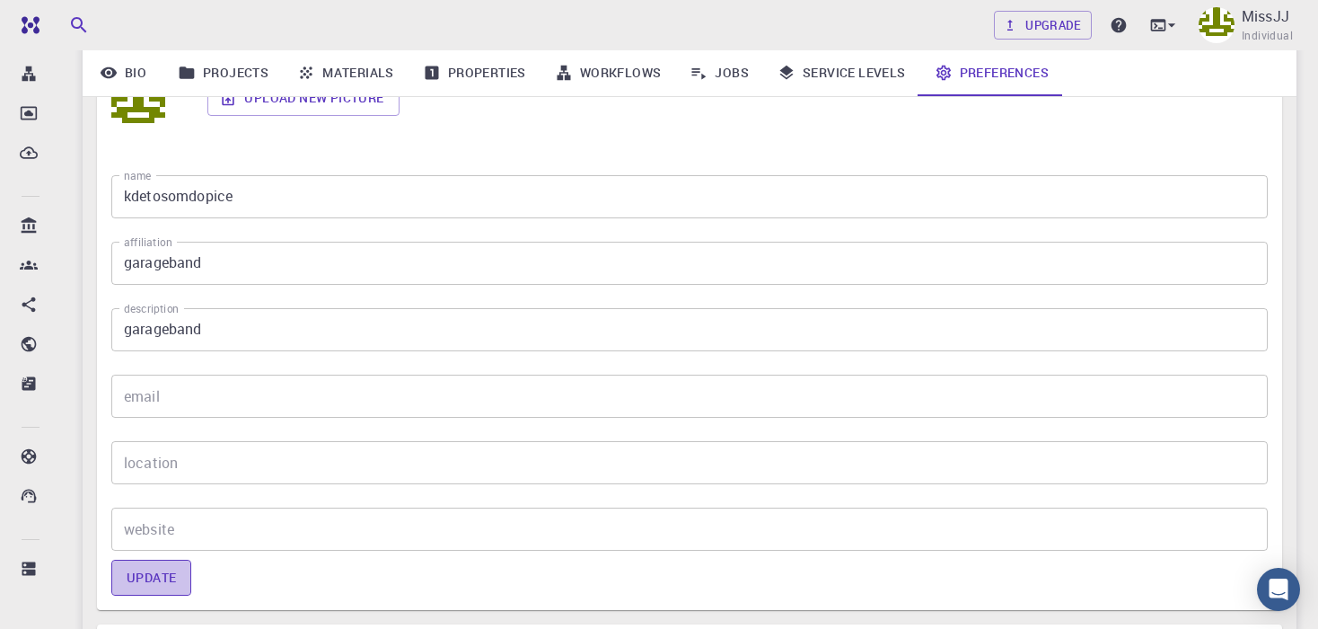
click at [178, 586] on button "Update" at bounding box center [151, 577] width 80 height 36
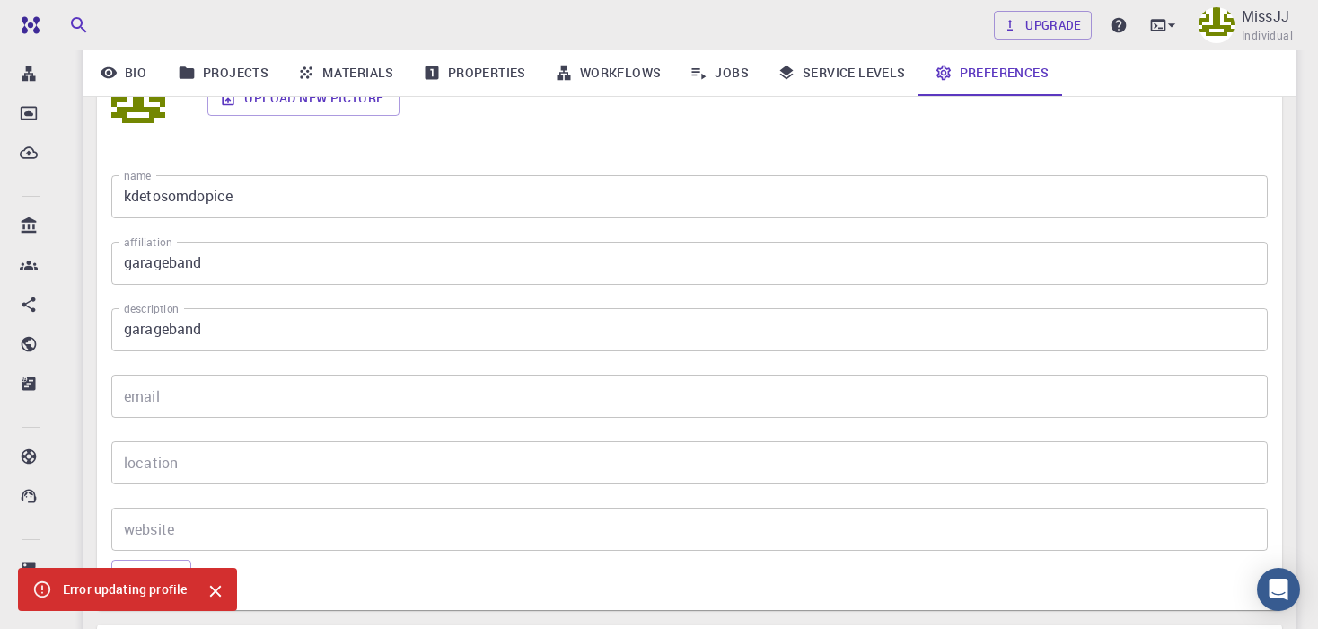
click at [210, 401] on input "email" at bounding box center [689, 395] width 1156 height 43
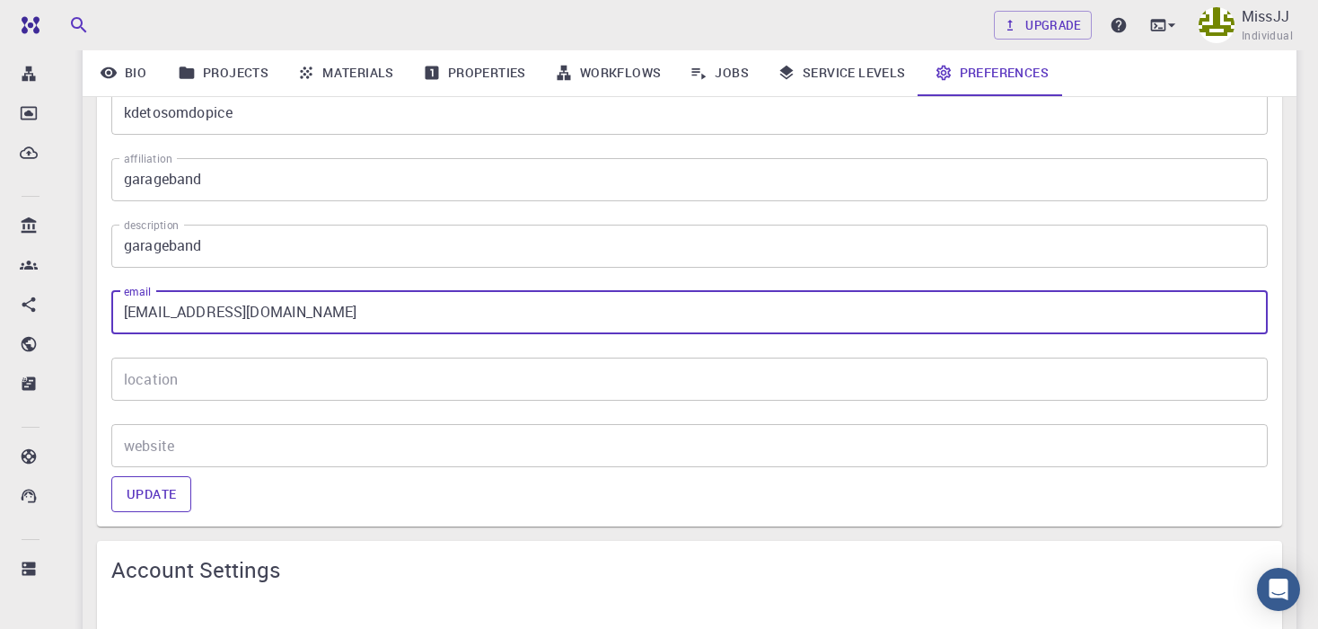
scroll to position [389, 0]
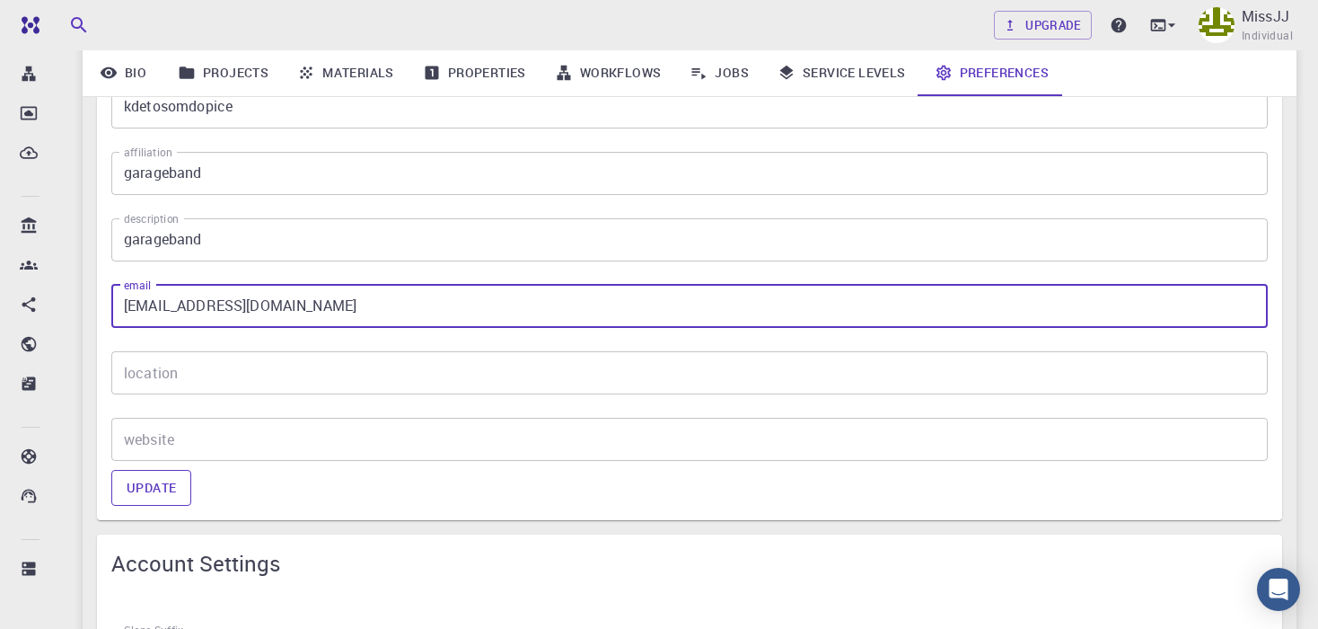
type input "[EMAIL_ADDRESS][DOMAIN_NAME]"
click at [133, 482] on button "Update" at bounding box center [151, 488] width 80 height 36
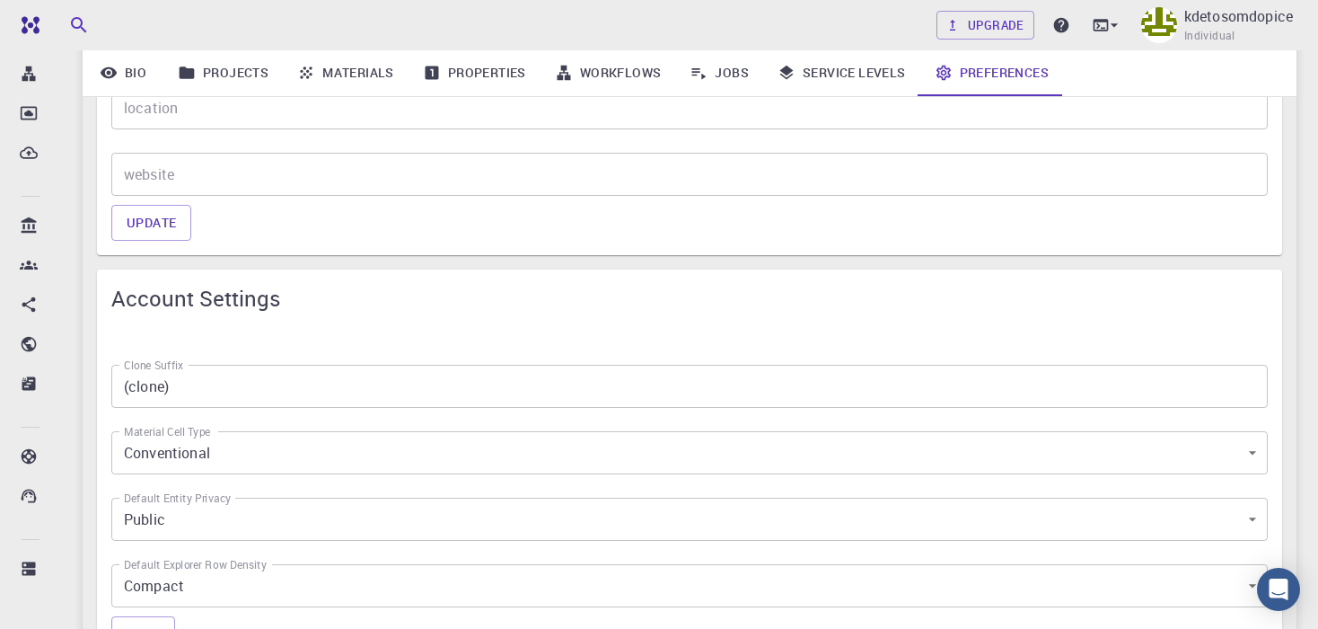
scroll to position [658, 0]
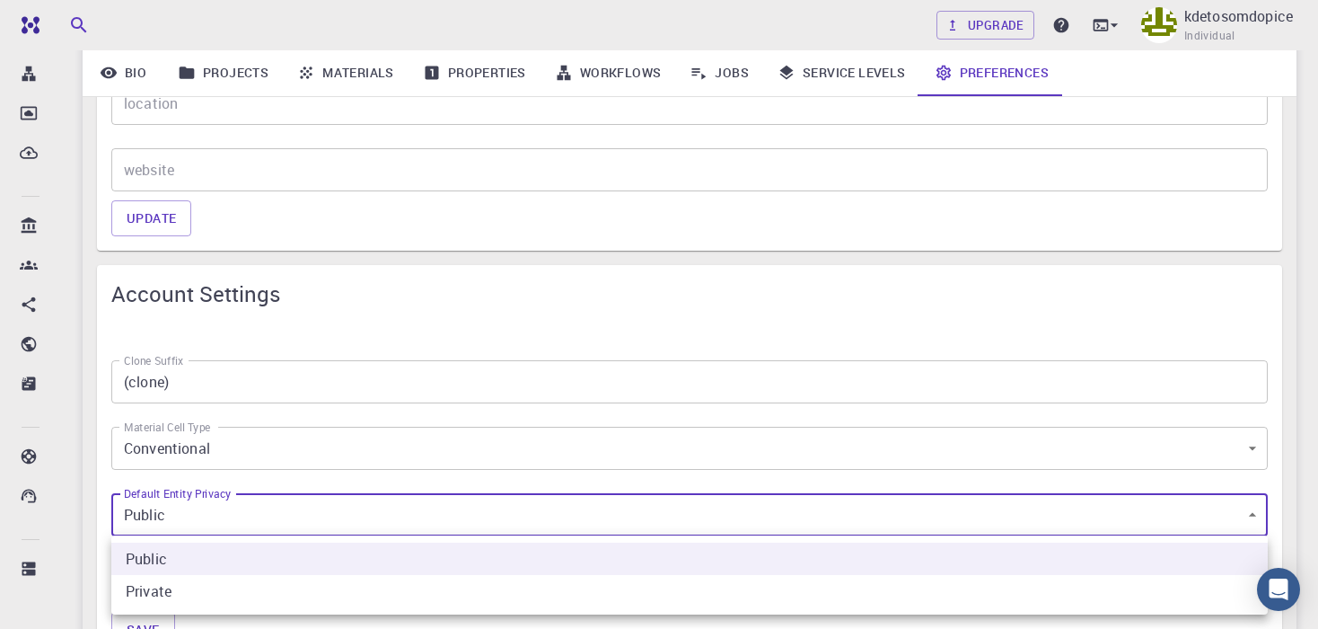
click at [230, 506] on body "Free Dashboard Create New Job New Material Create Material Upload File Import f…" at bounding box center [659, 434] width 1318 height 2185
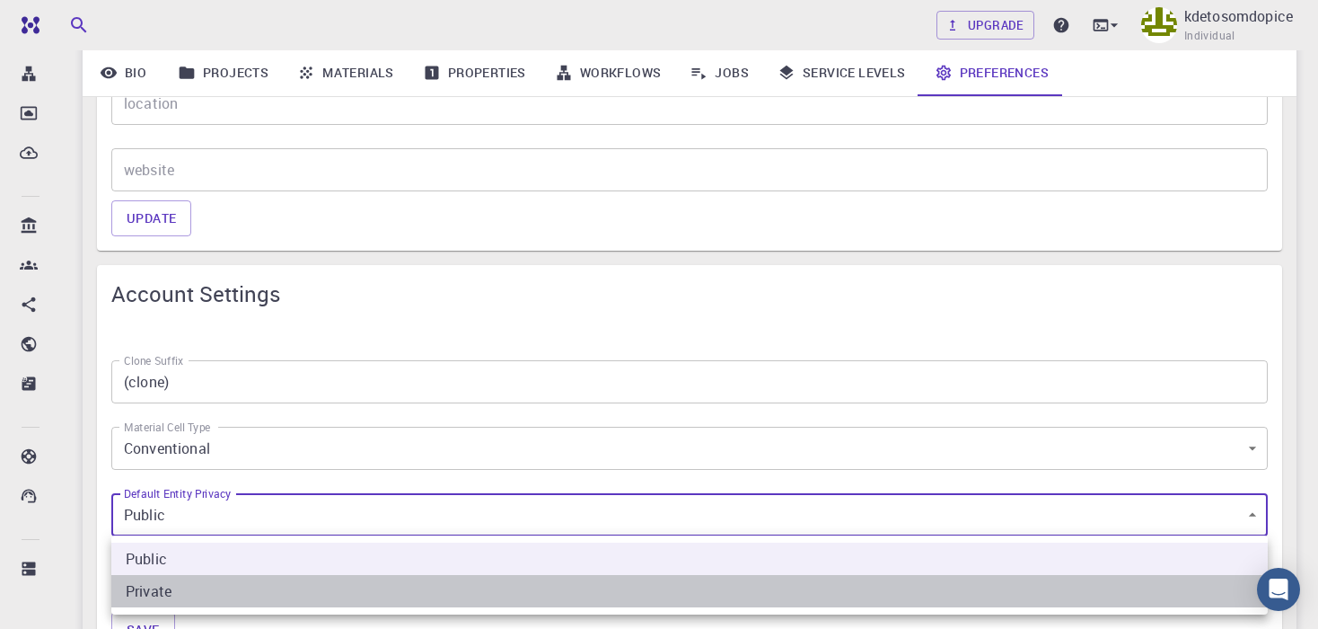
click at [205, 588] on li "Private" at bounding box center [689, 591] width 1156 height 32
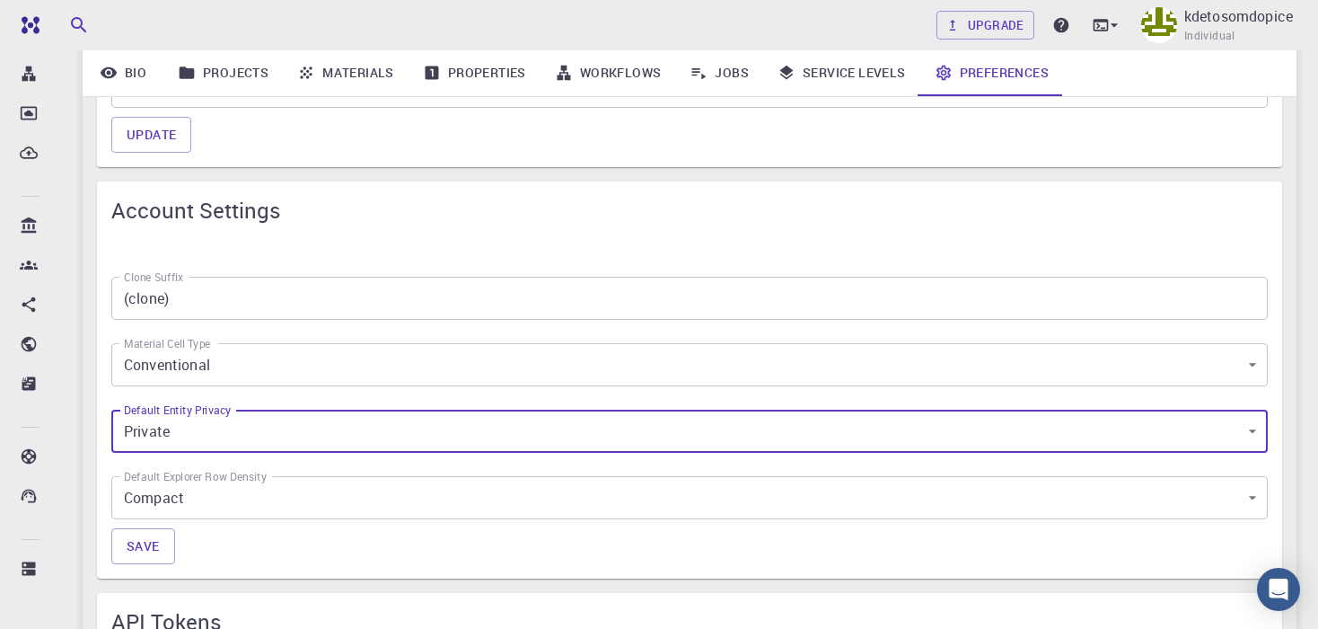
scroll to position [748, 0]
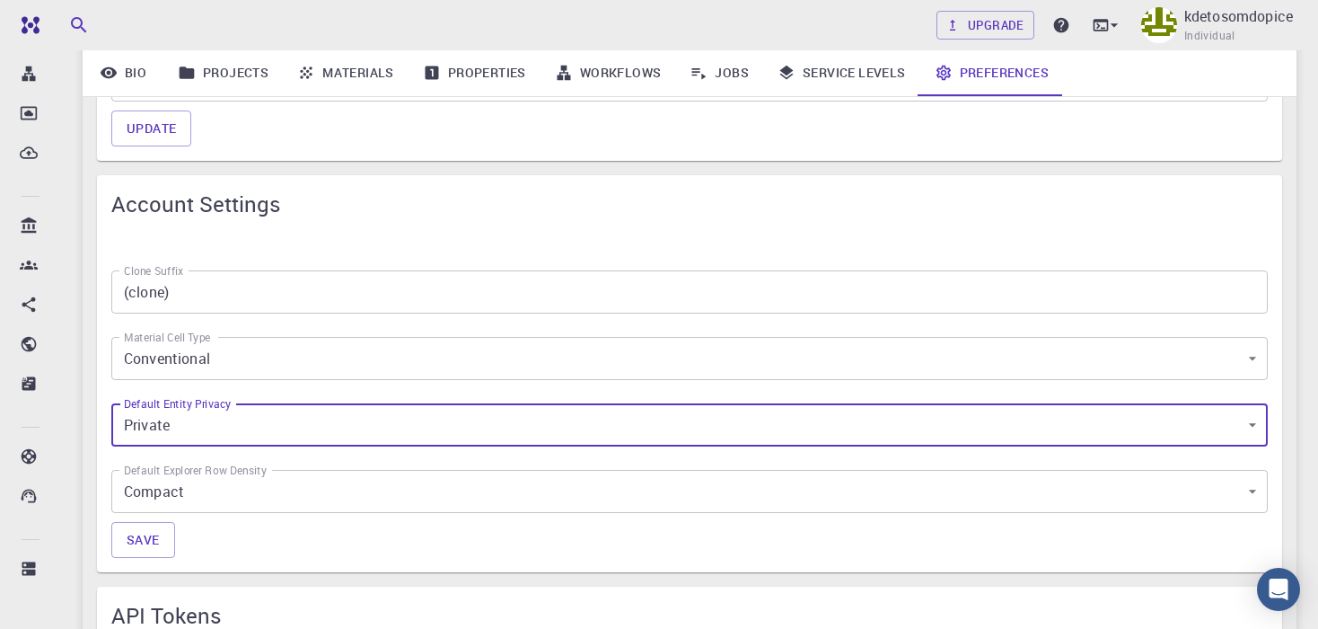
click at [192, 478] on body "Free Dashboard Create New Job New Material Create Material Upload File Import f…" at bounding box center [659, 344] width 1318 height 2185
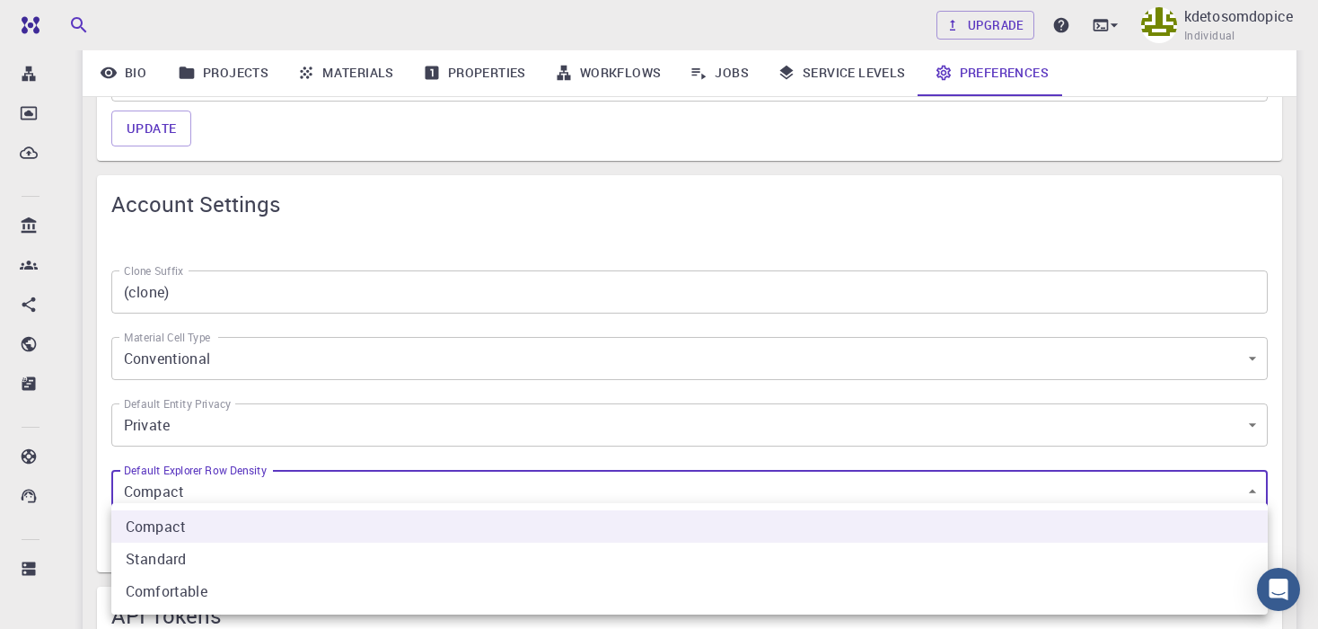
click at [180, 480] on div at bounding box center [659, 314] width 1318 height 629
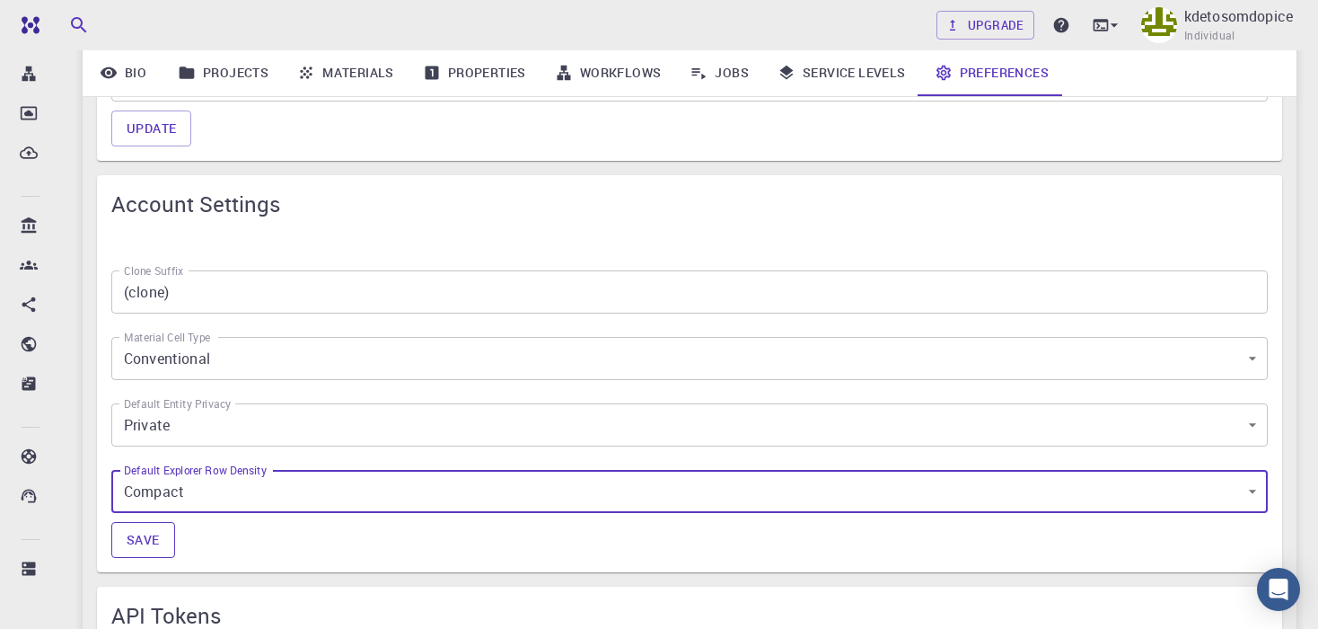
click at [163, 550] on button "Save" at bounding box center [143, 540] width 64 height 36
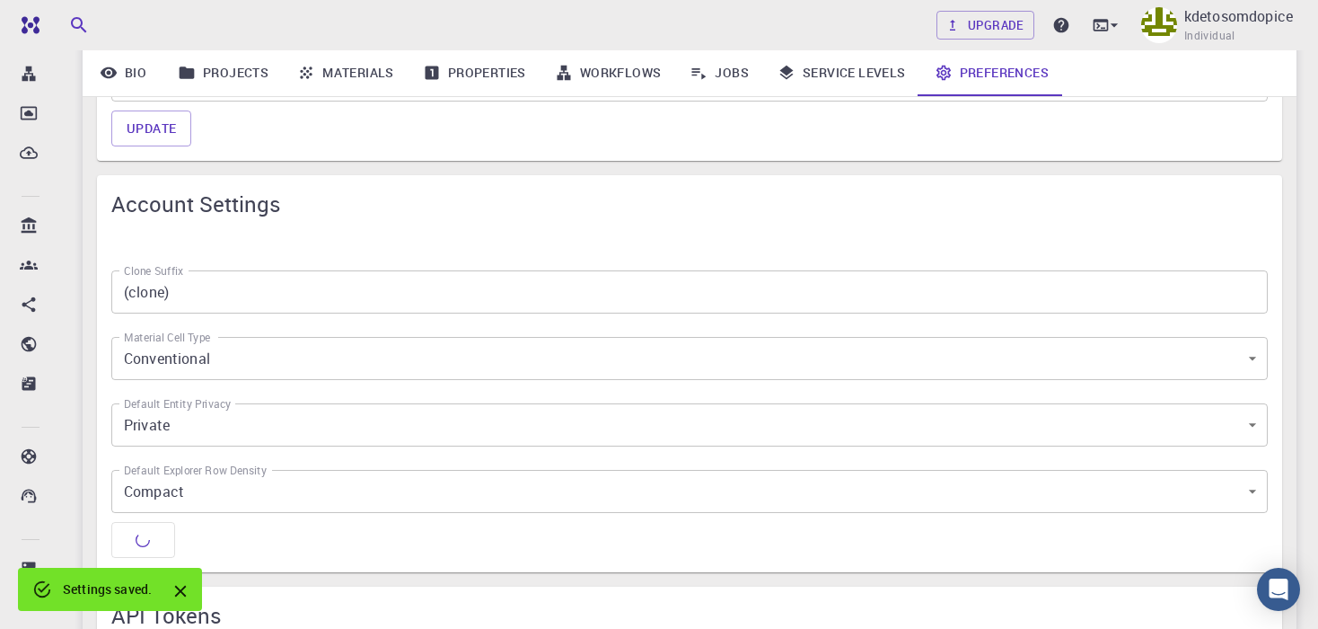
type input "0"
click at [181, 587] on icon "Close" at bounding box center [181, 591] width 20 height 20
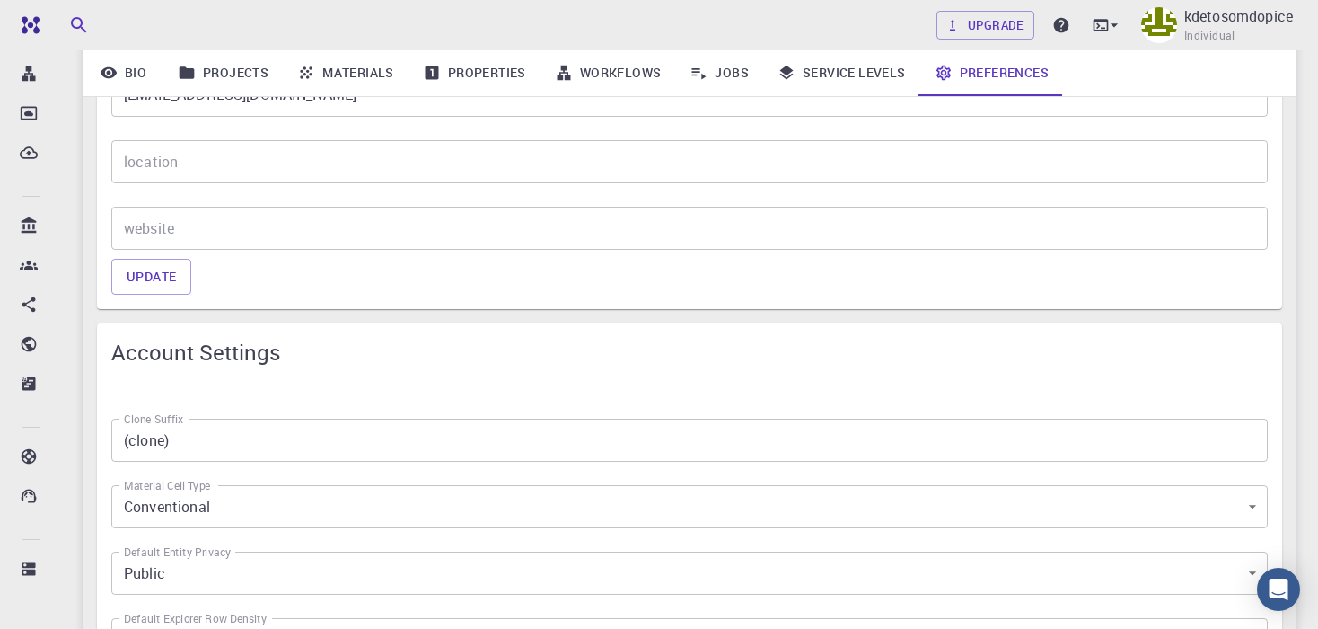
scroll to position [389, 0]
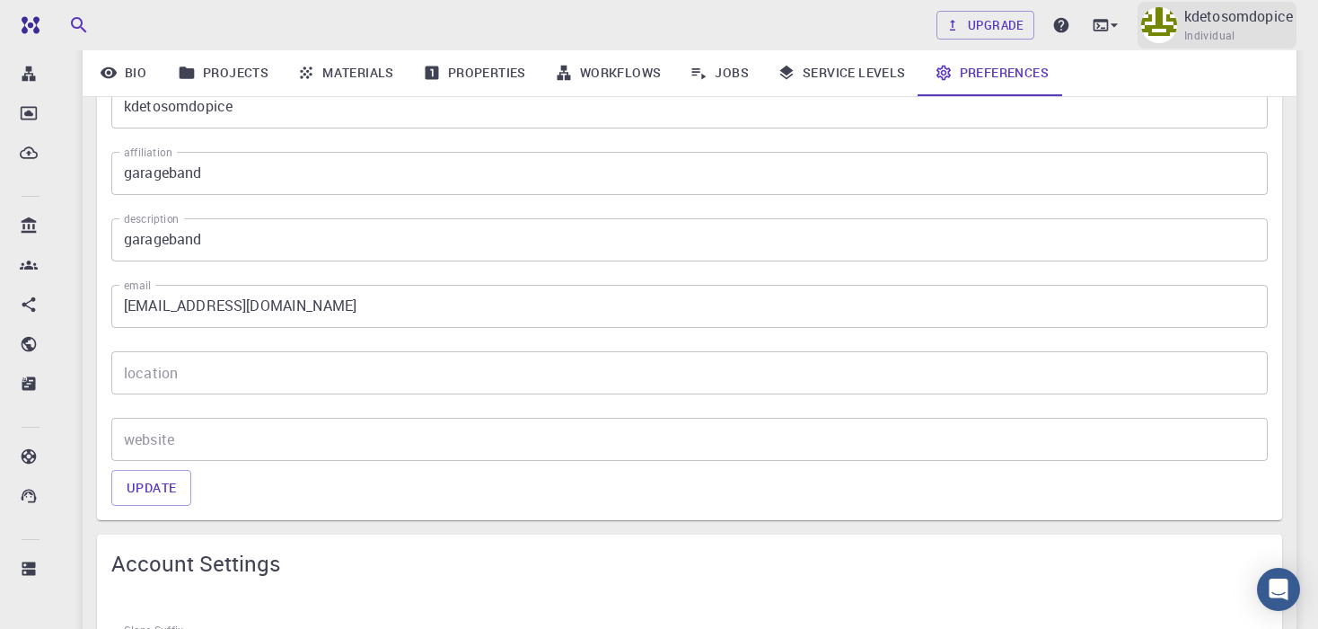
click at [1250, 40] on div "kdetosomdopice Individual" at bounding box center [1238, 25] width 109 height 40
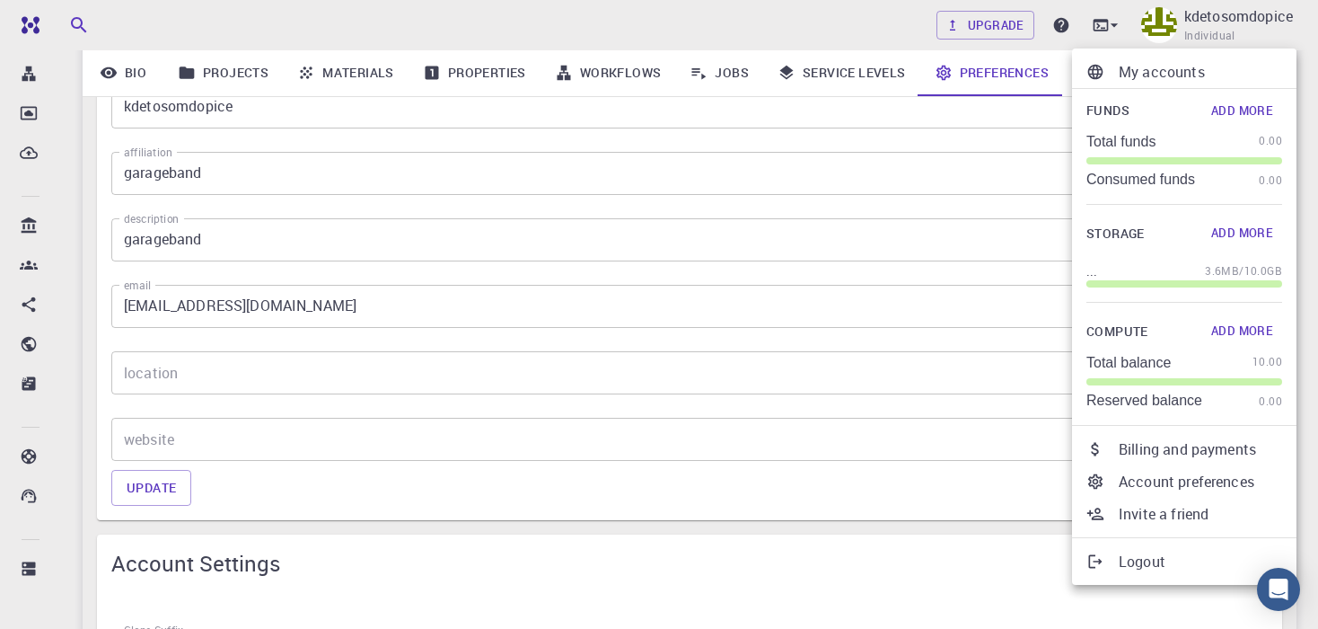
click at [1112, 567] on div at bounding box center [1102, 561] width 32 height 18
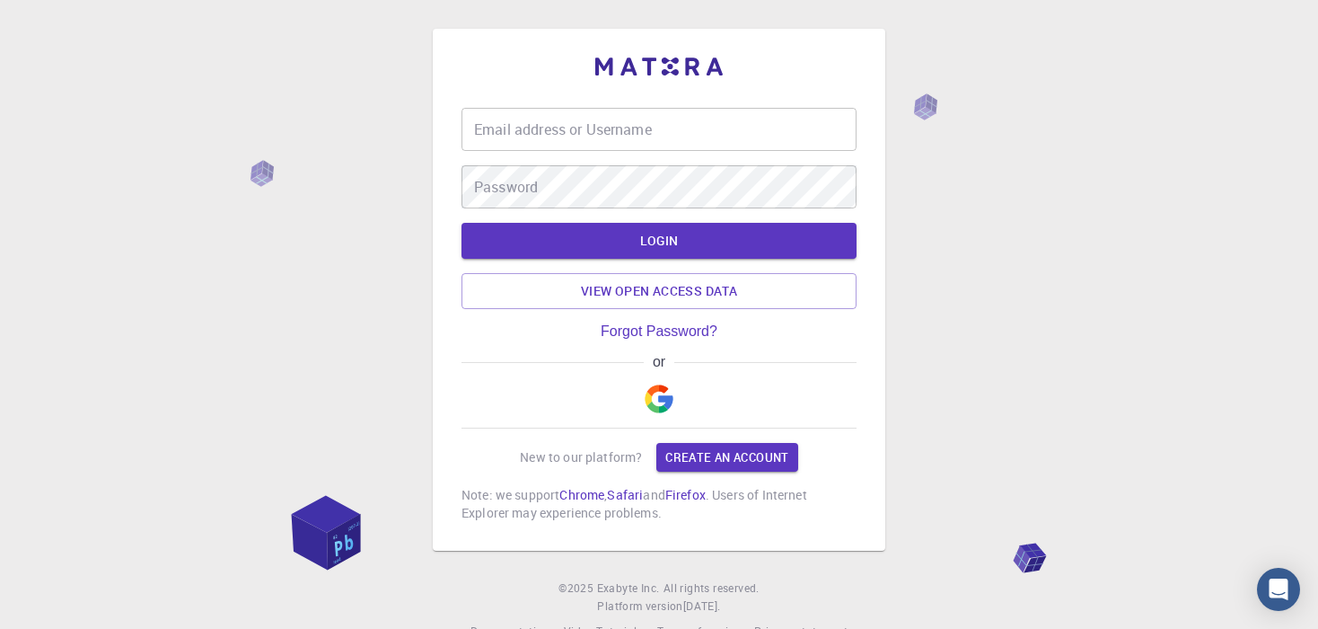
type input "0missjj0"
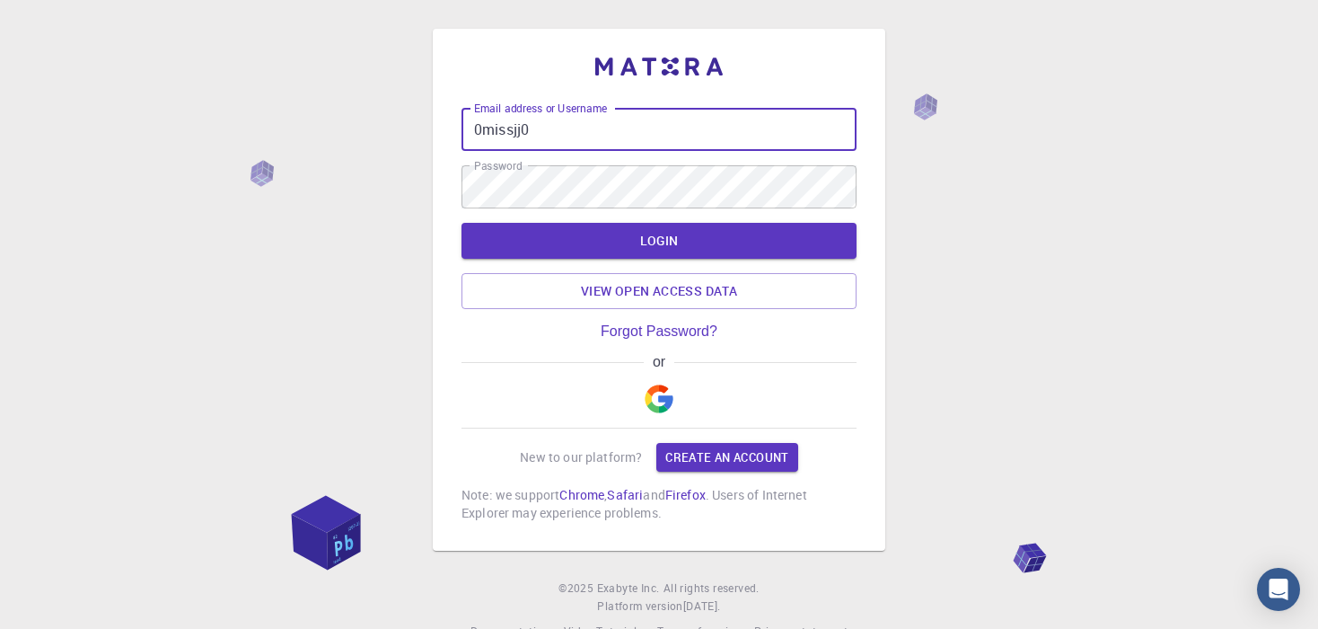
drag, startPoint x: 590, startPoint y: 117, endPoint x: 466, endPoint y: 124, distance: 124.1
click at [466, 124] on input "0missjj0" at bounding box center [659, 129] width 395 height 43
